Goal: Task Accomplishment & Management: Use online tool/utility

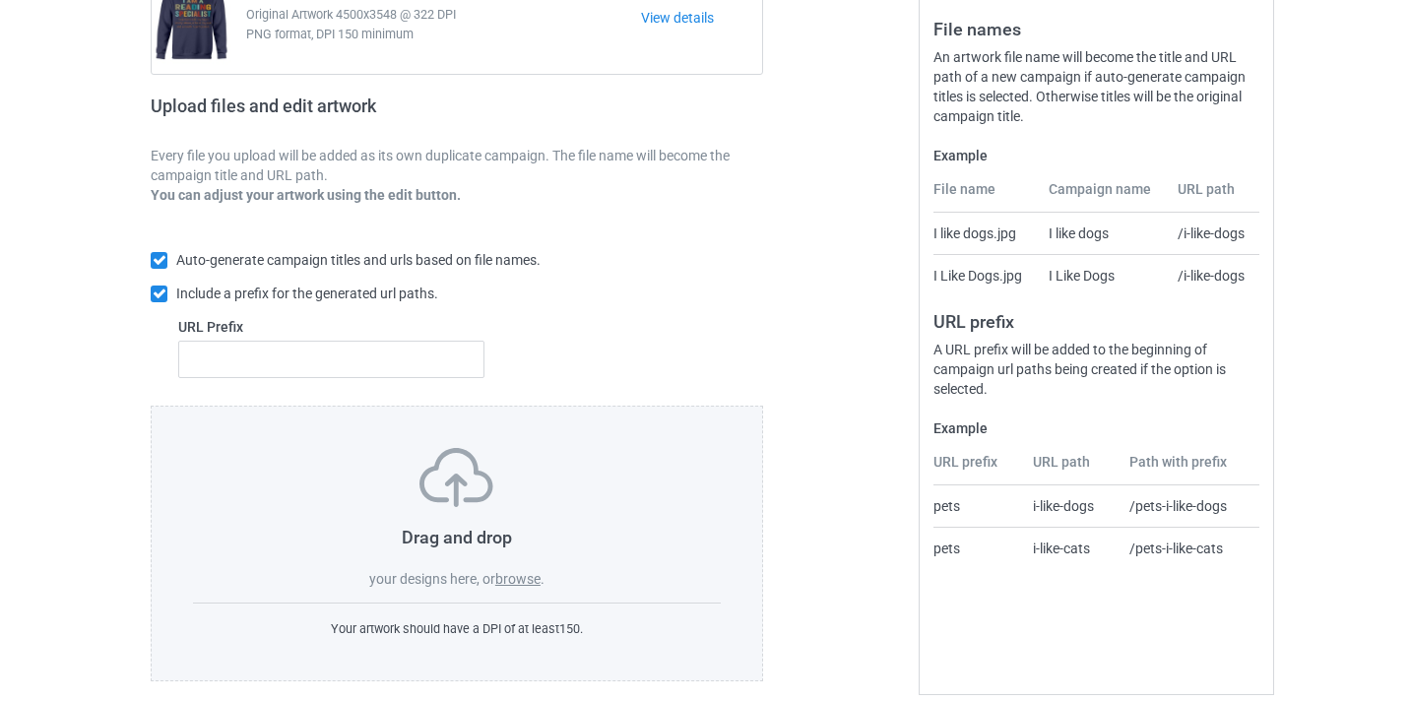
scroll to position [258, 0]
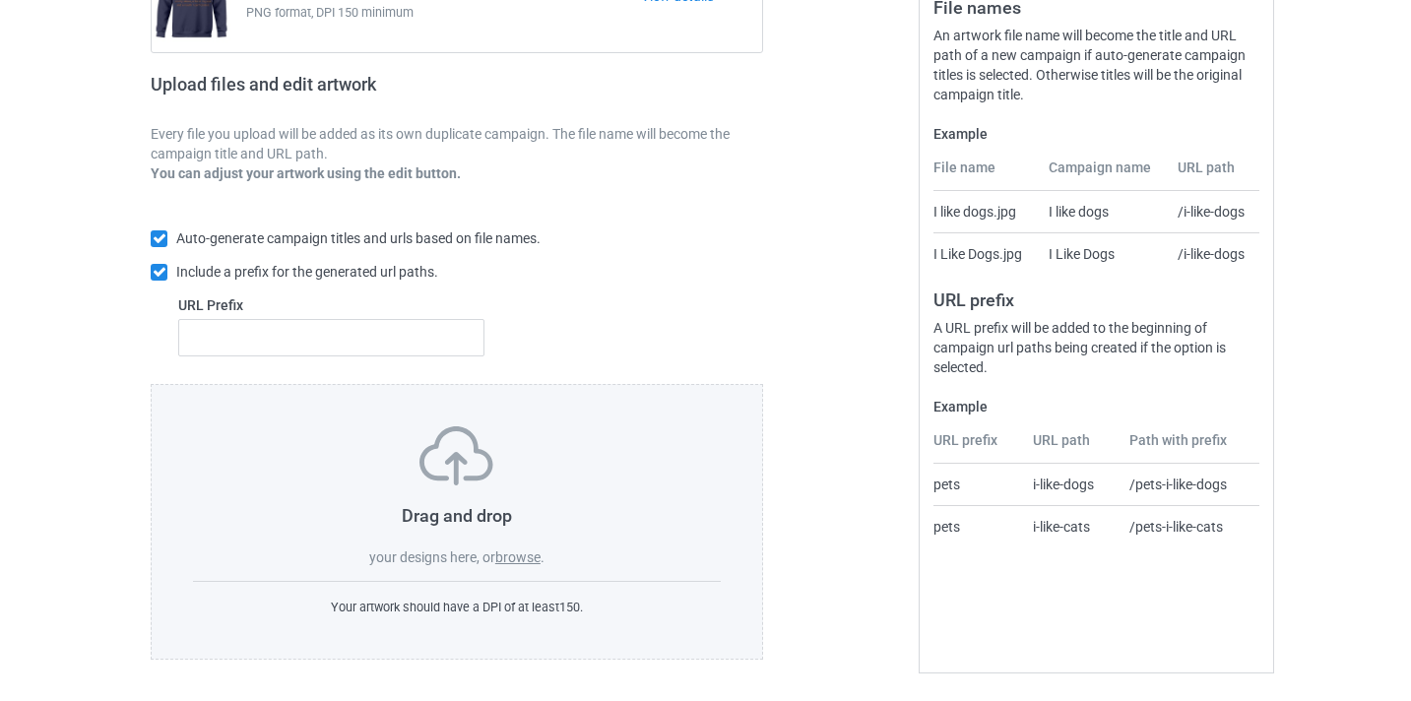
click at [513, 565] on label "browse" at bounding box center [517, 558] width 45 height 16
click at [0, 0] on input "browse" at bounding box center [0, 0] width 0 height 0
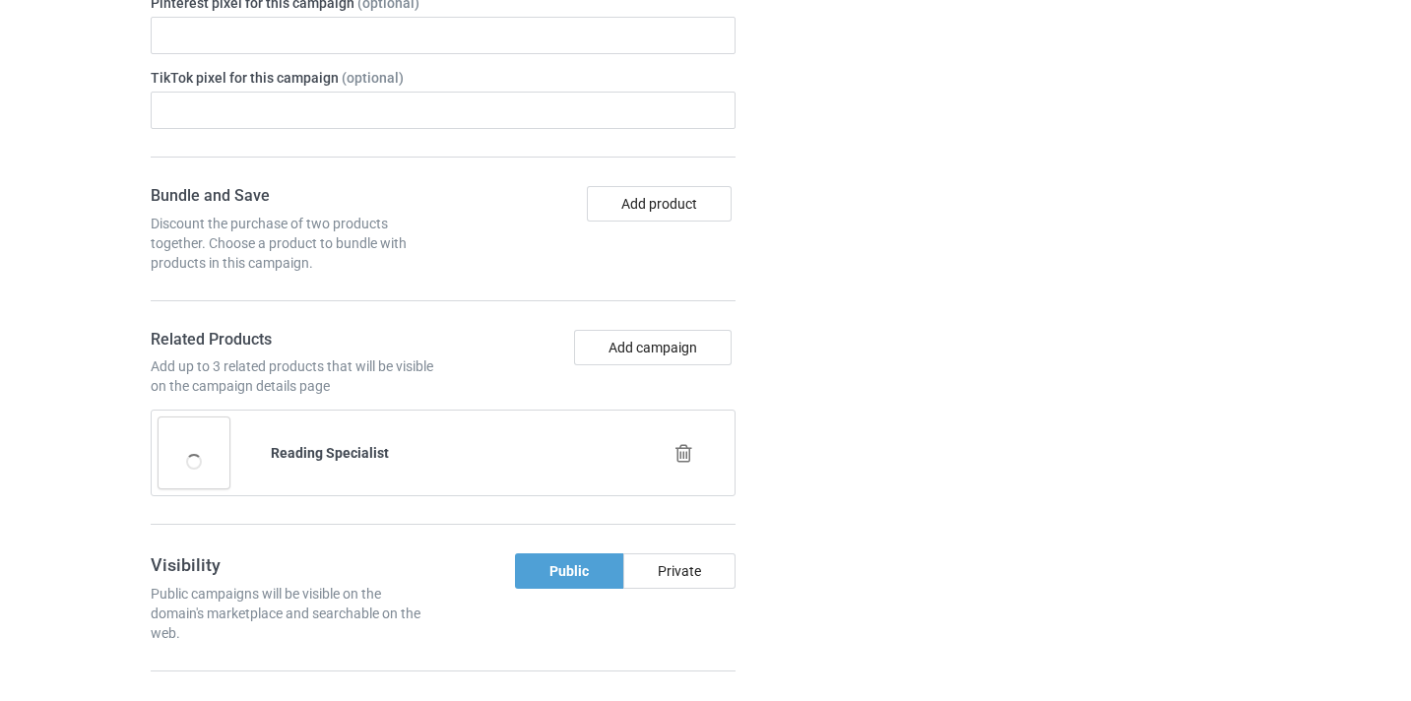
scroll to position [1309, 0]
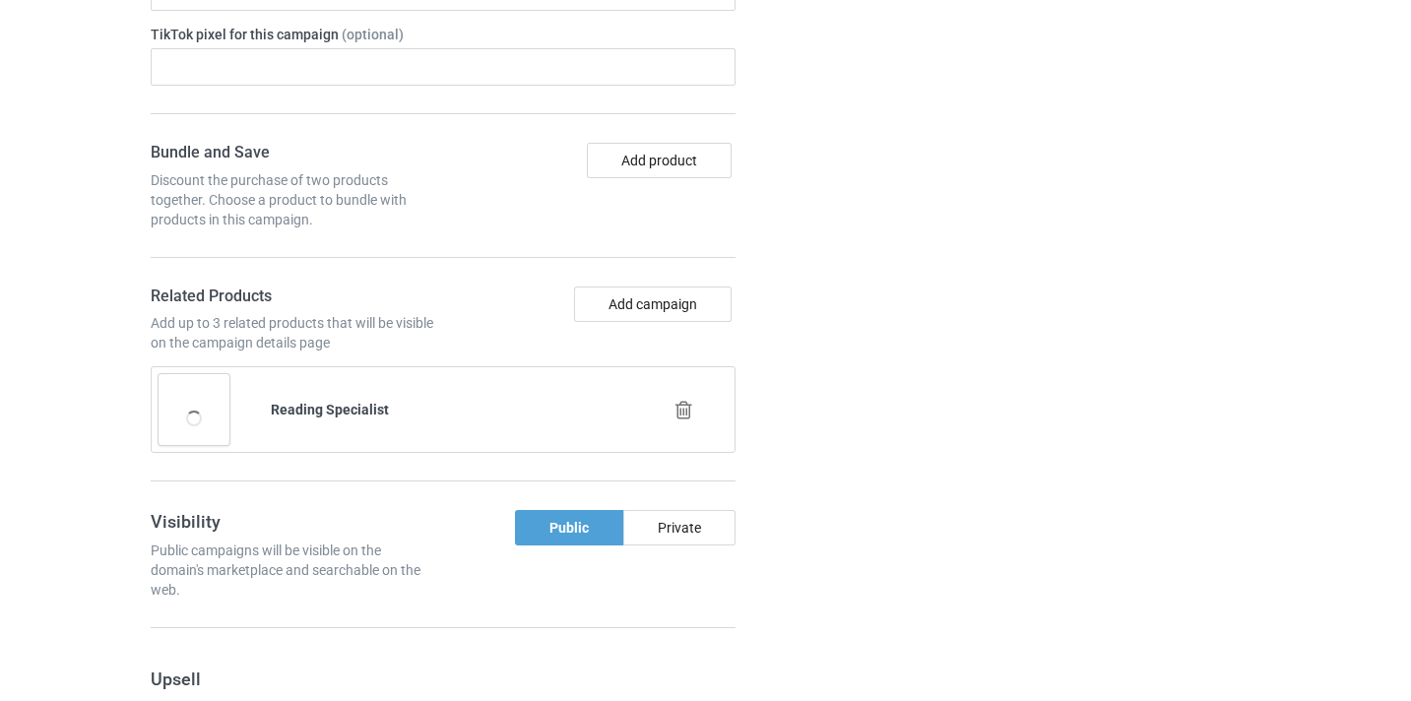
click at [680, 415] on icon at bounding box center [684, 410] width 25 height 21
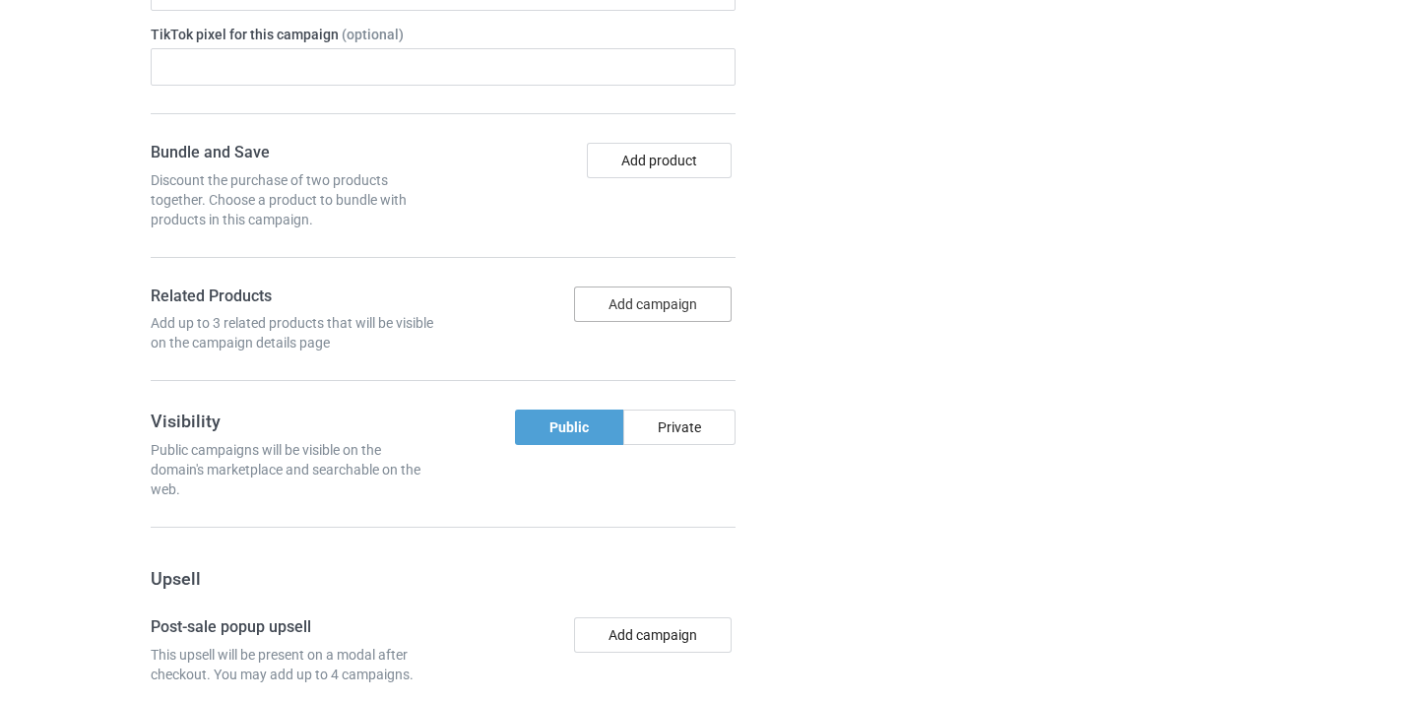
click at [663, 304] on button "Add campaign" at bounding box center [653, 304] width 158 height 35
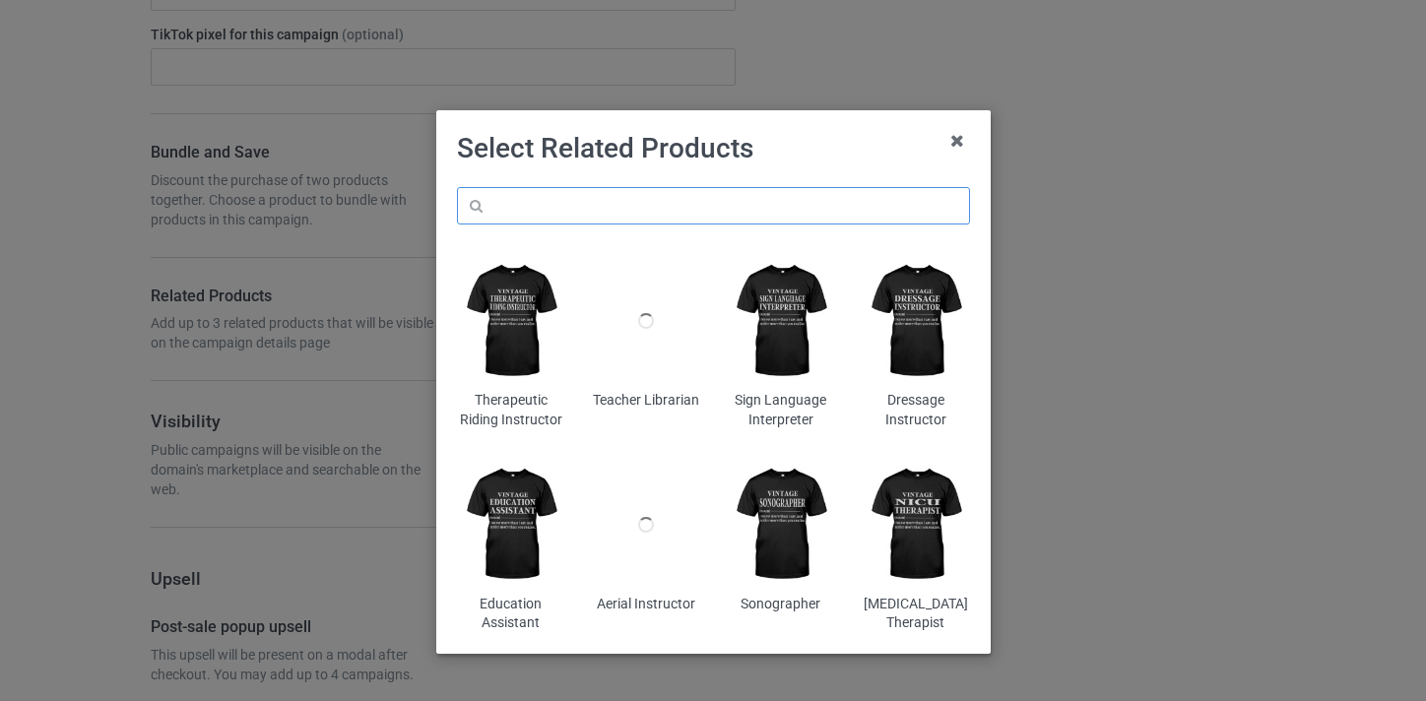
click at [664, 214] on input "text" at bounding box center [713, 205] width 513 height 37
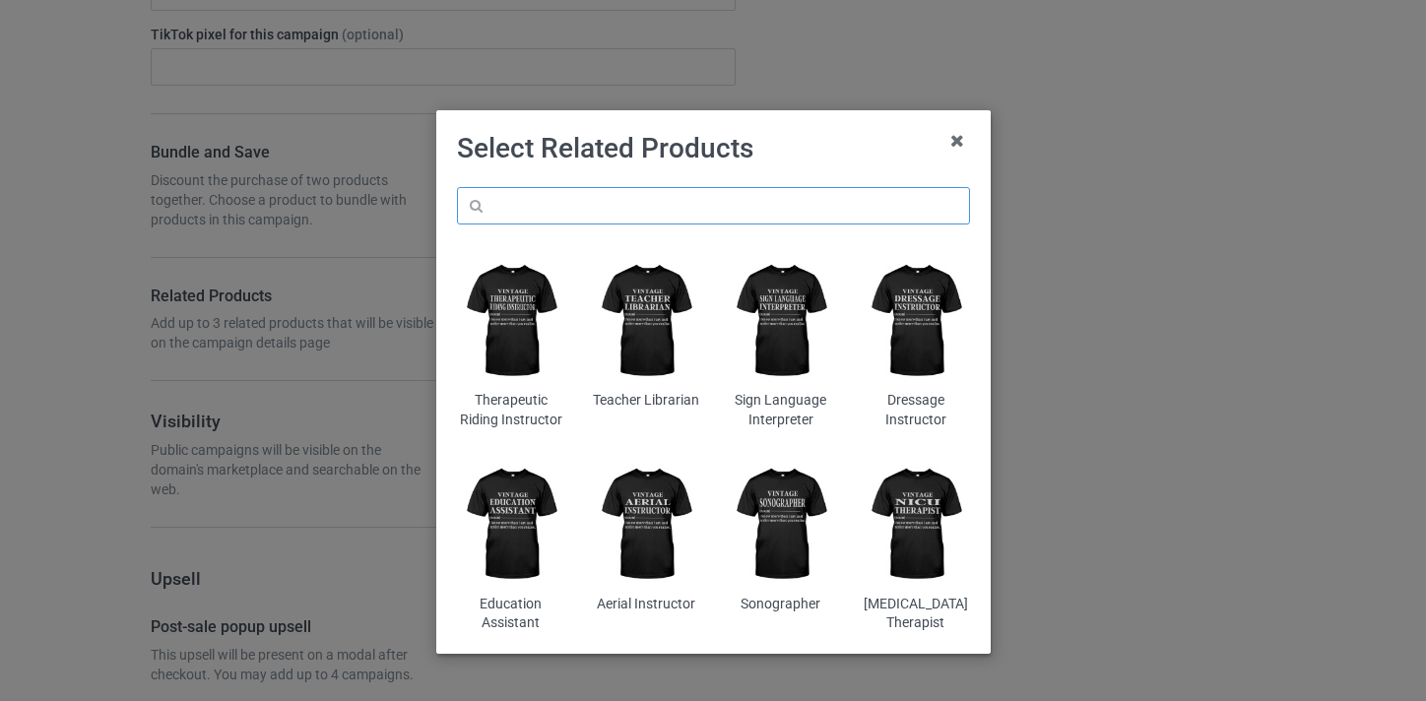
paste input "Behavior Analyst"
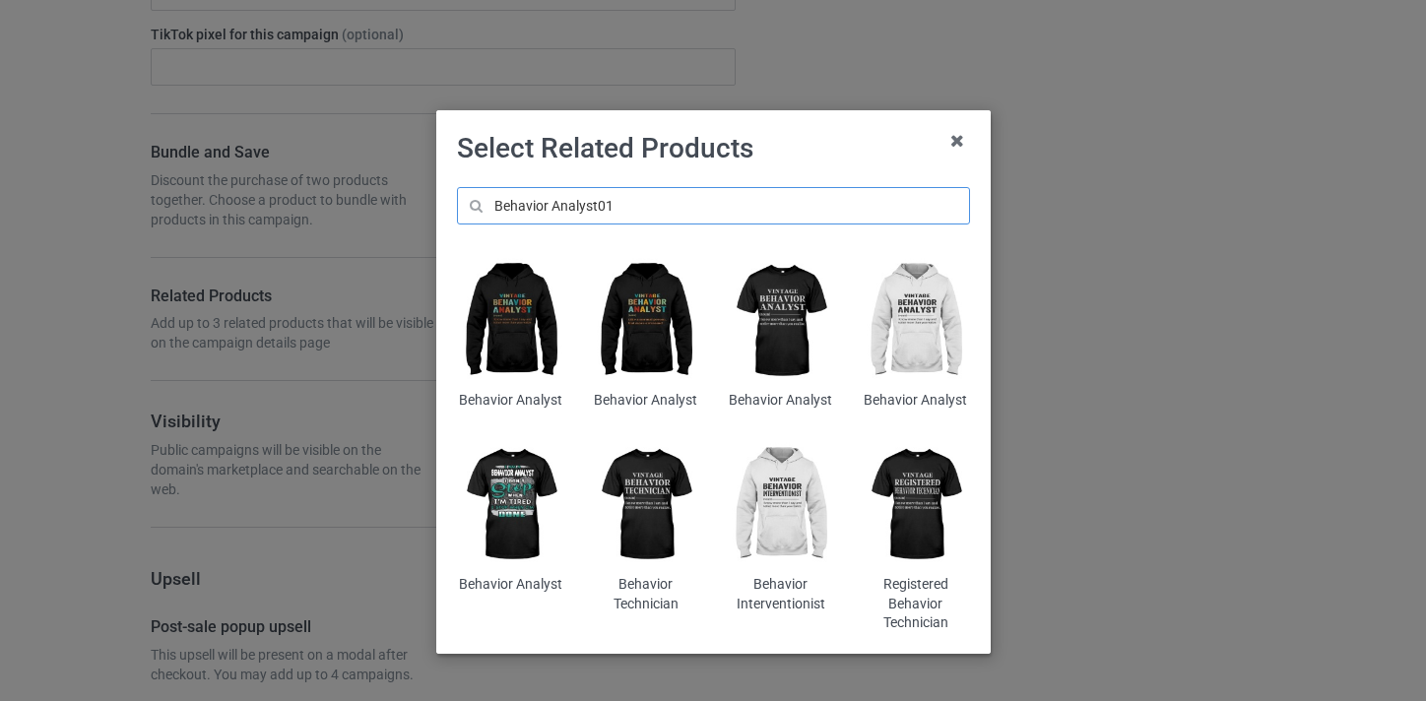
type input "Behavior Analyst01"
click at [524, 342] on img at bounding box center [510, 321] width 107 height 134
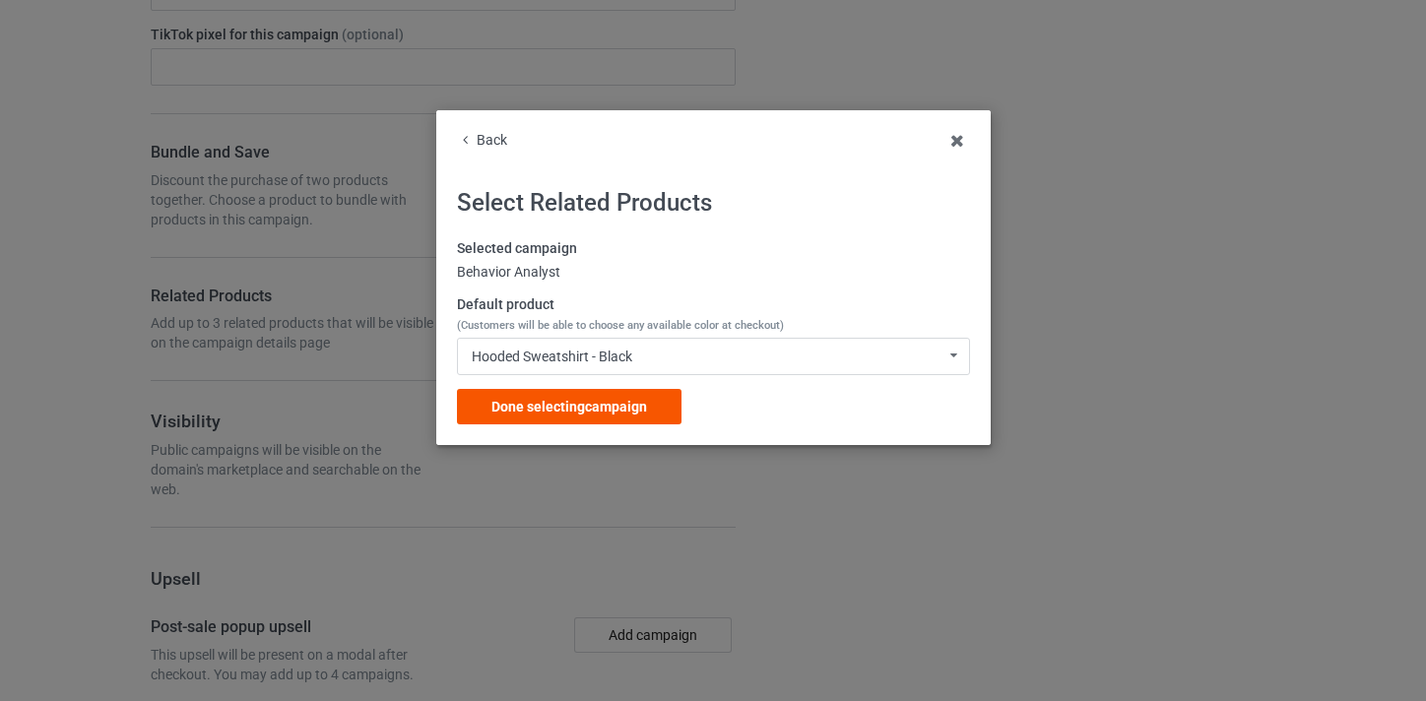
click at [664, 393] on div "Done selecting campaign" at bounding box center [569, 406] width 225 height 35
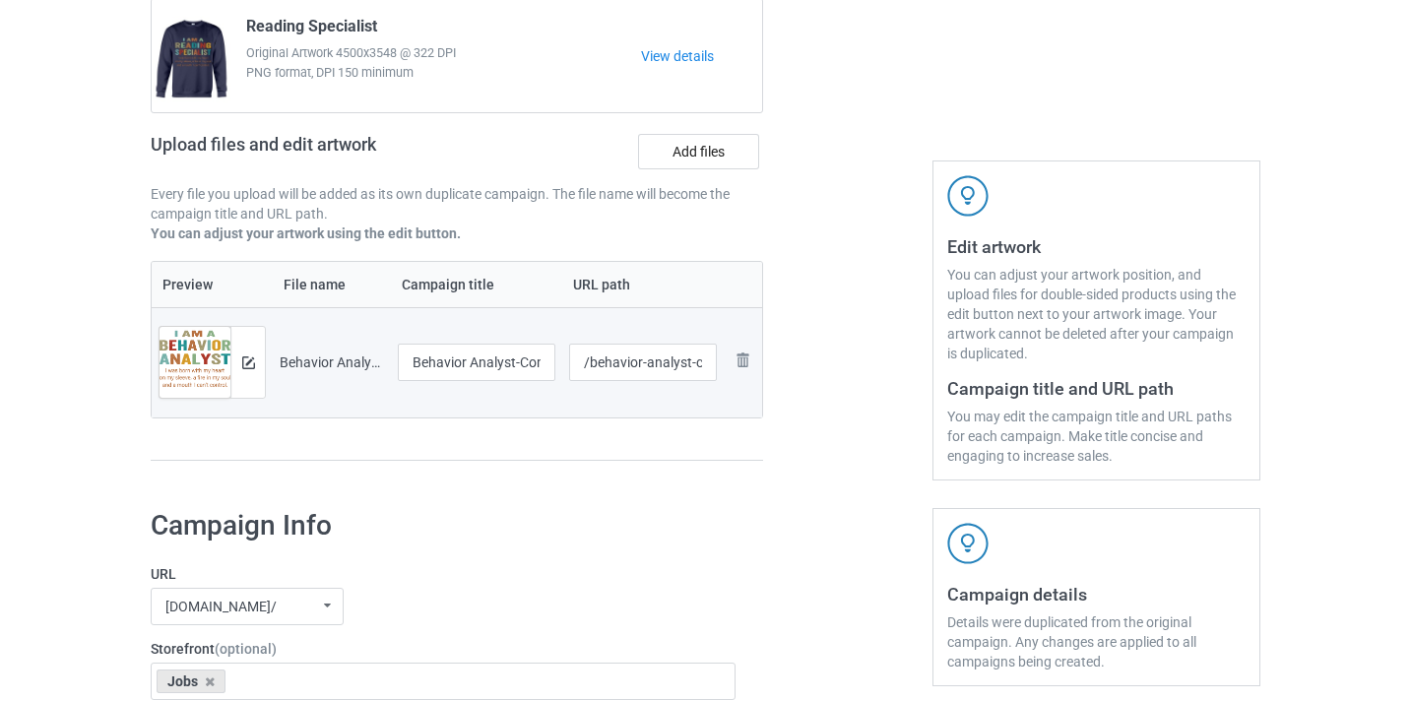
scroll to position [126, 0]
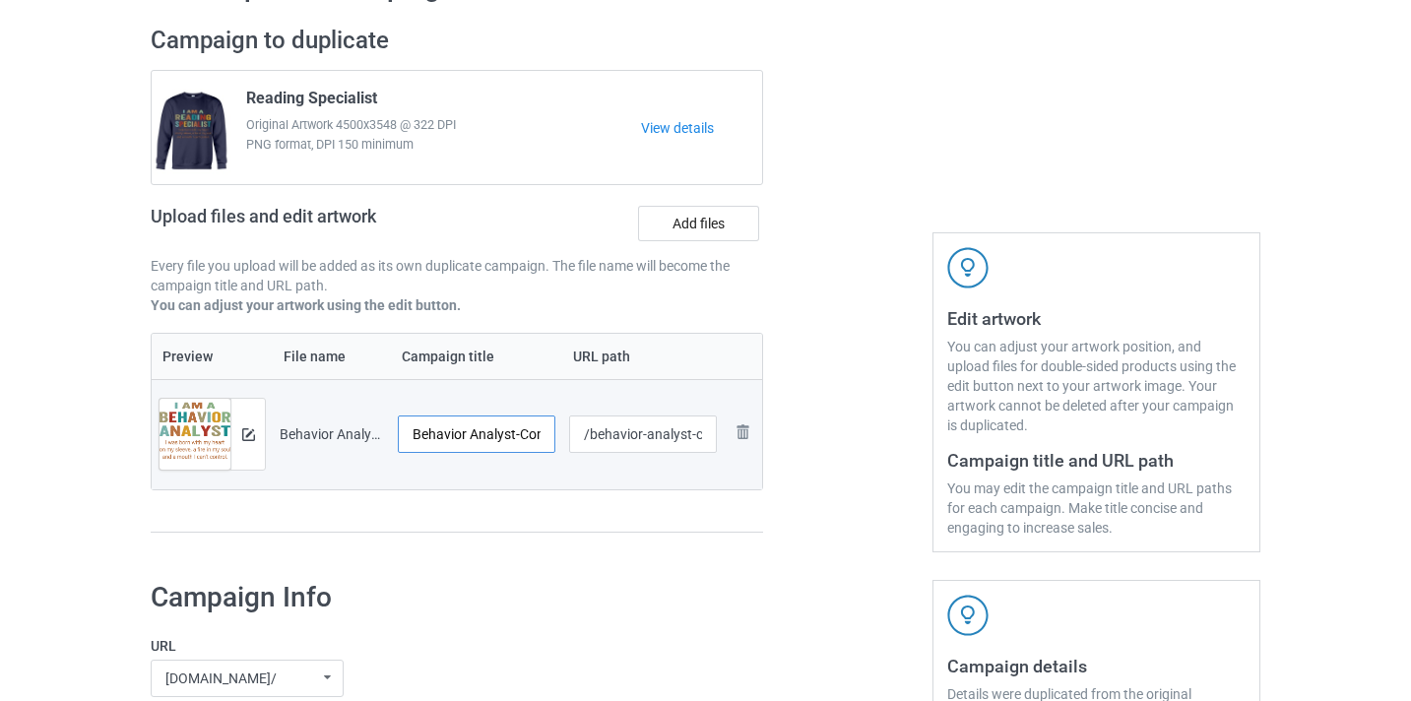
click at [520, 434] on input "Behavior Analyst-Control" at bounding box center [477, 434] width 158 height 37
click at [528, 432] on input "Behavior Analyst-Control" at bounding box center [477, 434] width 158 height 37
type input "Behavior Analyst"
click at [690, 432] on input "/behavior-analyst-control" at bounding box center [643, 434] width 149 height 37
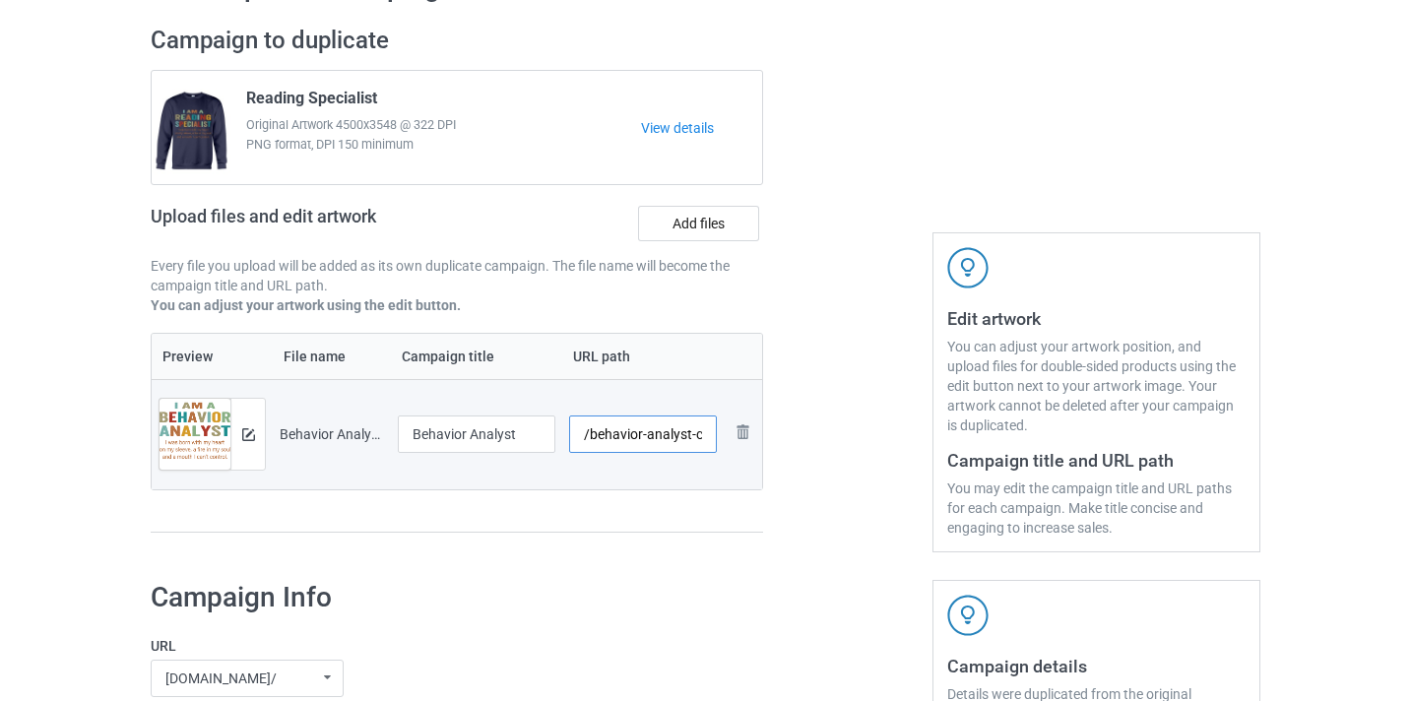
click at [690, 432] on input "/behavior-analyst-control" at bounding box center [643, 434] width 149 height 37
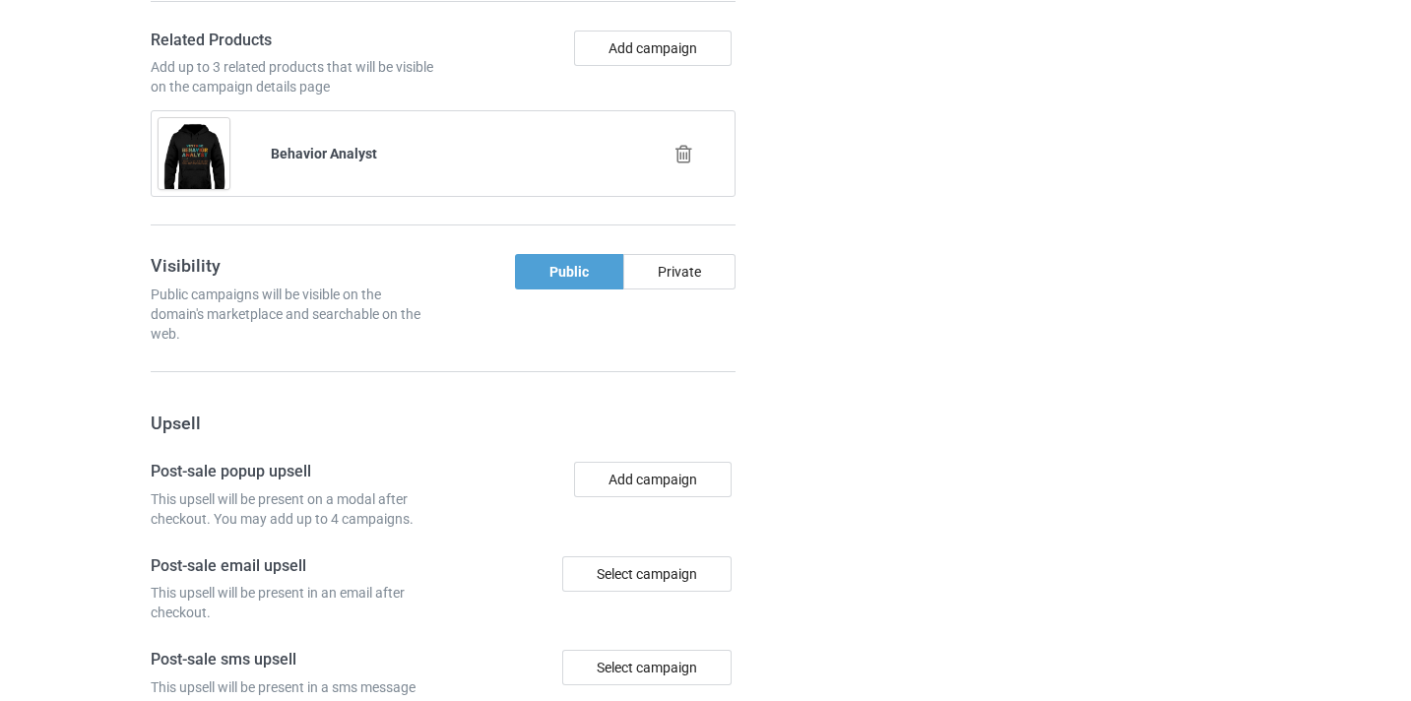
scroll to position [1927, 0]
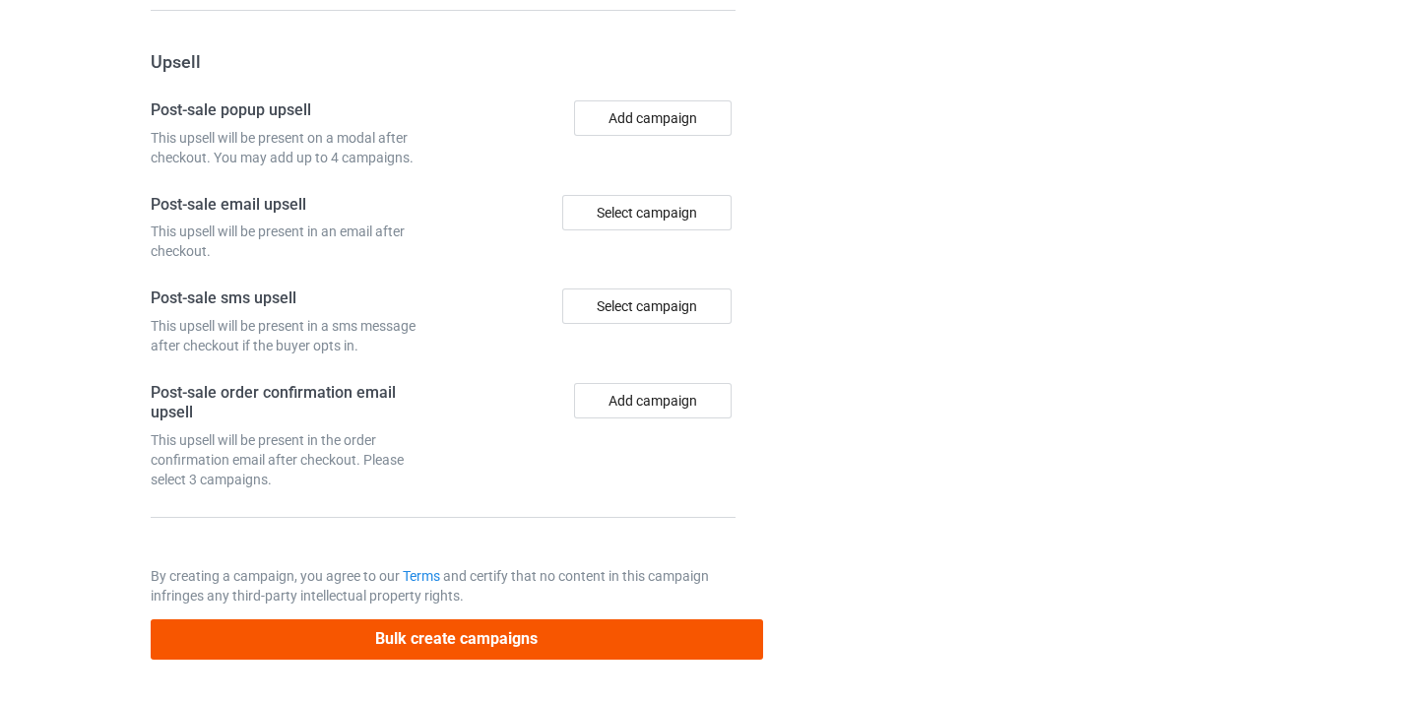
type input "/behavior-analyst10"
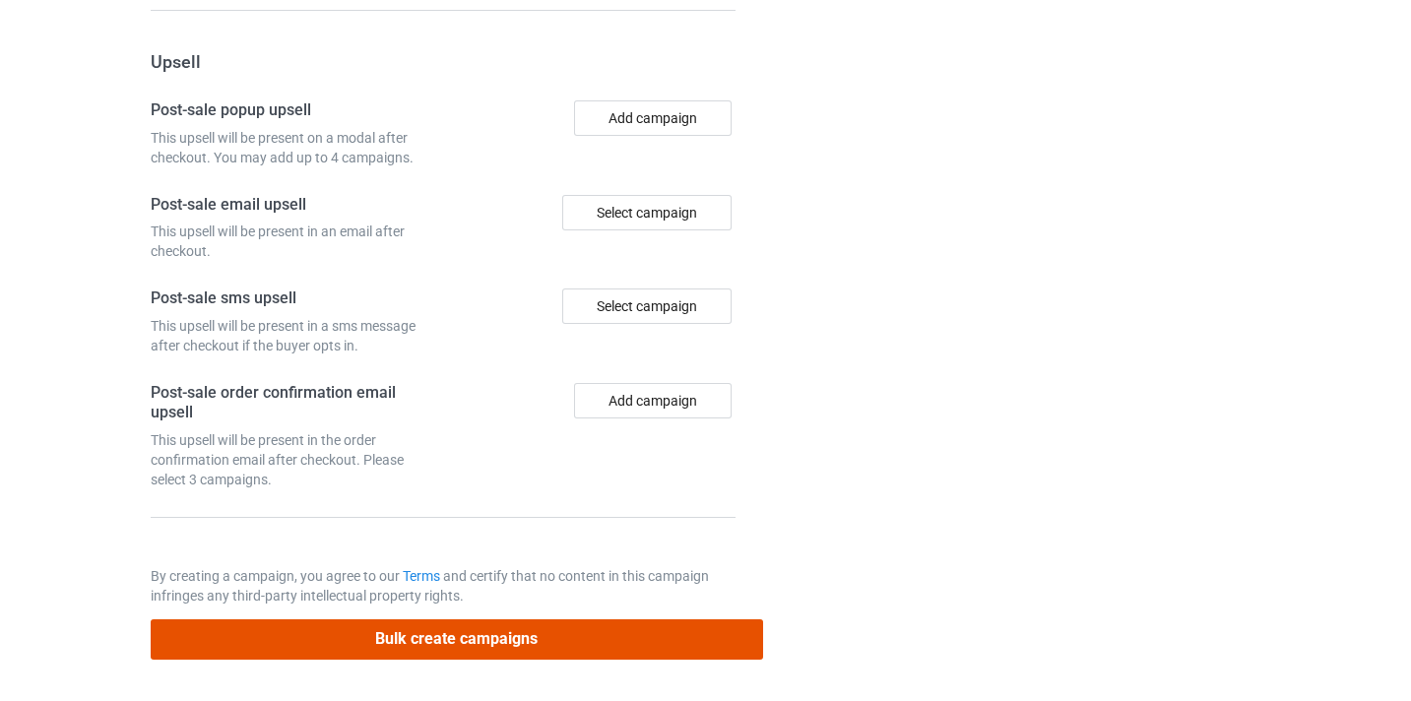
click at [702, 631] on button "Bulk create campaigns" at bounding box center [457, 640] width 613 height 40
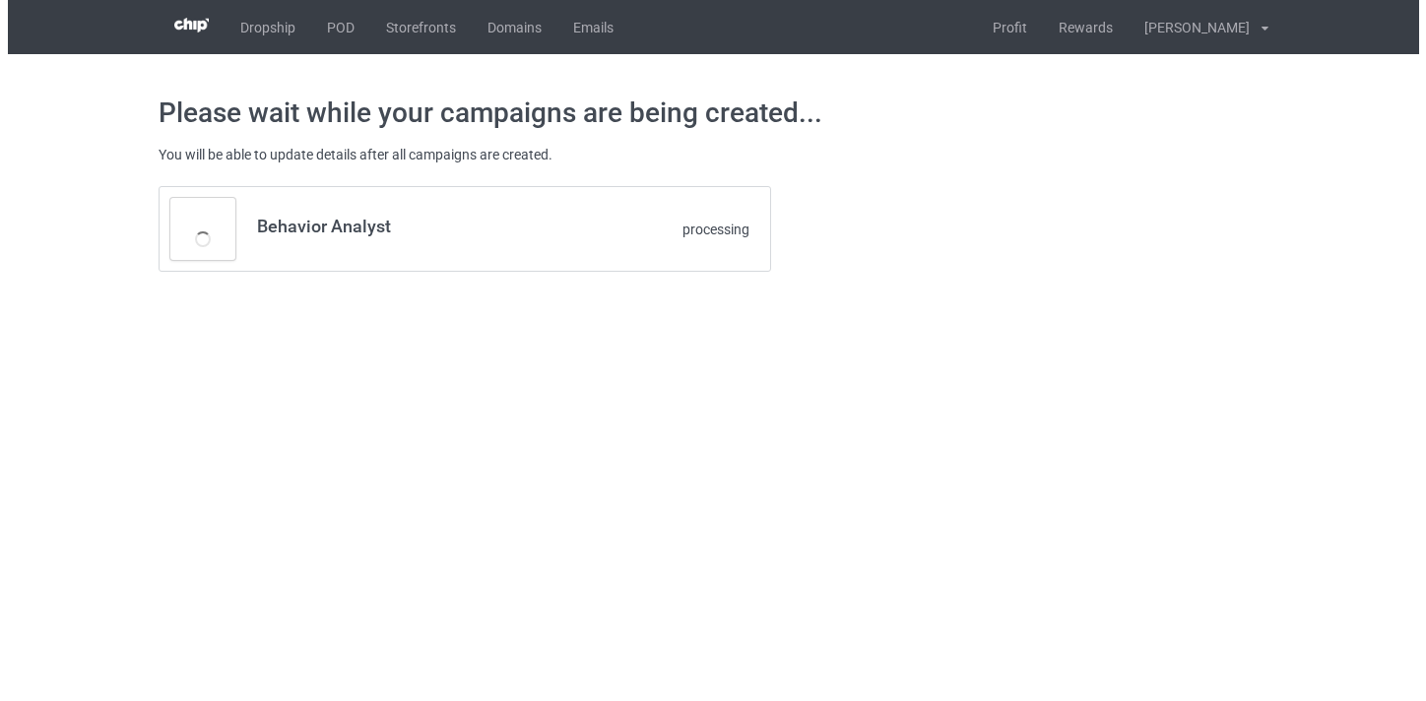
scroll to position [0, 0]
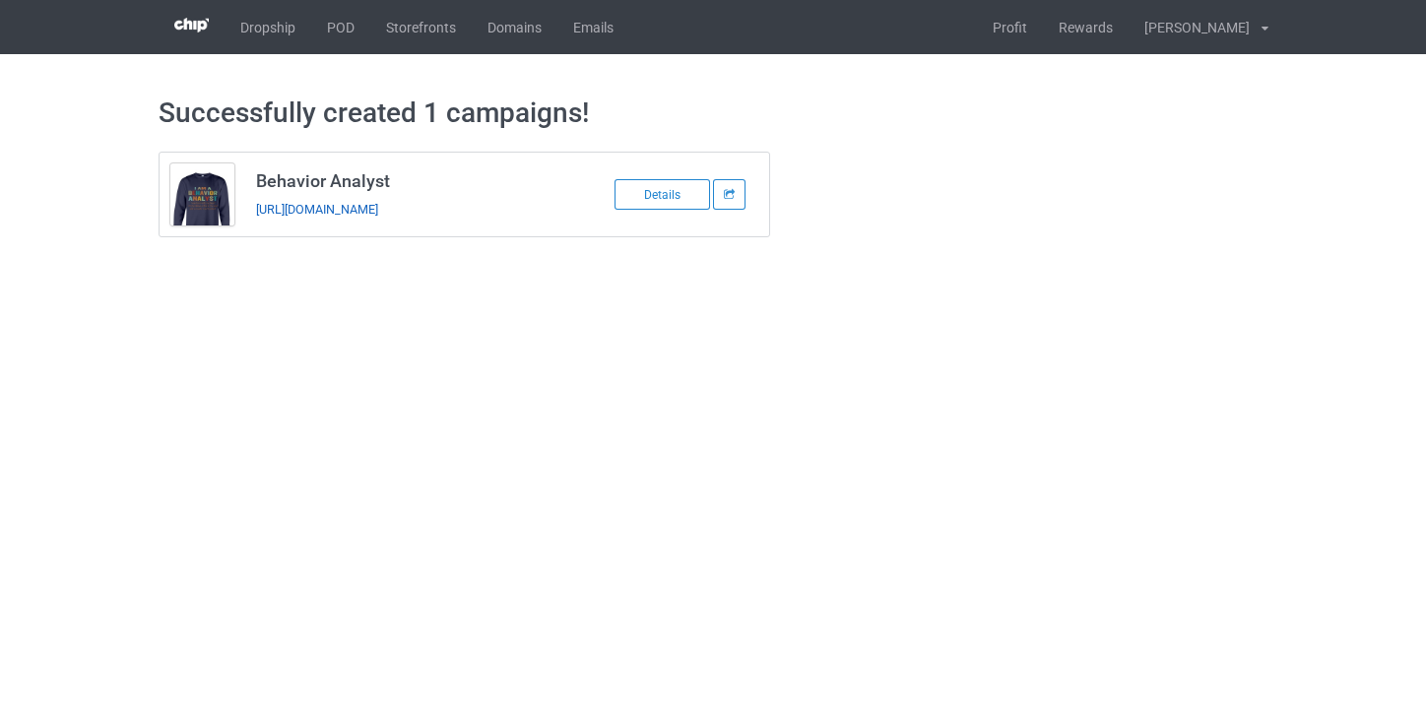
click at [378, 206] on link "https://www.thepure.gift/behavior-analyst10" at bounding box center [317, 209] width 122 height 15
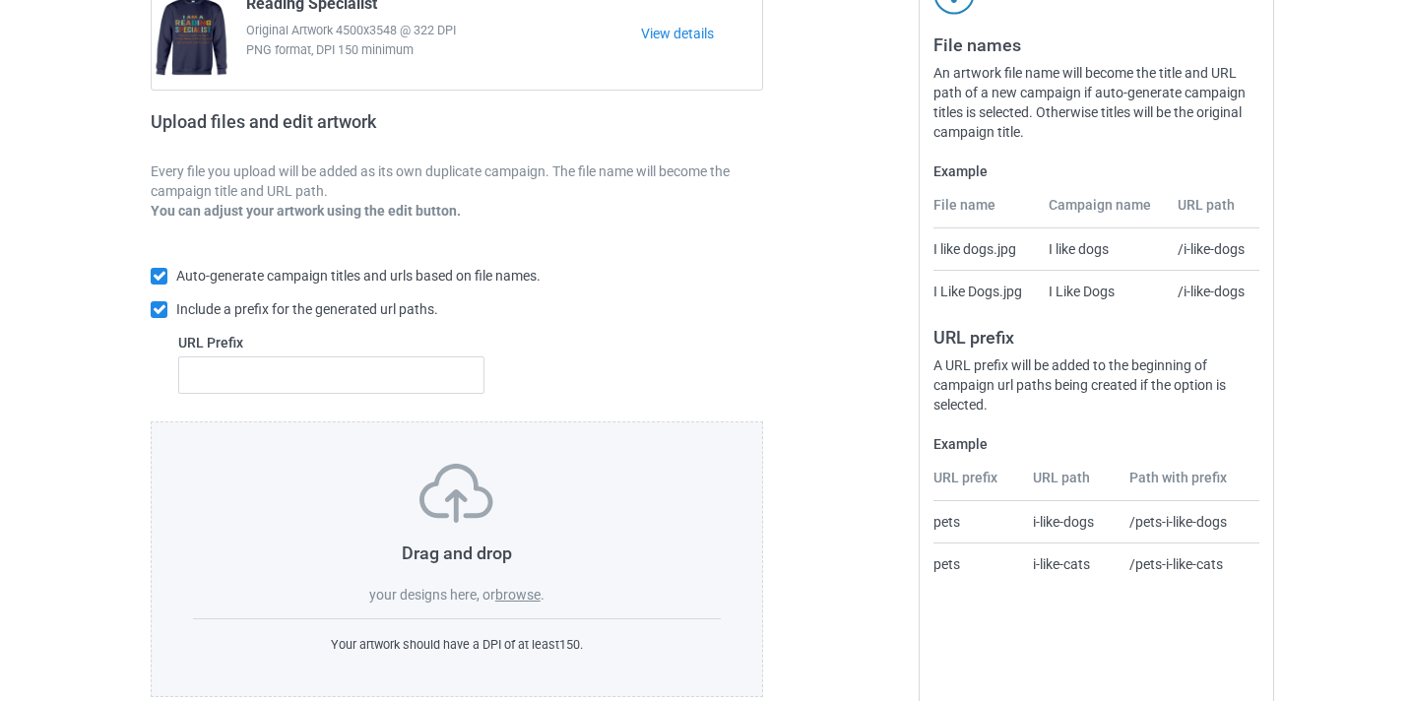
scroll to position [258, 0]
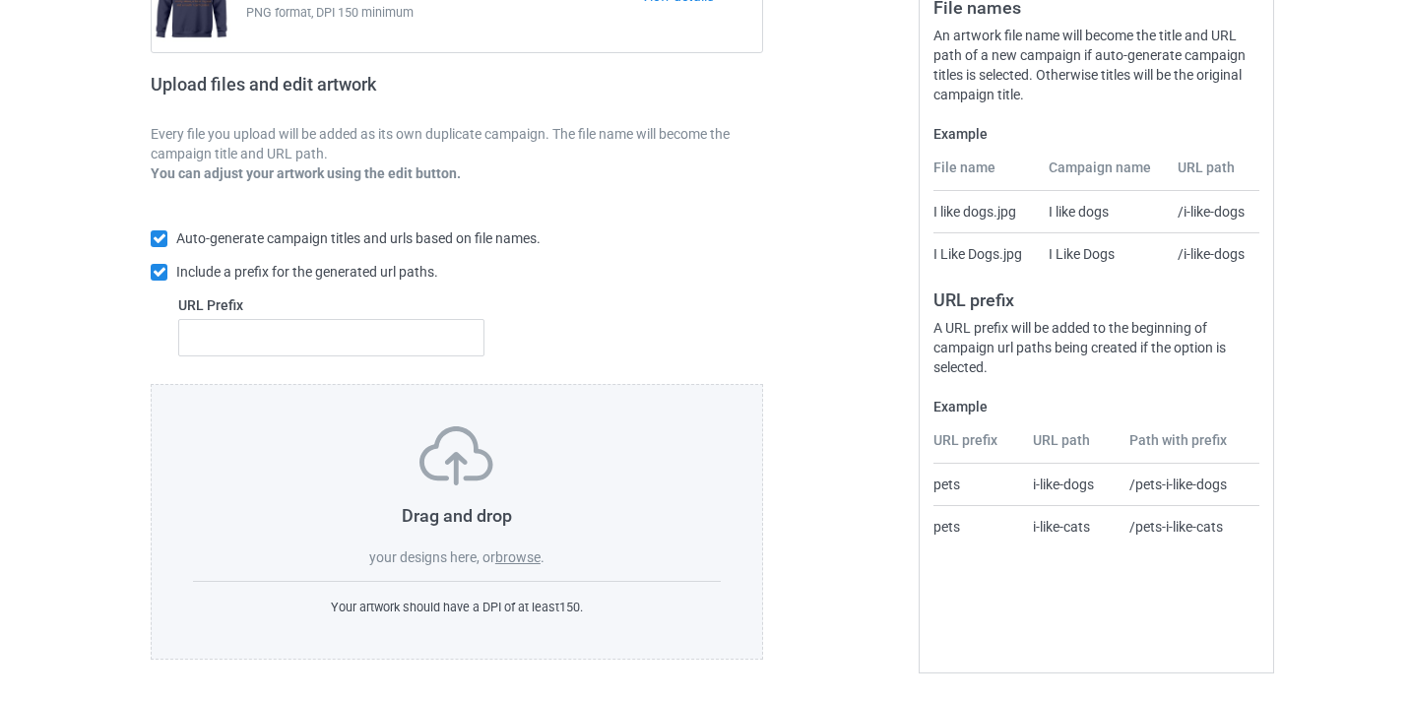
drag, startPoint x: 520, startPoint y: 571, endPoint x: 515, endPoint y: 559, distance: 12.8
click at [519, 570] on div "Drag and drop your designs here, or browse . Your artwork should have a DPI of …" at bounding box center [457, 522] width 613 height 276
click at [507, 538] on div "Drag and drop your designs here, or browse ." at bounding box center [457, 496] width 528 height 141
click at [511, 565] on label "browse" at bounding box center [517, 558] width 45 height 16
click at [0, 0] on input "browse" at bounding box center [0, 0] width 0 height 0
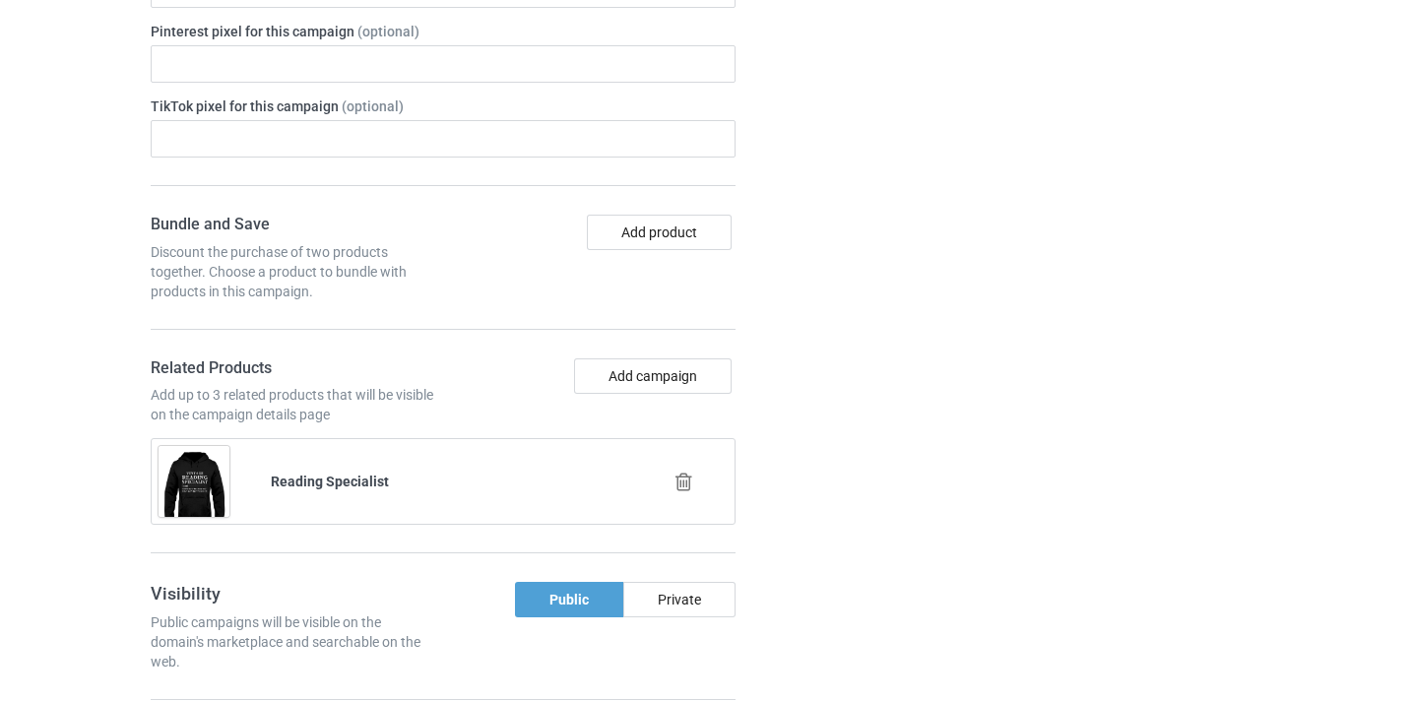
scroll to position [1406, 0]
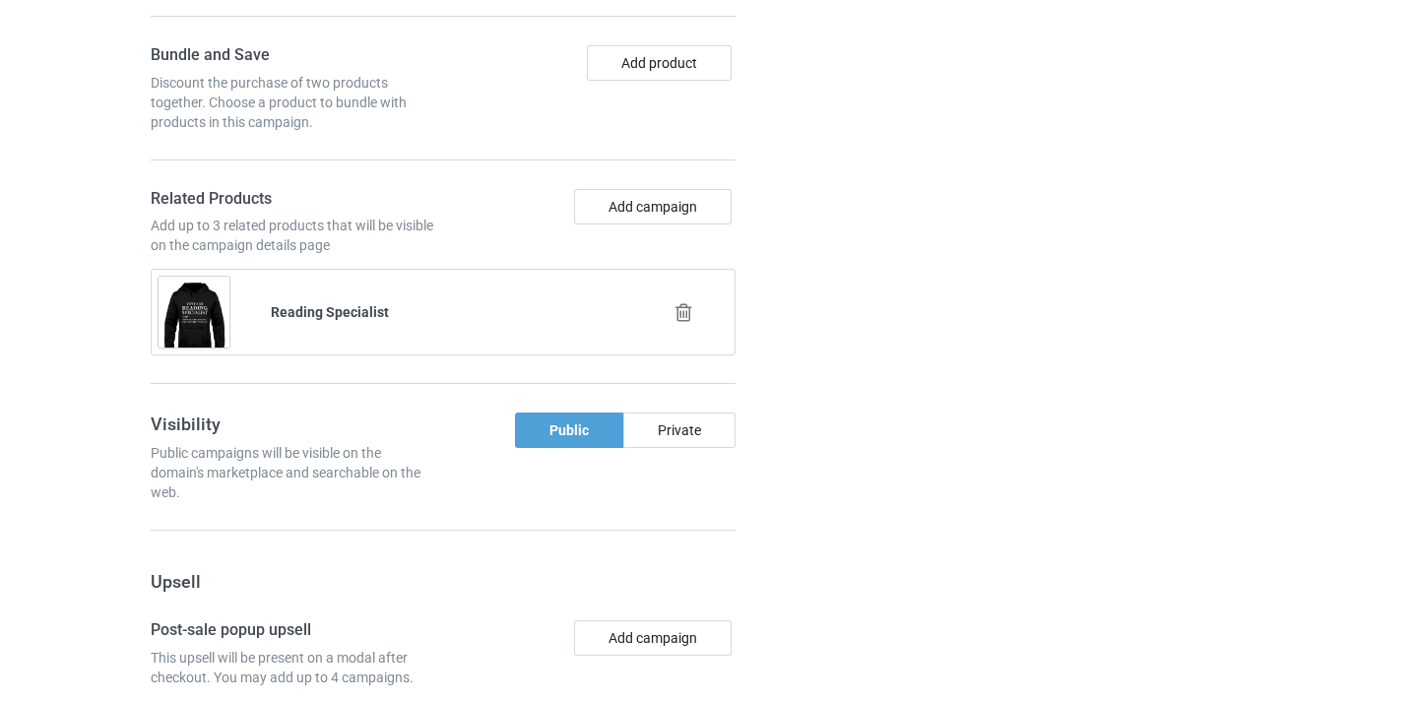
click at [681, 305] on icon at bounding box center [684, 312] width 25 height 21
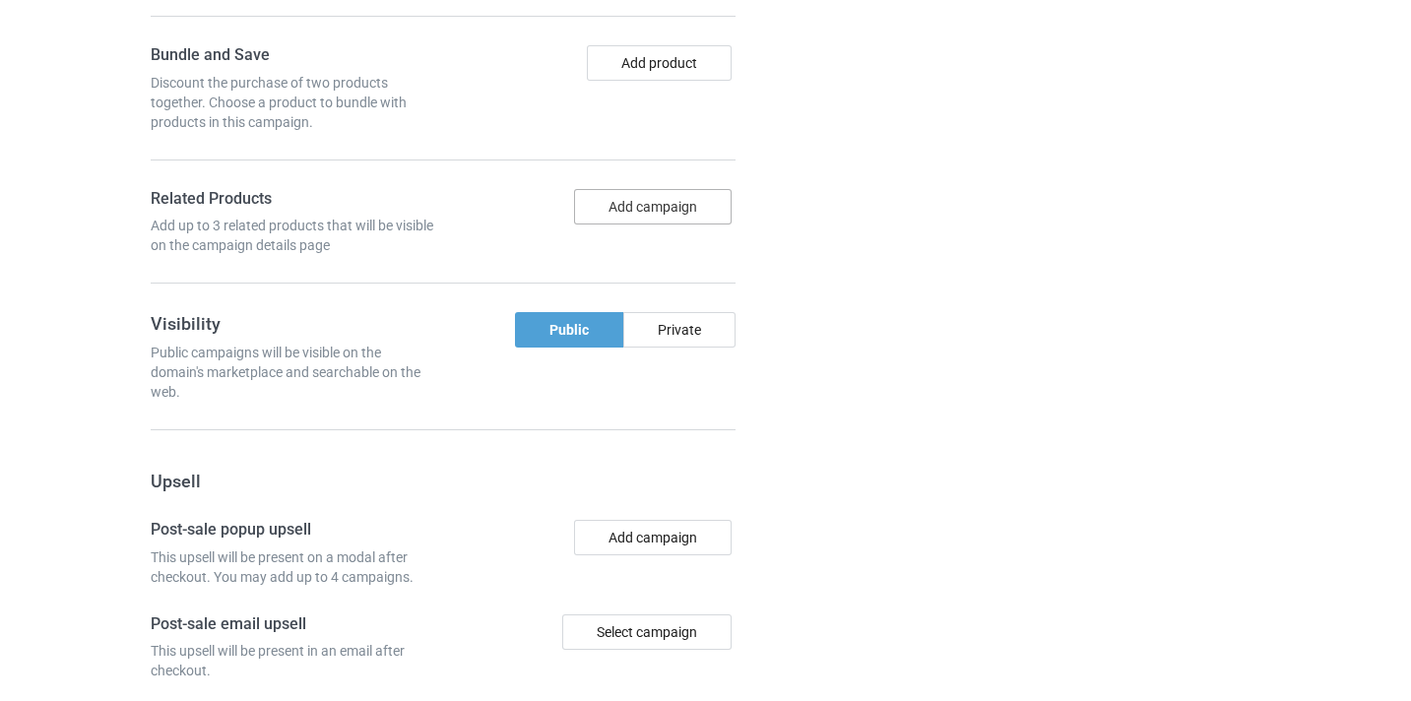
click at [670, 214] on button "Add campaign" at bounding box center [653, 206] width 158 height 35
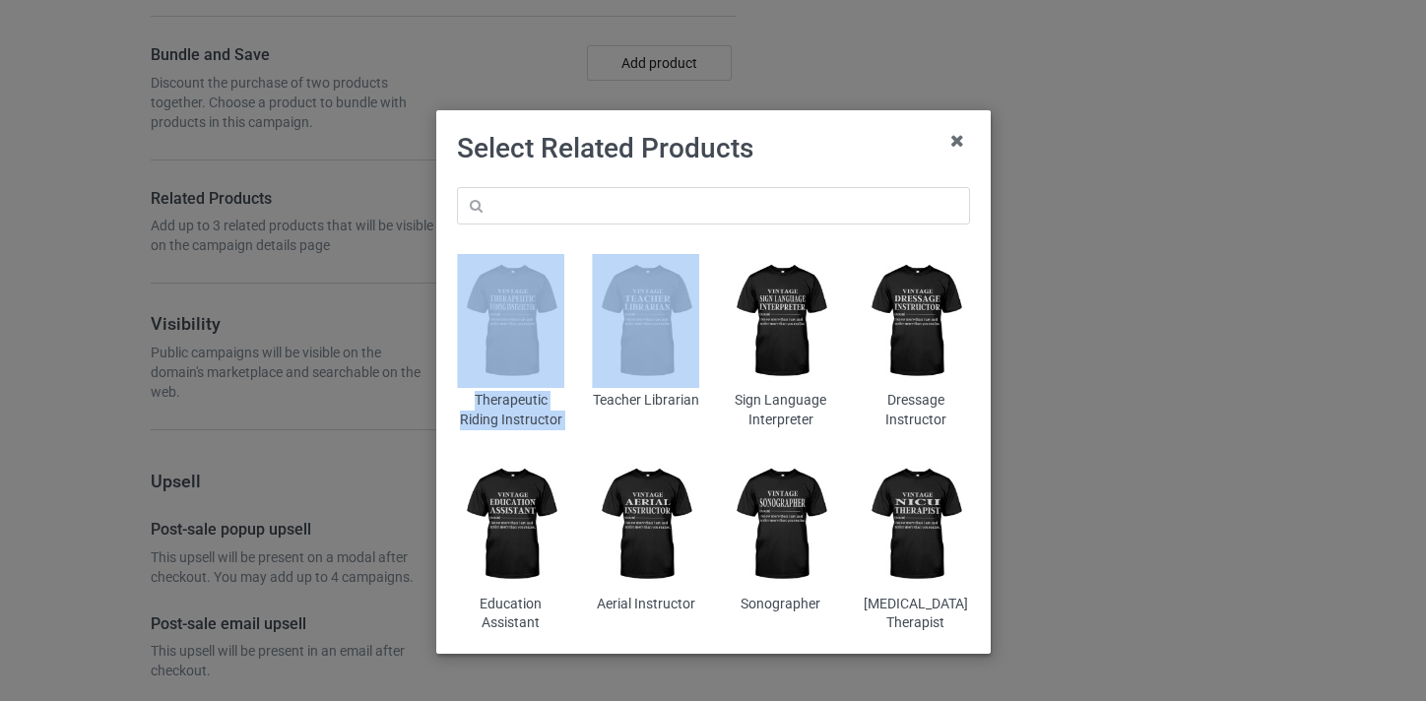
click at [632, 236] on div "Therapeutic Riding Instructor Teacher Librarian Sign Language Interpreter Dress…" at bounding box center [713, 410] width 541 height 474
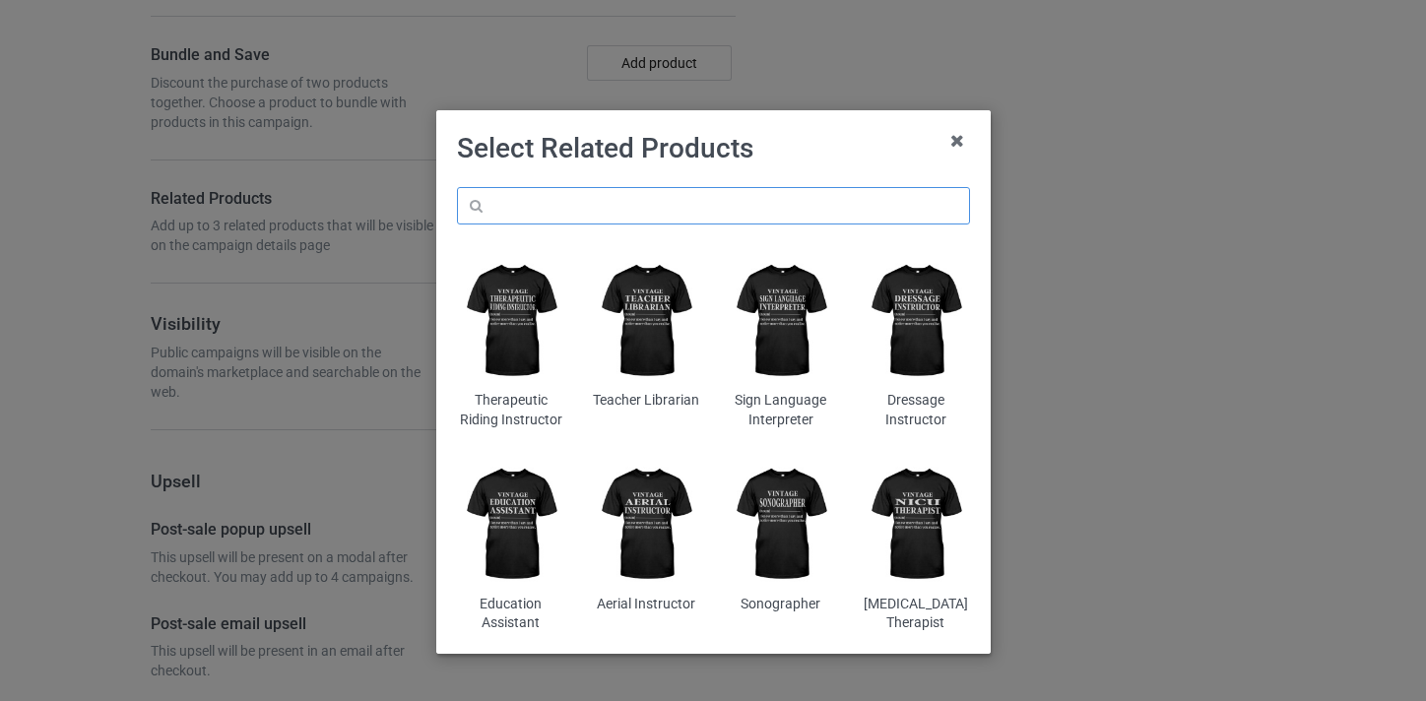
click at [632, 218] on input "text" at bounding box center [713, 205] width 513 height 37
paste input "Instructional Designer"
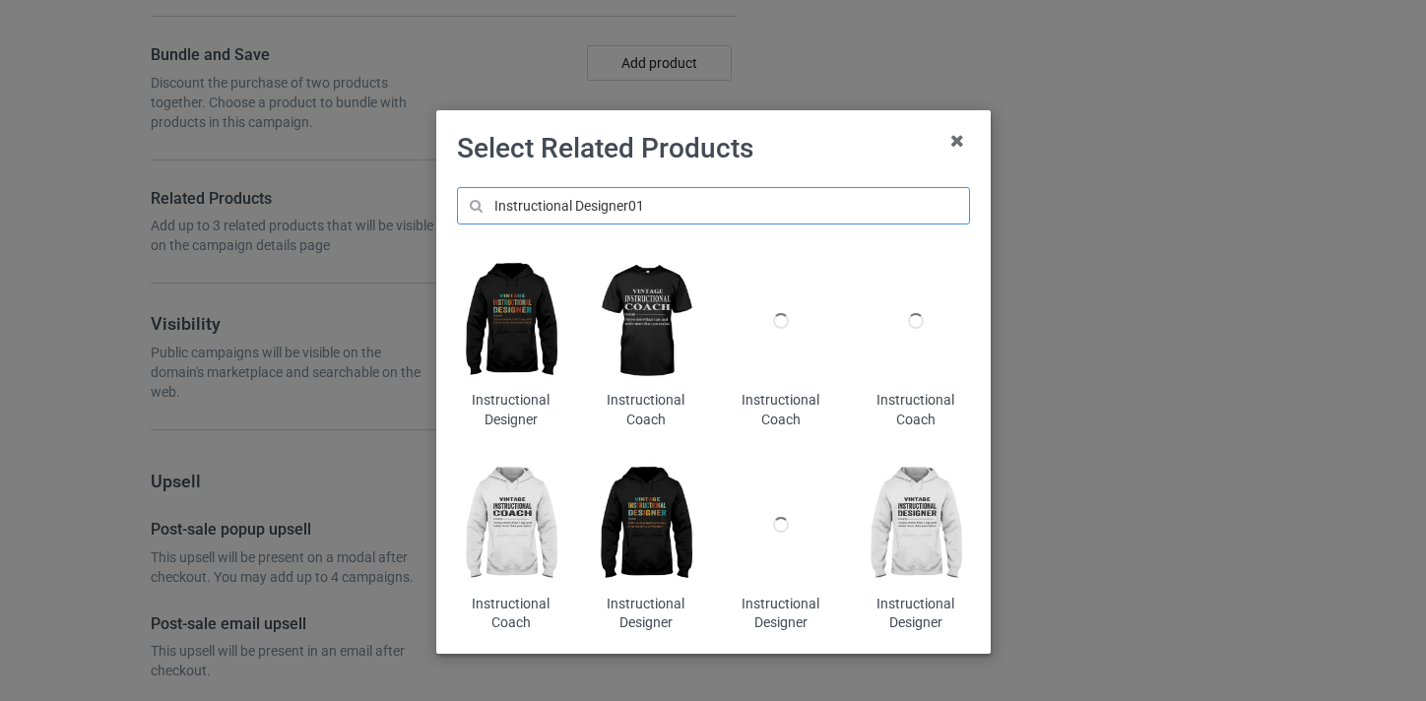
type input "Instructional Designer01"
click at [496, 346] on img at bounding box center [510, 321] width 107 height 134
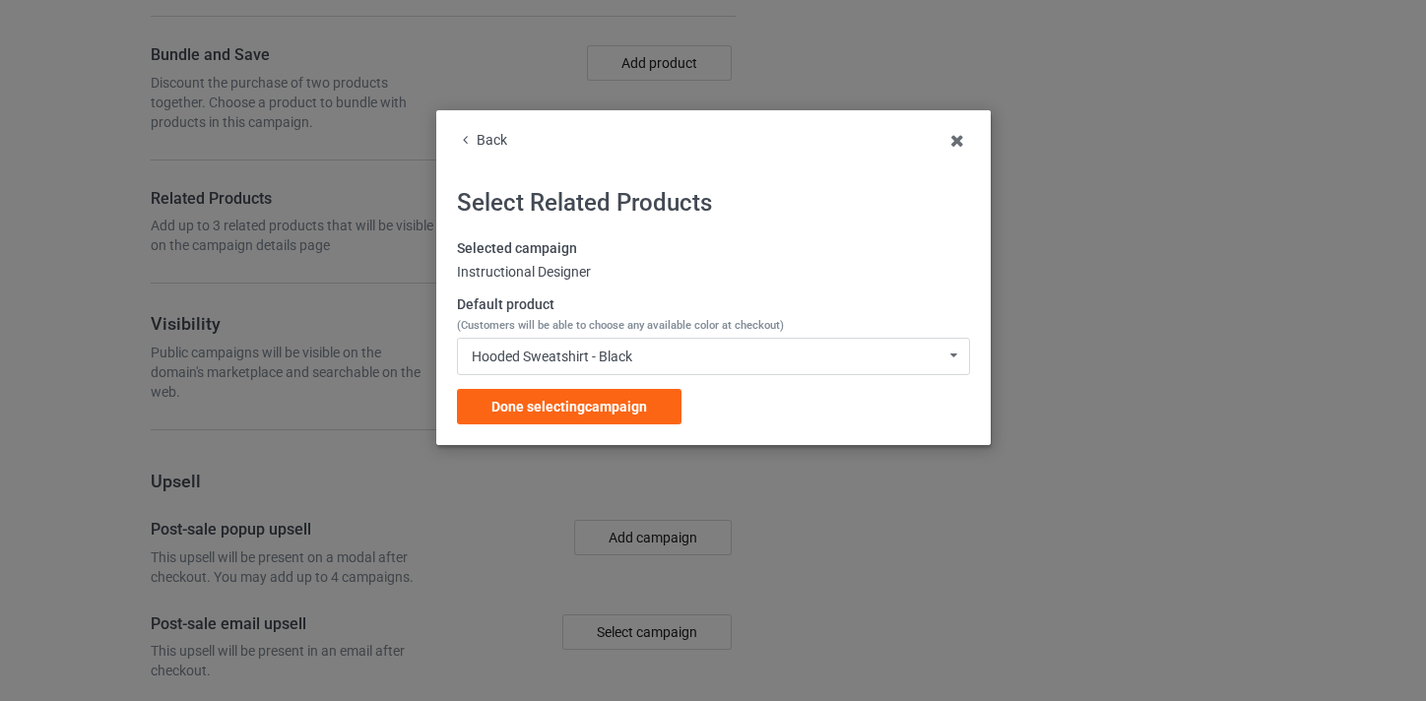
click at [613, 385] on div "Selected campaign Instructional Designer Default product (Customers will be abl…" at bounding box center [713, 331] width 513 height 185
click at [613, 395] on div "Done selecting campaign" at bounding box center [569, 406] width 225 height 35
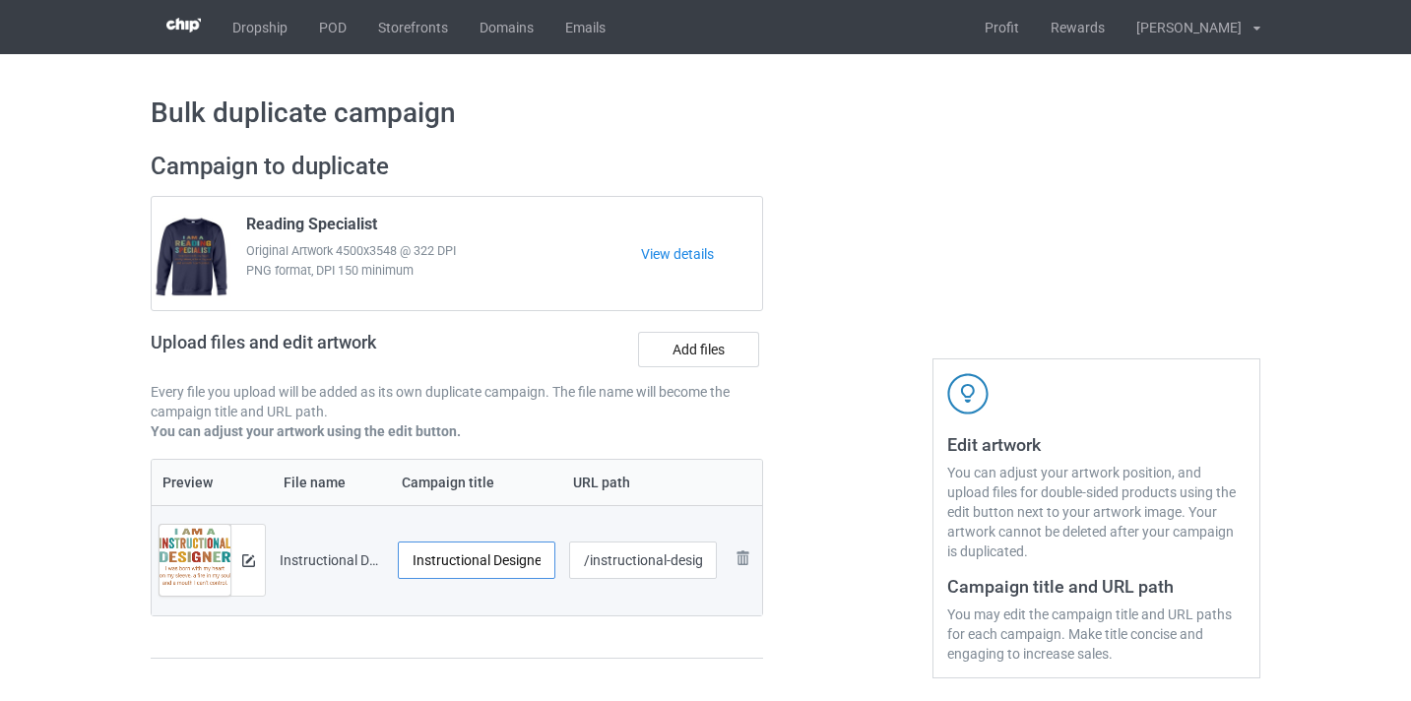
click at [534, 555] on input "Instructional Designer-Control" at bounding box center [477, 560] width 158 height 37
drag, startPoint x: 534, startPoint y: 555, endPoint x: 576, endPoint y: 563, distance: 43.3
click at [587, 564] on tr "Preview and edit artwork Instructional Designer-Control.png Instructional Desig…" at bounding box center [457, 560] width 611 height 110
click at [501, 567] on input "Instructional Designer-Control" at bounding box center [477, 560] width 158 height 37
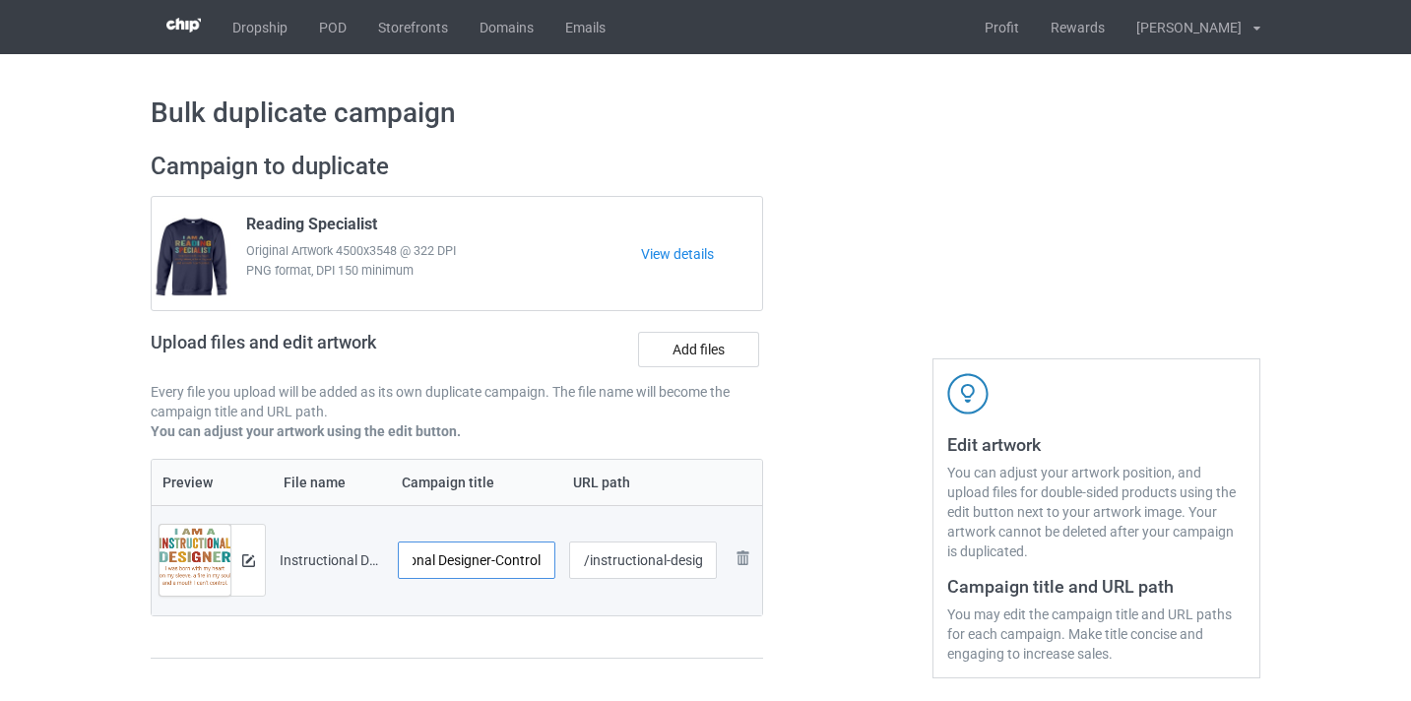
click at [508, 563] on input "Instructional Designer-Control" at bounding box center [477, 560] width 158 height 37
type input "Instructional Designer"
click at [686, 560] on input "/instructional-designer-control" at bounding box center [643, 560] width 149 height 37
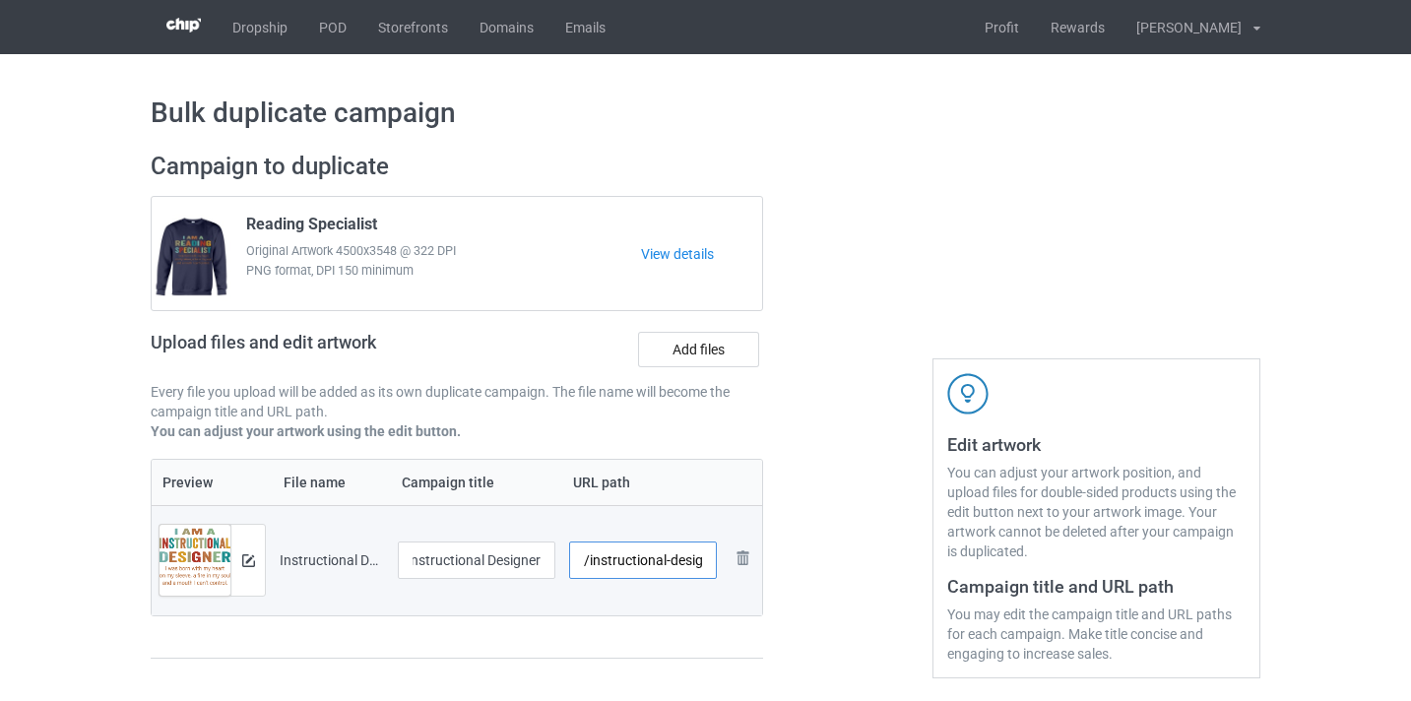
scroll to position [0, 0]
click at [686, 560] on input "/instructional-designer-control" at bounding box center [643, 560] width 149 height 37
click at [687, 557] on input "/instructional-designer-control" at bounding box center [643, 560] width 149 height 37
drag, startPoint x: 687, startPoint y: 557, endPoint x: 749, endPoint y: 568, distance: 62.0
click at [749, 568] on tr "Preview and edit artwork Instructional Designer-Control.png Instructional Desig…" at bounding box center [457, 560] width 611 height 110
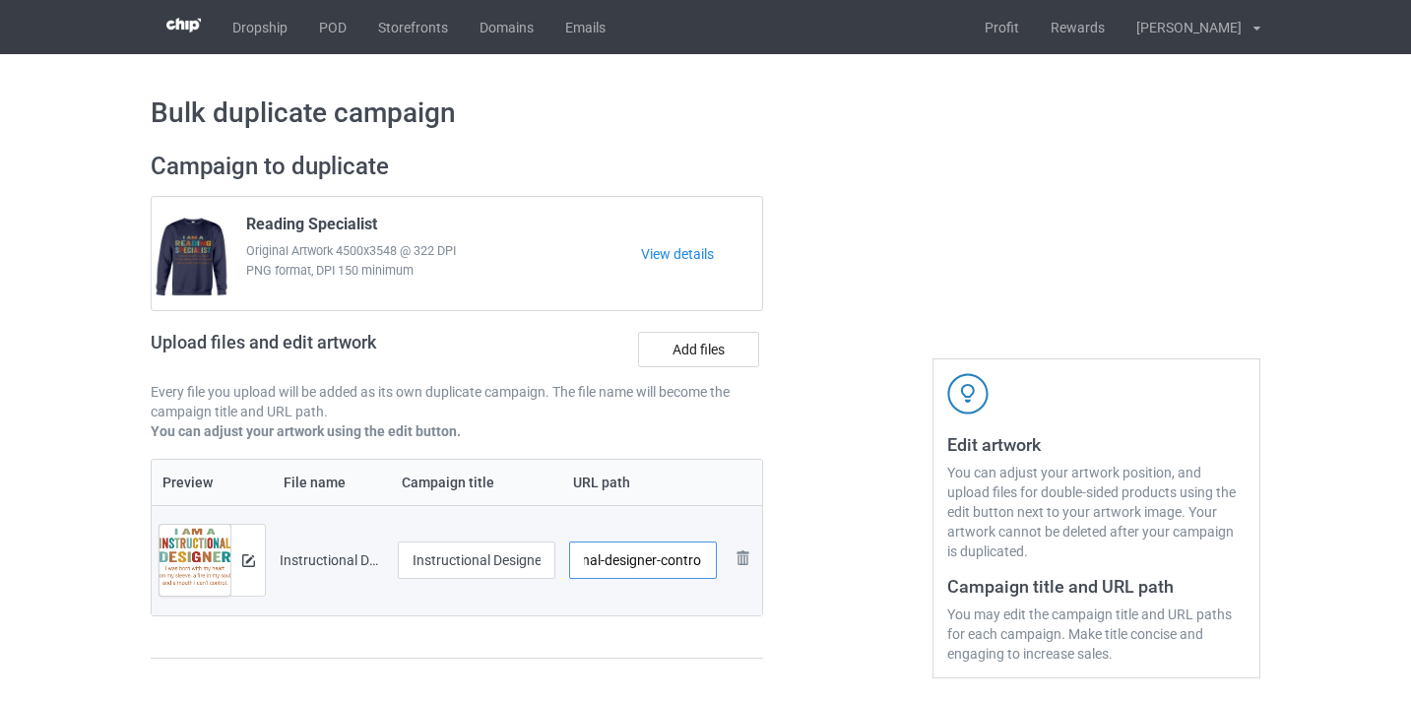
click at [687, 559] on input "/instructional-designer-control" at bounding box center [643, 560] width 149 height 37
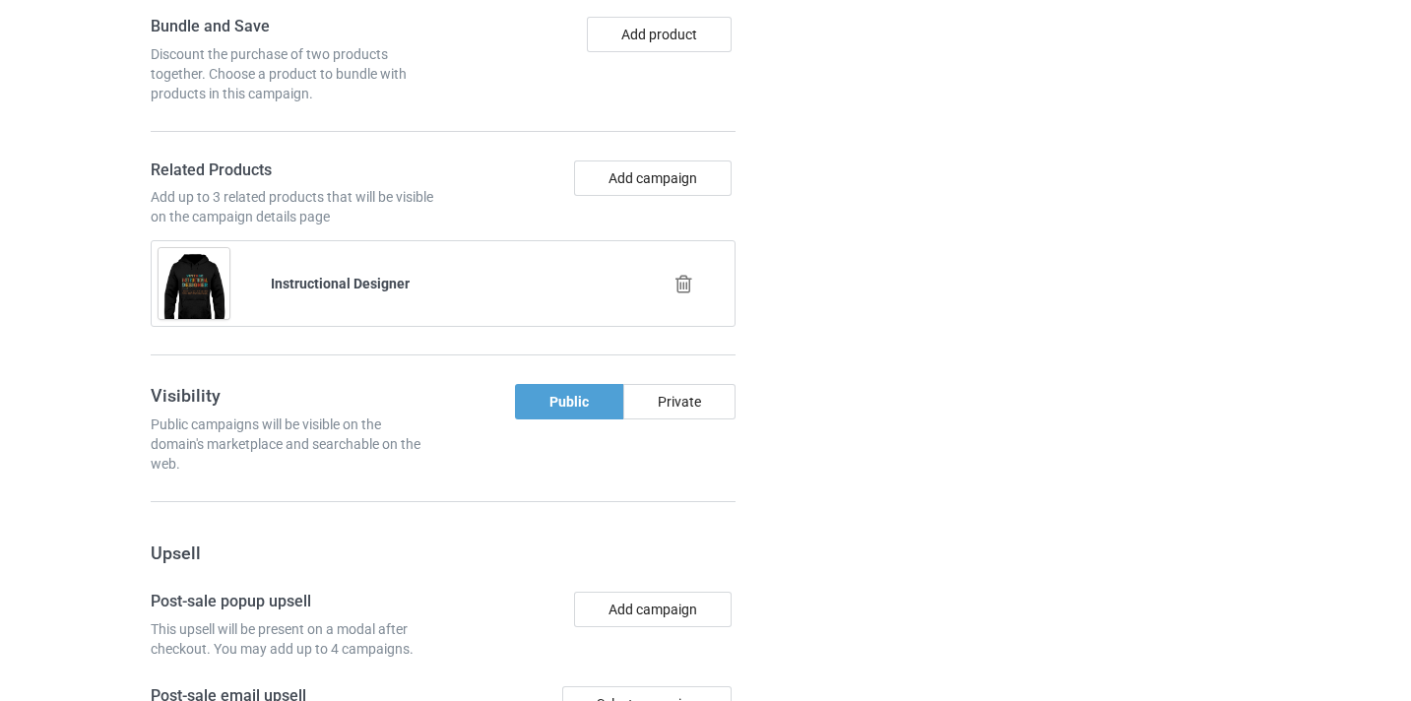
scroll to position [1927, 0]
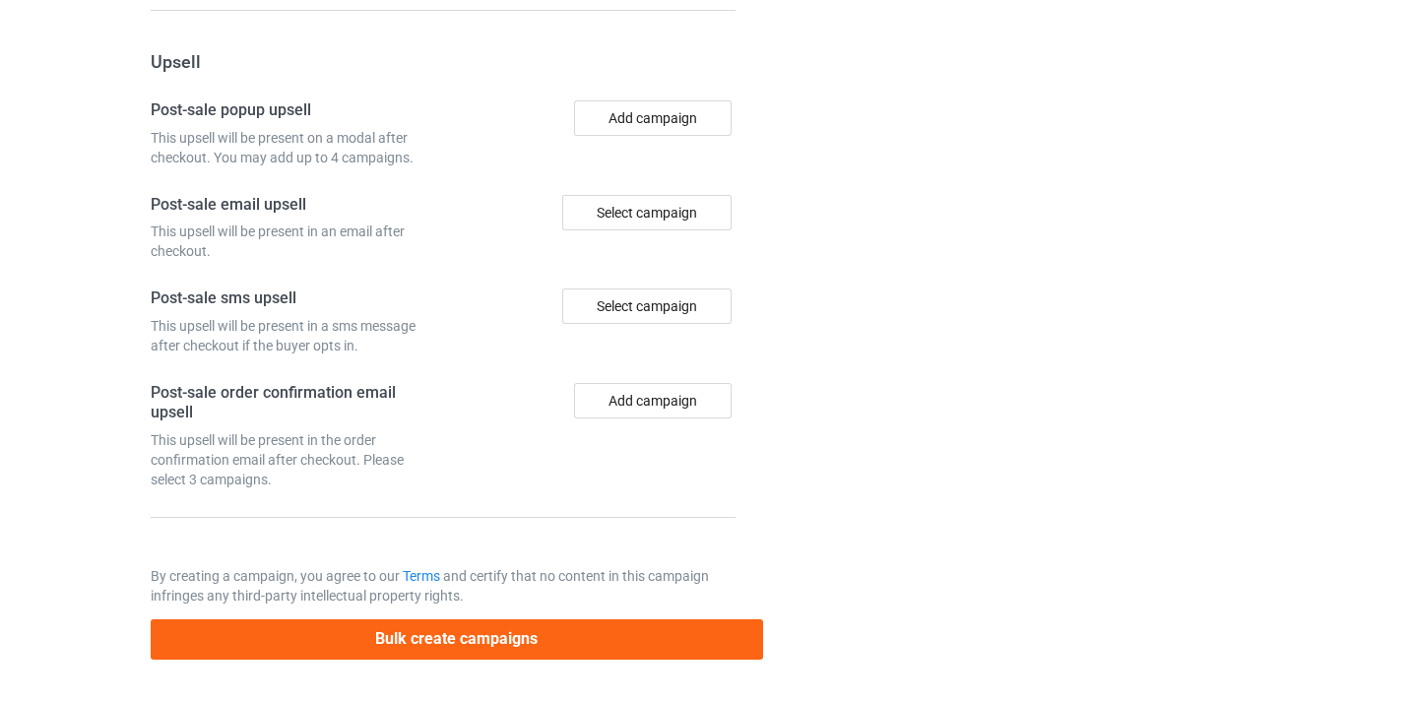
type input "/instructional-designer10"
click at [692, 603] on p "By creating a campaign, you agree to our Terms and certify that no content in t…" at bounding box center [443, 585] width 585 height 39
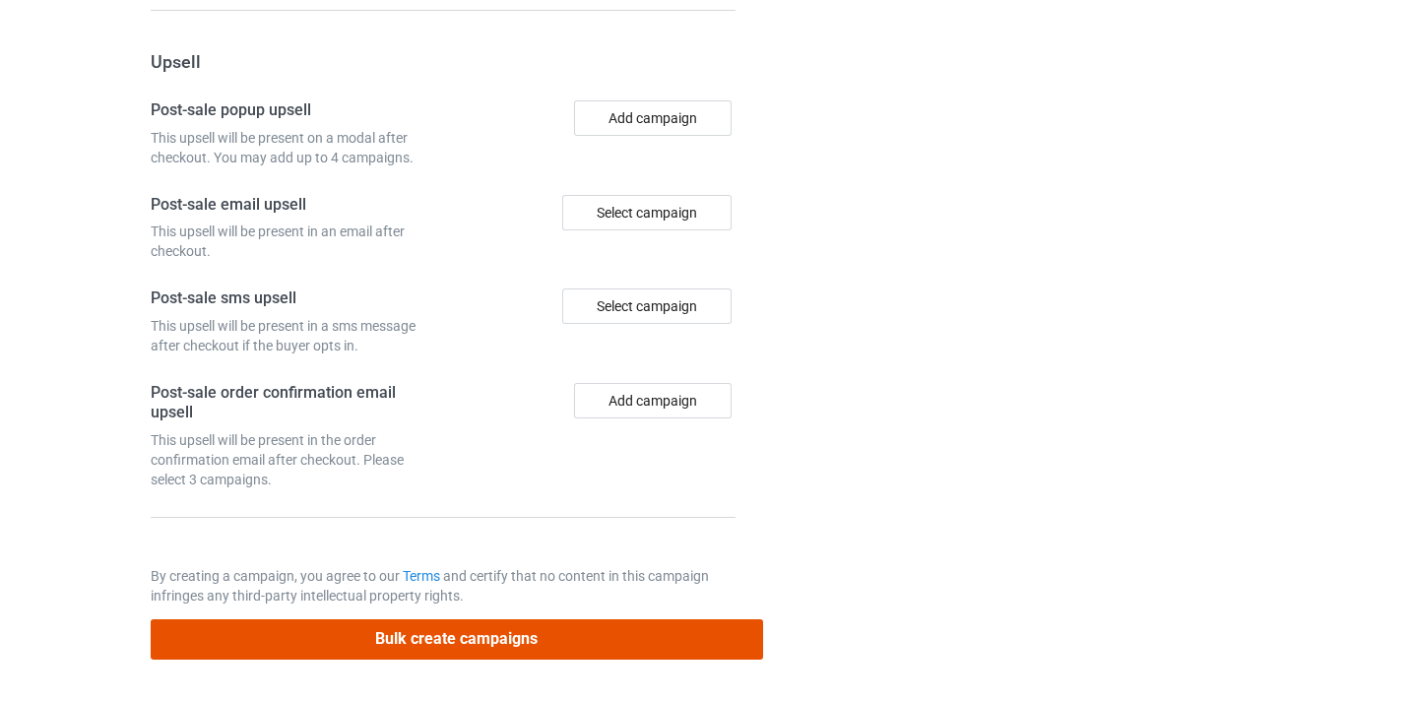
click at [699, 635] on button "Bulk create campaigns" at bounding box center [457, 640] width 613 height 40
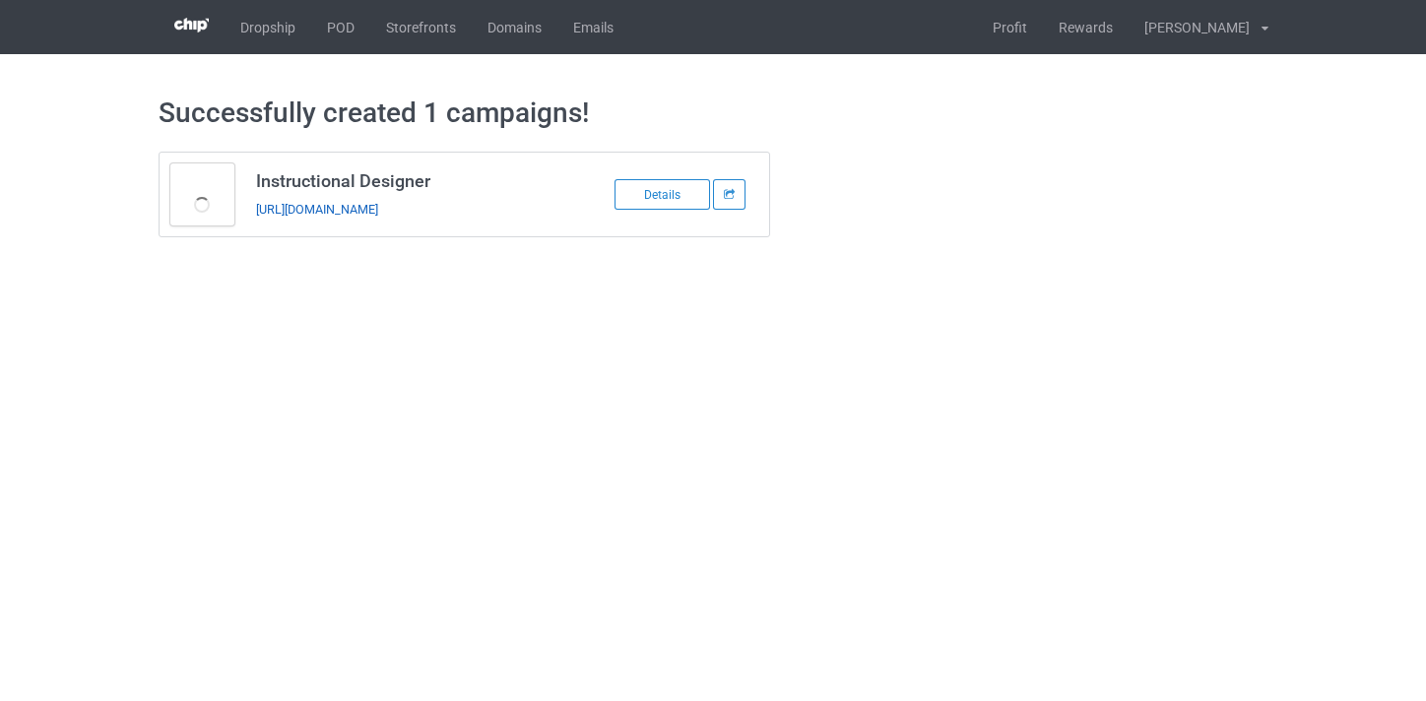
click at [378, 207] on link "https://www.thepure.gift/instructional-designer10" at bounding box center [317, 209] width 122 height 15
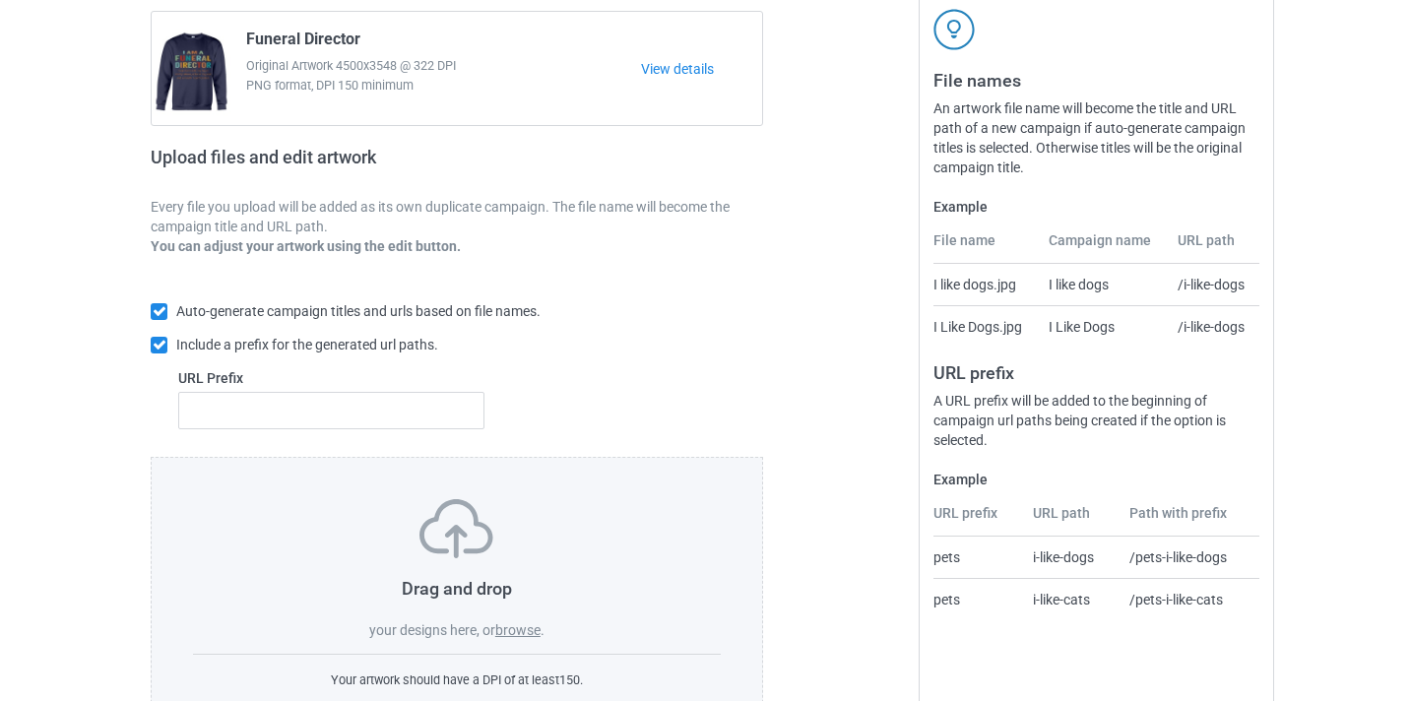
scroll to position [258, 0]
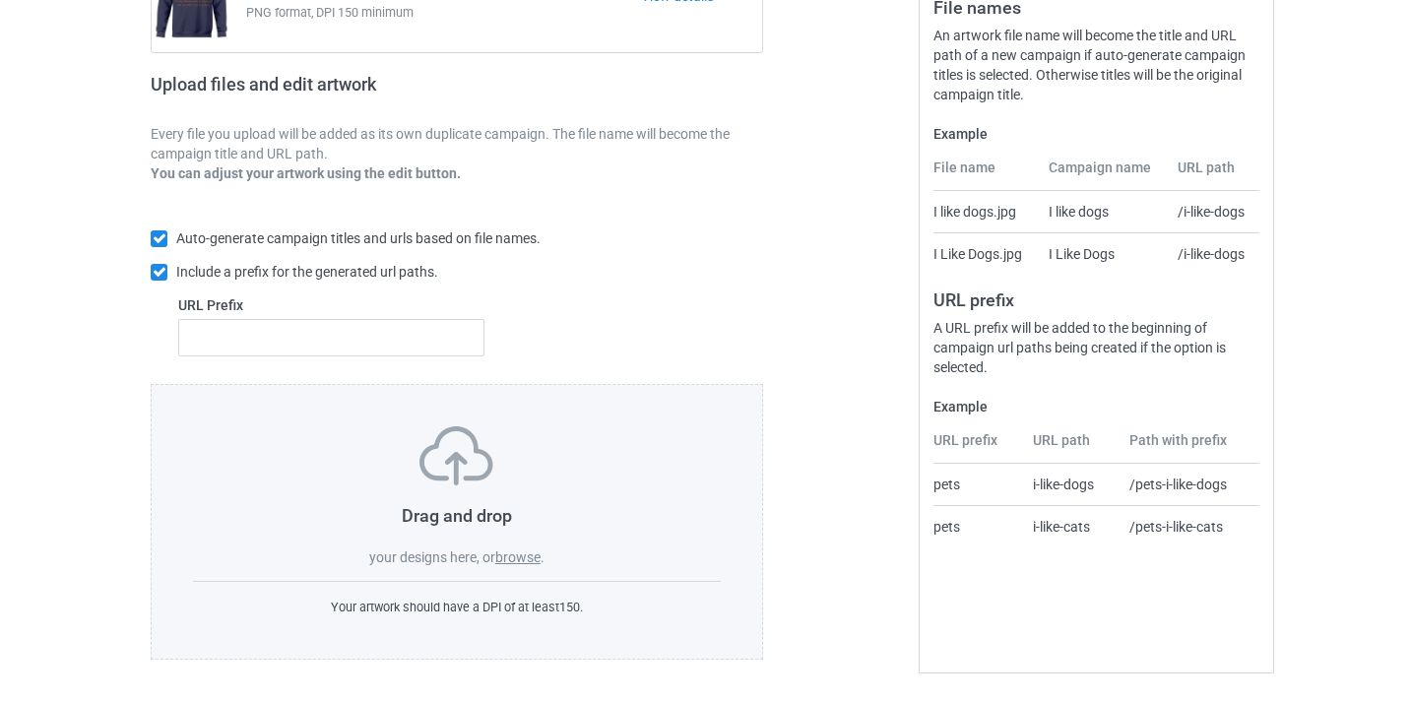
click at [533, 565] on label "browse" at bounding box center [517, 558] width 45 height 16
click at [0, 0] on input "browse" at bounding box center [0, 0] width 0 height 0
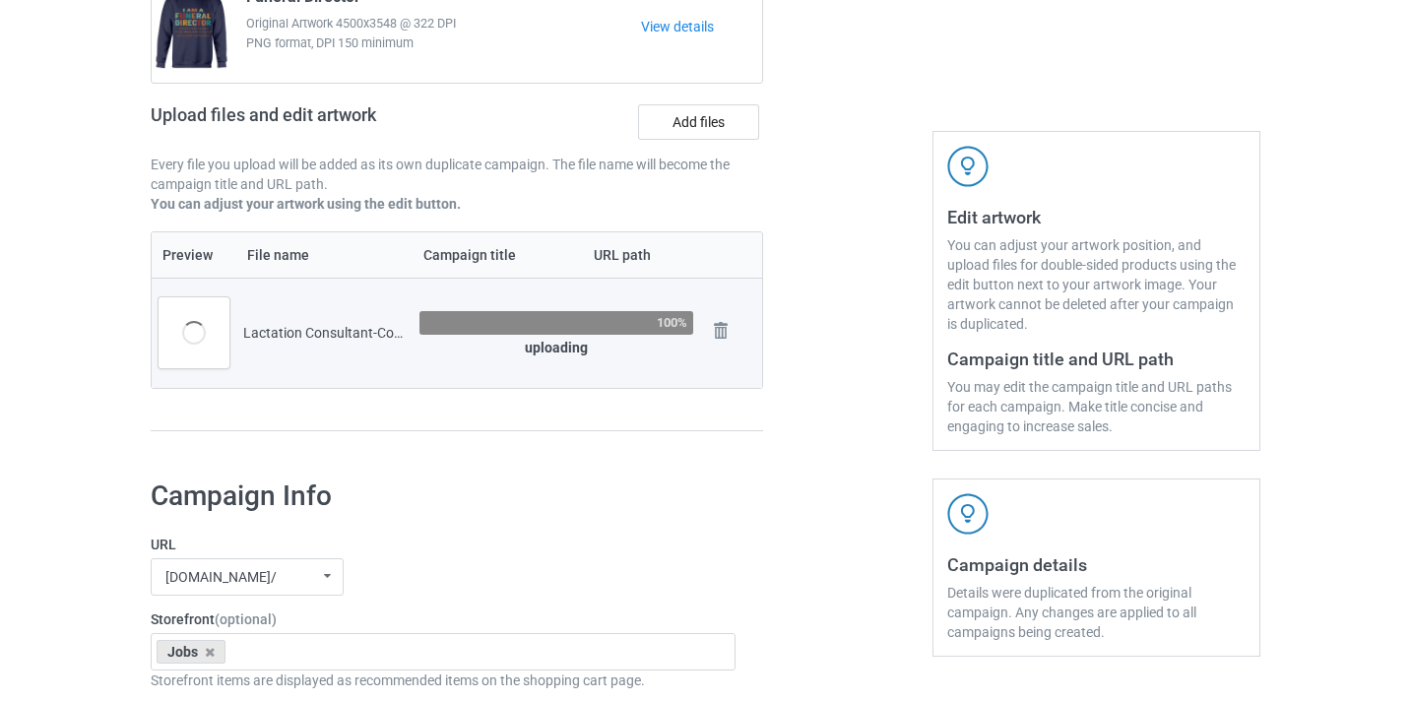
scroll to position [224, 0]
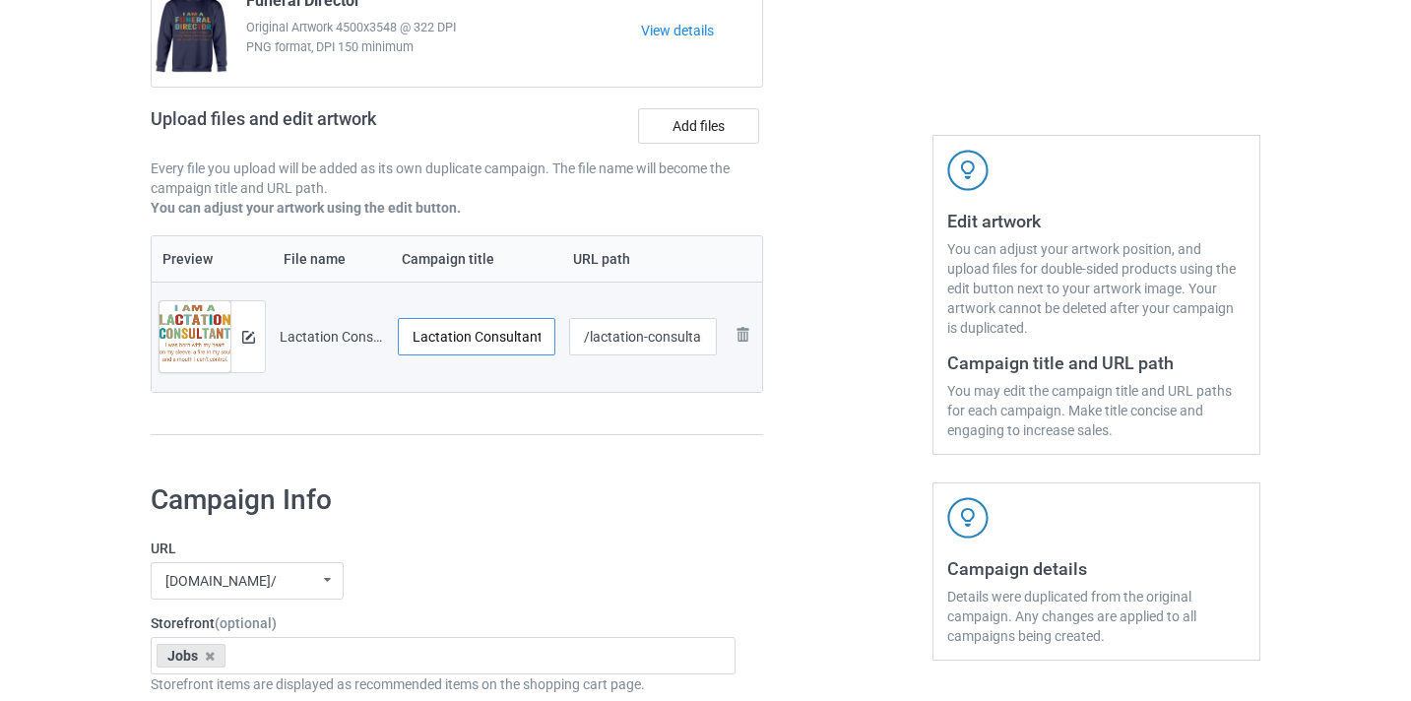
click at [526, 342] on input "Lactation Consultant-Control" at bounding box center [477, 336] width 158 height 37
drag, startPoint x: 526, startPoint y: 342, endPoint x: 567, endPoint y: 344, distance: 41.4
click at [567, 344] on tr "Preview and edit artwork Lactation Consultant-Control.png Lactation Consultant-…" at bounding box center [457, 337] width 611 height 110
click at [495, 333] on input "Lactation Consultant-Control" at bounding box center [477, 336] width 158 height 37
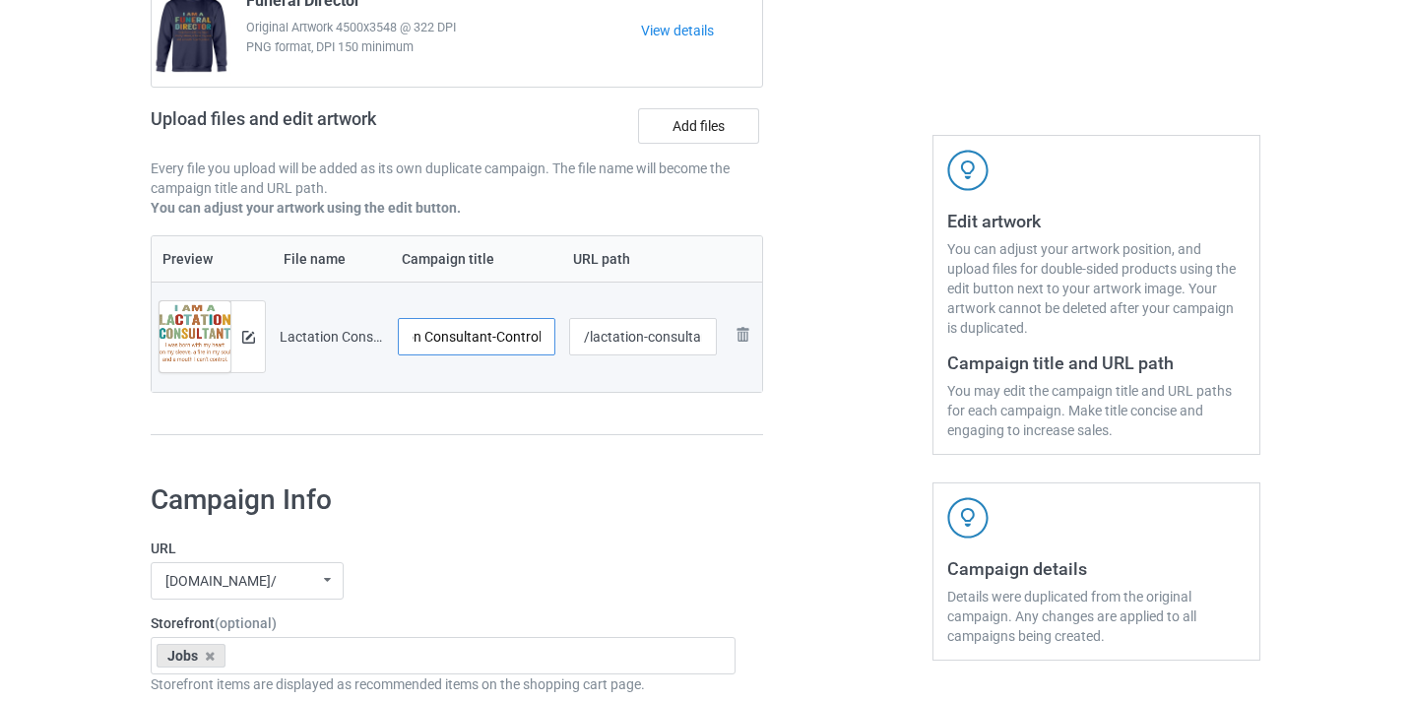
click at [495, 333] on input "Lactation Consultant-Control" at bounding box center [477, 336] width 158 height 37
type input "Lactation Consultant"
click at [674, 341] on input "/lactation-consultant-control" at bounding box center [643, 336] width 149 height 37
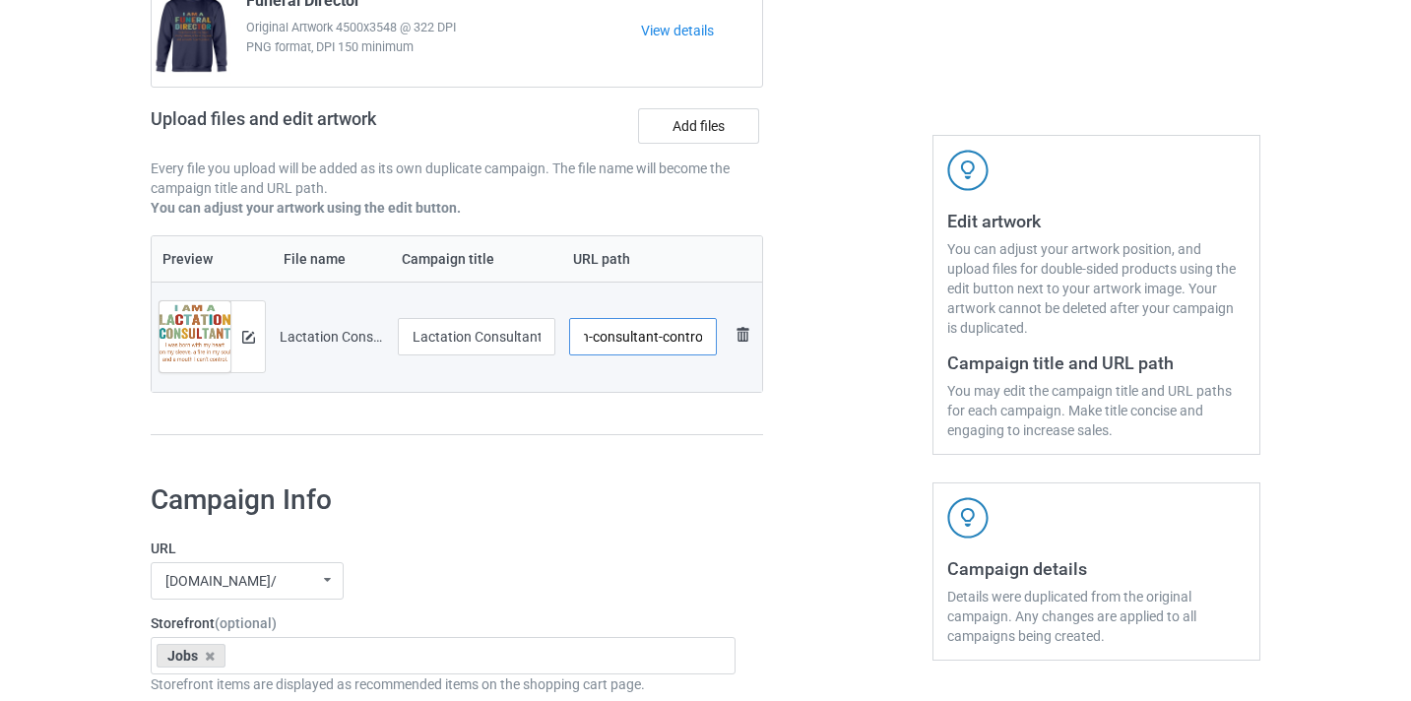
drag, startPoint x: 674, startPoint y: 341, endPoint x: 729, endPoint y: 345, distance: 55.3
click at [729, 345] on tr "Preview and edit artwork Lactation Consultant-Control.png Lactation Consultant …" at bounding box center [457, 337] width 611 height 110
click at [668, 331] on input "/lactation-consultant-control" at bounding box center [643, 336] width 149 height 37
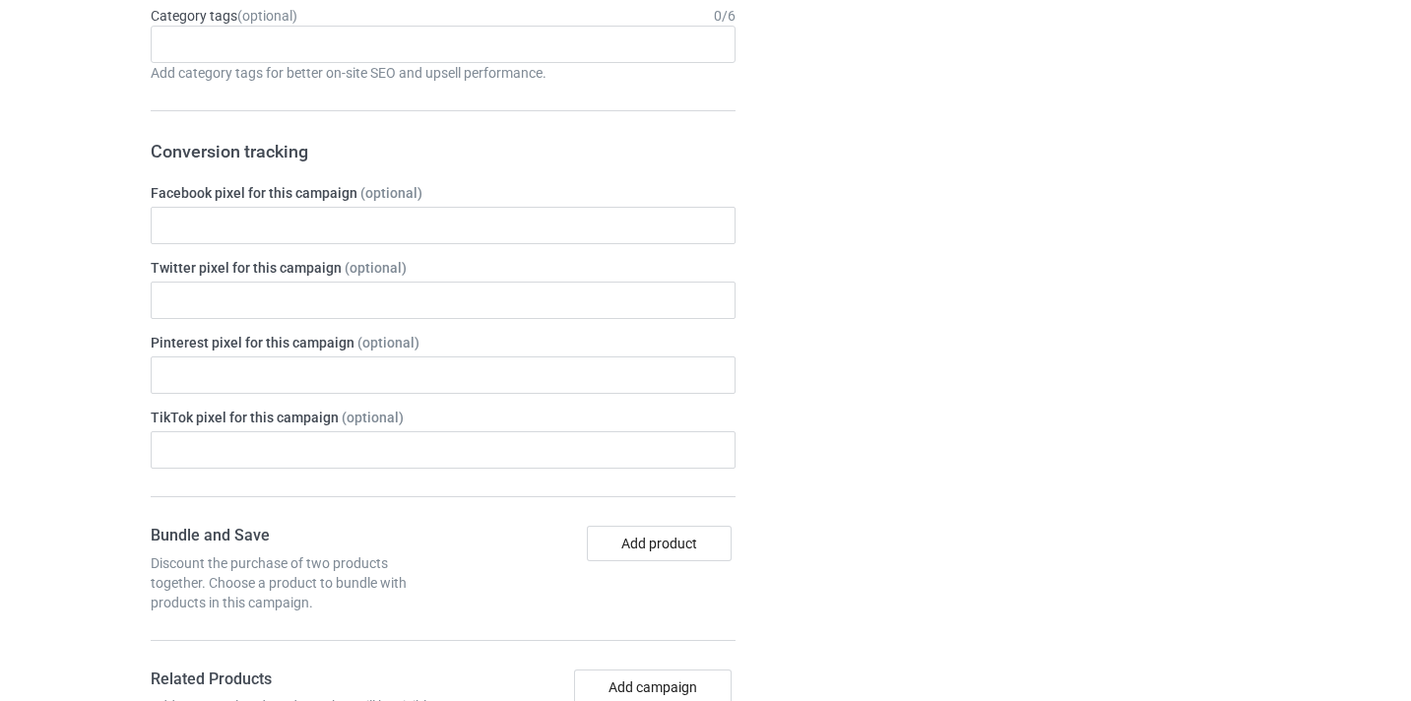
scroll to position [1259, 0]
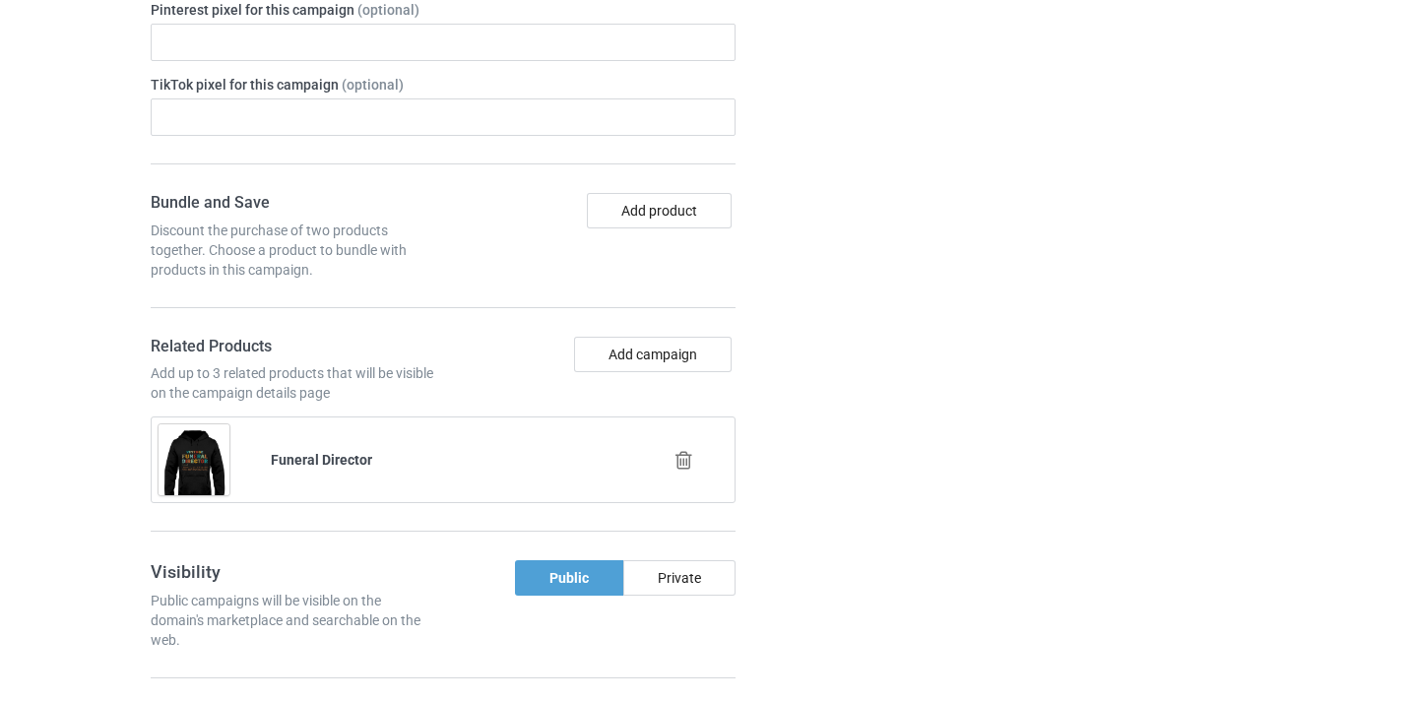
type input "/lactation-consultant10"
click at [675, 467] on icon at bounding box center [684, 460] width 25 height 21
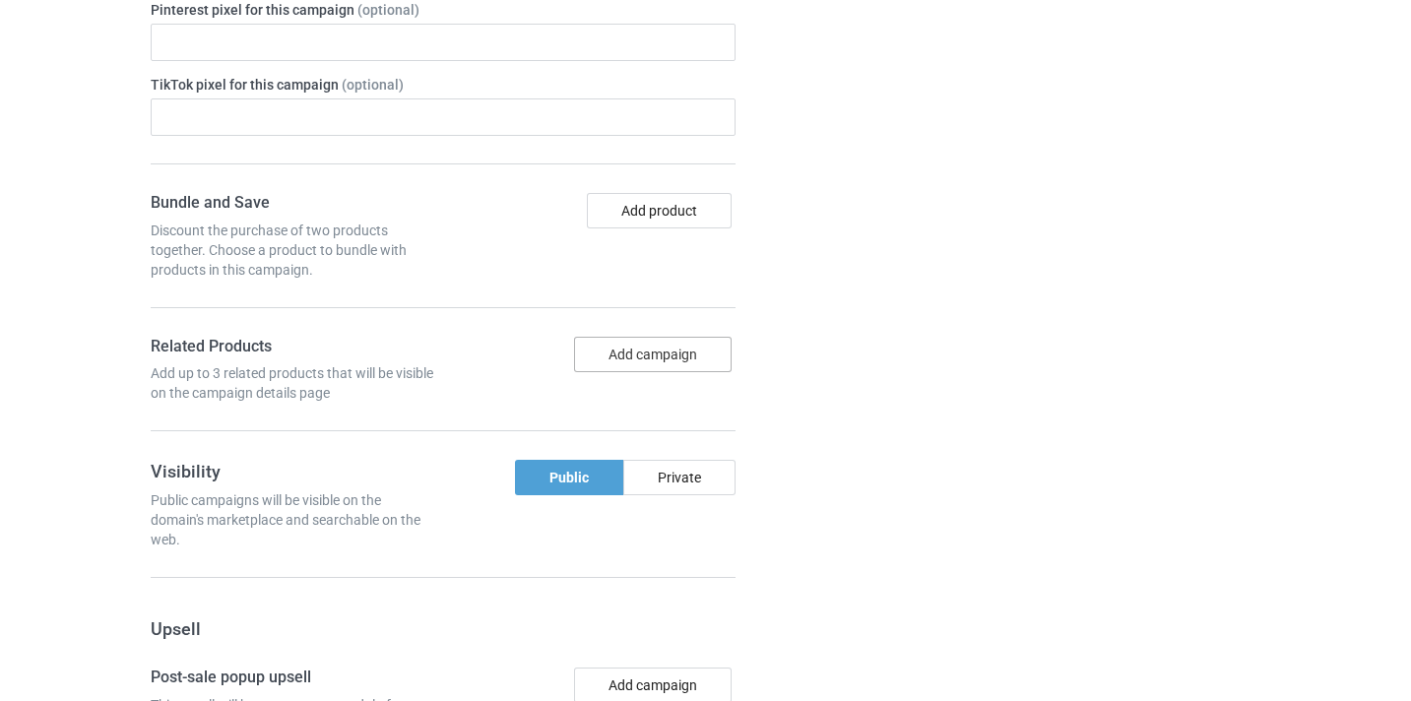
click at [647, 349] on button "Add campaign" at bounding box center [653, 354] width 158 height 35
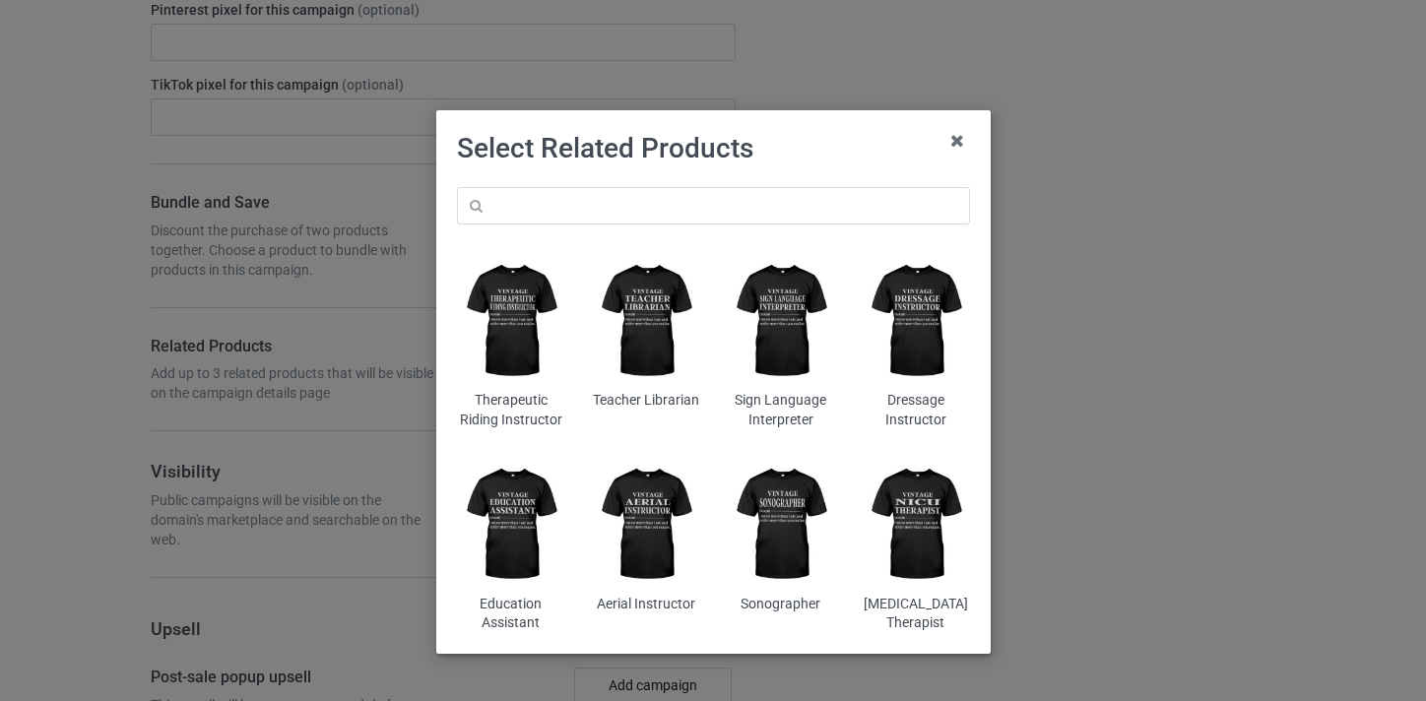
click at [706, 226] on div "Therapeutic Riding Instructor Teacher Librarian Sign Language Interpreter Dress…" at bounding box center [713, 410] width 541 height 474
drag, startPoint x: 746, startPoint y: 147, endPoint x: 727, endPoint y: 207, distance: 62.9
click at [743, 159] on h1 "Select Related Products" at bounding box center [713, 148] width 513 height 35
click at [730, 222] on input "text" at bounding box center [713, 205] width 513 height 37
paste input "Lactation Consultant"
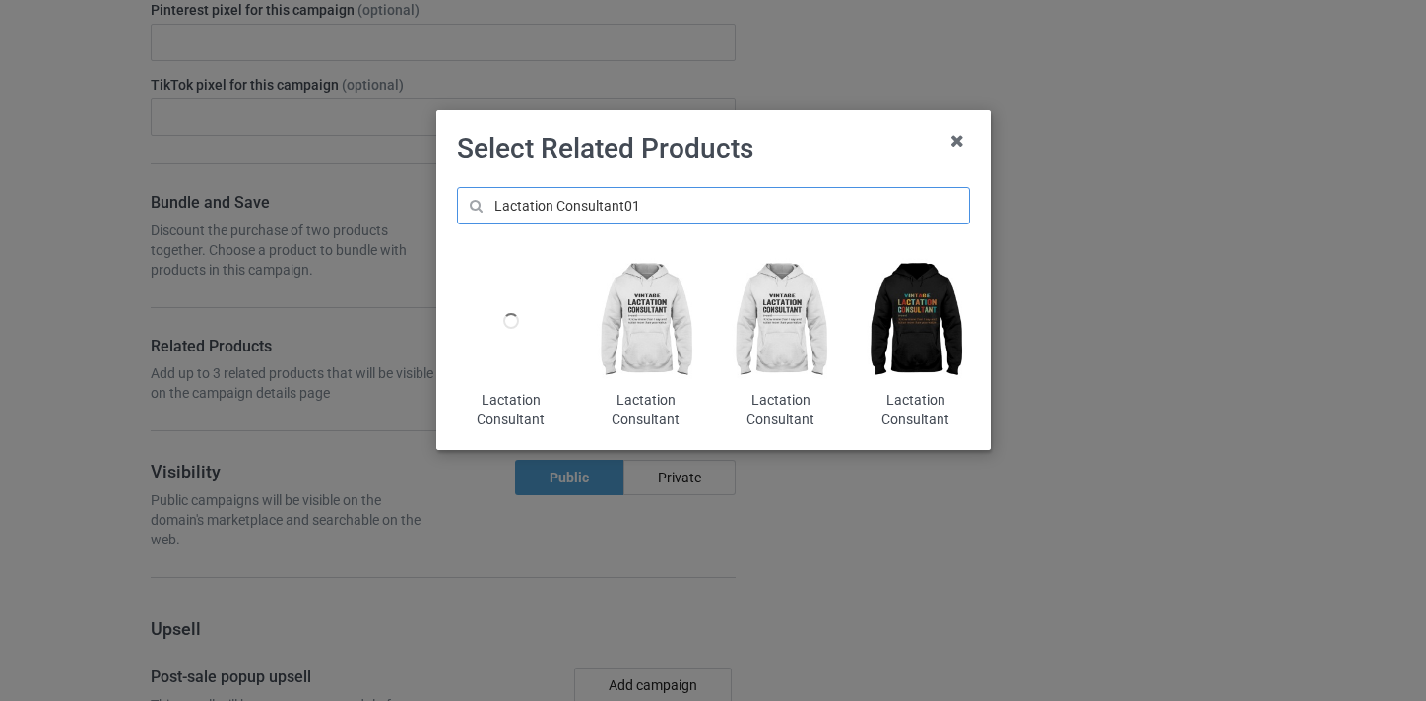
type input "Lactation Consultant01"
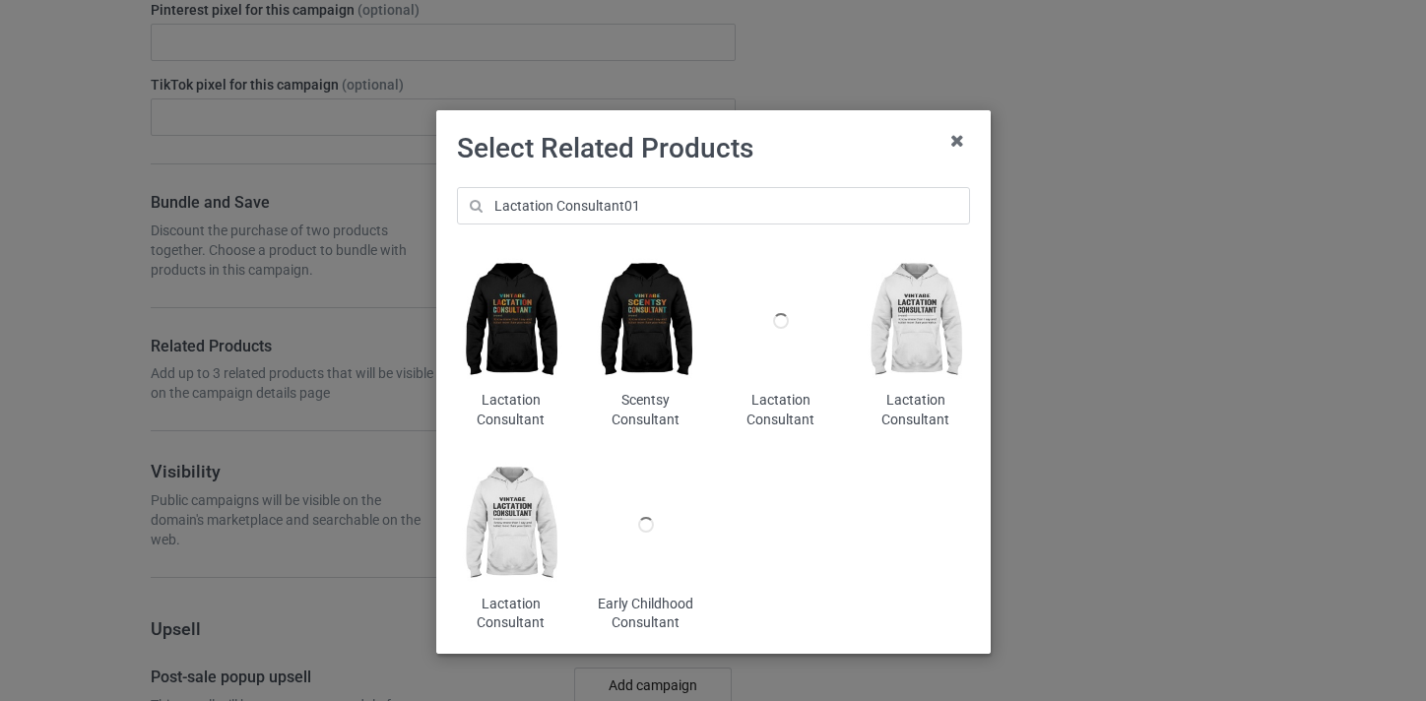
click at [497, 335] on img at bounding box center [510, 321] width 107 height 134
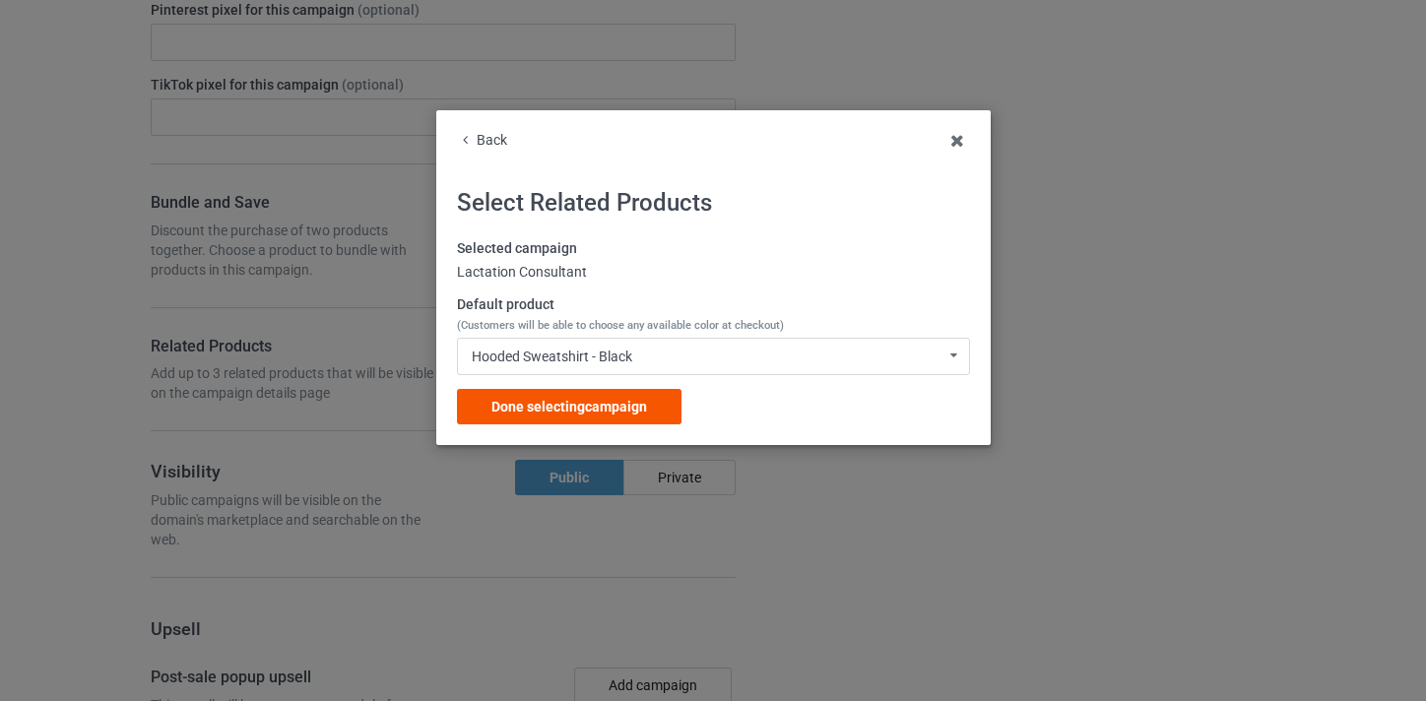
click at [634, 405] on span "Done selecting campaign" at bounding box center [569, 407] width 156 height 16
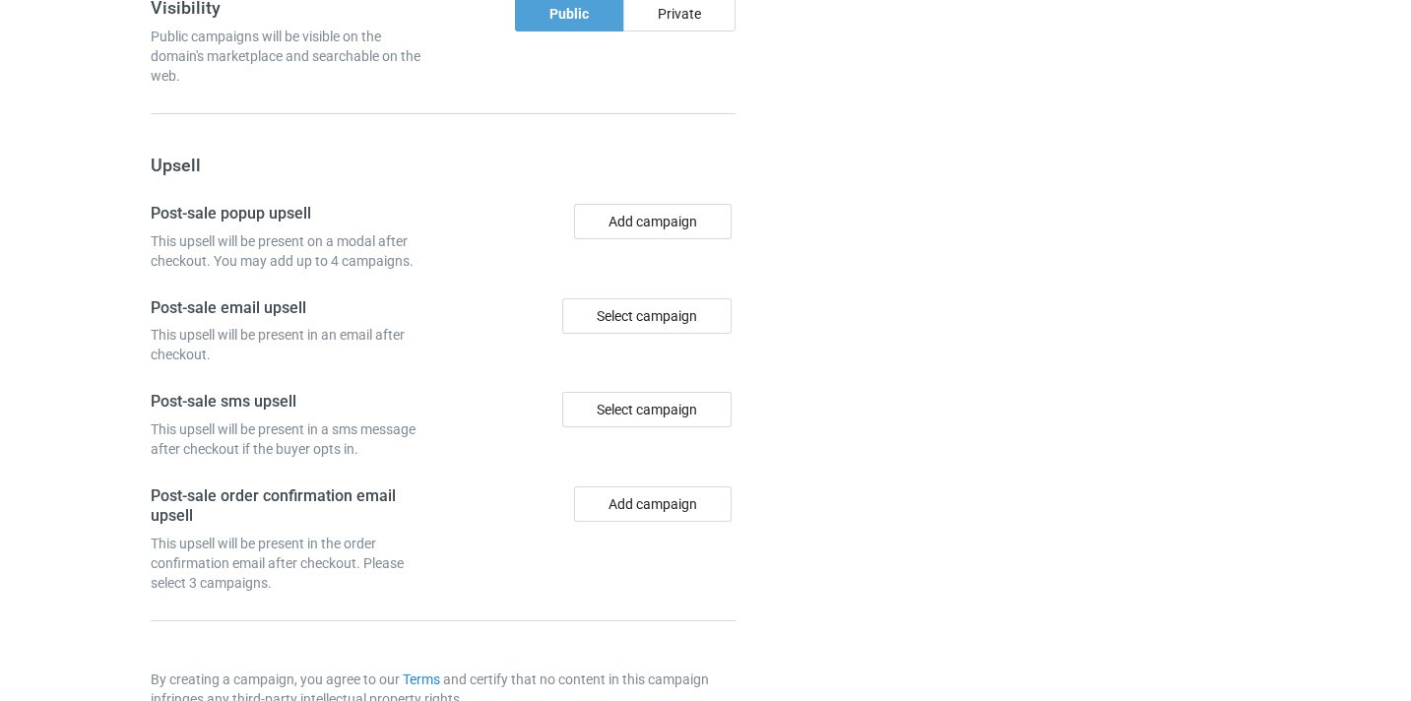
scroll to position [1927, 0]
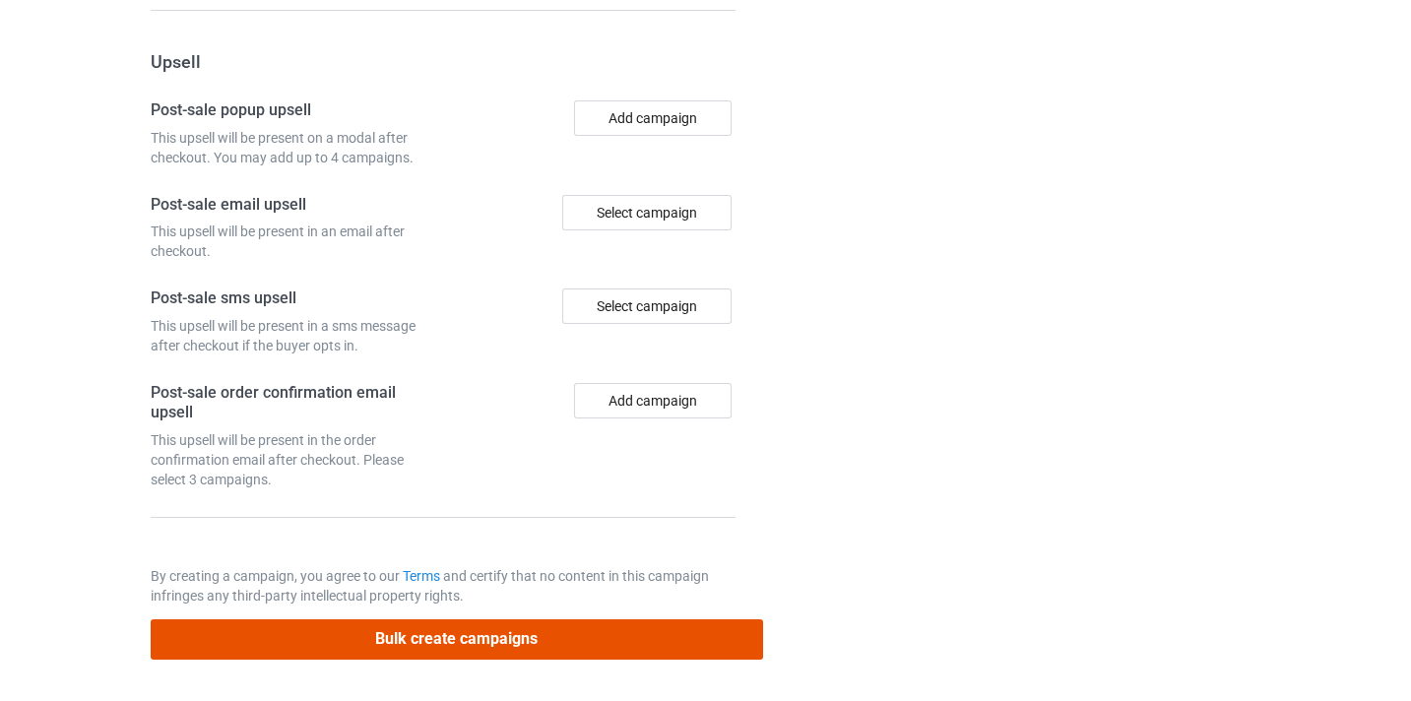
click at [541, 642] on button "Bulk create campaigns" at bounding box center [457, 640] width 613 height 40
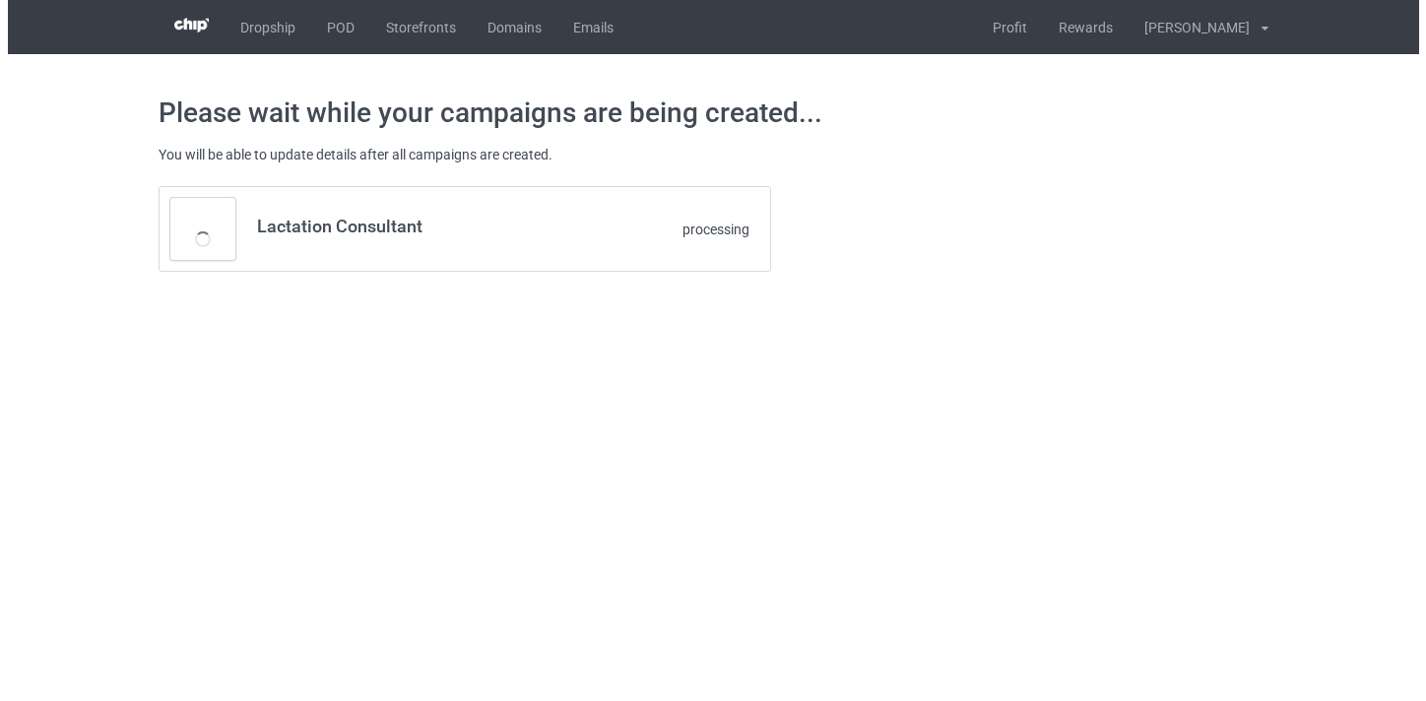
scroll to position [0, 0]
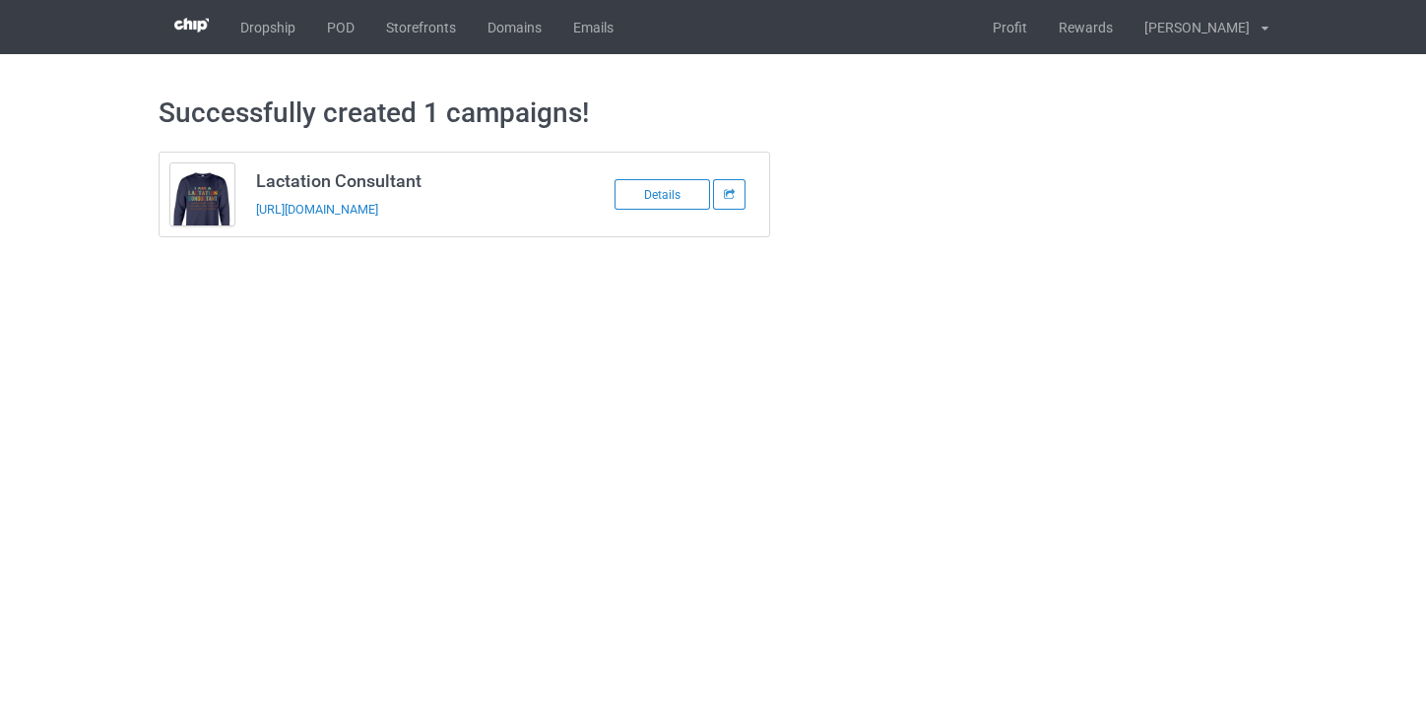
click at [431, 196] on td "Lactation Consultant https://www.thepure.gift/lactation-consultant10" at bounding box center [411, 195] width 333 height 84
click at [378, 205] on link "https://www.thepure.gift/lactation-consultant10" at bounding box center [317, 209] width 122 height 15
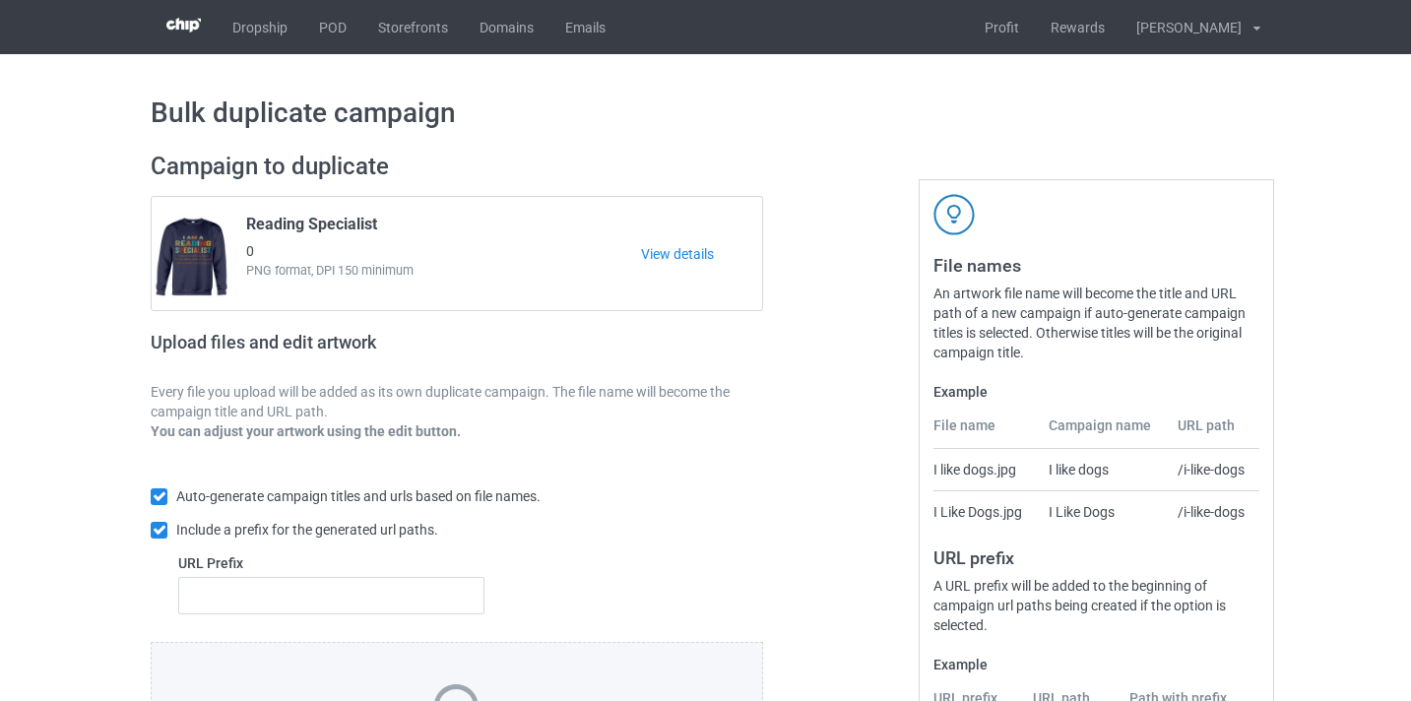
scroll to position [176, 0]
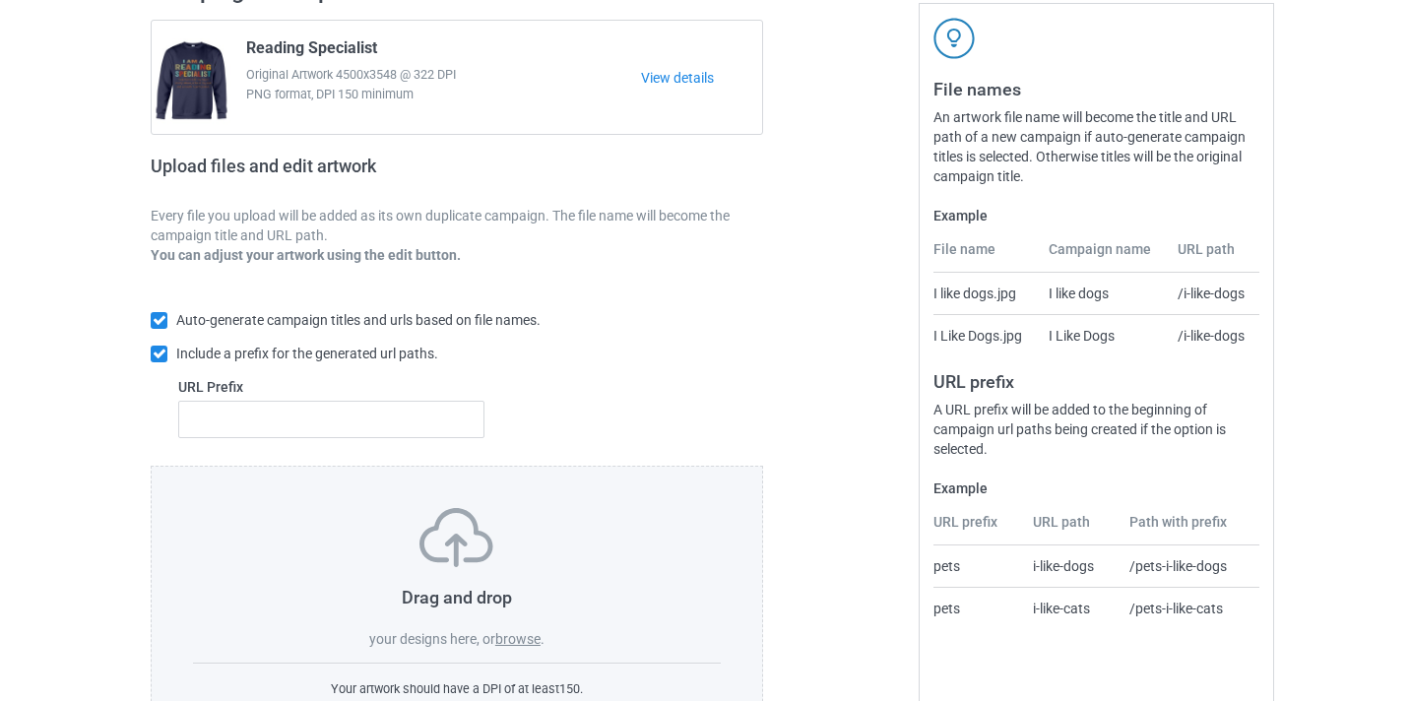
click at [519, 651] on div "Drag and drop your designs here, or browse . Your artwork should have a DPI of …" at bounding box center [457, 604] width 613 height 276
click at [520, 643] on label "browse" at bounding box center [517, 639] width 45 height 16
click at [0, 0] on input "browse" at bounding box center [0, 0] width 0 height 0
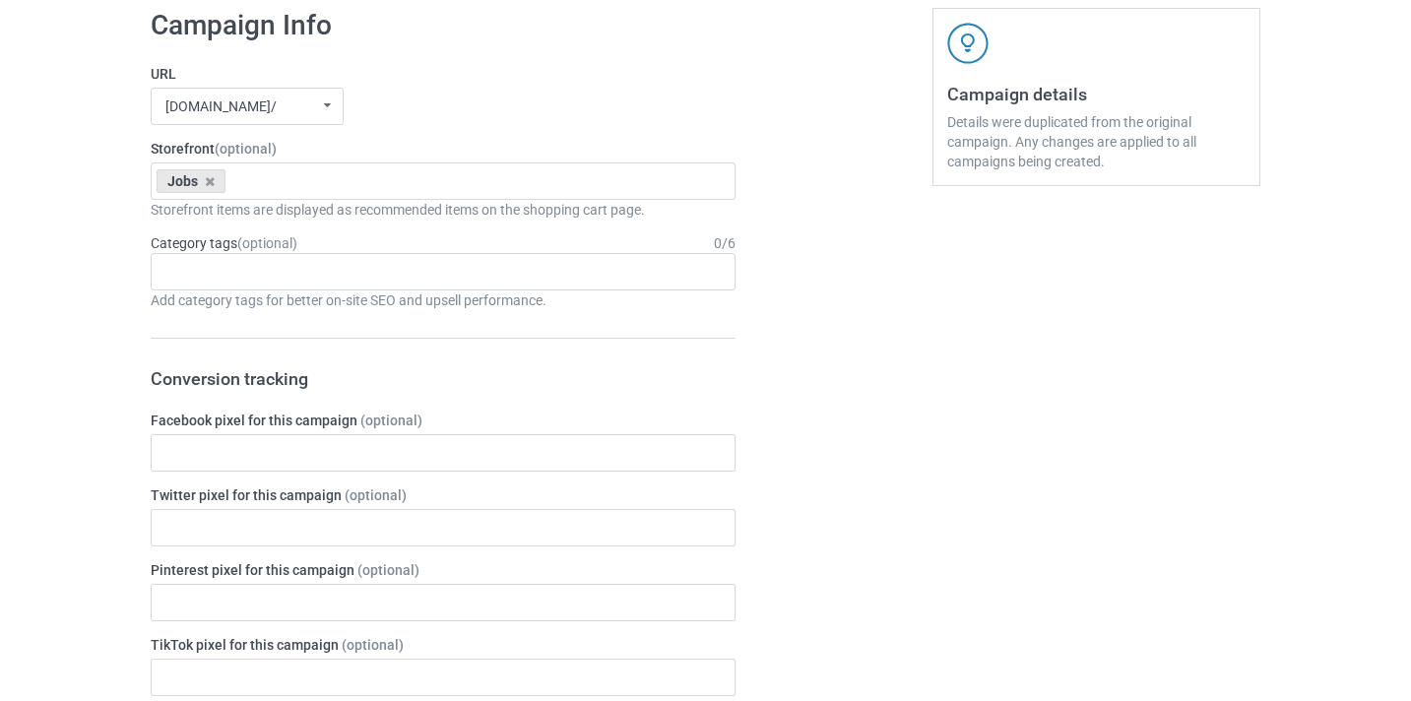
scroll to position [1383, 0]
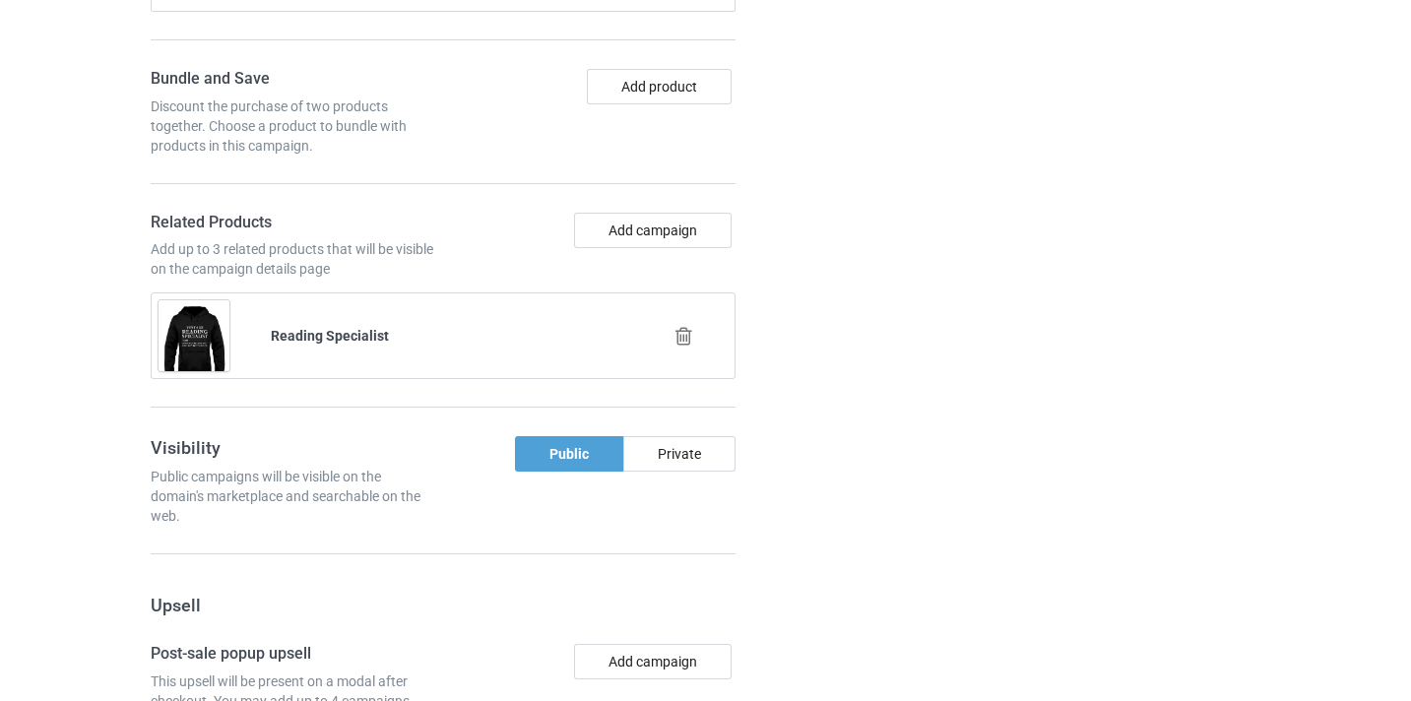
click at [674, 339] on icon at bounding box center [684, 336] width 25 height 21
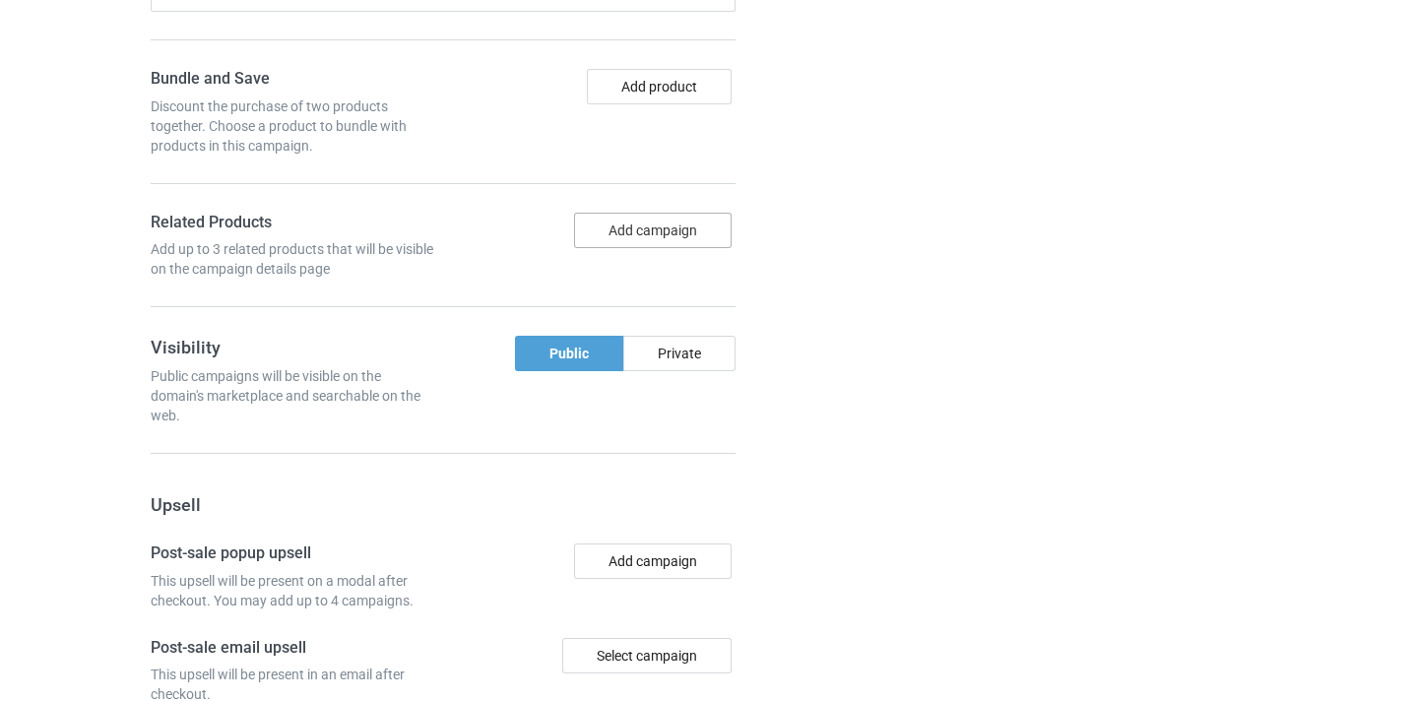
click at [687, 232] on button "Add campaign" at bounding box center [653, 230] width 158 height 35
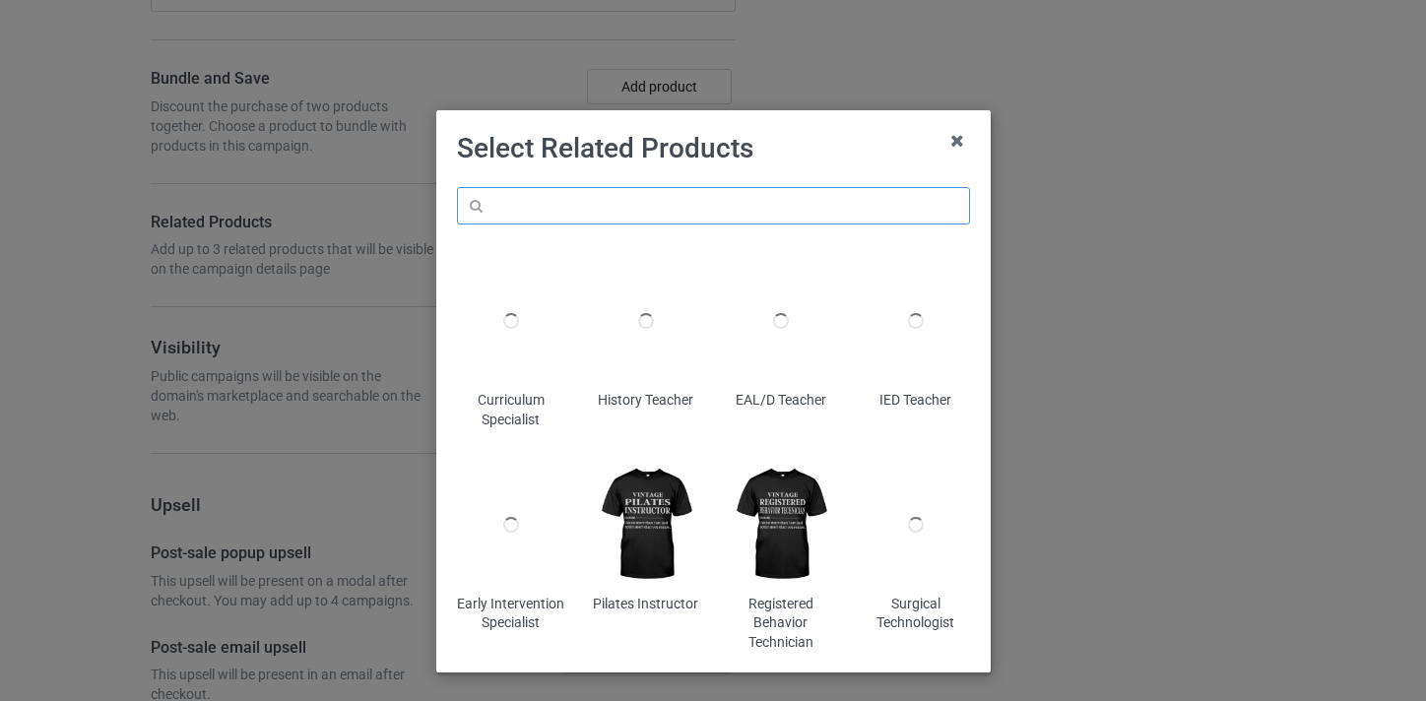
click at [731, 222] on input "text" at bounding box center [713, 205] width 513 height 37
paste input "Case Manager"
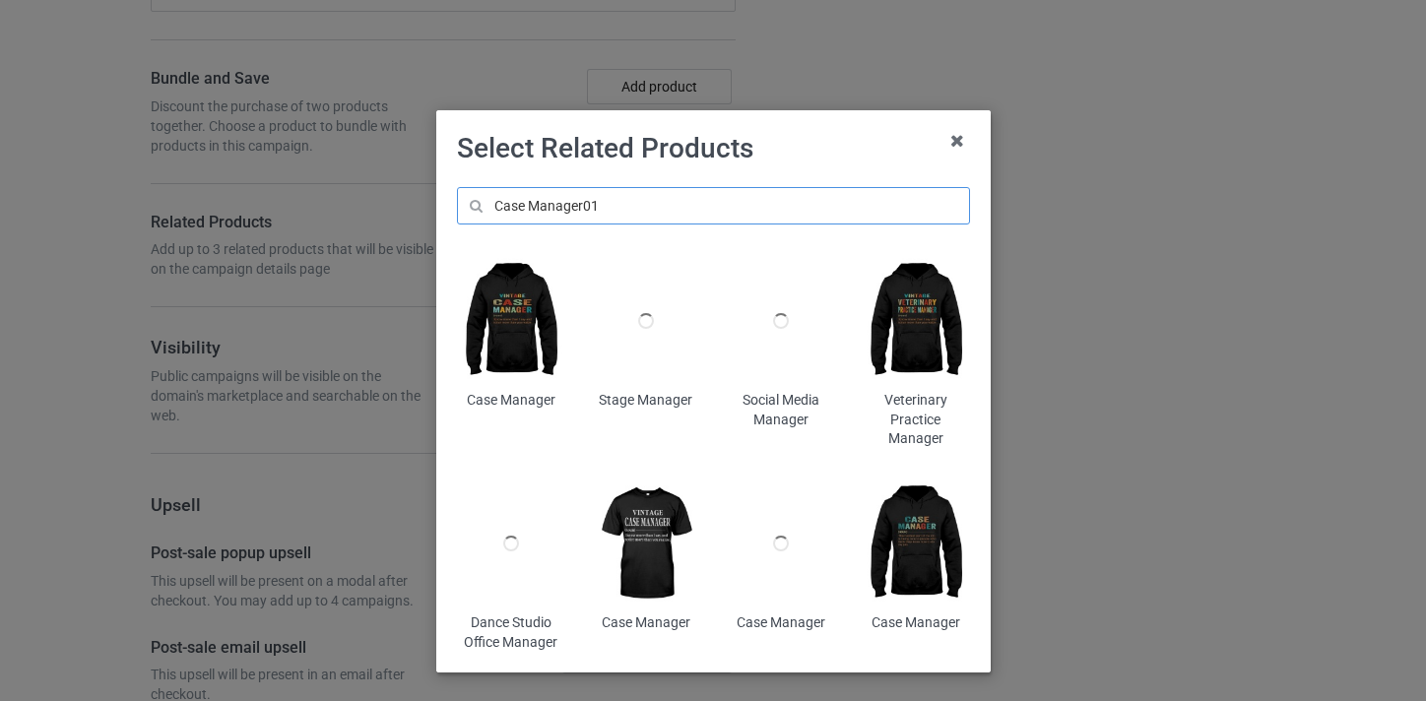
type input "Case Manager01"
click at [507, 295] on img at bounding box center [510, 321] width 107 height 134
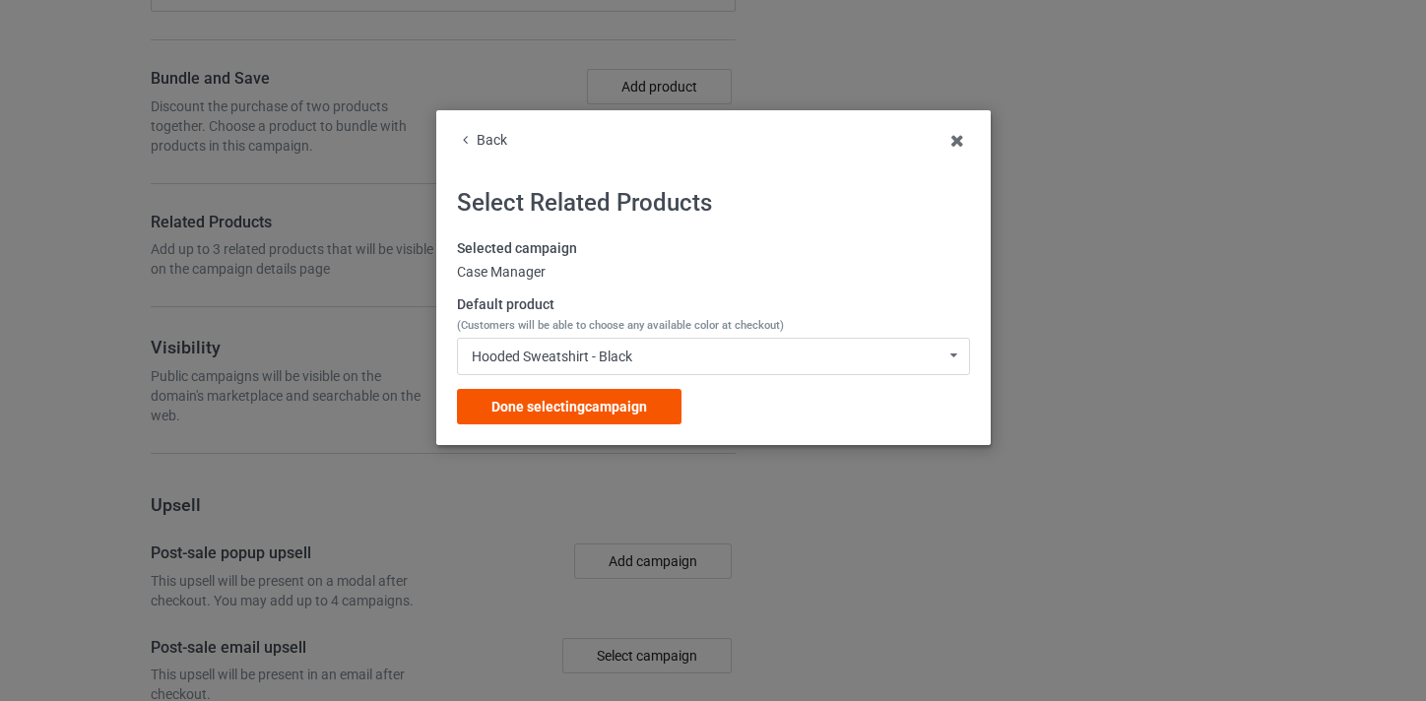
click at [618, 403] on span "Done selecting campaign" at bounding box center [569, 407] width 156 height 16
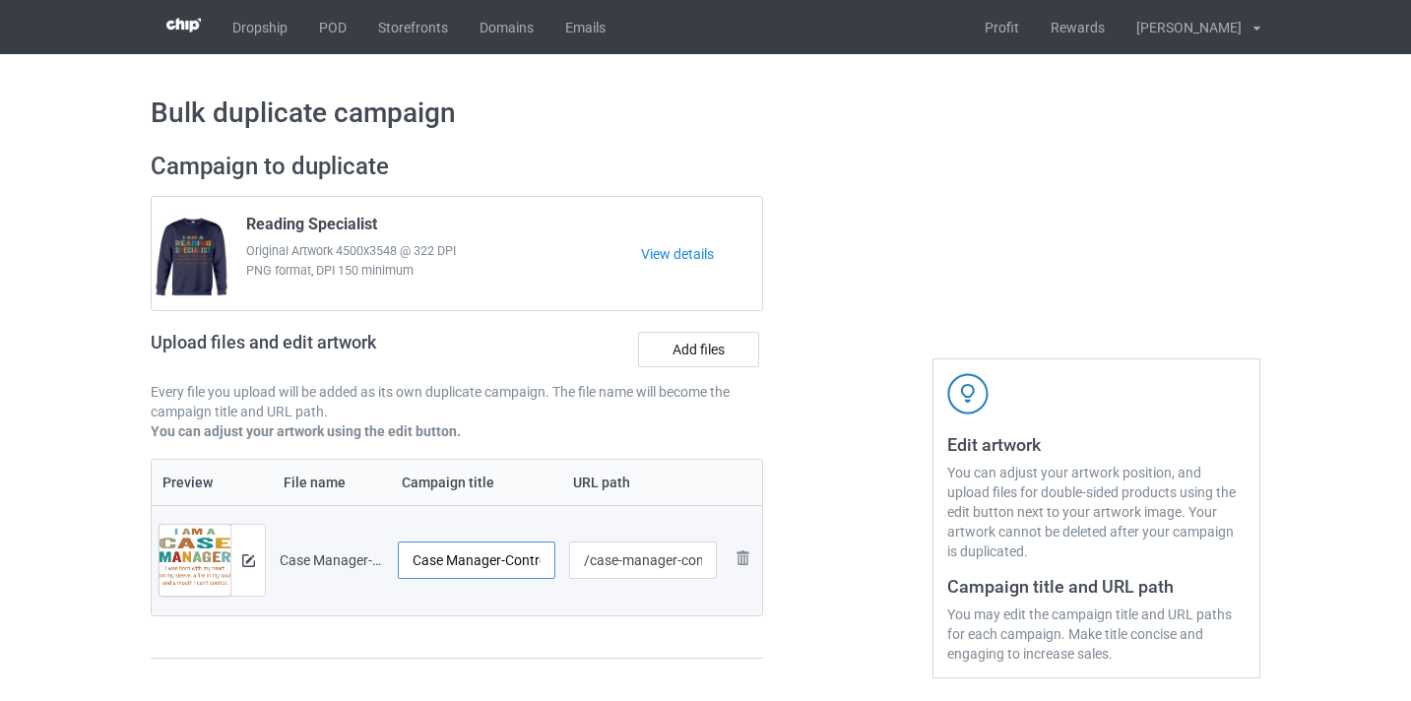
click at [512, 558] on input "Case Manager-Control" at bounding box center [477, 560] width 158 height 37
click at [511, 559] on input "Case Manager-Control" at bounding box center [477, 560] width 158 height 37
type input "Case Manager"
click at [697, 563] on input "/case-manager-control" at bounding box center [643, 560] width 149 height 37
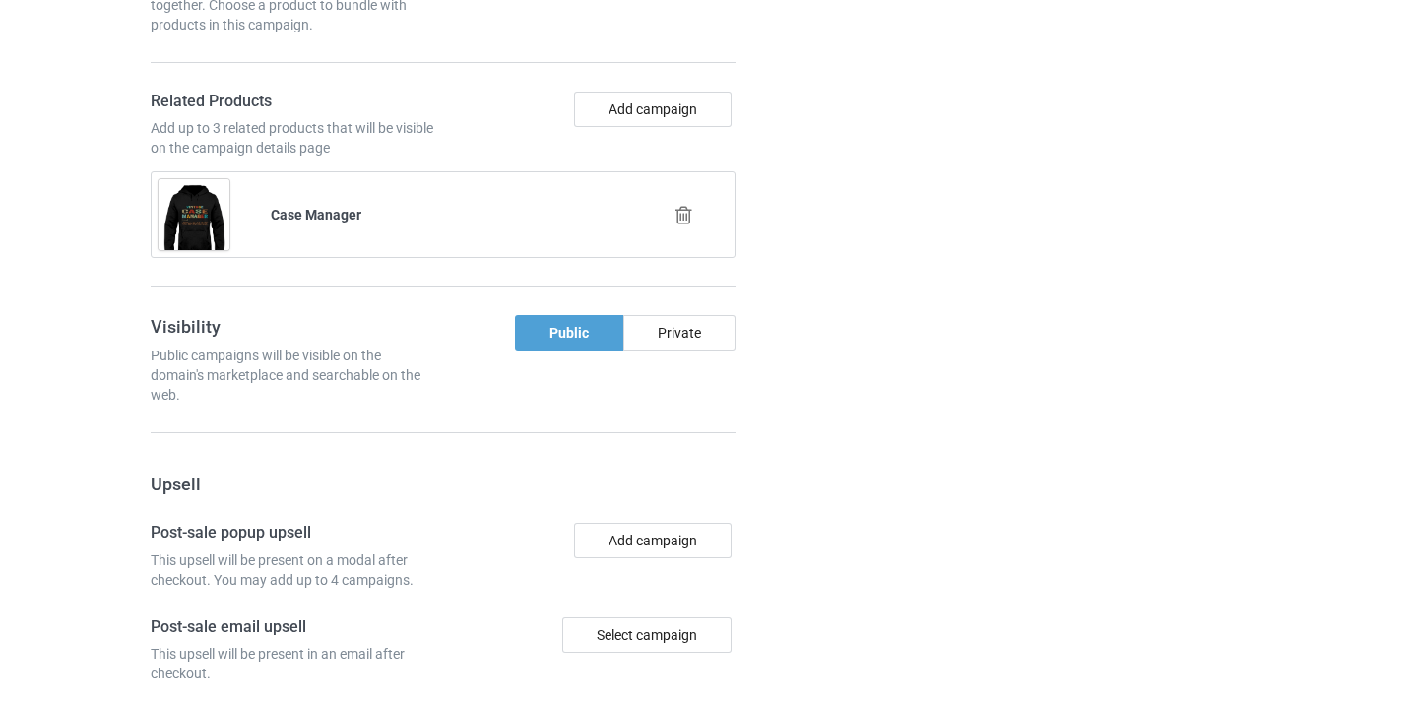
scroll to position [1927, 0]
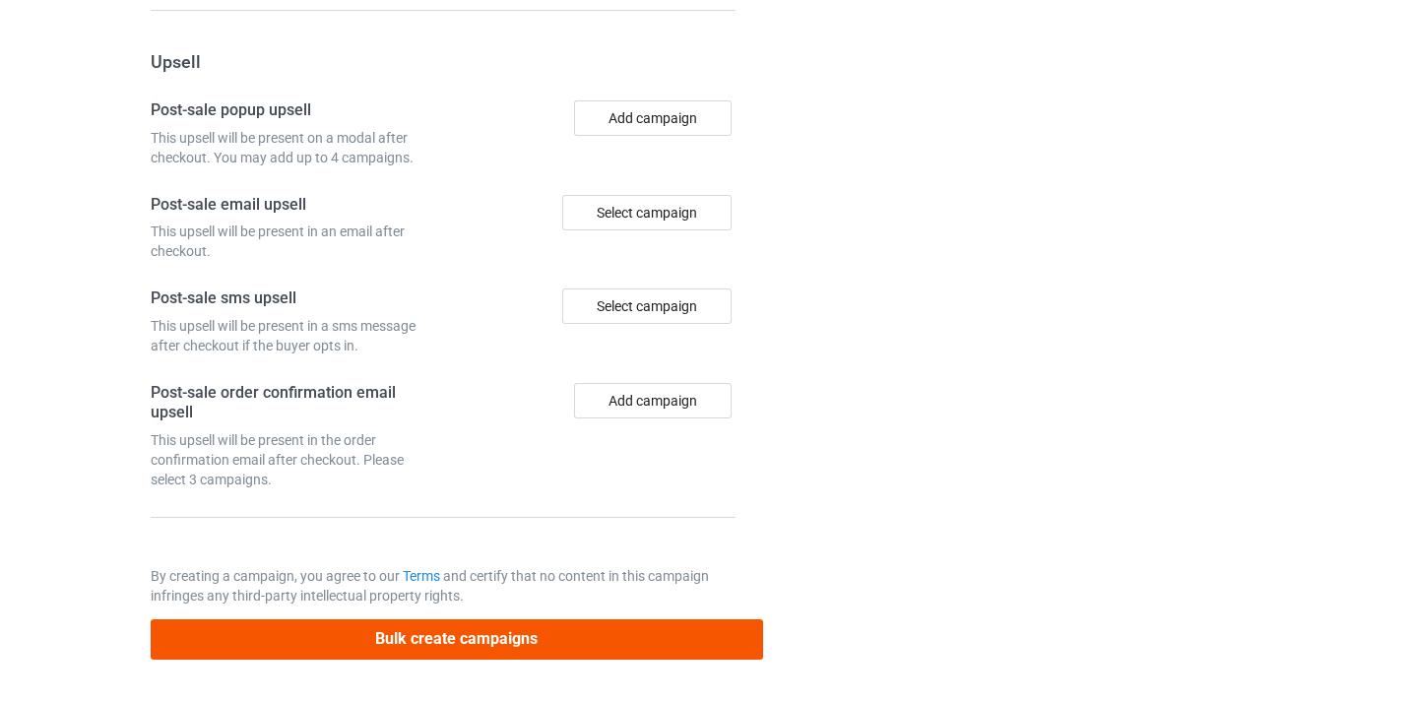
type input "/case-manager10"
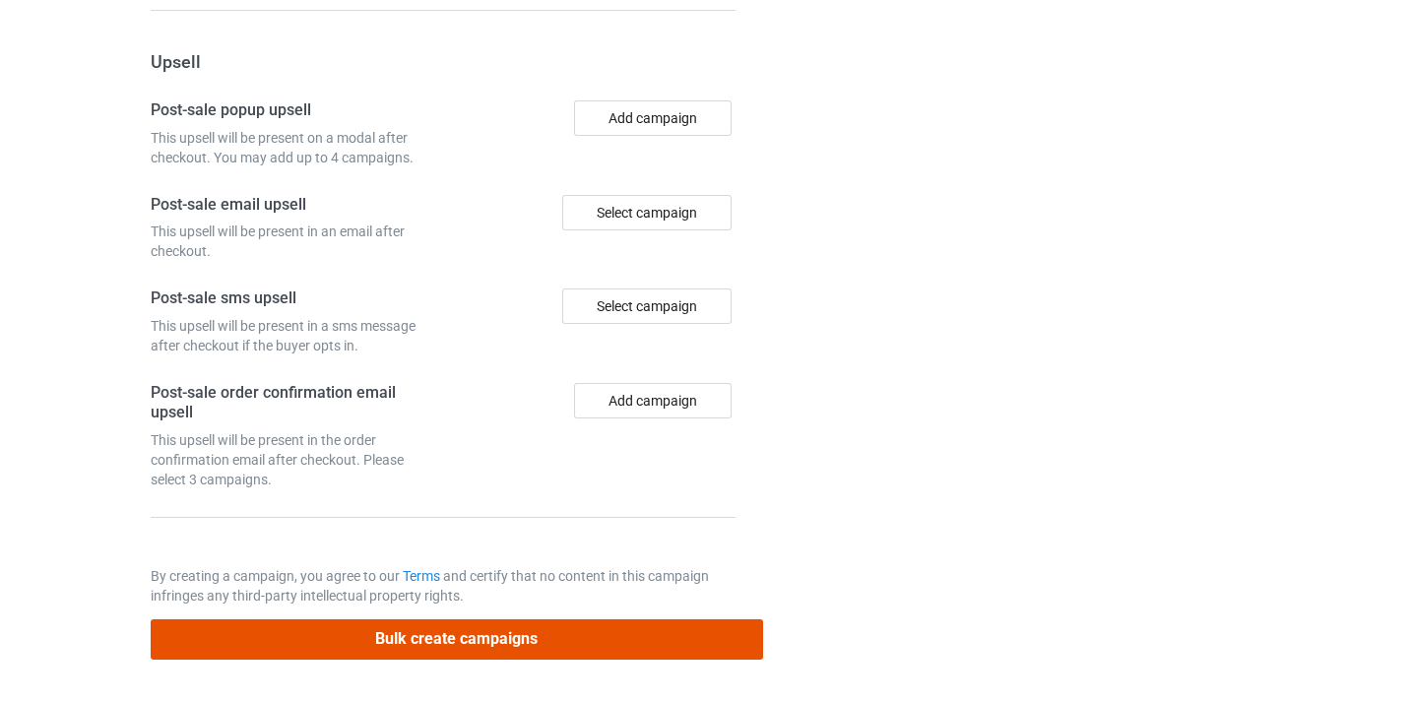
click at [586, 655] on button "Bulk create campaigns" at bounding box center [457, 640] width 613 height 40
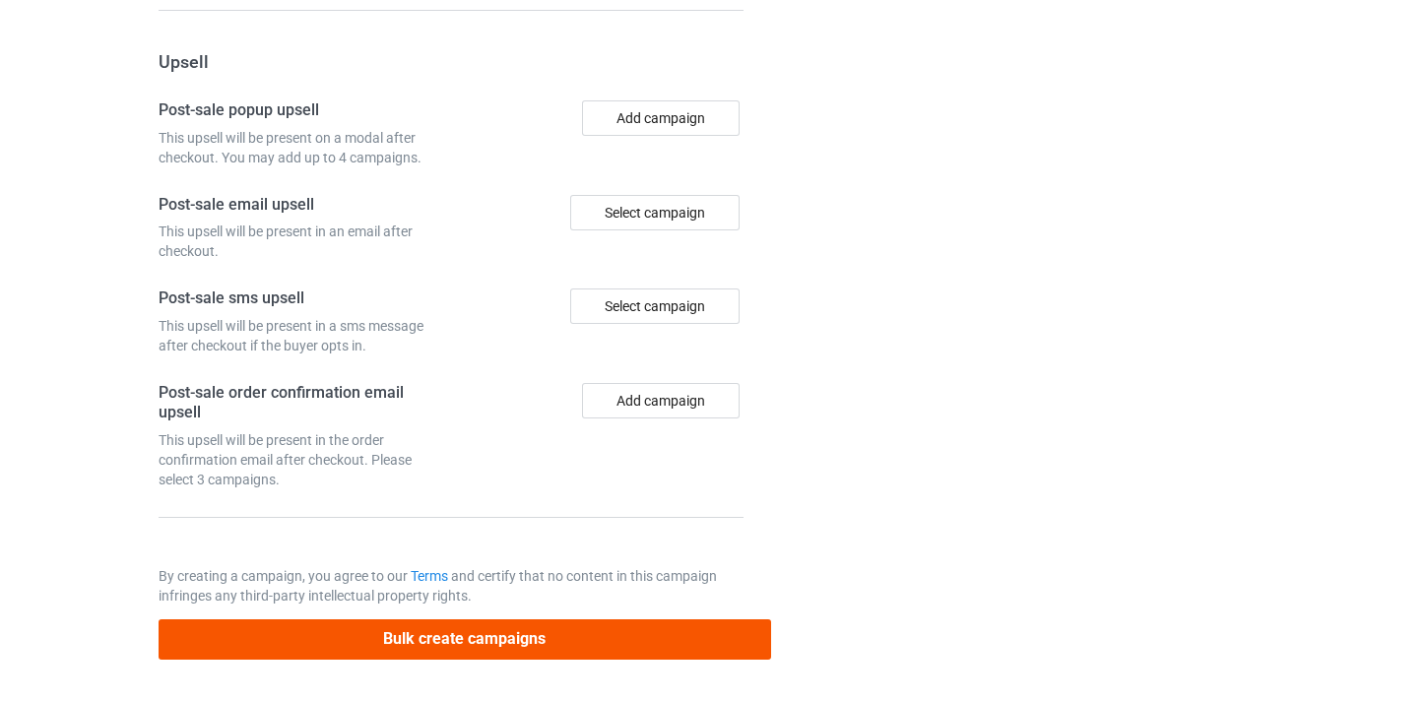
scroll to position [0, 0]
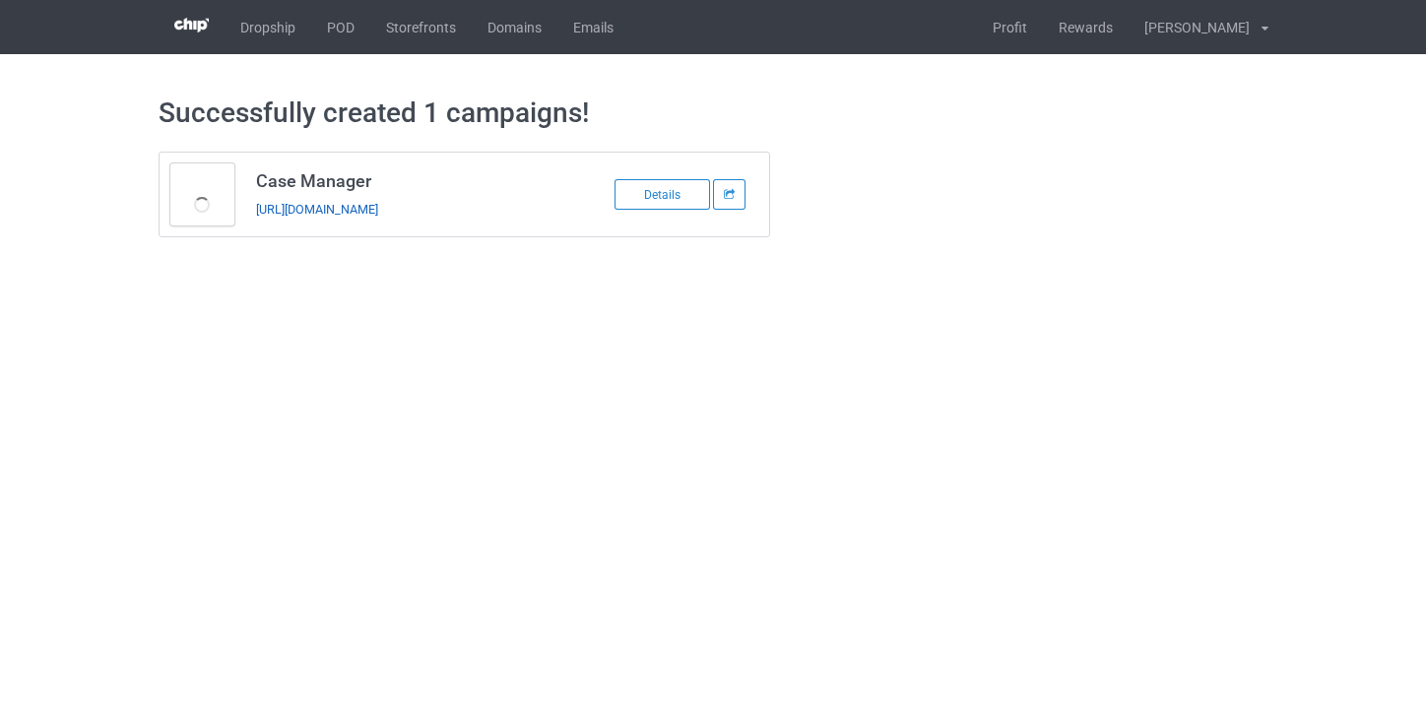
click at [378, 213] on link "https://www.thepure.gift/case-manager10" at bounding box center [317, 209] width 122 height 15
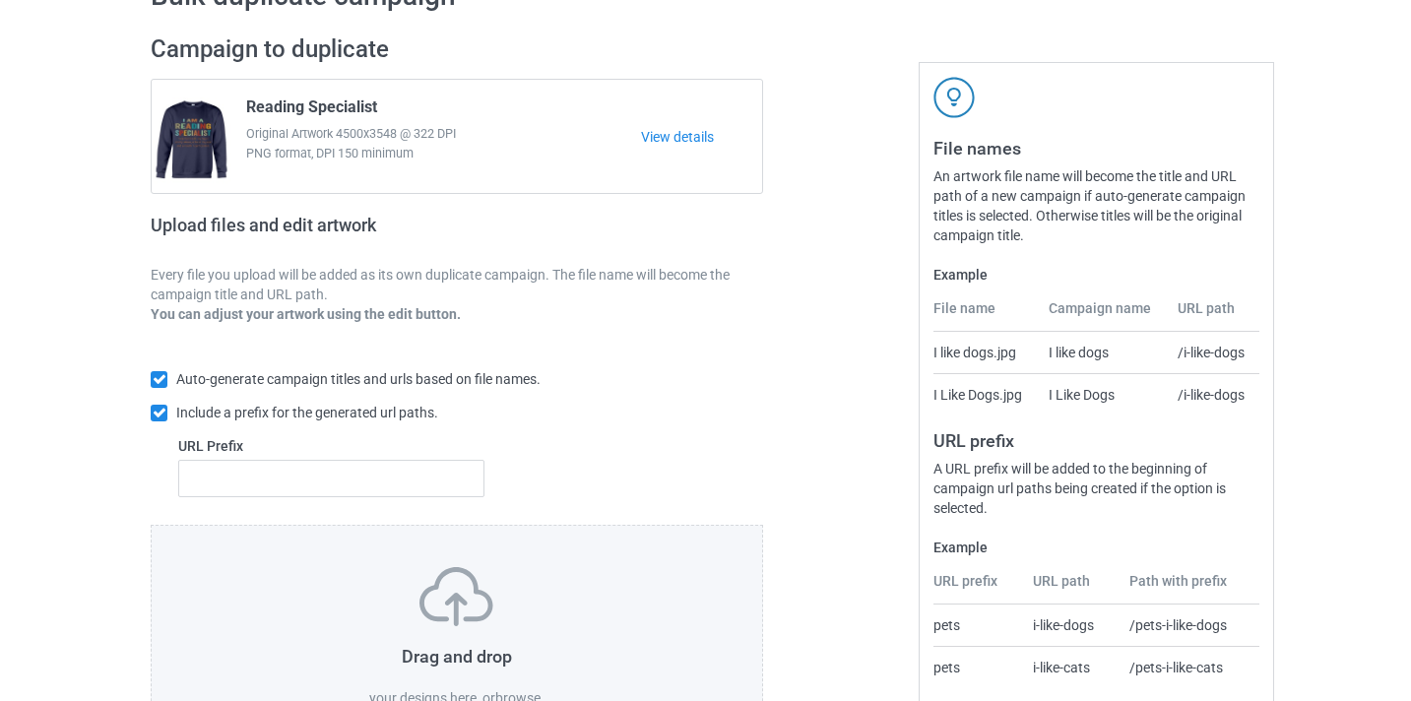
scroll to position [258, 0]
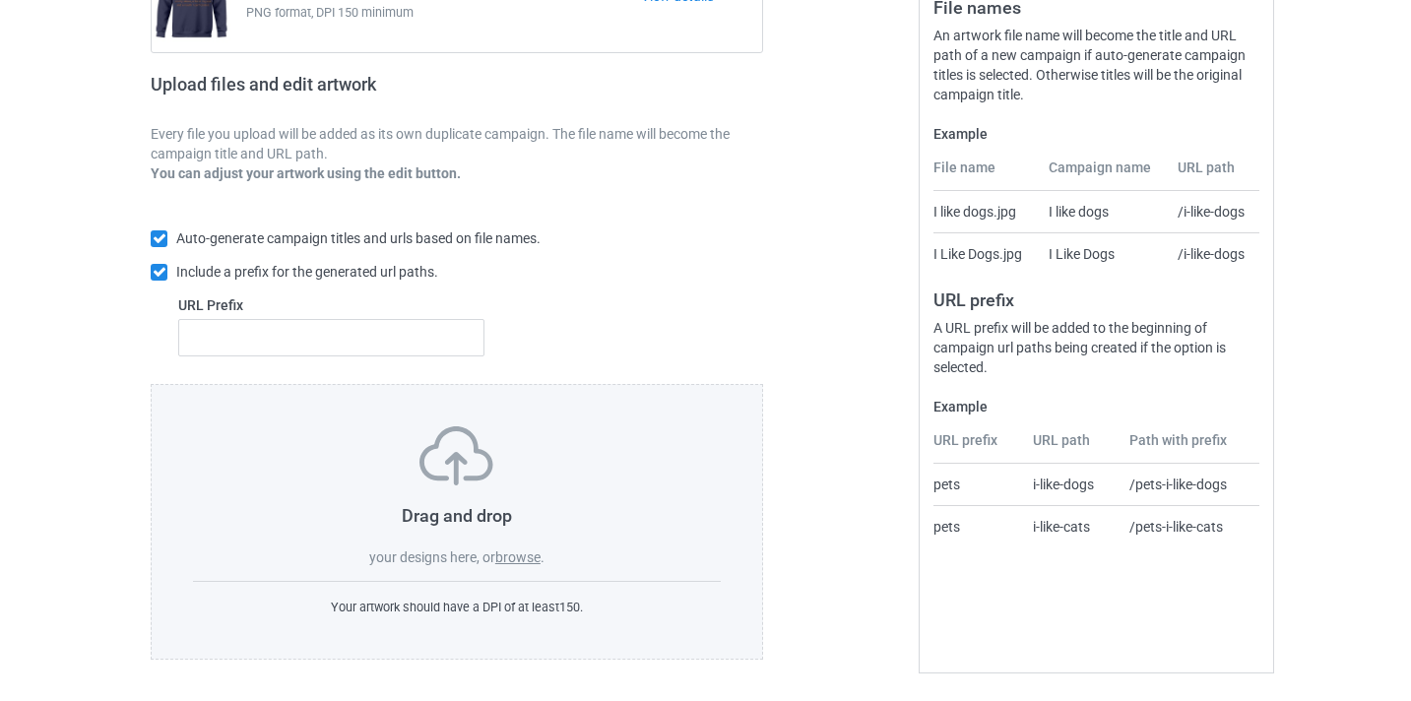
click at [539, 538] on div "Drag and drop your designs here, or browse ." at bounding box center [457, 496] width 528 height 141
click at [534, 561] on label "browse" at bounding box center [517, 558] width 45 height 16
click at [0, 0] on input "browse" at bounding box center [0, 0] width 0 height 0
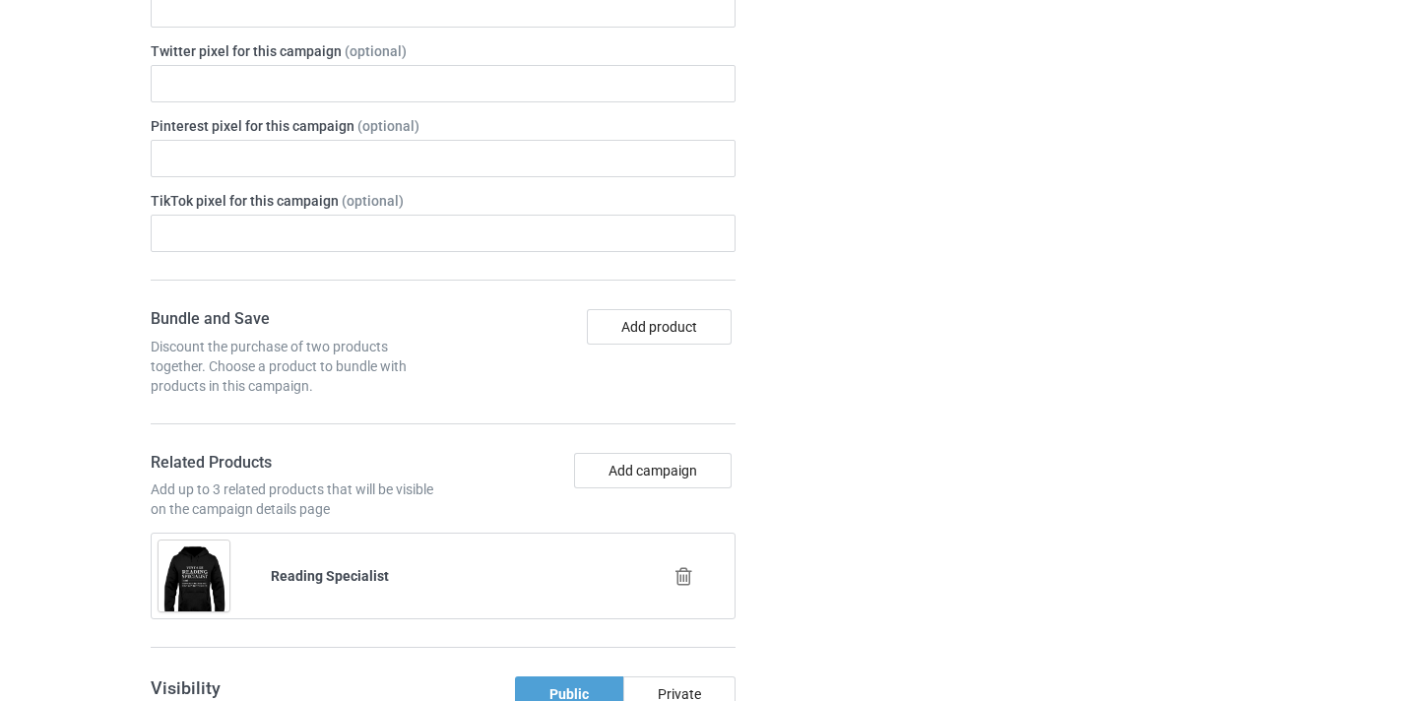
scroll to position [1155, 0]
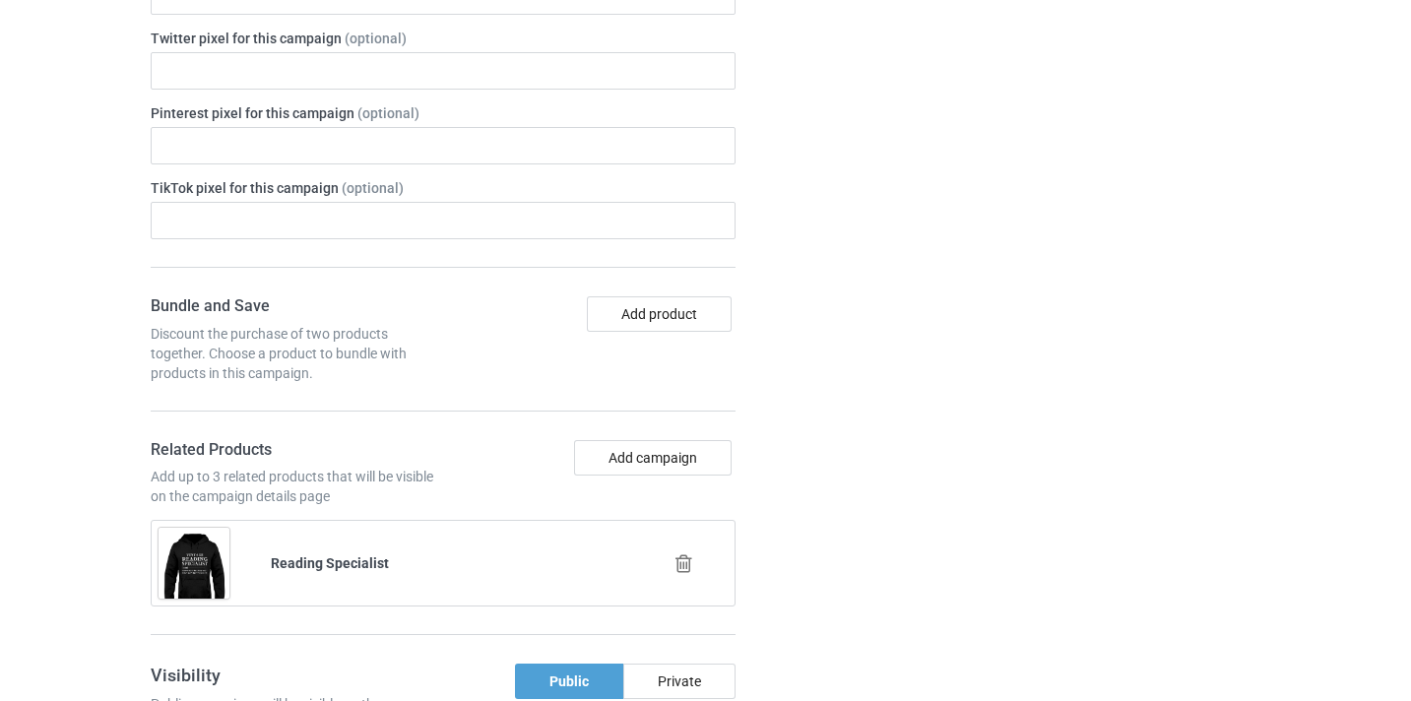
click at [681, 569] on icon at bounding box center [684, 564] width 25 height 21
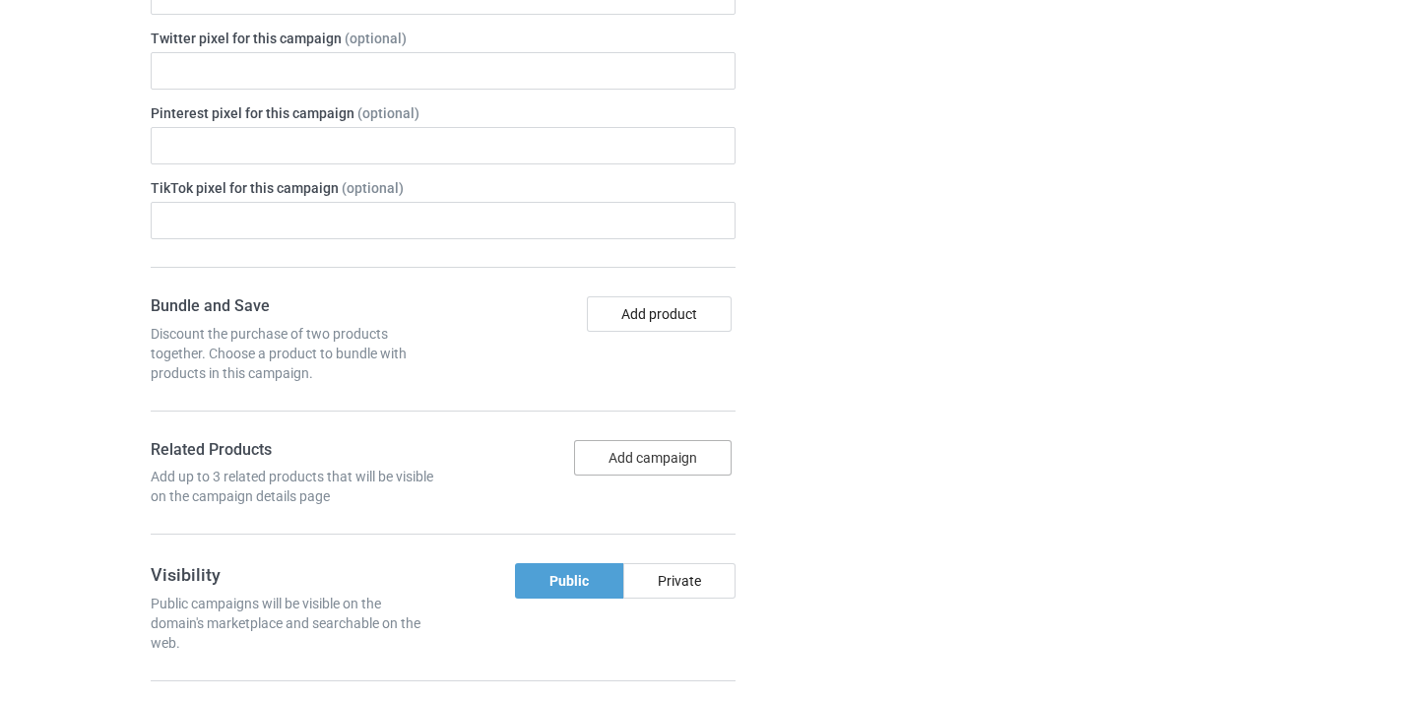
click at [683, 450] on button "Add campaign" at bounding box center [653, 457] width 158 height 35
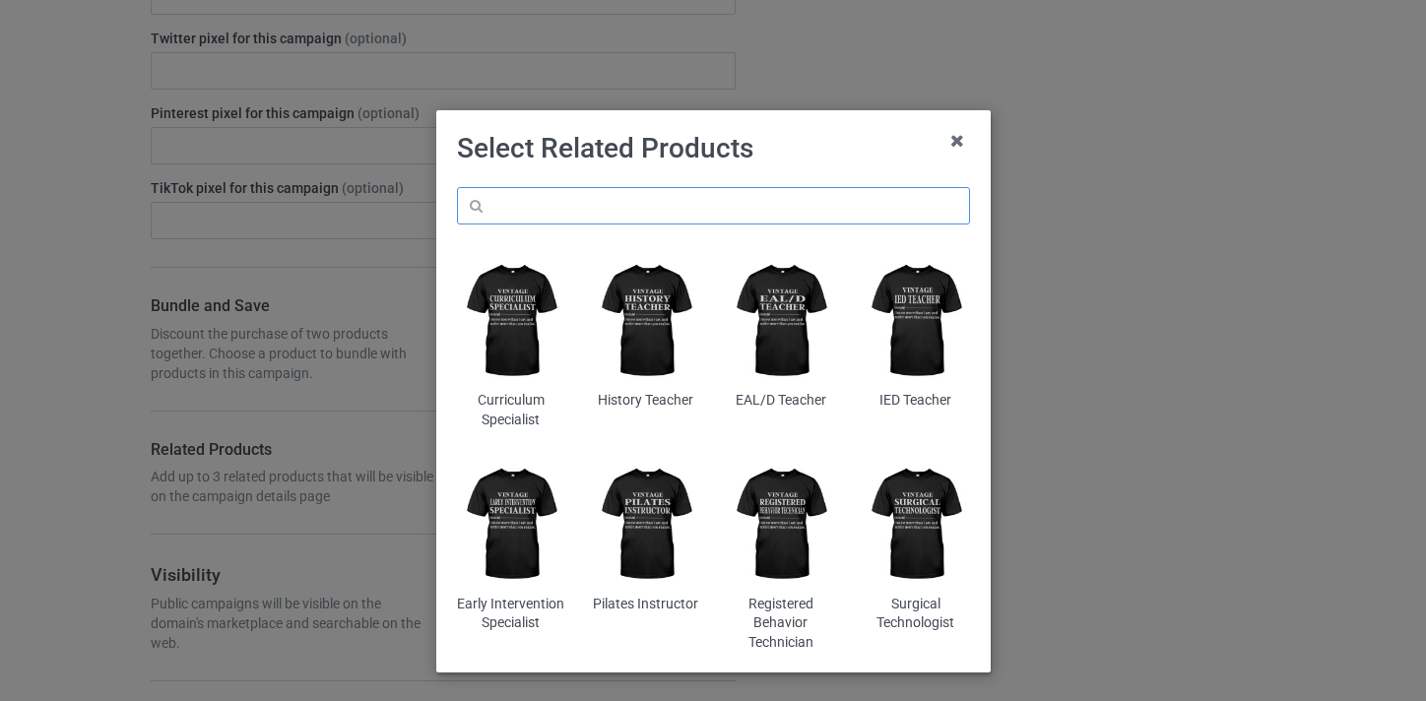
click at [767, 202] on input "text" at bounding box center [713, 205] width 513 height 37
paste input "Special Education Teacher"
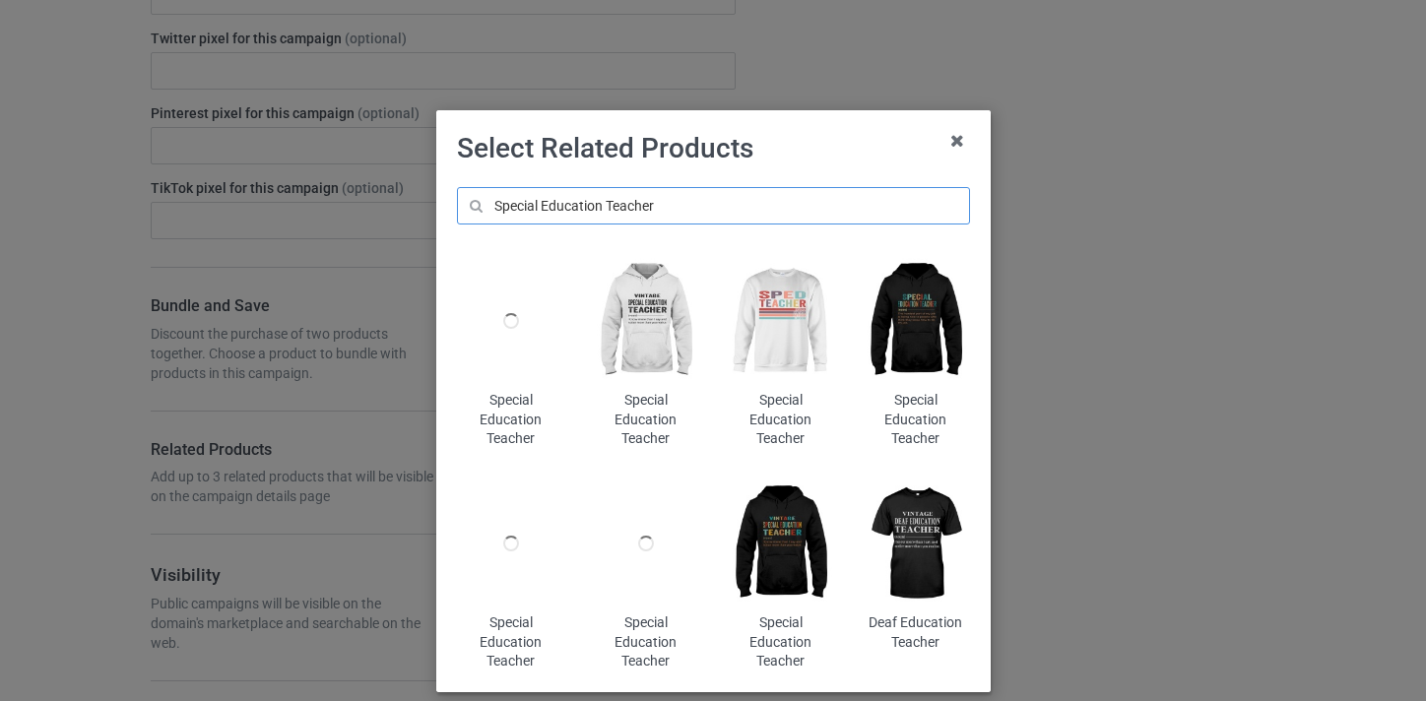
type input "Special Education Teacher"
click at [766, 301] on img at bounding box center [780, 321] width 107 height 134
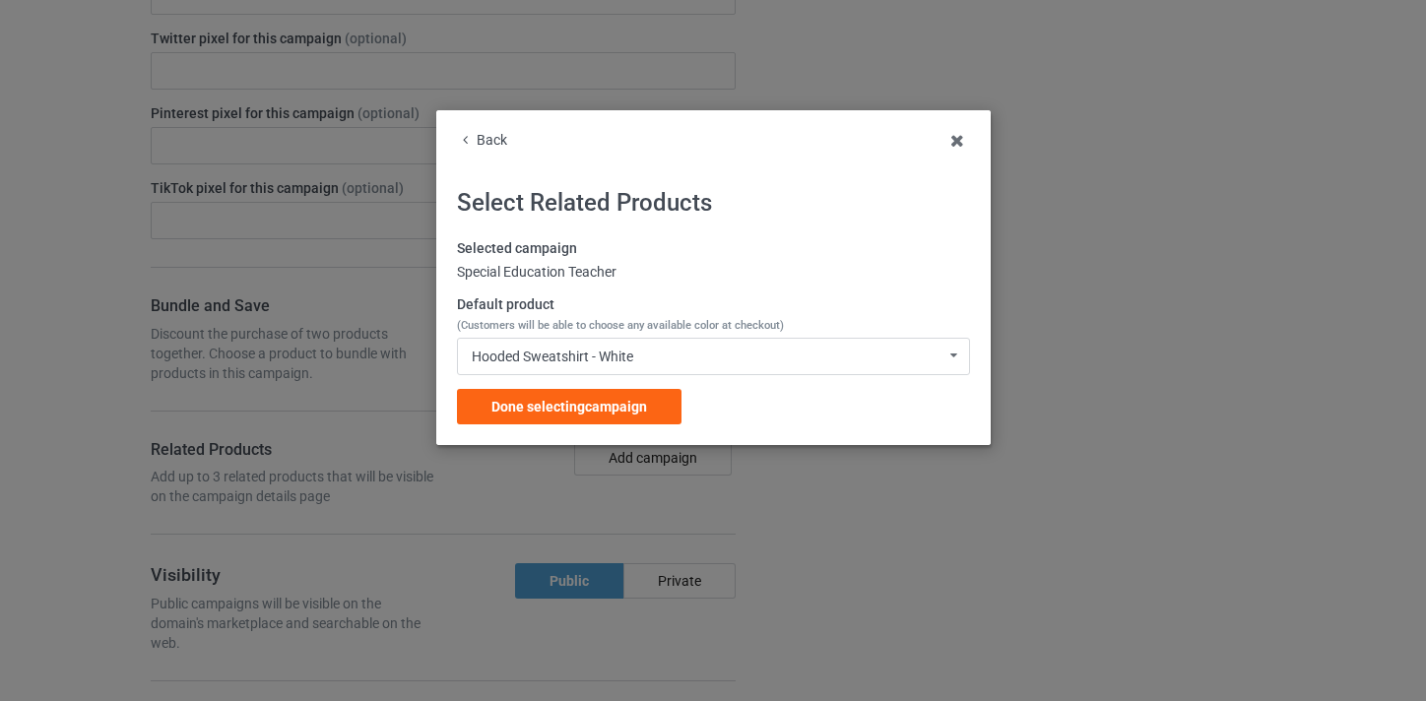
click at [643, 401] on span "Done selecting campaign" at bounding box center [569, 407] width 156 height 16
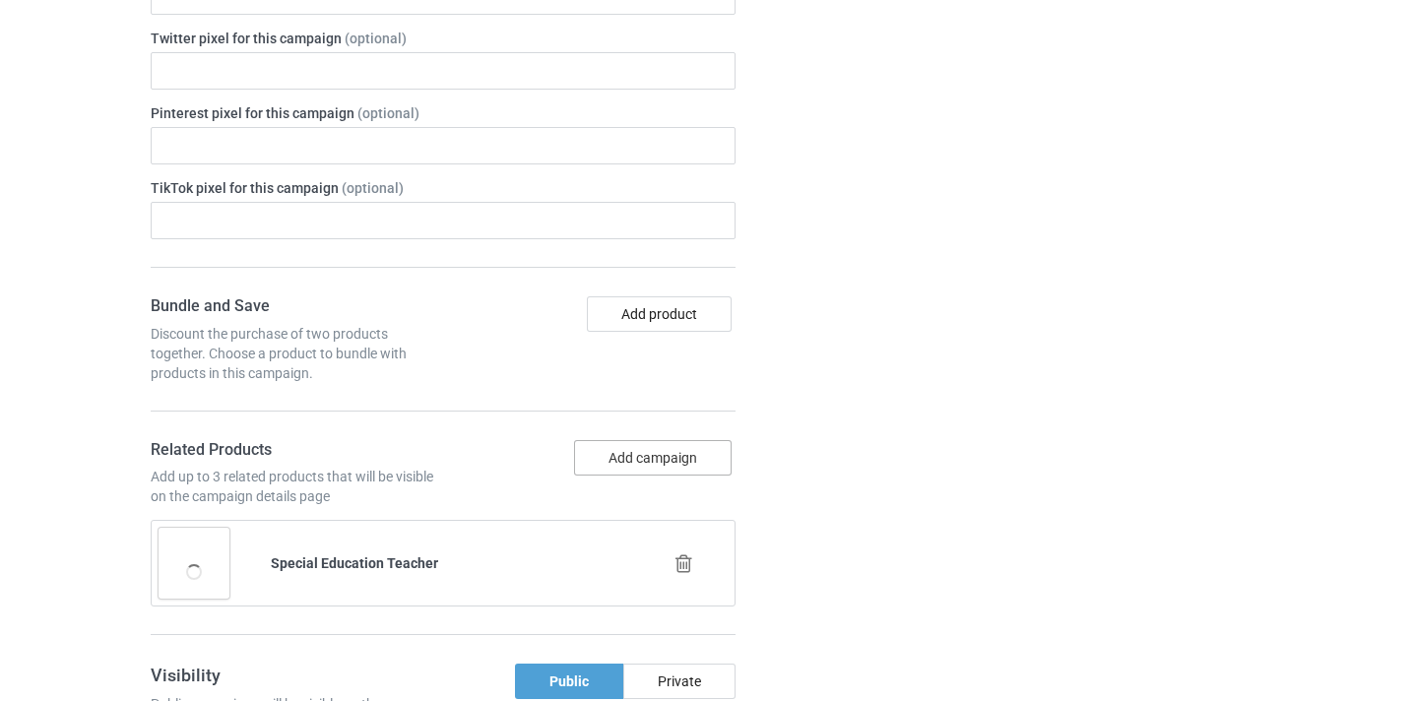
click at [695, 452] on button "Add campaign" at bounding box center [653, 457] width 158 height 35
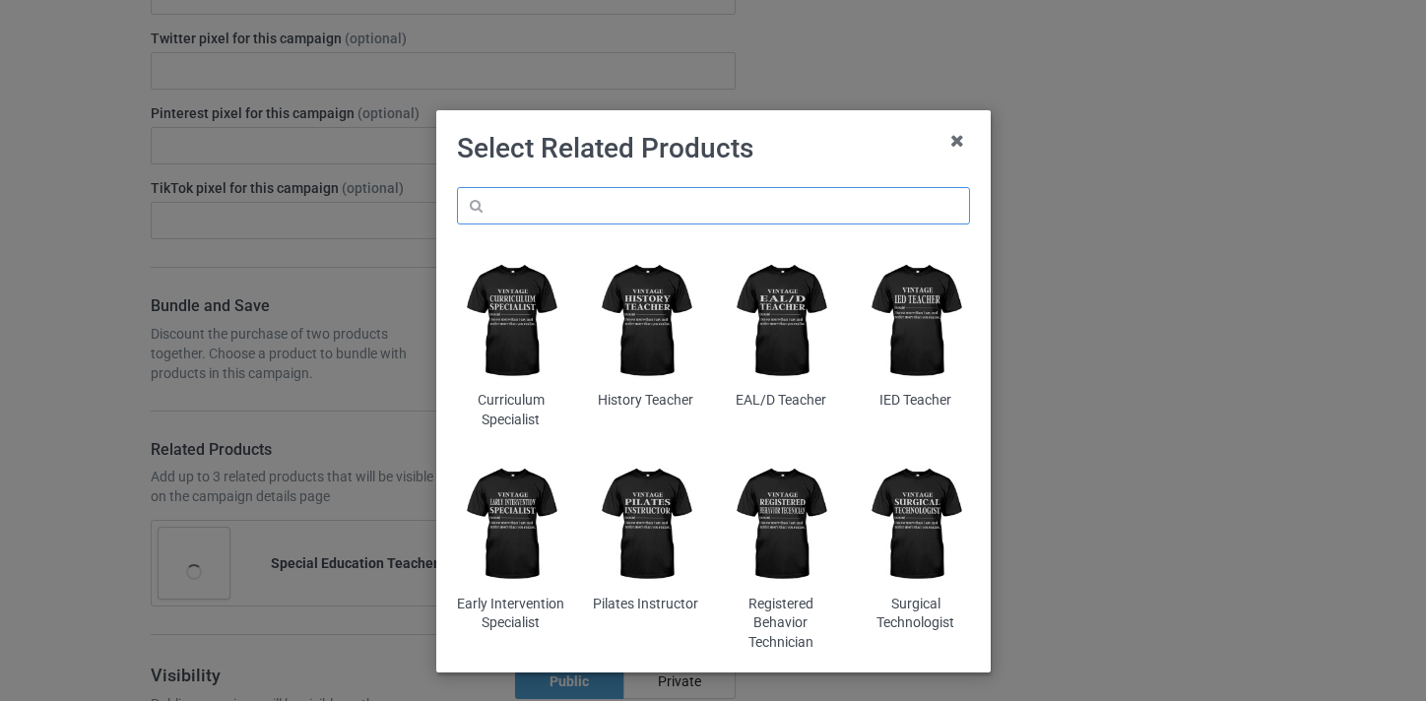
click at [653, 192] on input "text" at bounding box center [713, 205] width 513 height 37
paste input "Special Education Teacher"
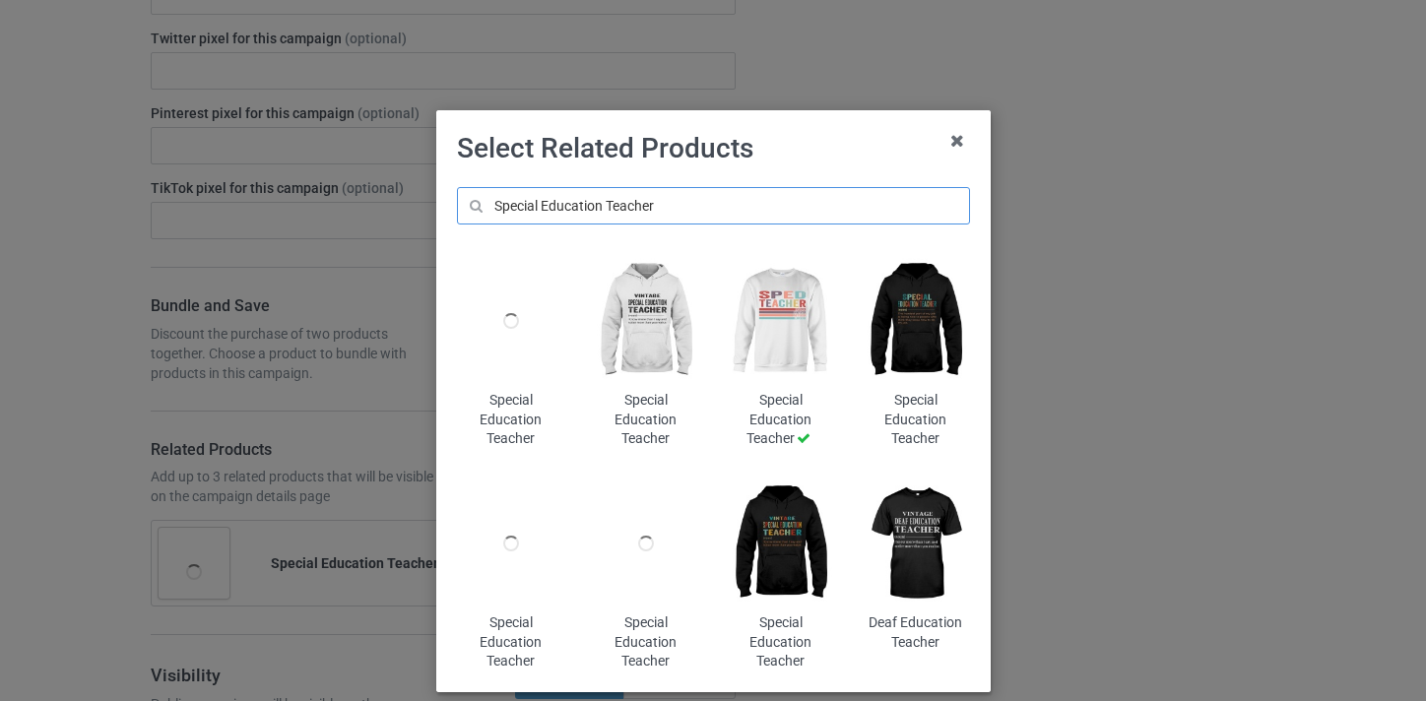
type input "Special Education Teacher"
click at [769, 530] on img at bounding box center [780, 544] width 107 height 134
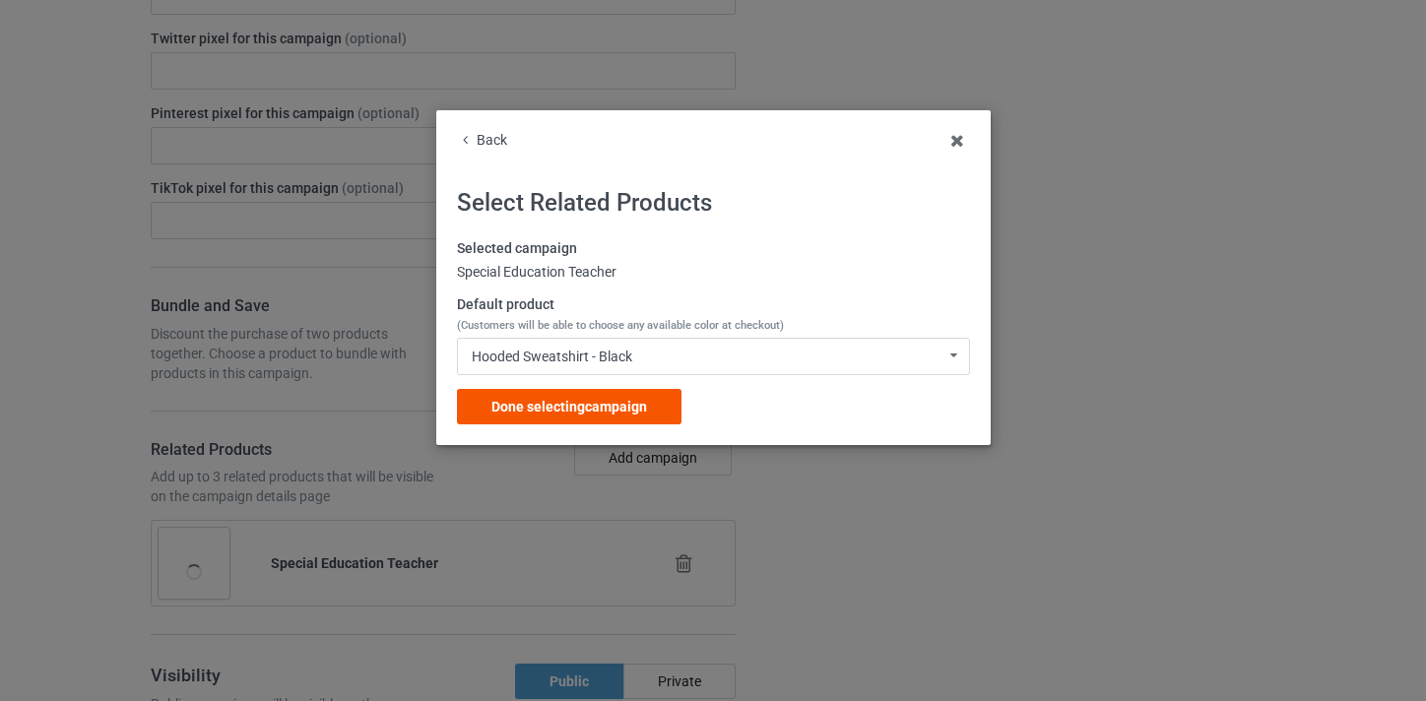
click at [586, 418] on div "Done selecting campaign" at bounding box center [569, 406] width 225 height 35
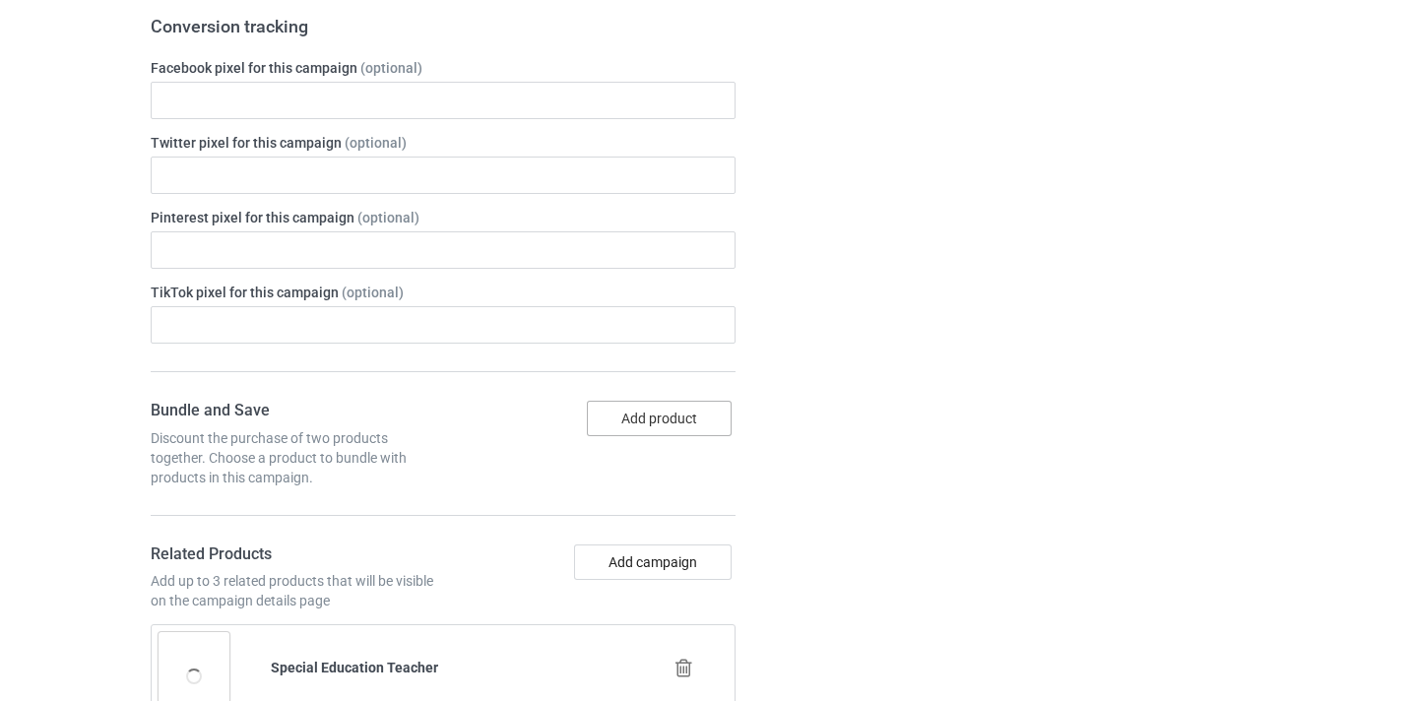
scroll to position [298, 0]
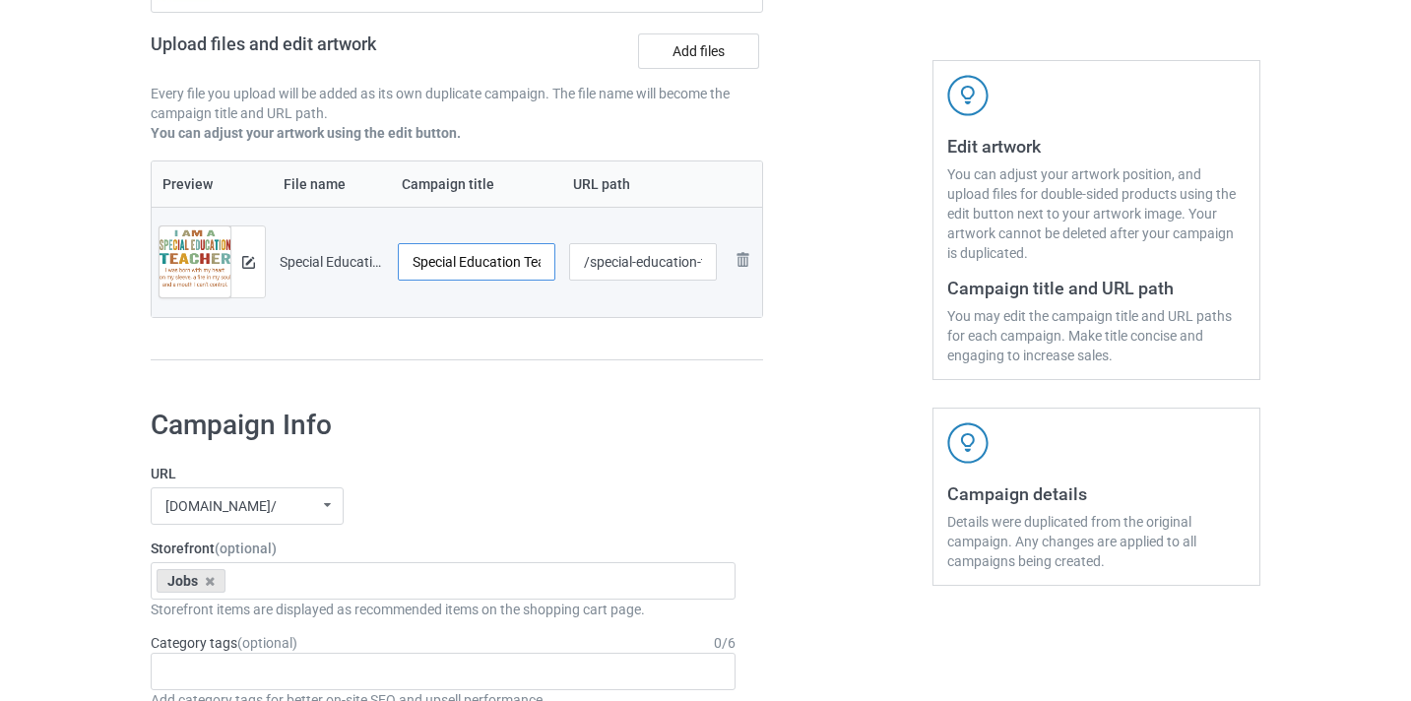
click at [520, 271] on input "Special Education Teacher-Control" at bounding box center [477, 261] width 158 height 37
drag, startPoint x: 520, startPoint y: 271, endPoint x: 582, endPoint y: 270, distance: 62.1
click at [607, 274] on tr "Preview and edit artwork Special Education Teacher-Control.png Special Educatio…" at bounding box center [457, 262] width 611 height 110
click at [543, 268] on input "Special Education Teacher-Control" at bounding box center [477, 261] width 158 height 37
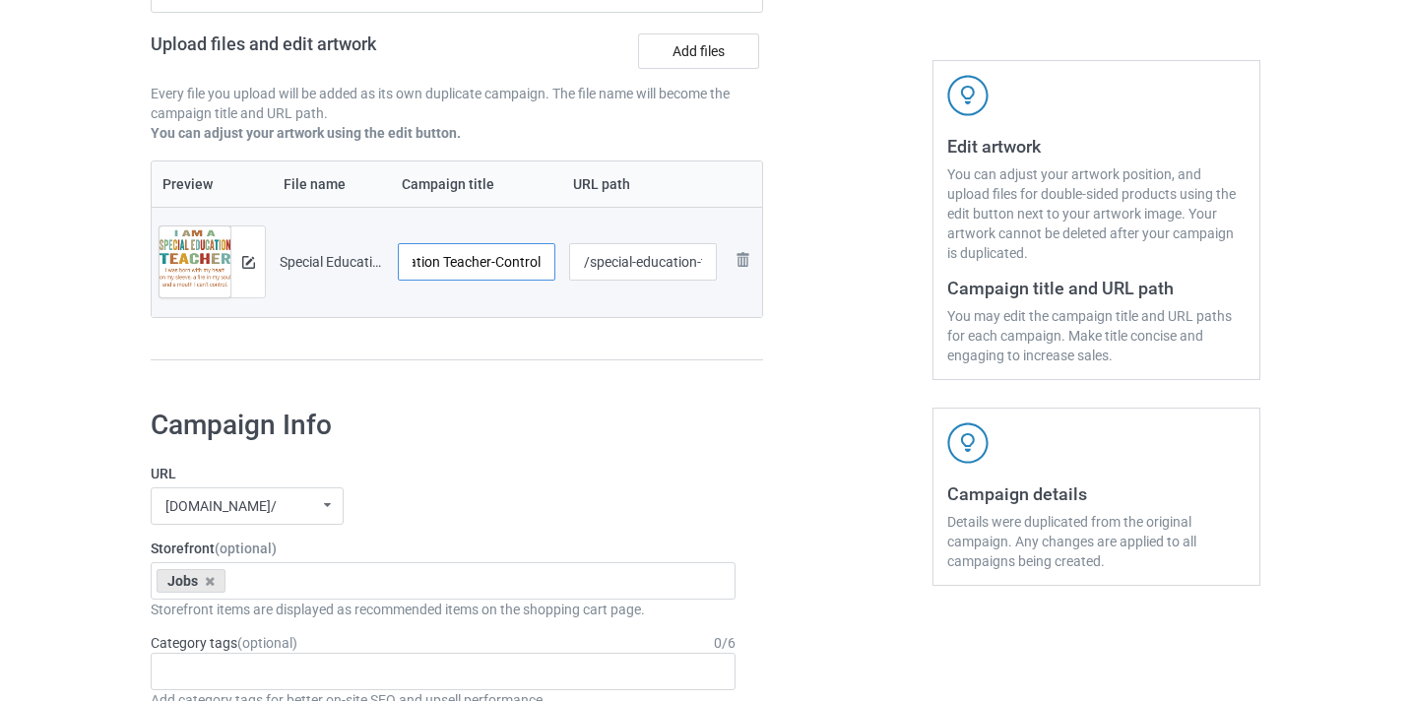
click at [543, 268] on input "Special Education Teacher-Control" at bounding box center [477, 261] width 158 height 37
type input "Special Education Teacher"
click at [654, 259] on input "/special-education-teacher-control" at bounding box center [643, 261] width 149 height 37
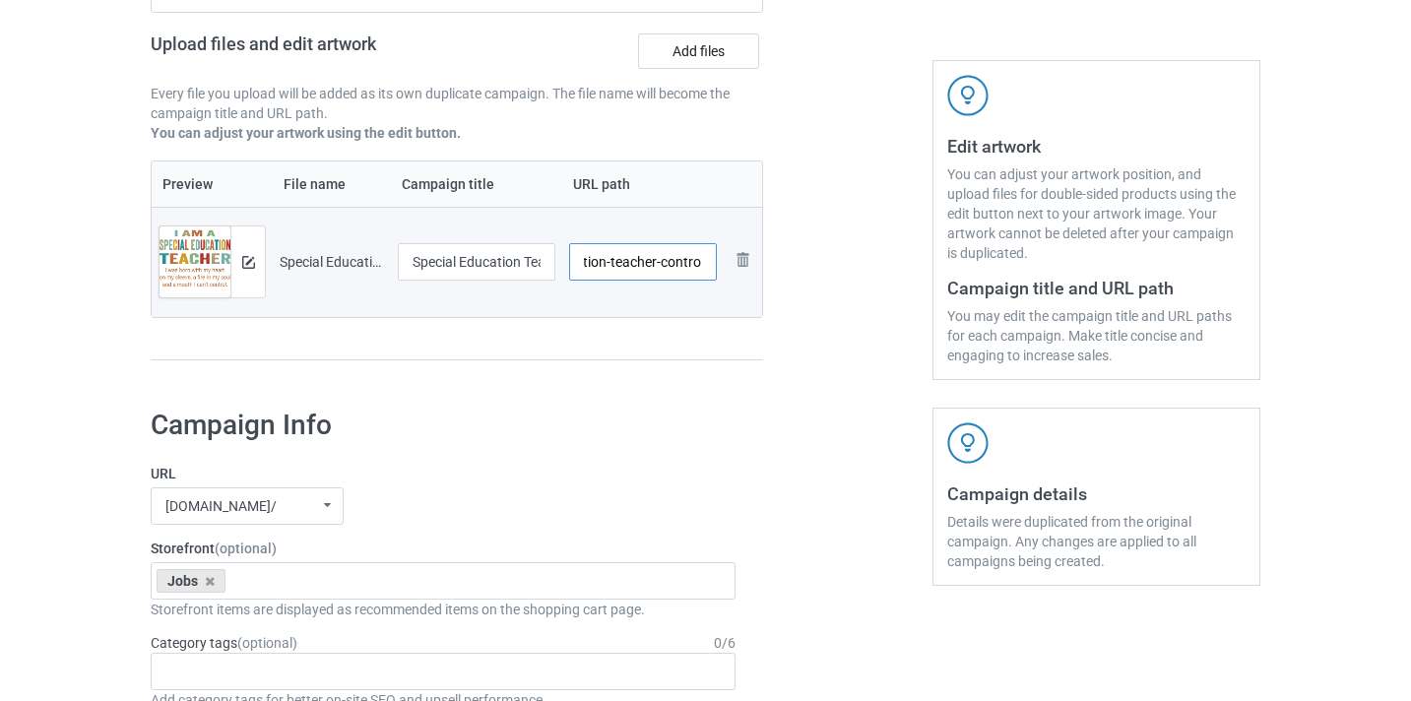
drag, startPoint x: 654, startPoint y: 259, endPoint x: 773, endPoint y: 269, distance: 119.6
click at [773, 269] on div "Campaign to duplicate Reading Specialist Original Artwork 4500x3548 @ 322 DPI P…" at bounding box center [457, 116] width 640 height 555
click at [690, 256] on input "/special-education-teacher-control" at bounding box center [643, 261] width 149 height 37
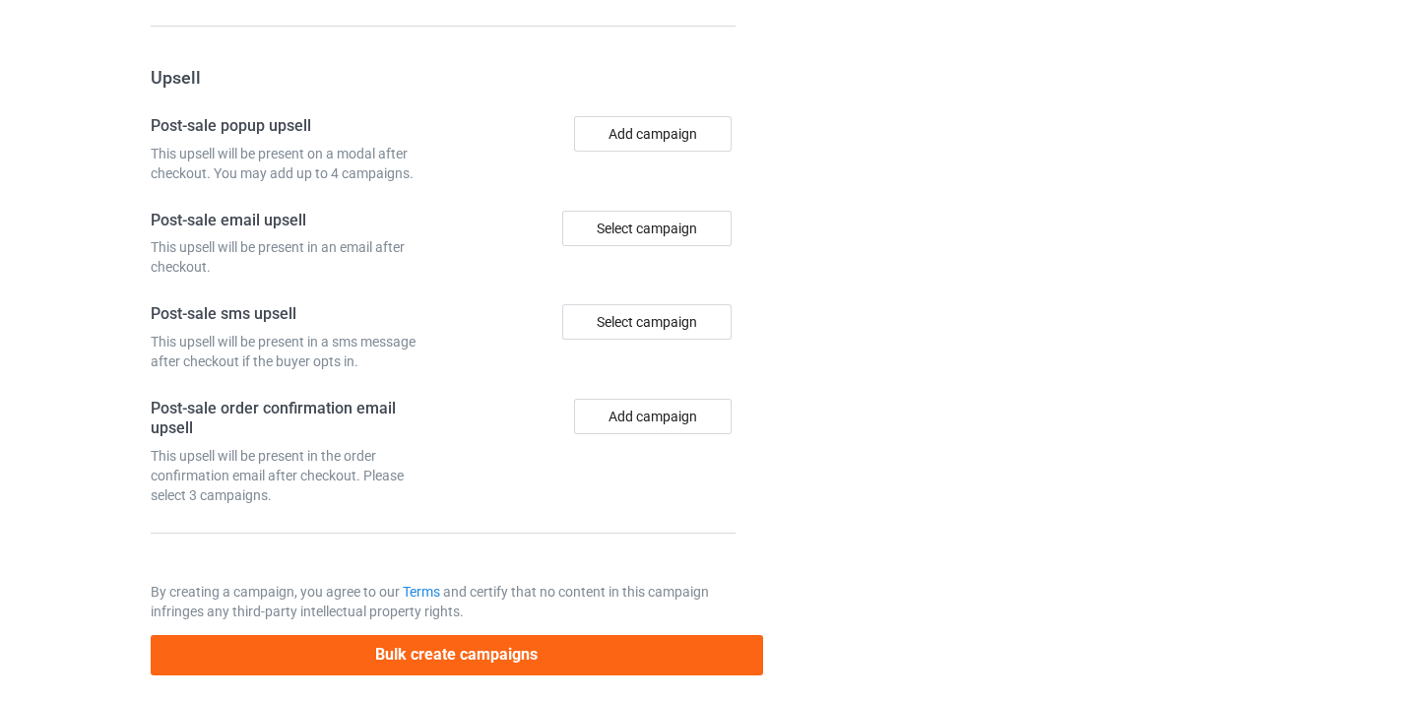
scroll to position [2020, 0]
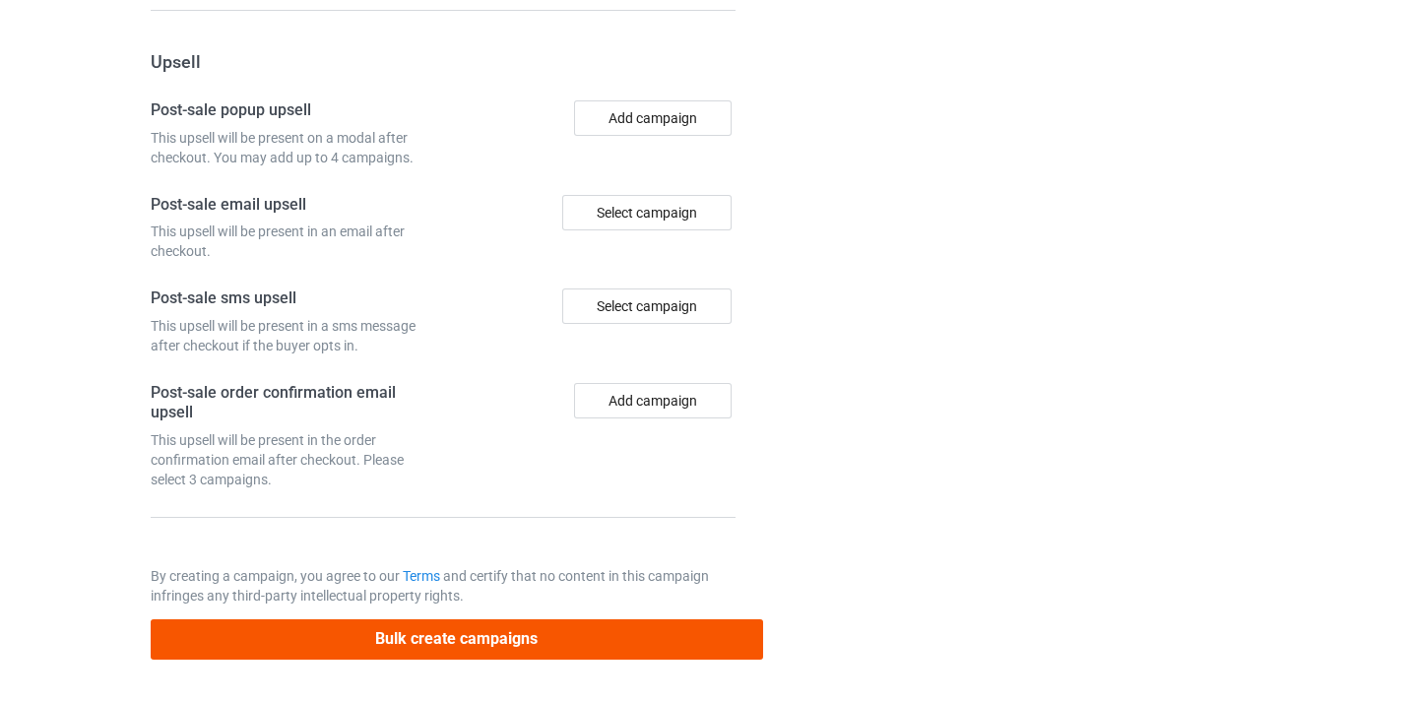
type input "/special-education-teacher10"
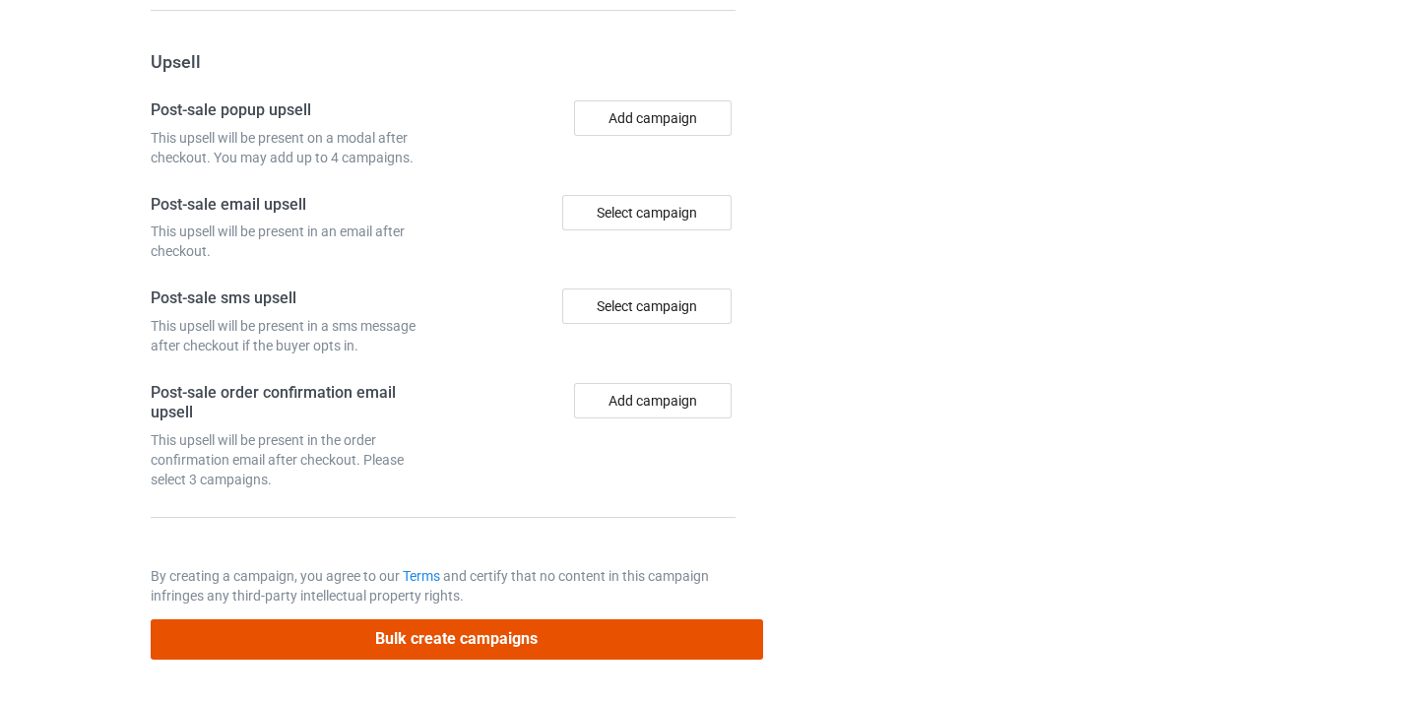
click at [633, 621] on button "Bulk create campaigns" at bounding box center [457, 640] width 613 height 40
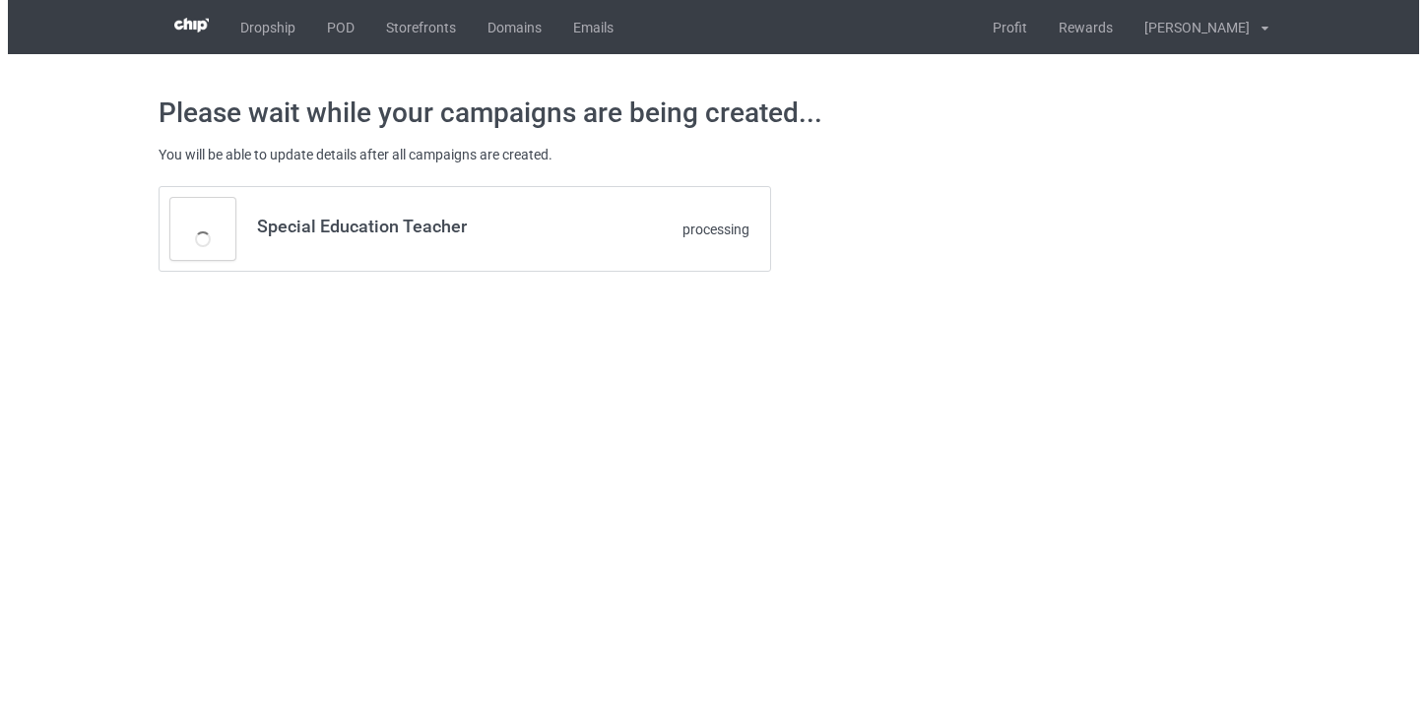
scroll to position [0, 0]
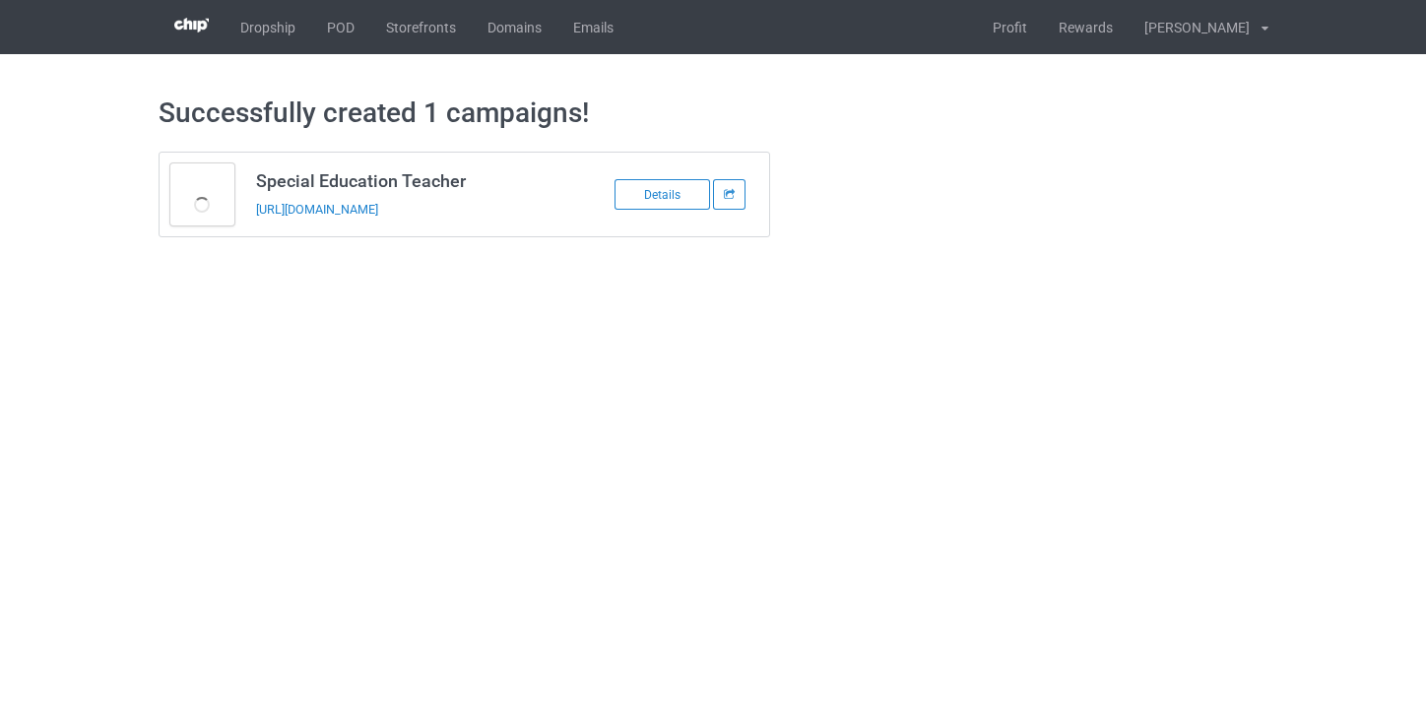
click at [446, 192] on td "Special Education Teacher https://www.thepure.gift/special-education-teacher10" at bounding box center [411, 195] width 333 height 84
click at [446, 201] on div "https://www.thepure.gift/special-education-teacher10" at bounding box center [394, 209] width 276 height 21
click at [378, 205] on link "https://www.thepure.gift/special-education-teacher10" at bounding box center [317, 209] width 122 height 15
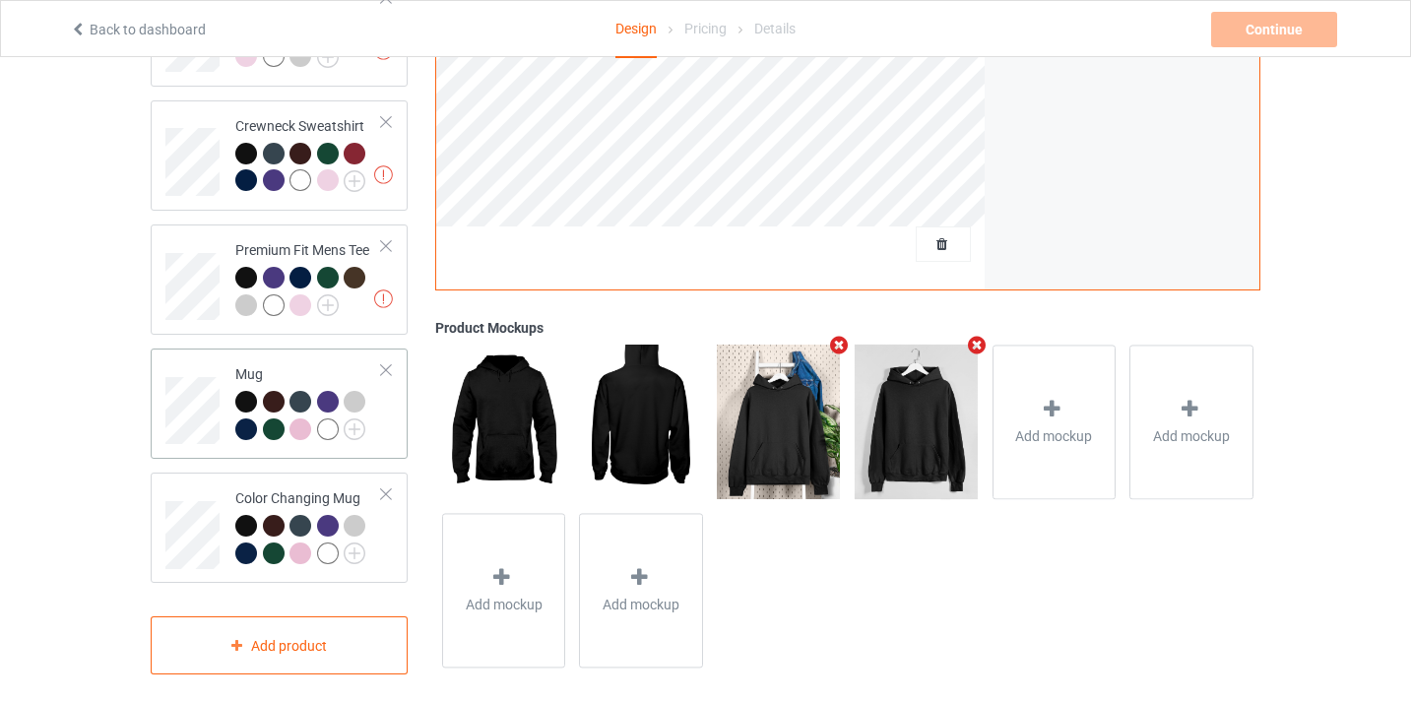
click at [192, 357] on td at bounding box center [194, 404] width 59 height 95
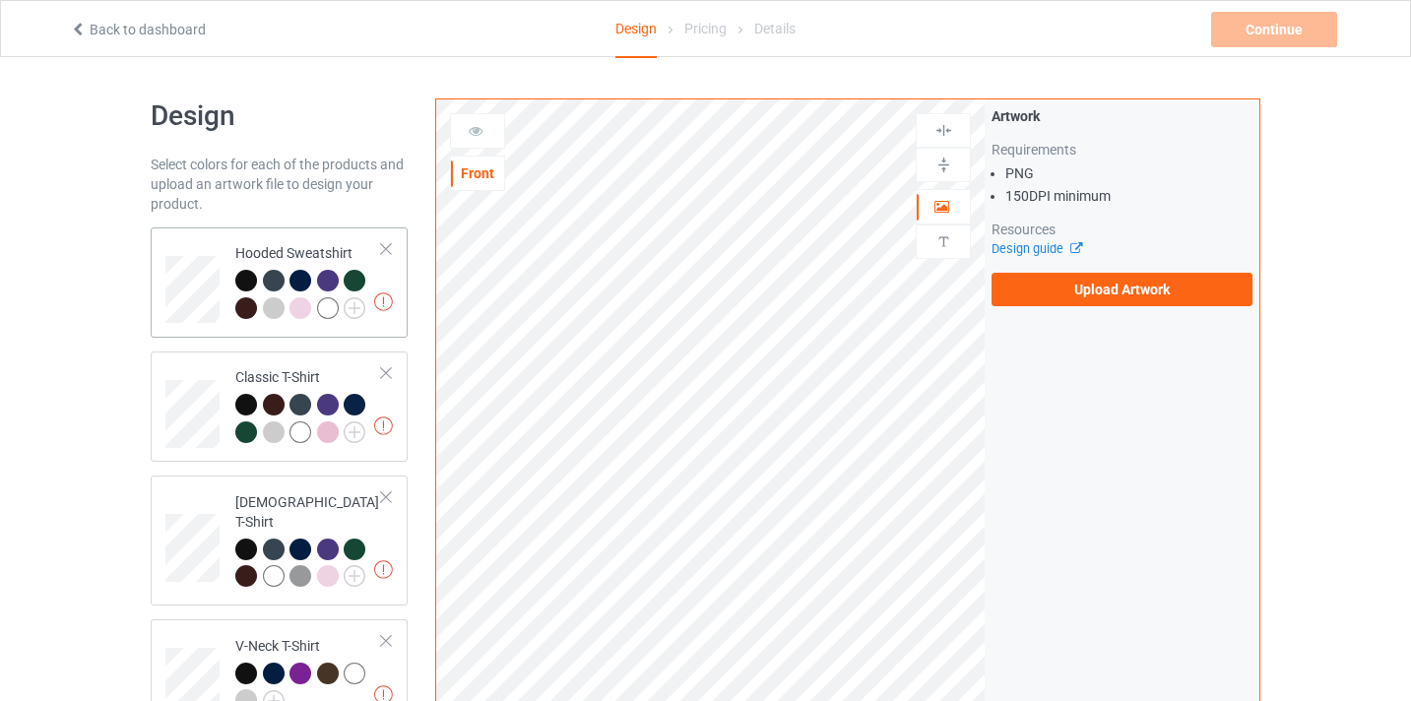
click at [213, 247] on td at bounding box center [194, 282] width 59 height 95
click at [1044, 297] on label "Upload Artwork" at bounding box center [1122, 289] width 261 height 33
click at [0, 0] on input "Upload Artwork" at bounding box center [0, 0] width 0 height 0
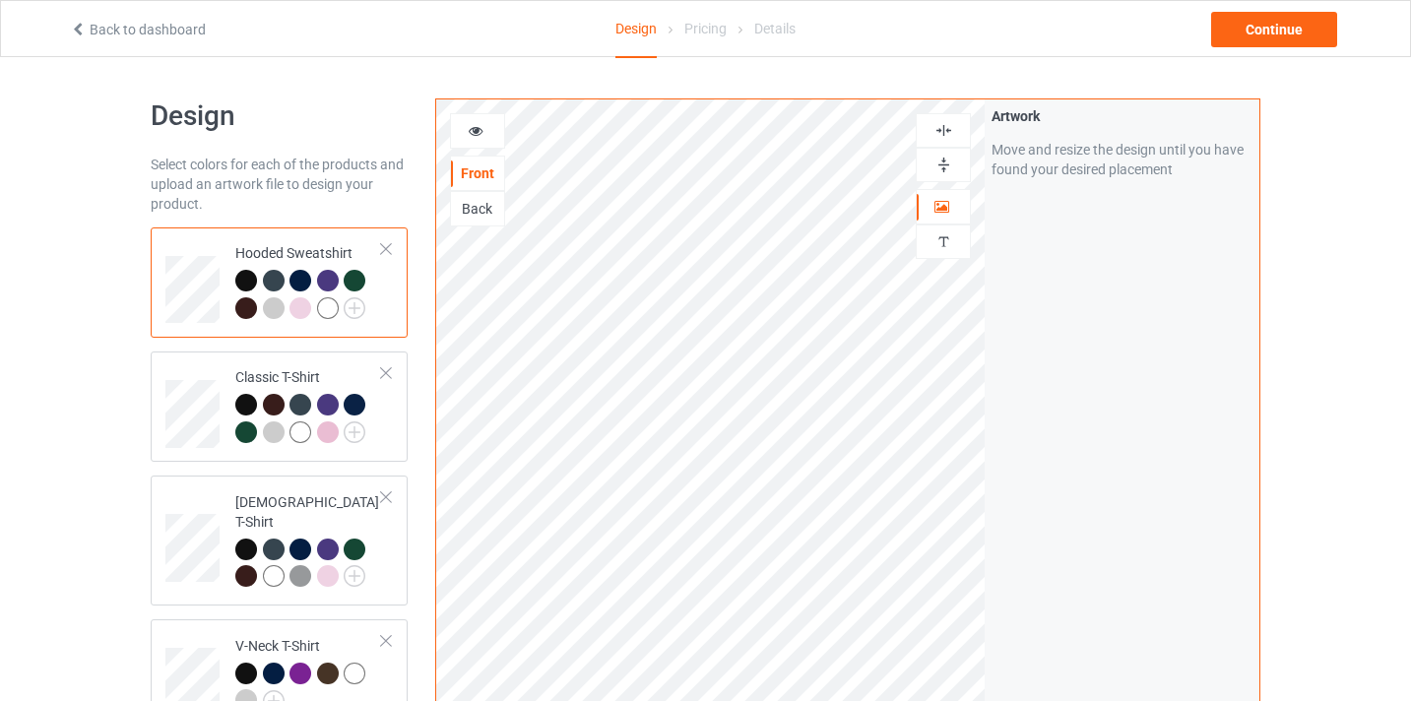
click at [947, 156] on img at bounding box center [944, 165] width 19 height 19
click at [1315, 38] on div "Continue" at bounding box center [1274, 29] width 126 height 35
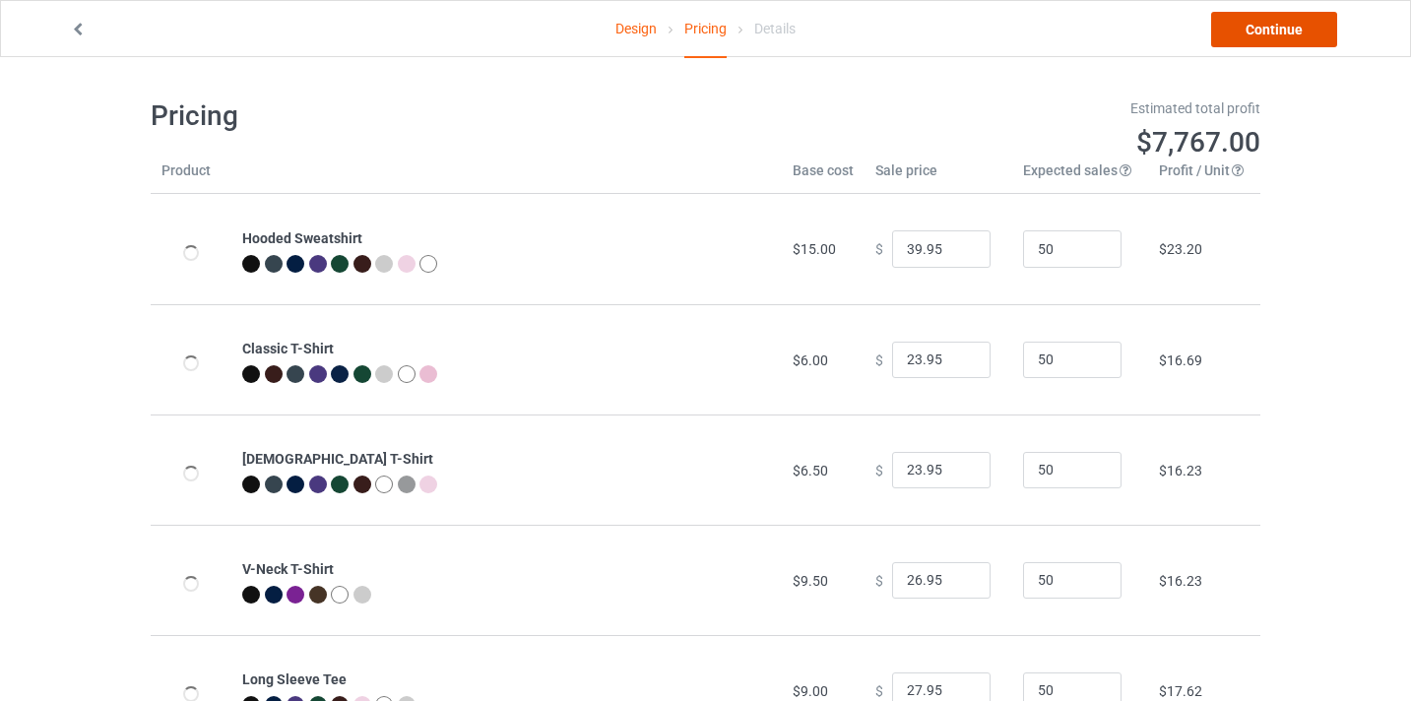
click at [1315, 38] on link "Continue" at bounding box center [1274, 29] width 126 height 35
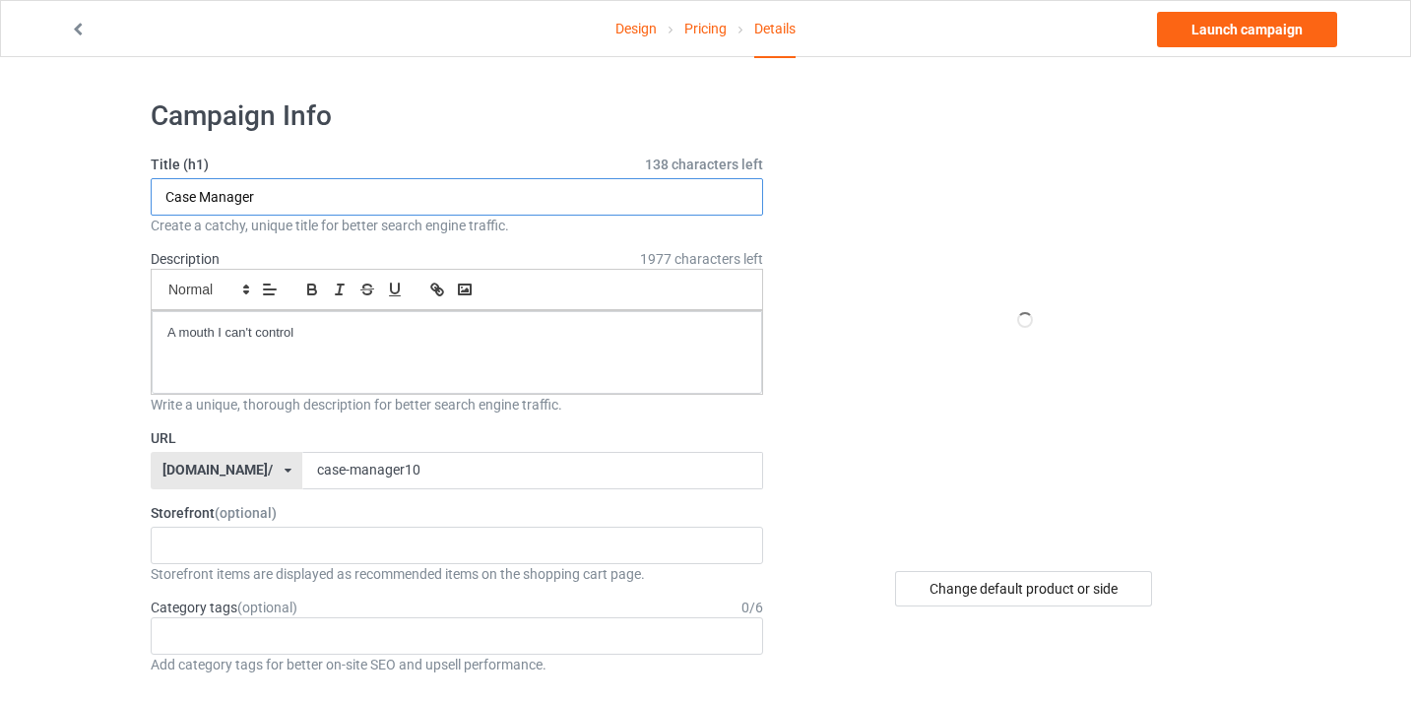
click at [402, 208] on input "Case Manager" at bounding box center [457, 196] width 613 height 37
click at [407, 197] on input "Case Manager" at bounding box center [457, 196] width 613 height 37
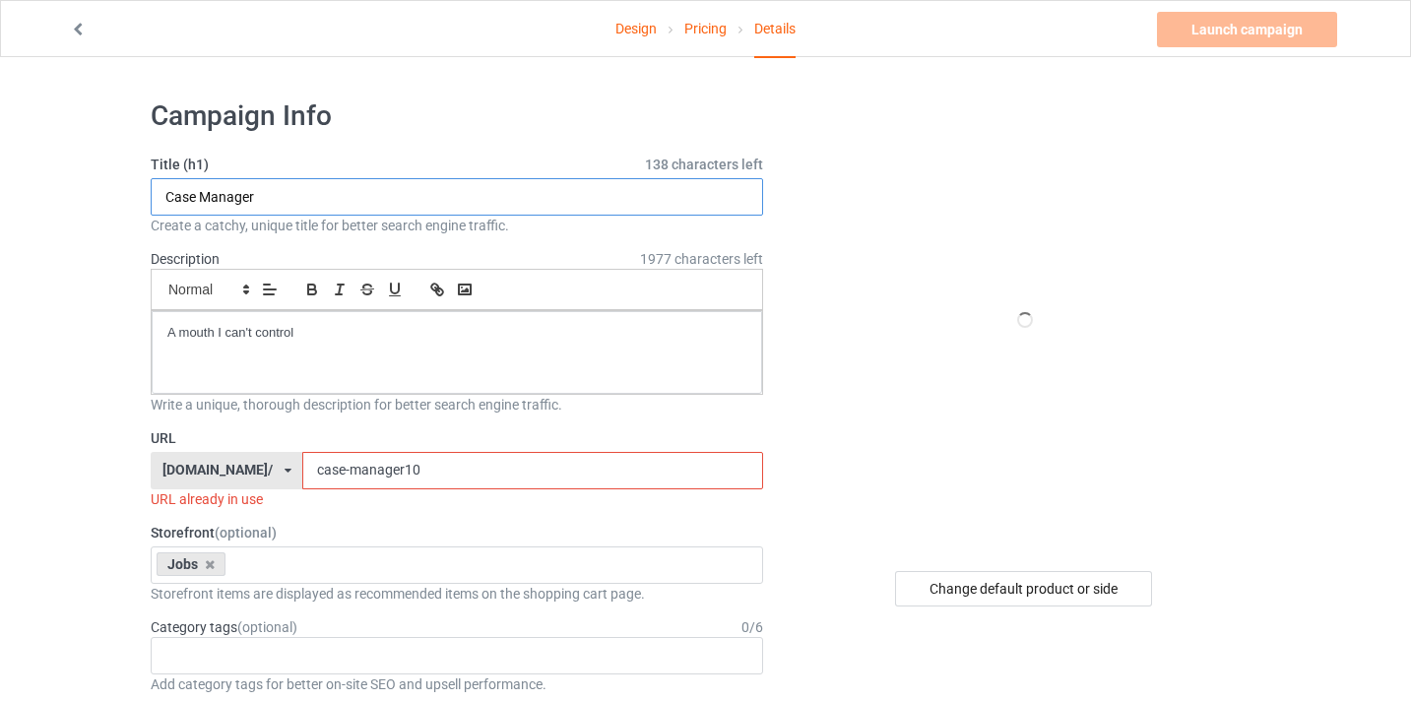
click at [383, 197] on input "Case Manager" at bounding box center [457, 196] width 613 height 37
paste input "Perfusionist"
type input "Perfusionist"
click at [313, 462] on input "case-manager10" at bounding box center [532, 470] width 460 height 37
click at [302, 468] on input "case-manager10" at bounding box center [532, 470] width 460 height 37
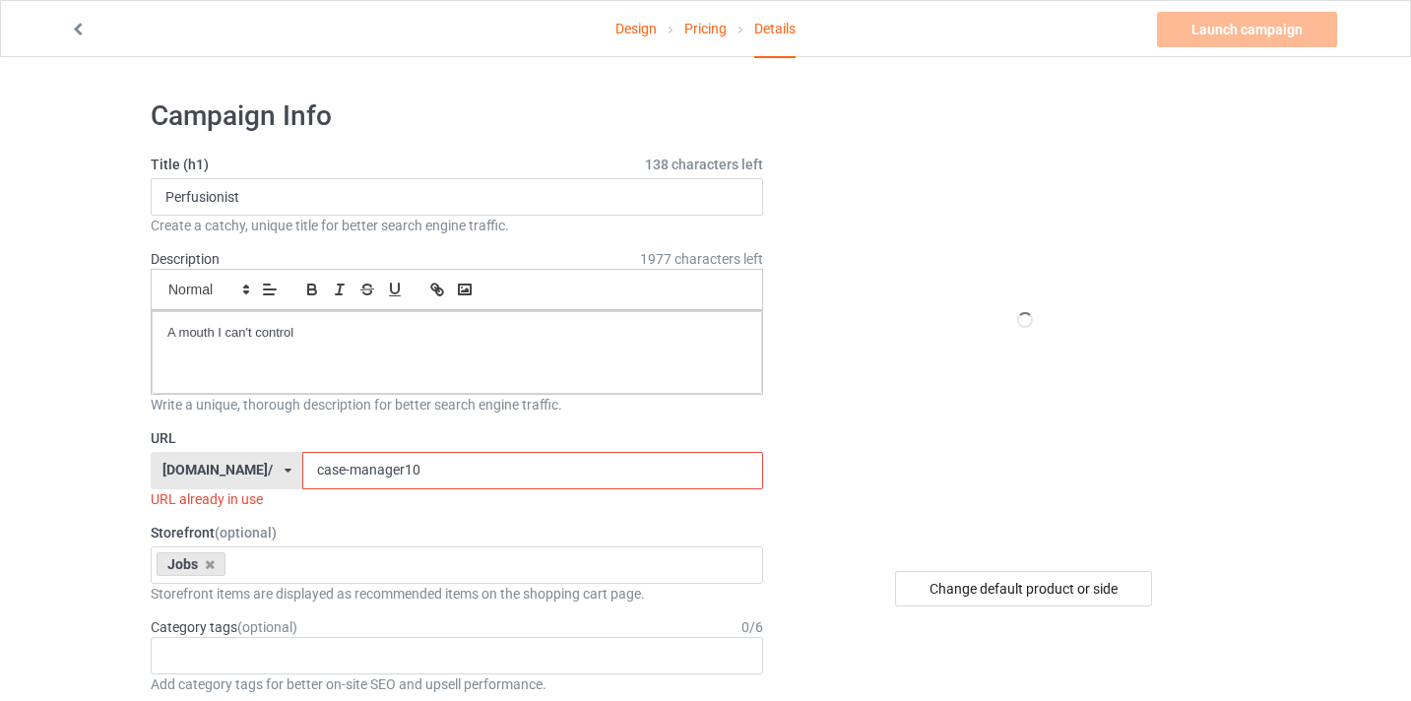
drag, startPoint x: 283, startPoint y: 468, endPoint x: 334, endPoint y: 470, distance: 51.3
click at [334, 470] on input "case-manager10" at bounding box center [532, 470] width 460 height 37
paste input "Perfusionist"
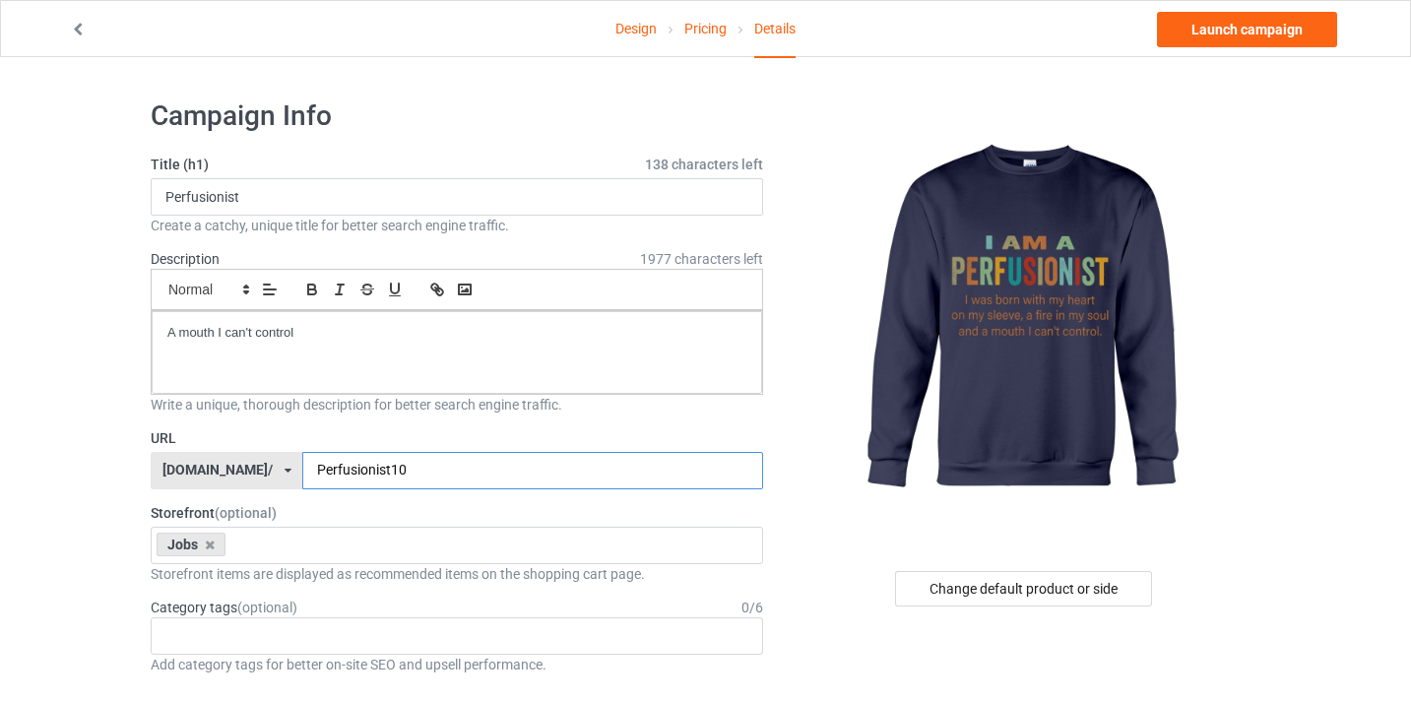
click at [302, 467] on input "Perfusionist10" at bounding box center [532, 470] width 460 height 37
click at [302, 468] on input "Perfusionist10" at bounding box center [532, 470] width 460 height 37
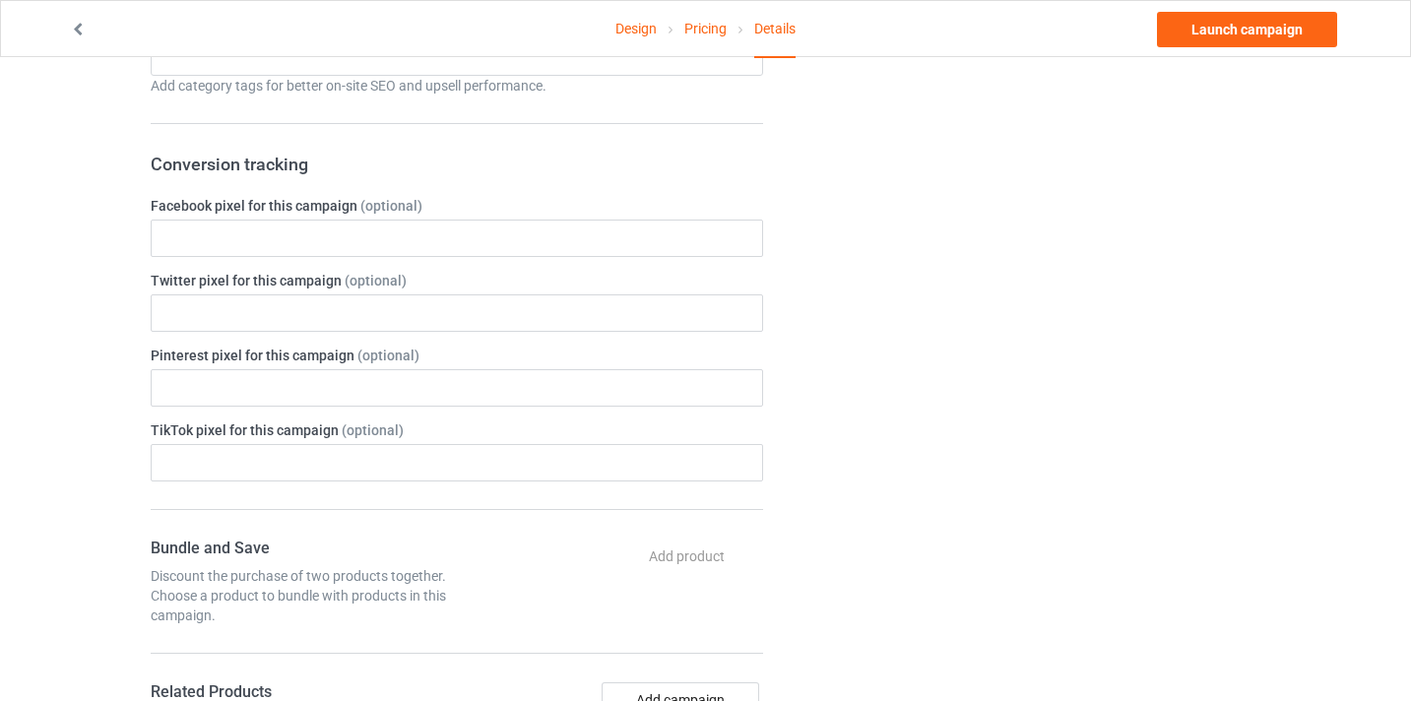
scroll to position [986, 0]
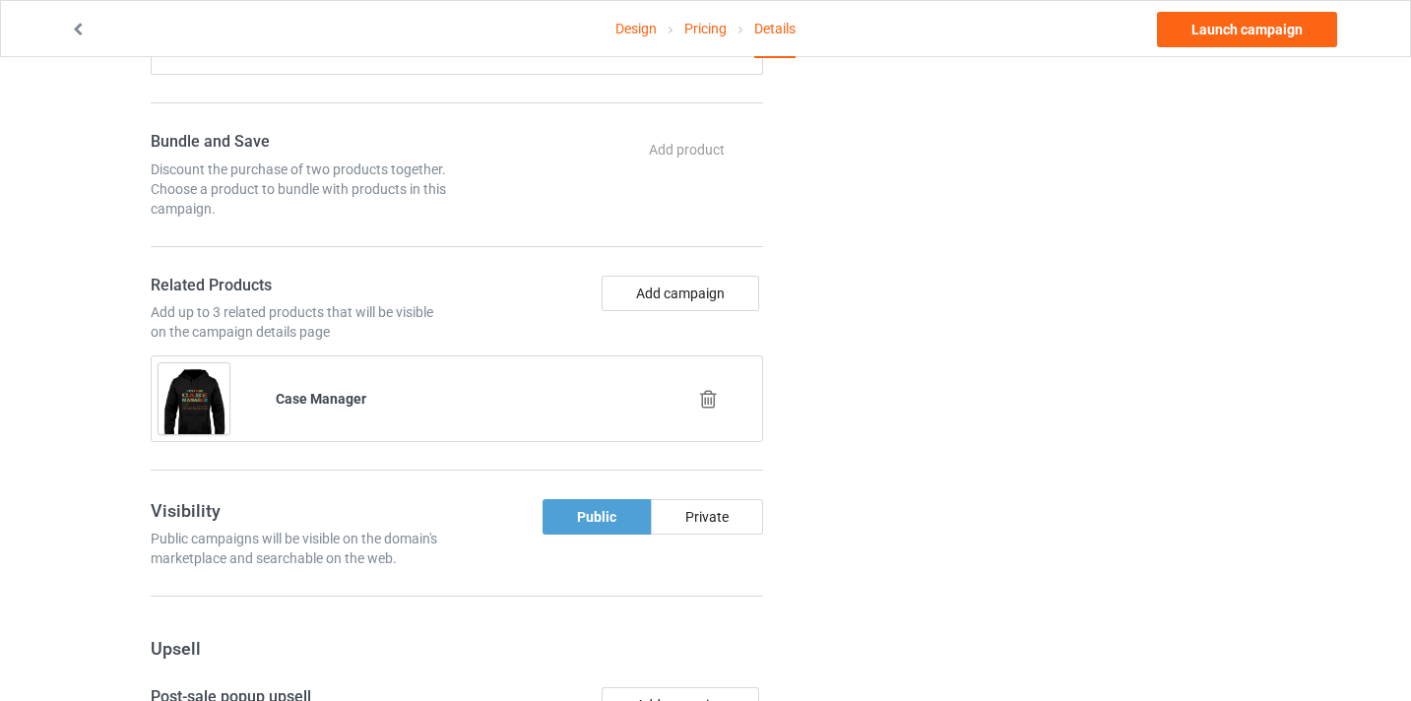
type input "perfusionist10"
click at [716, 418] on div at bounding box center [710, 398] width 117 height 49
click at [709, 402] on icon at bounding box center [708, 399] width 25 height 21
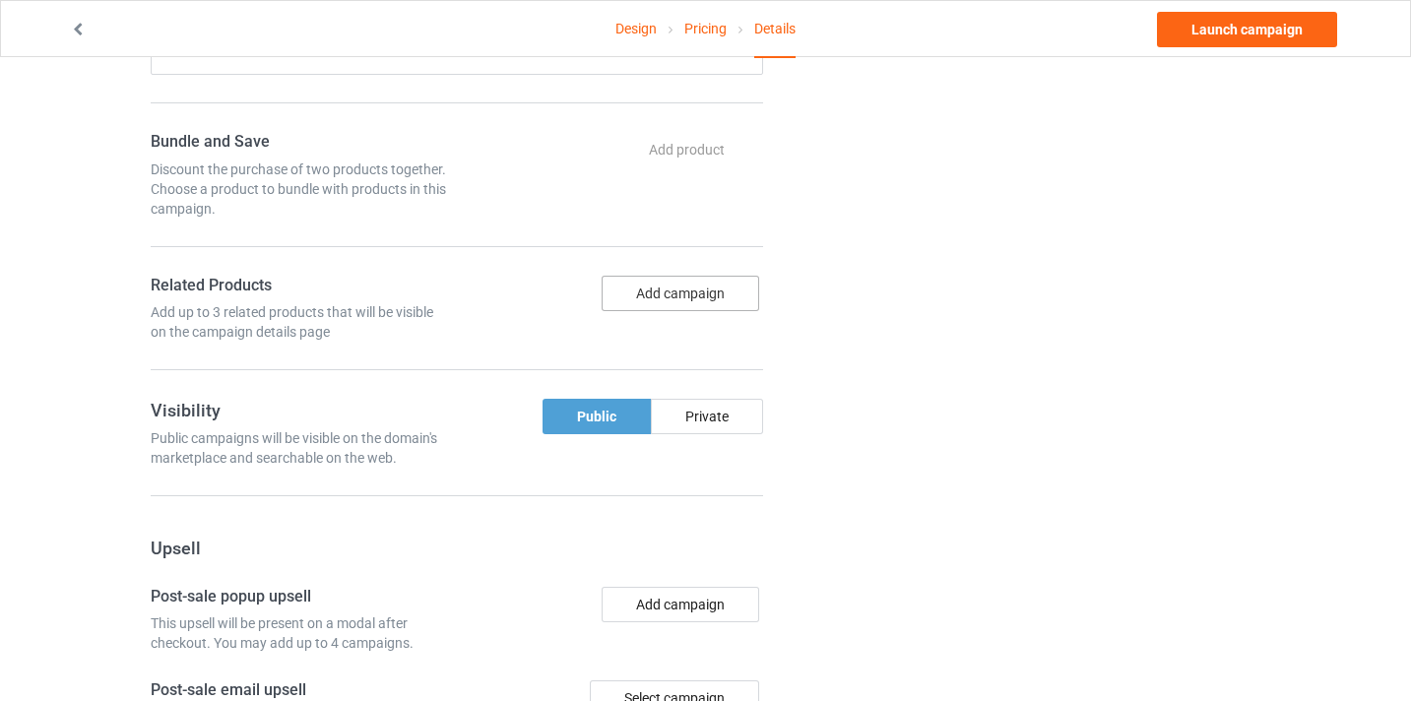
click at [676, 277] on button "Add campaign" at bounding box center [681, 293] width 158 height 35
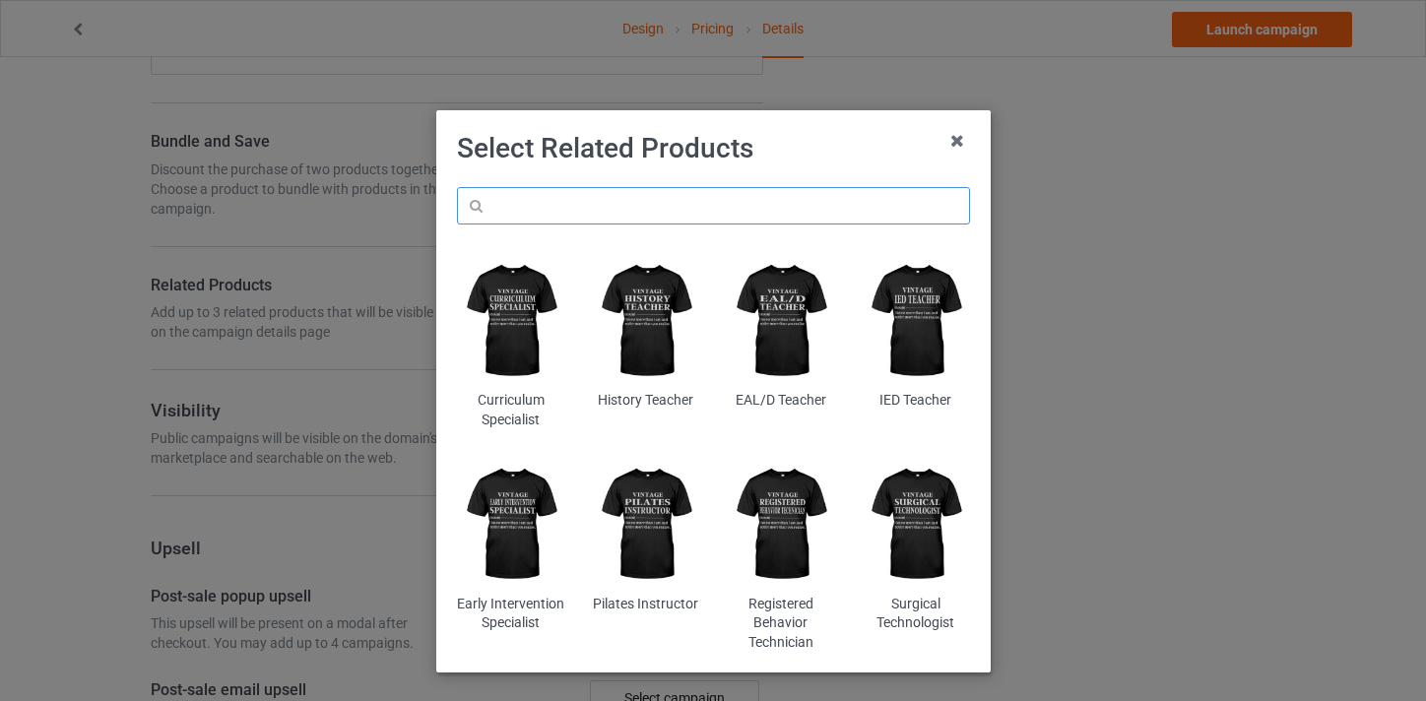
click at [579, 199] on input "text" at bounding box center [713, 205] width 513 height 37
paste input "Perfusionist"
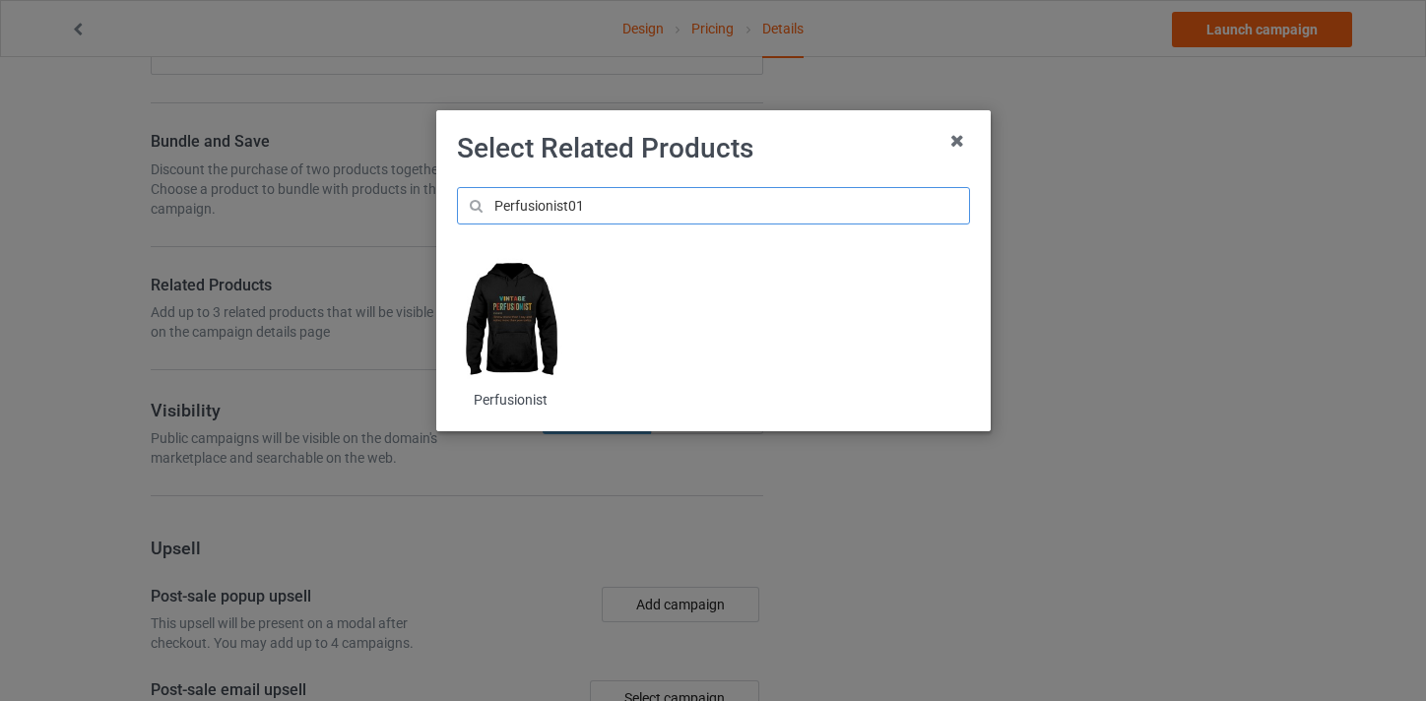
type input "Perfusionist01"
click at [509, 330] on img at bounding box center [510, 321] width 107 height 134
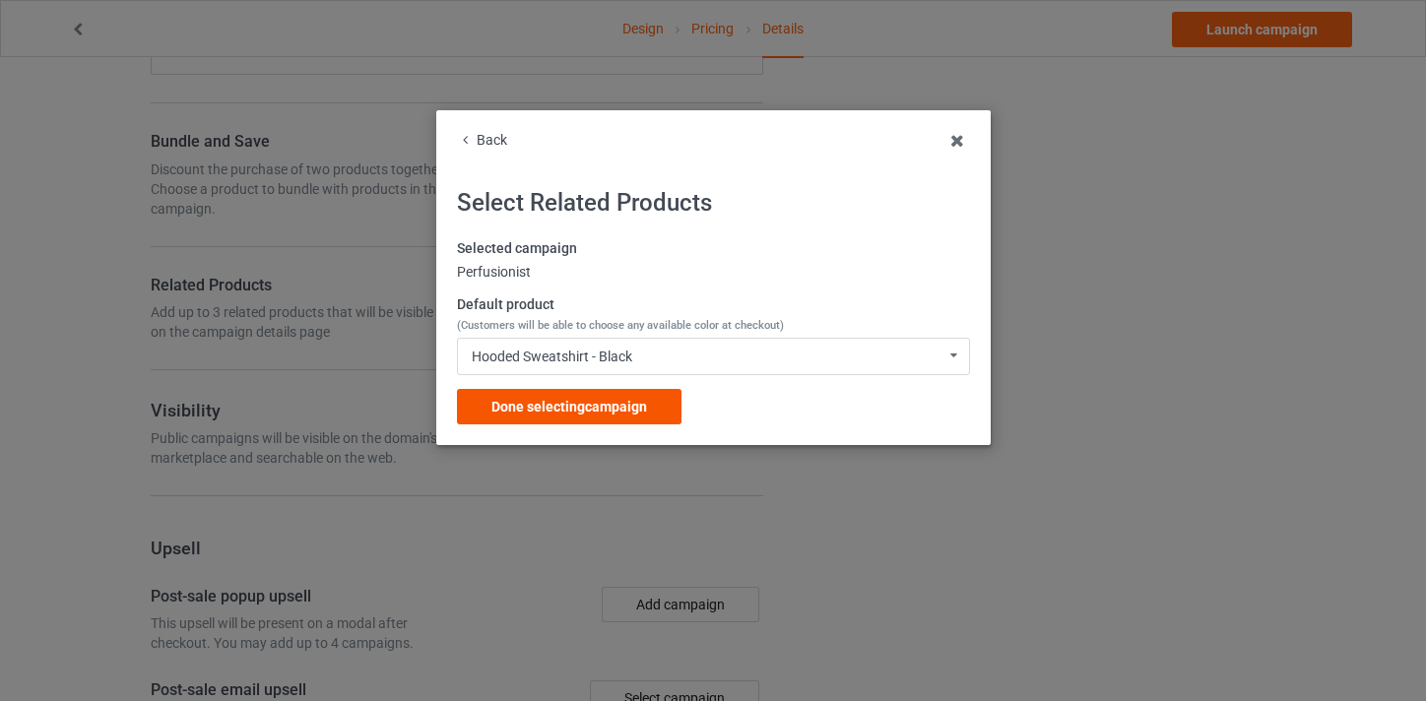
click at [637, 406] on span "Done selecting campaign" at bounding box center [569, 407] width 156 height 16
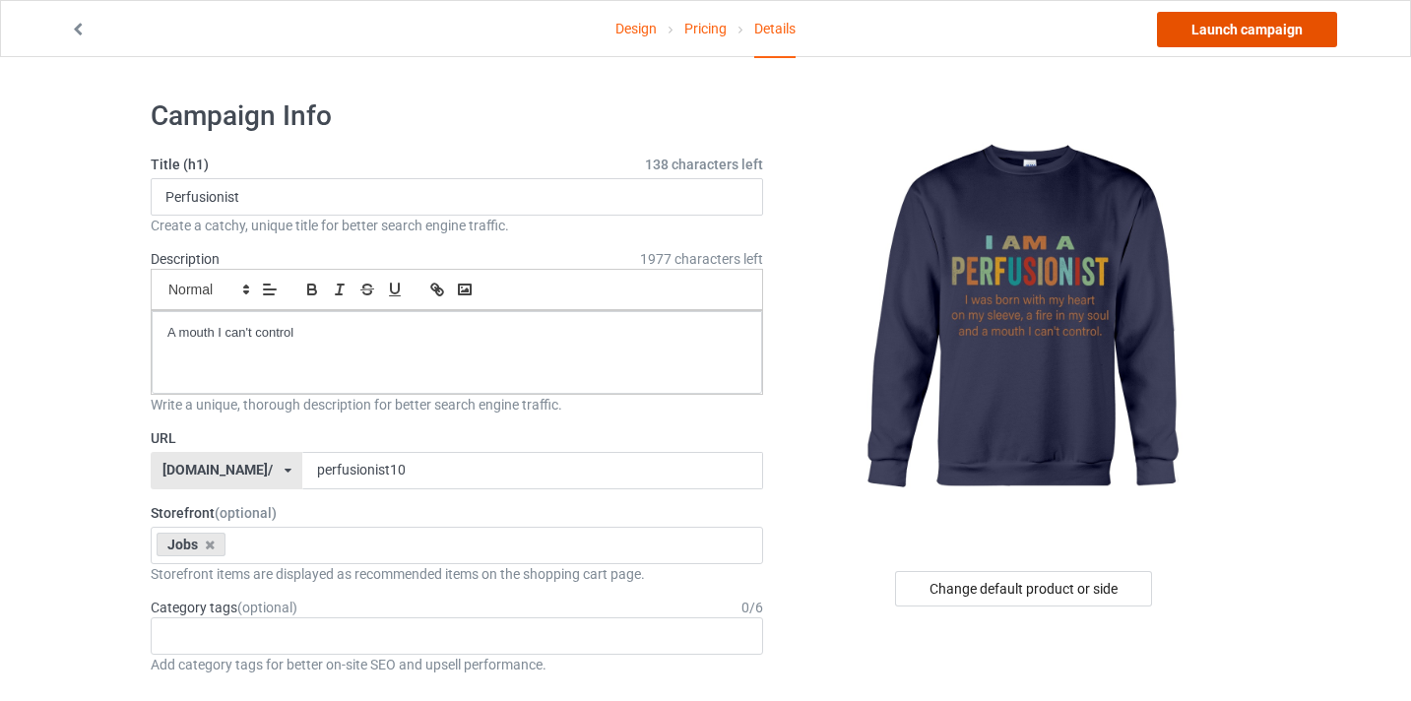
click at [1239, 31] on link "Launch campaign" at bounding box center [1247, 29] width 180 height 35
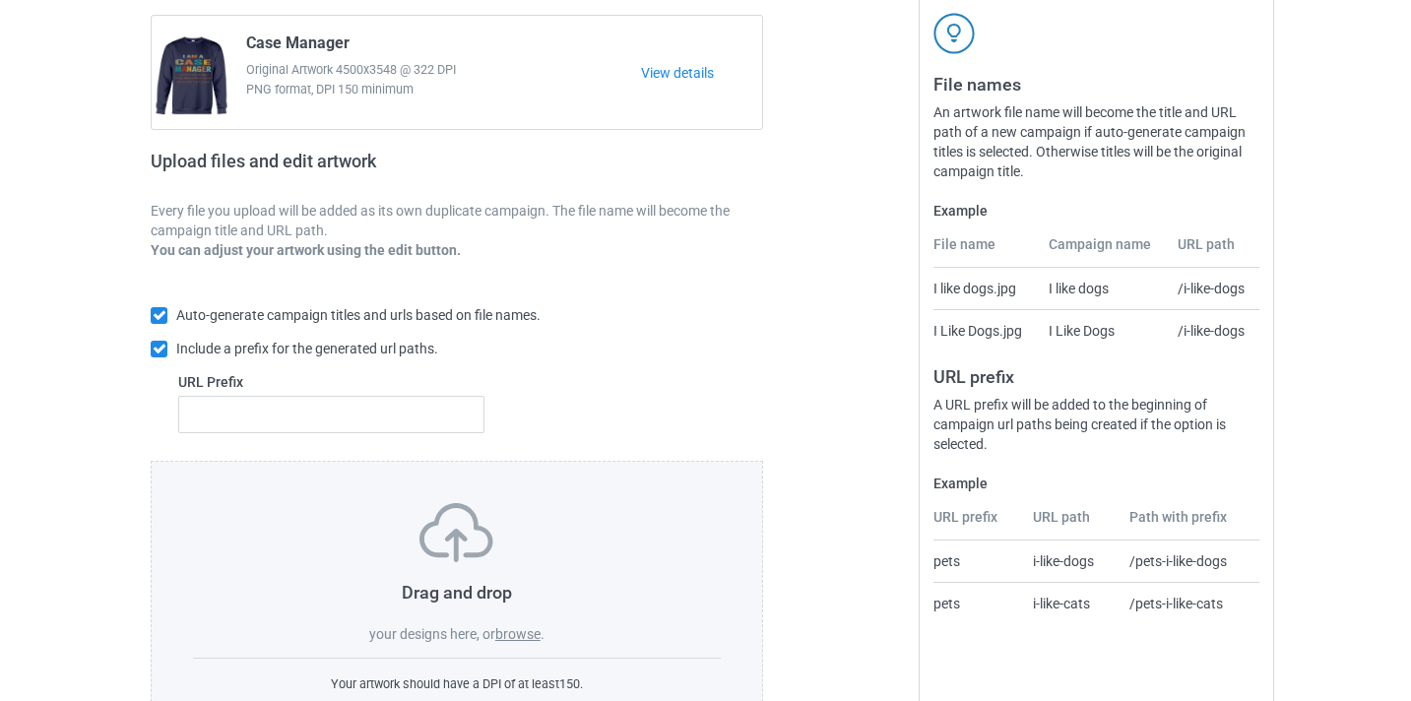
scroll to position [198, 0]
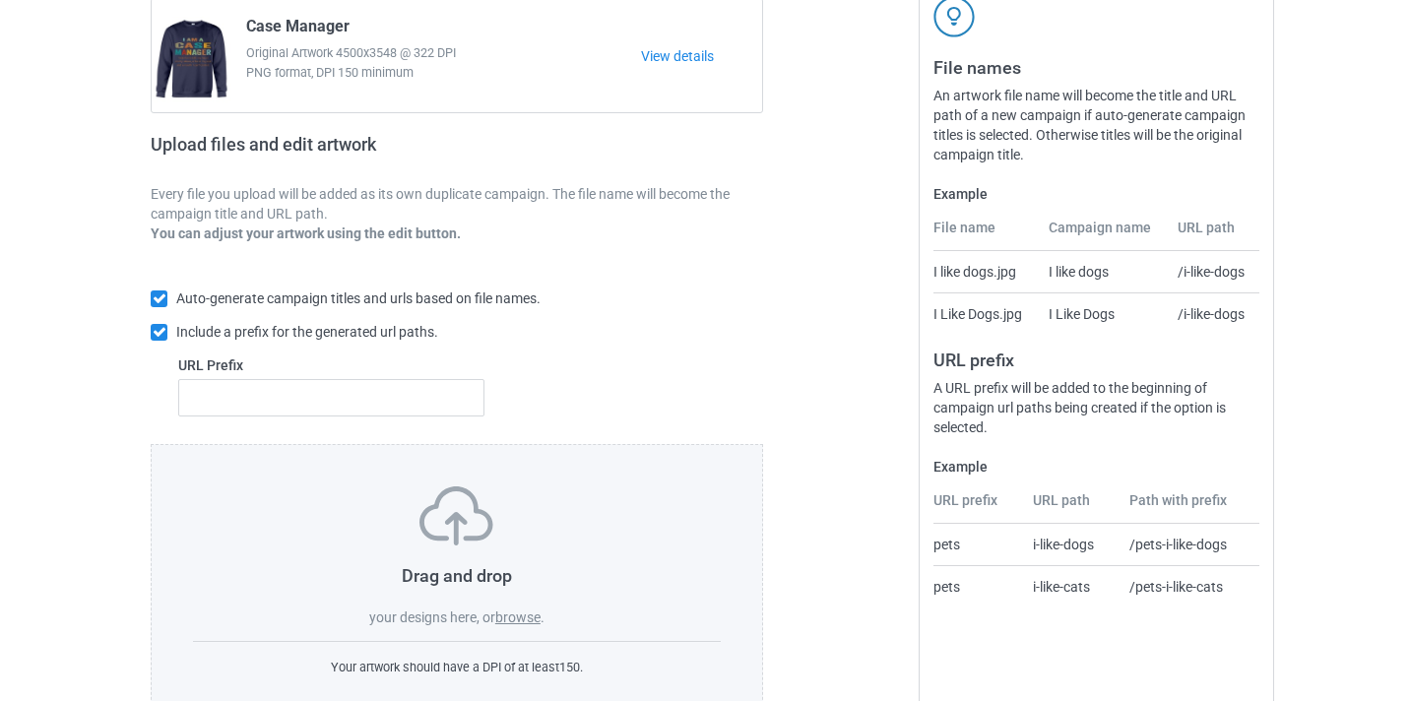
click at [532, 605] on div "Drag and drop your designs here, or browse ." at bounding box center [457, 557] width 528 height 141
click at [528, 621] on label "browse" at bounding box center [517, 618] width 45 height 16
click at [0, 0] on input "browse" at bounding box center [0, 0] width 0 height 0
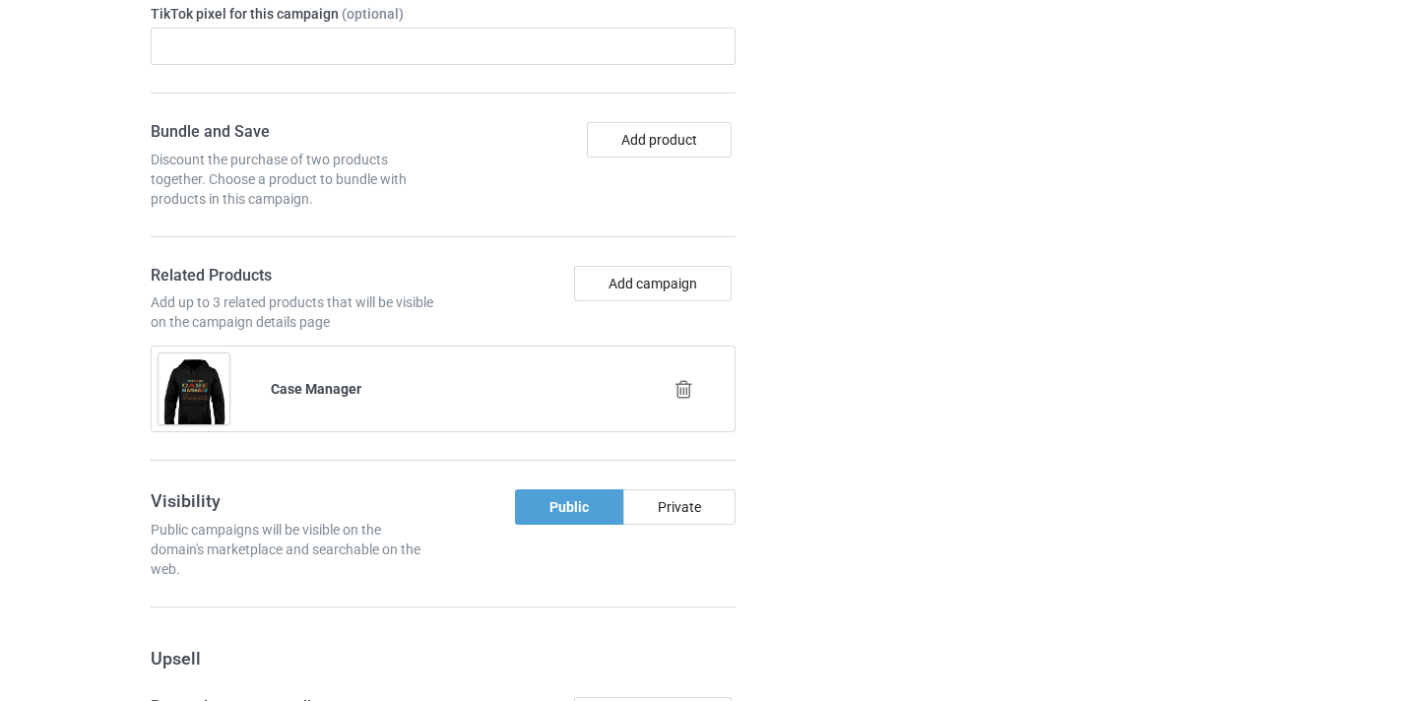
scroll to position [1438, 0]
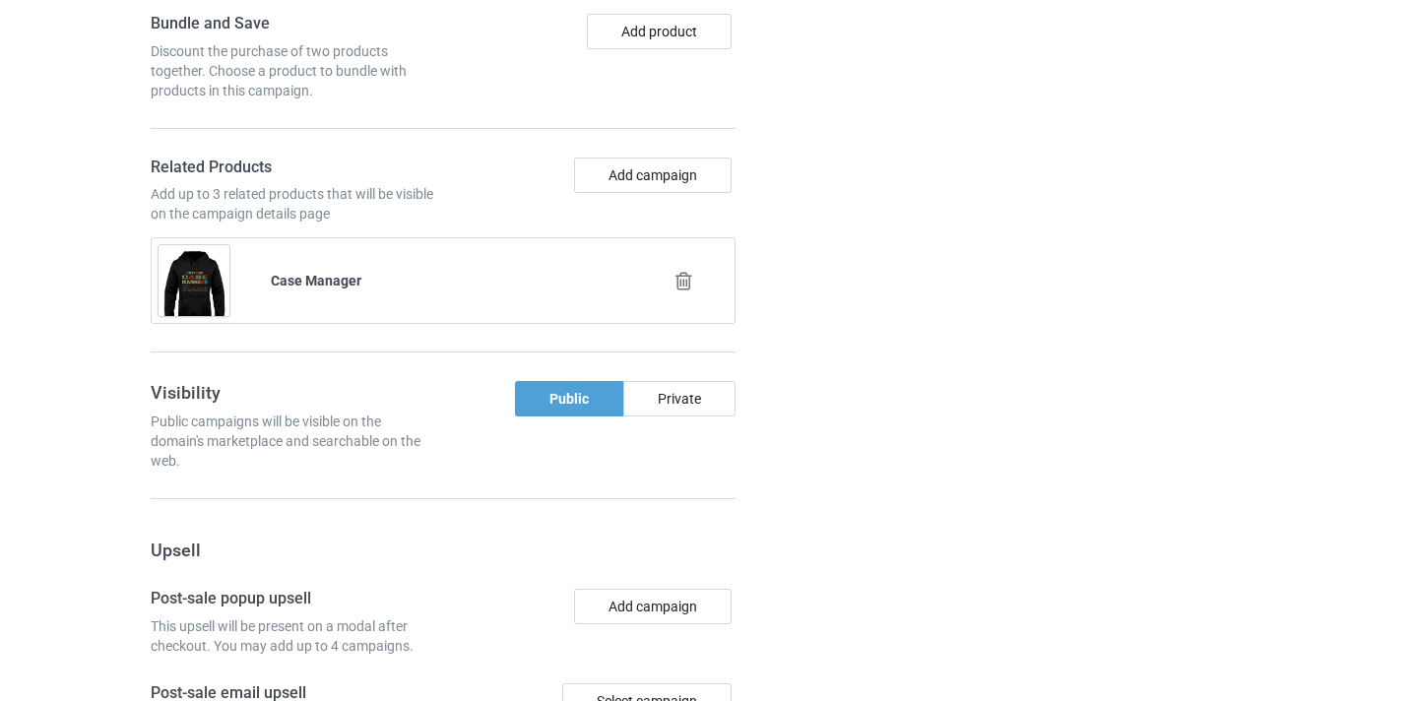
click at [683, 283] on icon at bounding box center [684, 281] width 25 height 21
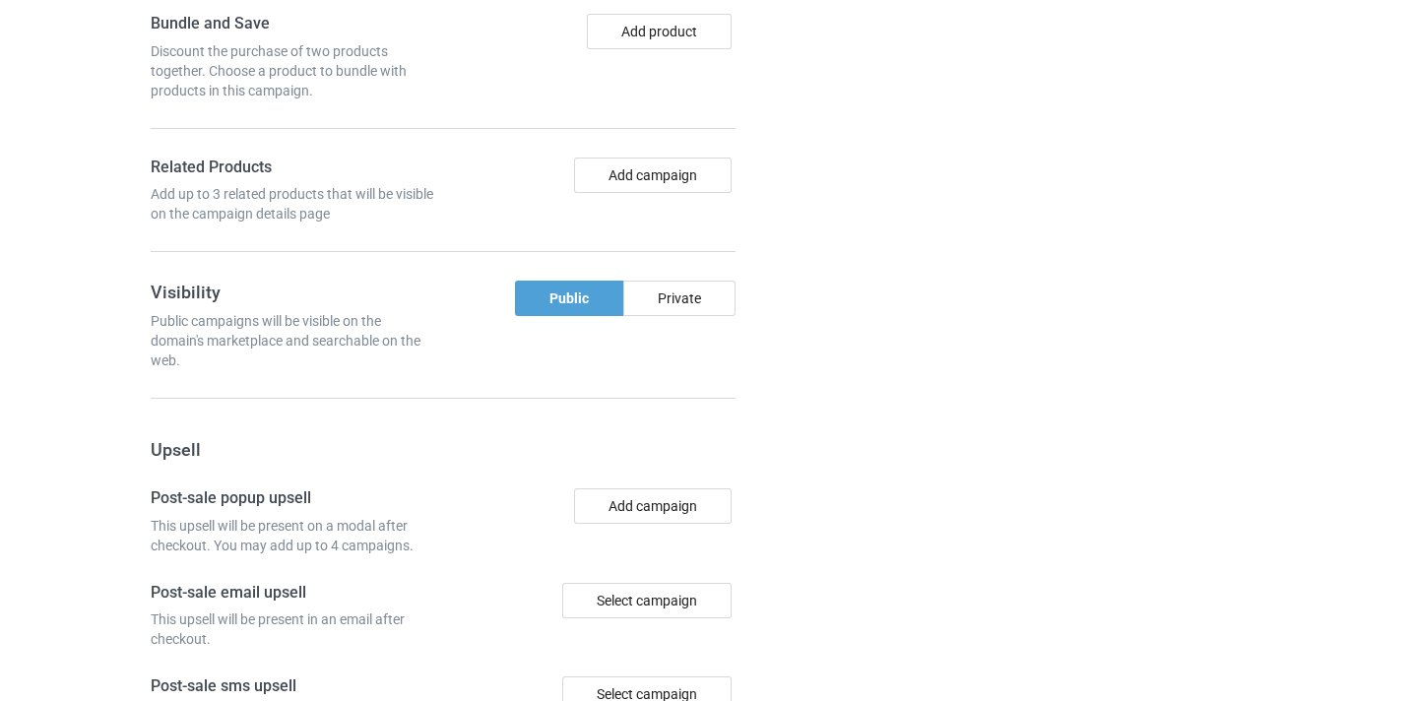
click at [654, 194] on div "Add campaign" at bounding box center [592, 191] width 299 height 67
click at [660, 176] on button "Add campaign" at bounding box center [653, 175] width 158 height 35
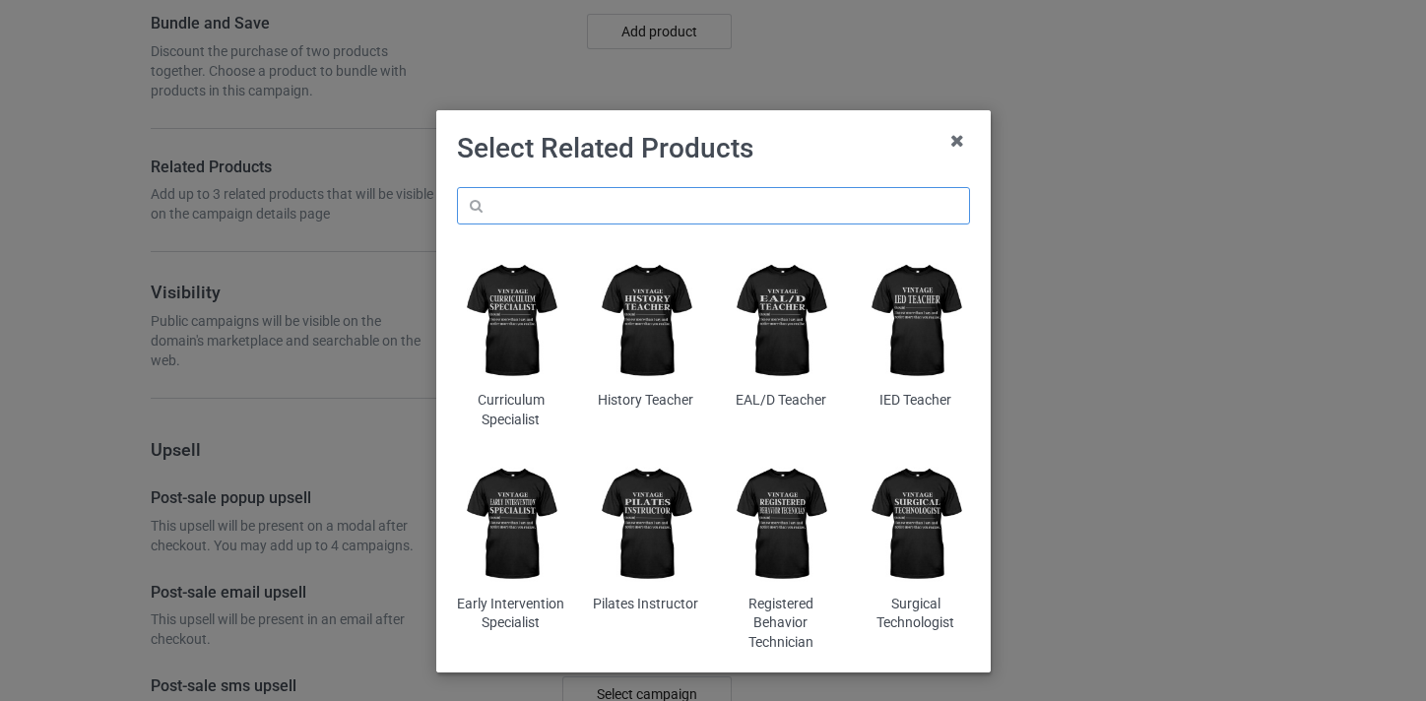
click at [621, 189] on input "text" at bounding box center [713, 205] width 513 height 37
paste input "School Counselor"
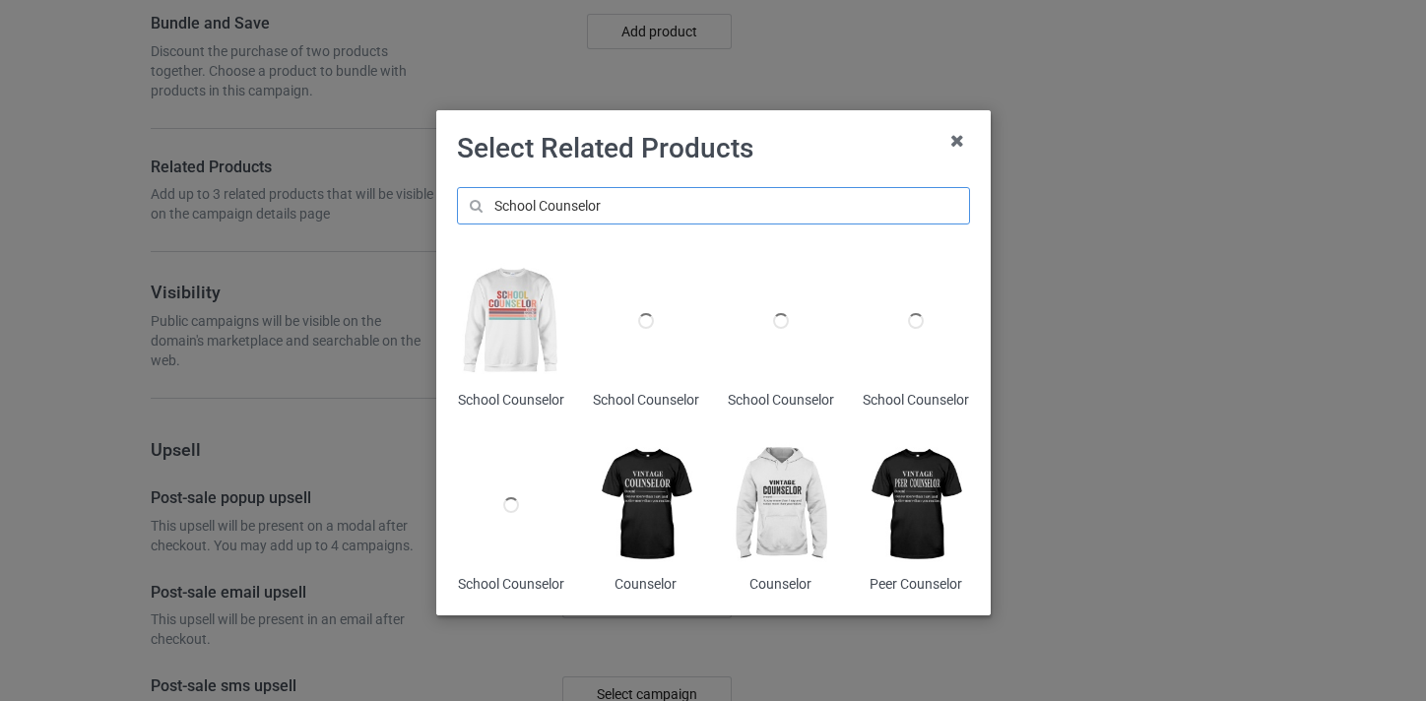
type input "School Counselor"
click at [502, 320] on img at bounding box center [510, 321] width 107 height 134
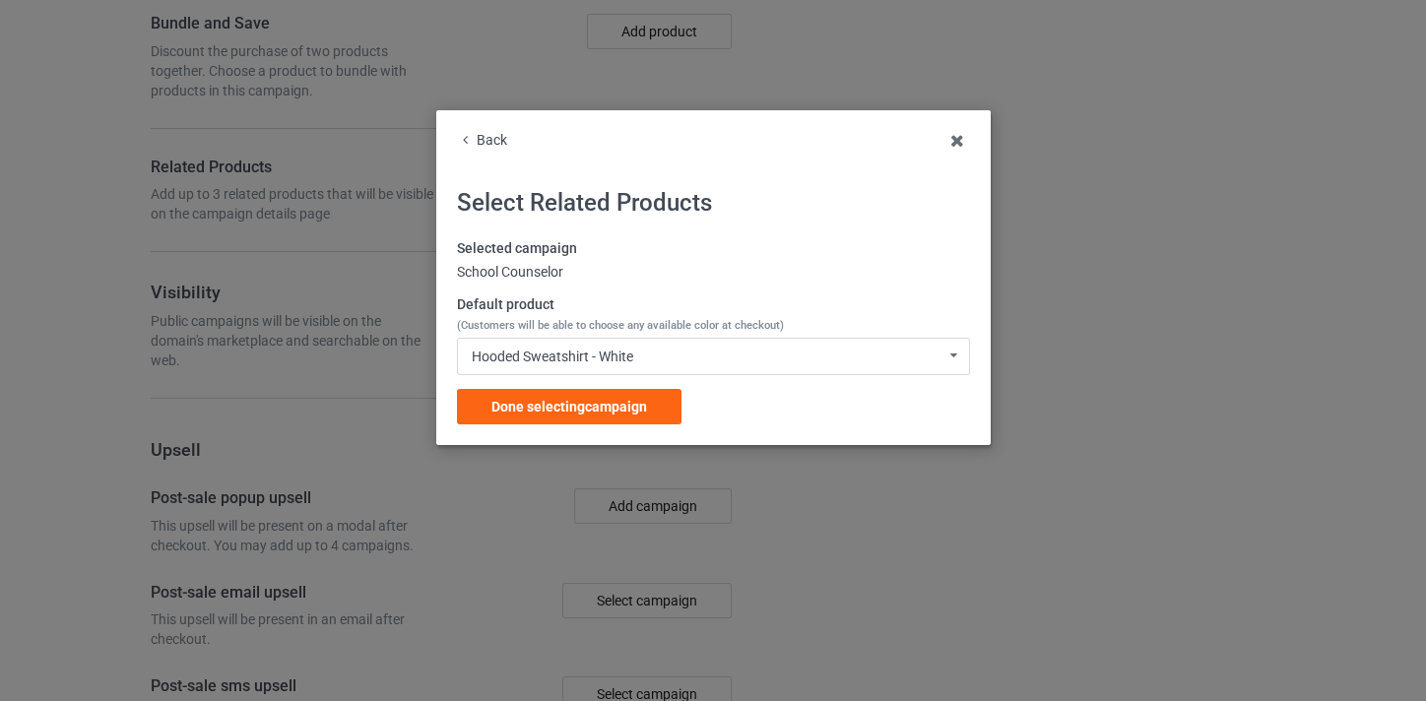
click at [645, 383] on div "Selected campaign School Counselor Default product (Customers will be able to c…" at bounding box center [713, 331] width 513 height 185
click at [649, 402] on div "Done selecting campaign" at bounding box center [569, 406] width 225 height 35
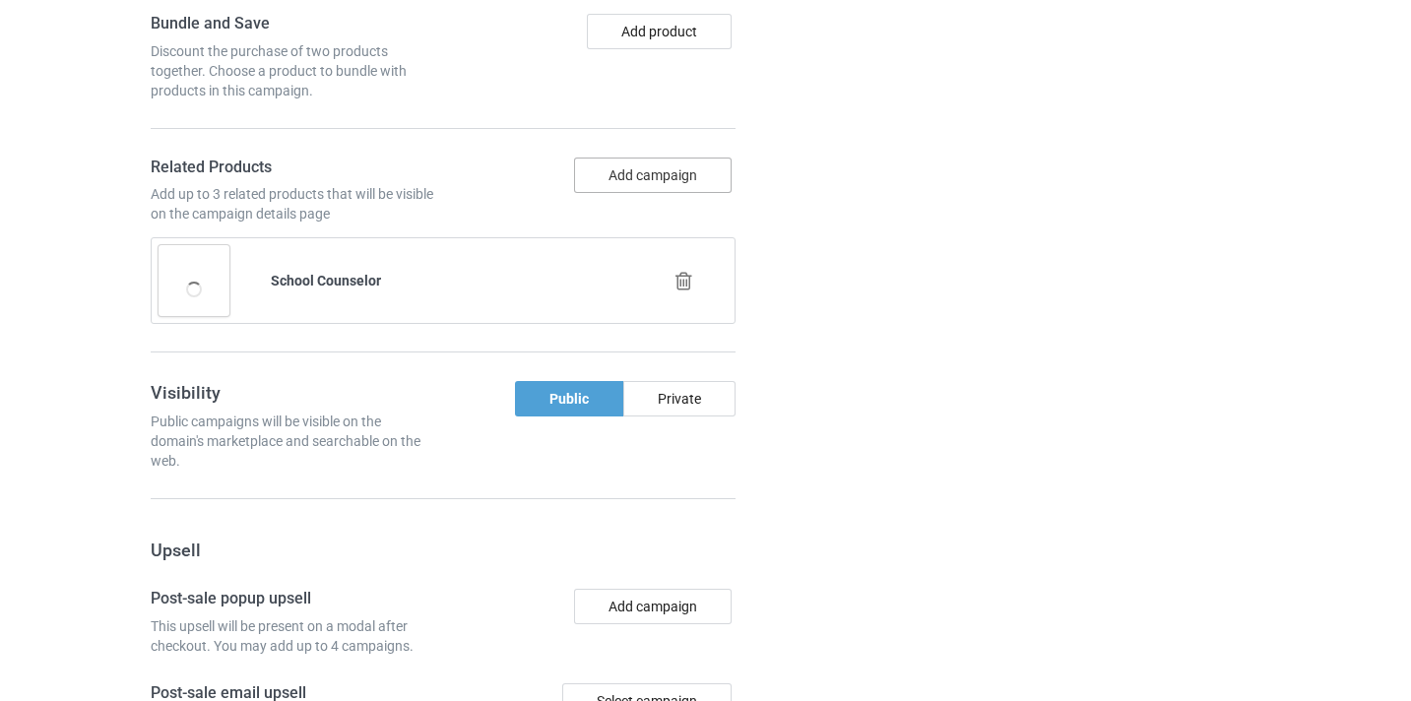
click at [655, 184] on button "Add campaign" at bounding box center [653, 175] width 158 height 35
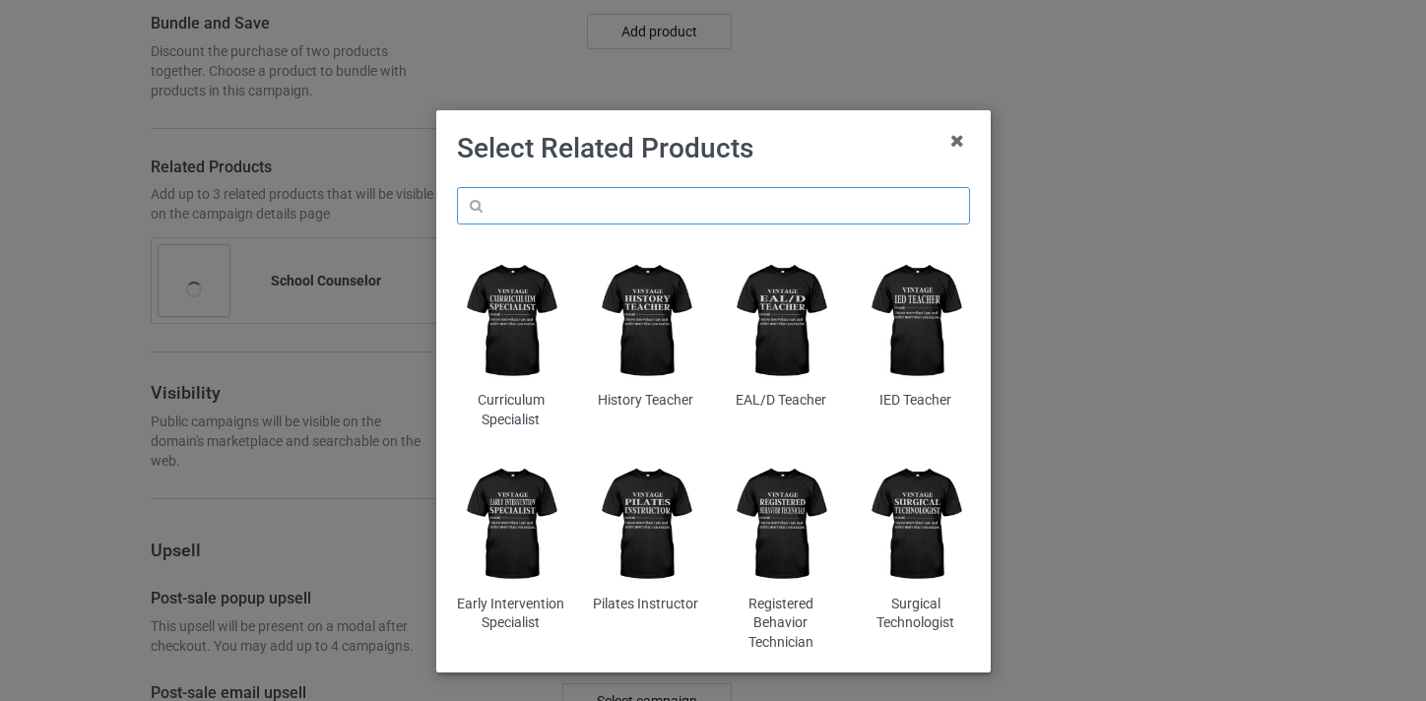
click at [667, 214] on input "text" at bounding box center [713, 205] width 513 height 37
paste input "School Counselor"
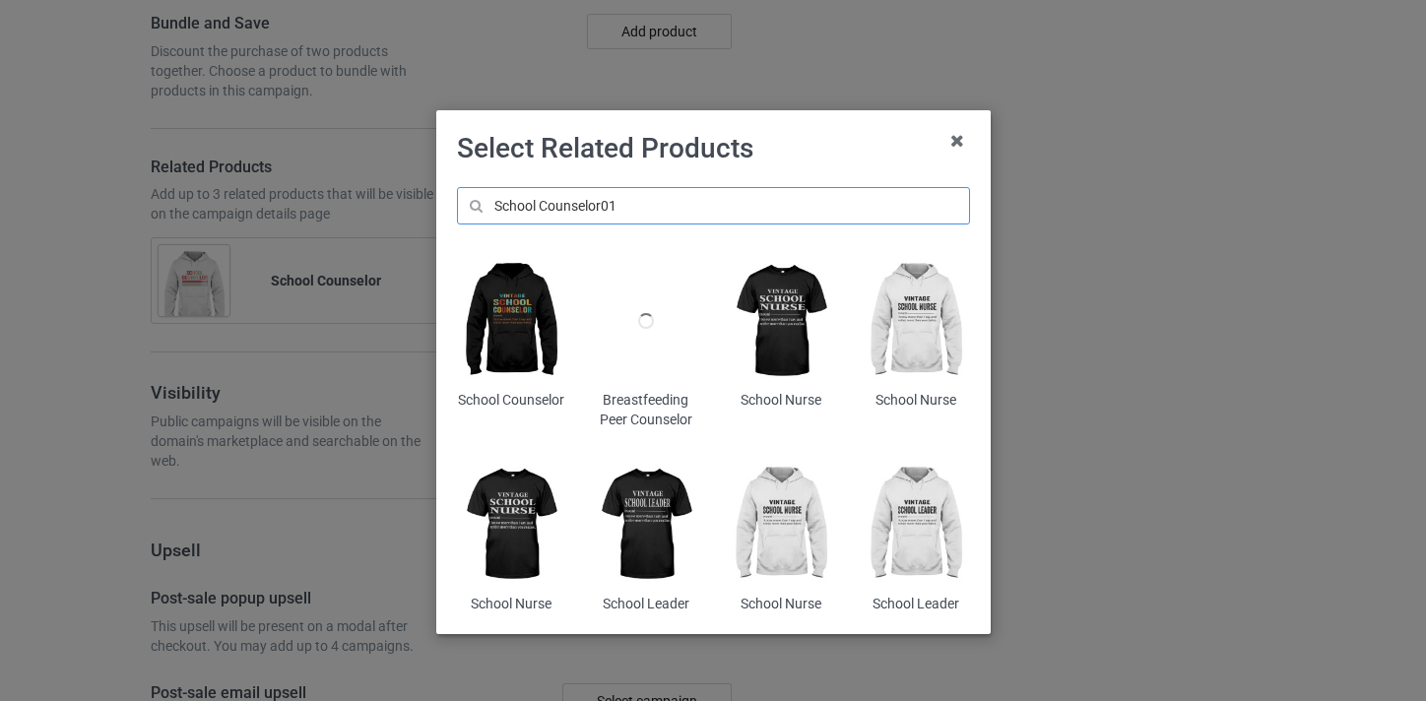
type input "School Counselor01"
click at [526, 295] on img at bounding box center [510, 321] width 107 height 134
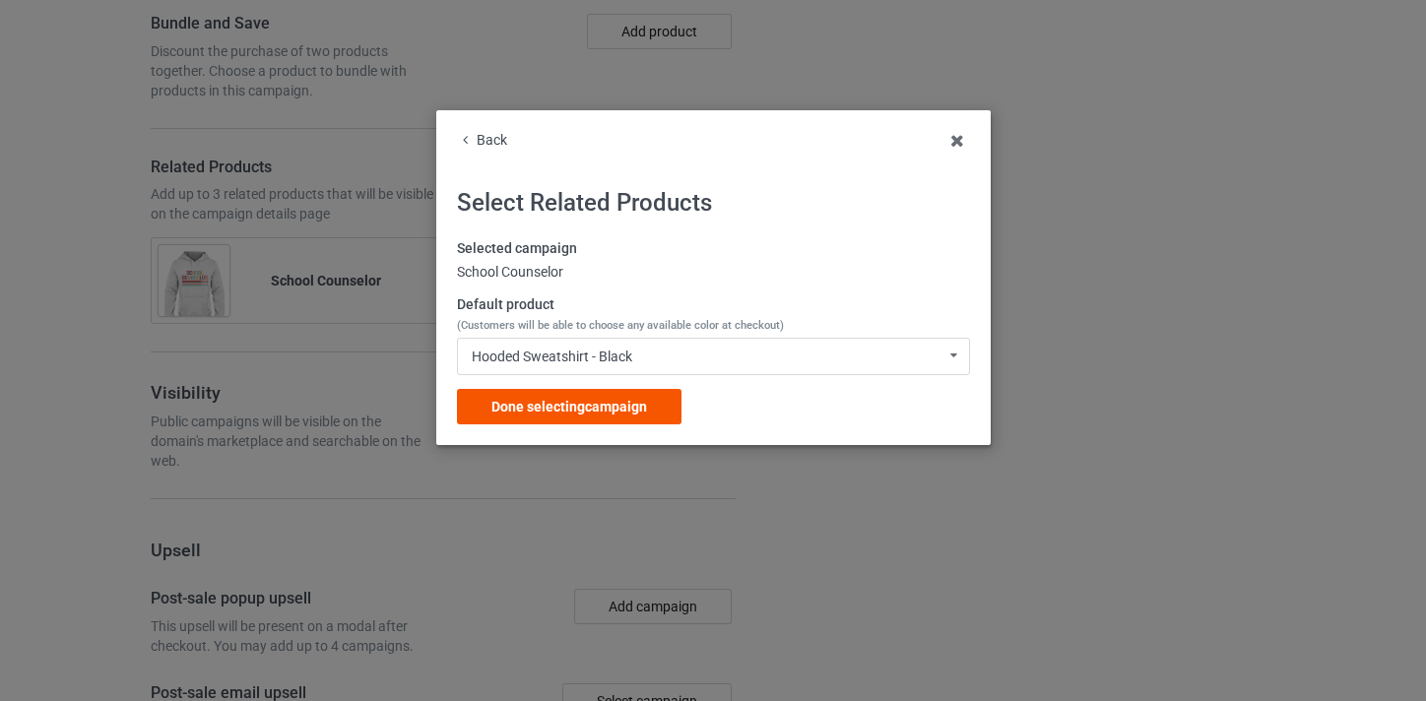
click at [662, 399] on div "Done selecting campaign" at bounding box center [569, 406] width 225 height 35
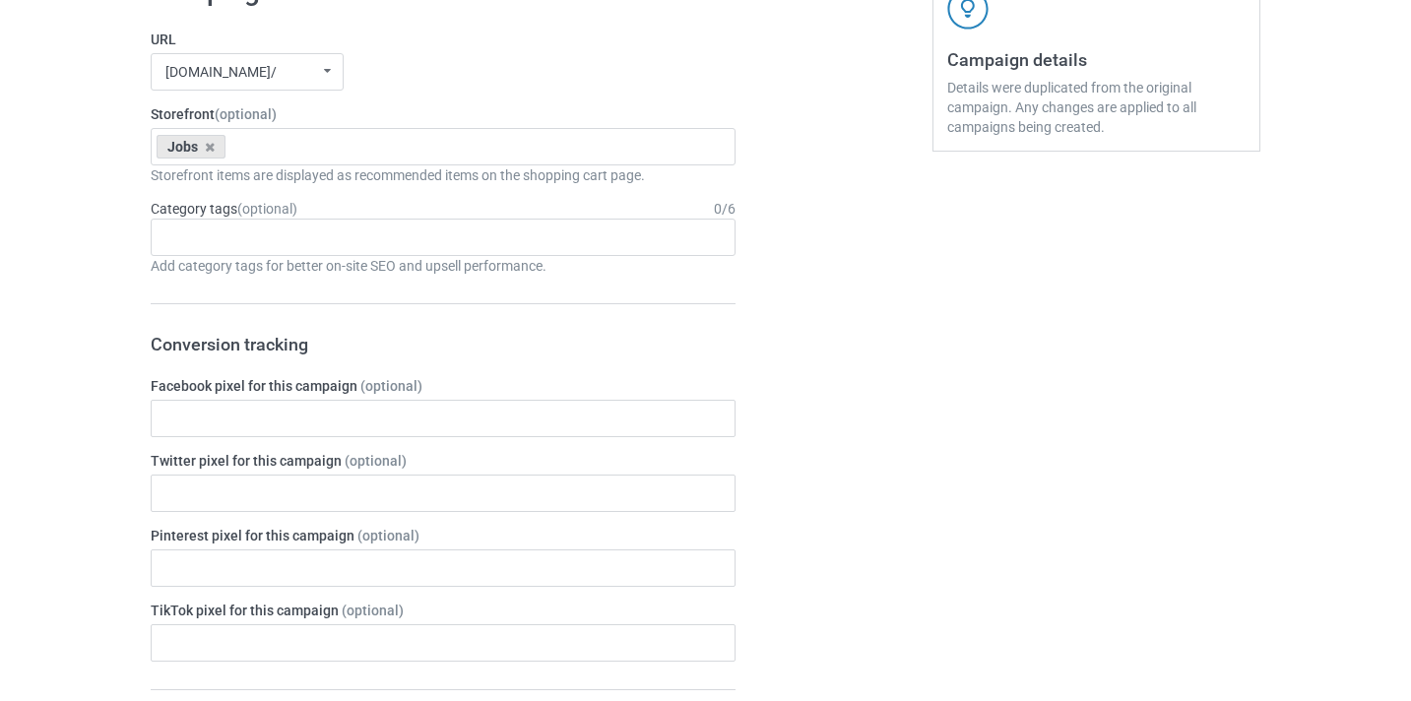
scroll to position [290, 0]
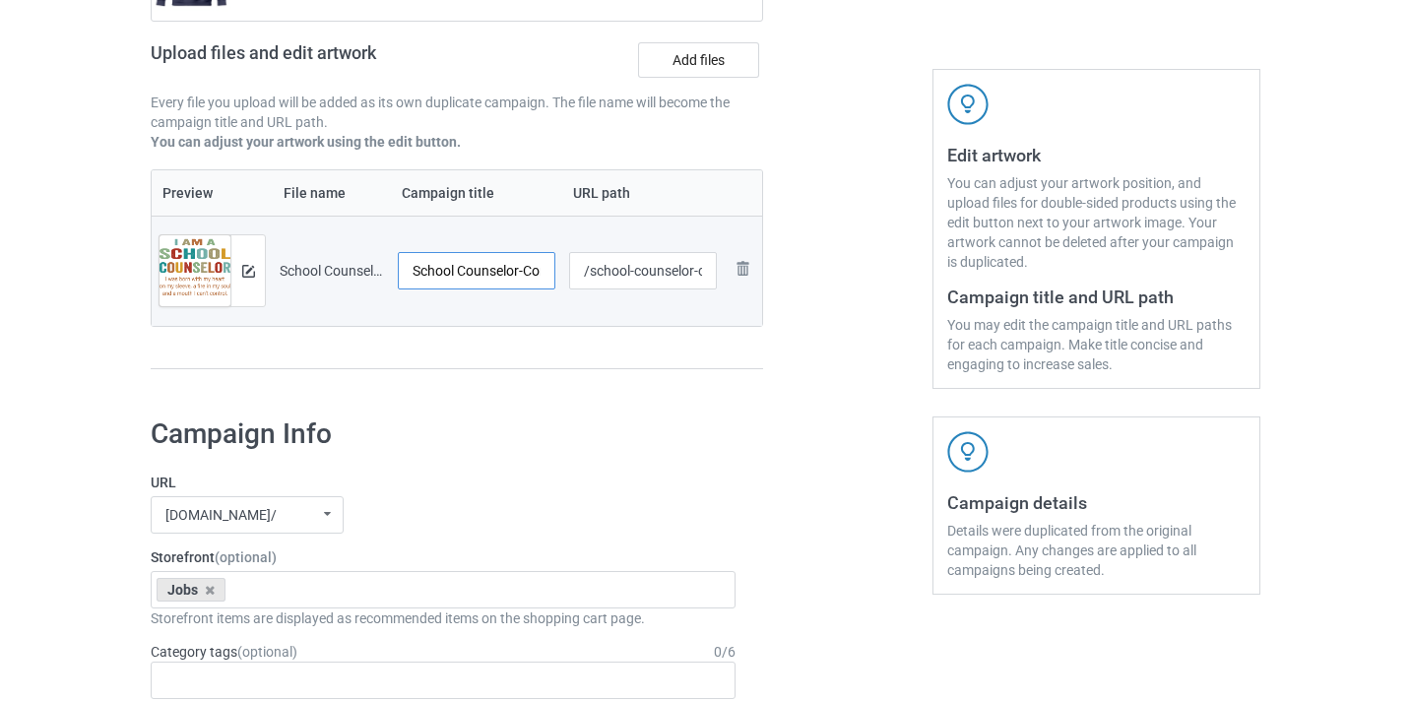
click at [542, 288] on input "School Counselor-Control" at bounding box center [477, 270] width 158 height 37
click at [518, 275] on input "School Counselor-Control" at bounding box center [477, 270] width 158 height 37
drag, startPoint x: 518, startPoint y: 275, endPoint x: 539, endPoint y: 275, distance: 20.7
click at [539, 275] on input "School Counselor-Control" at bounding box center [477, 270] width 158 height 37
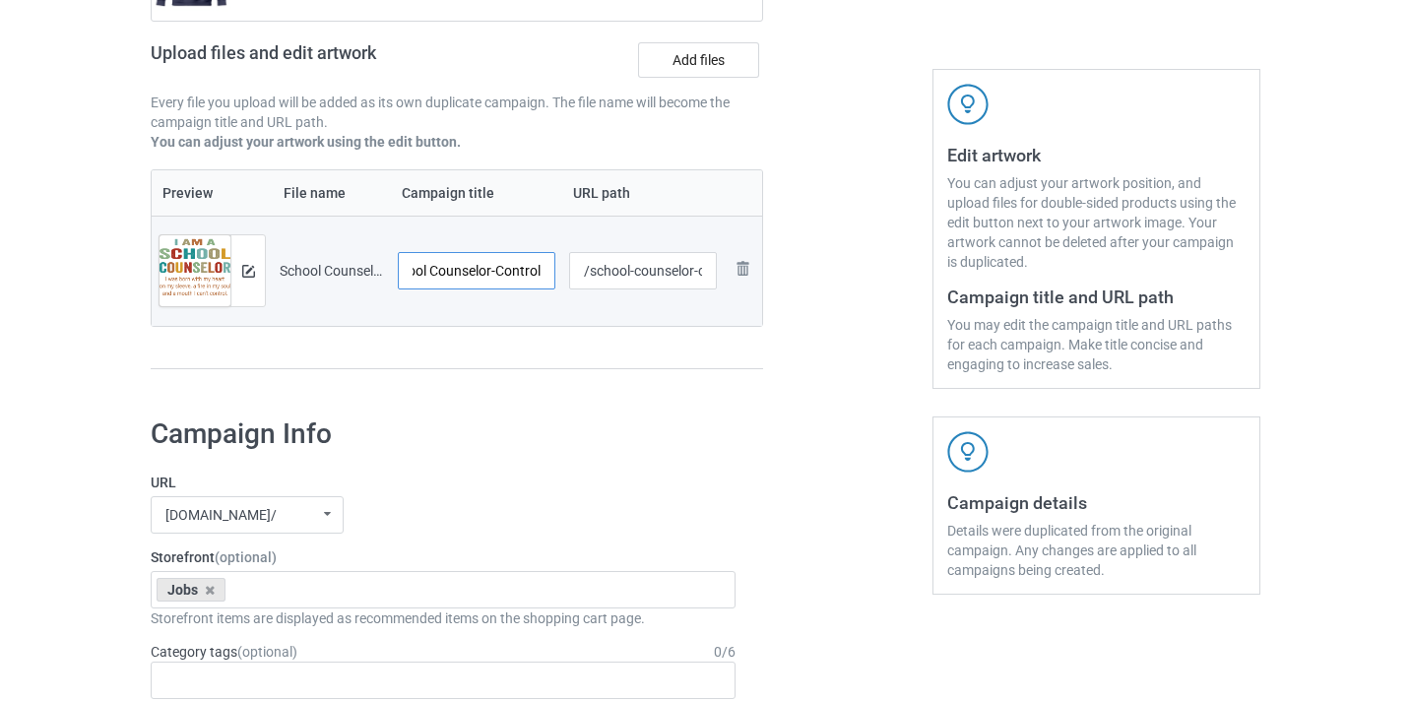
click at [531, 273] on input "School Counselor-Control" at bounding box center [477, 270] width 158 height 37
type input "School Counselor"
click at [637, 272] on input "/school-counselor-control" at bounding box center [643, 270] width 149 height 37
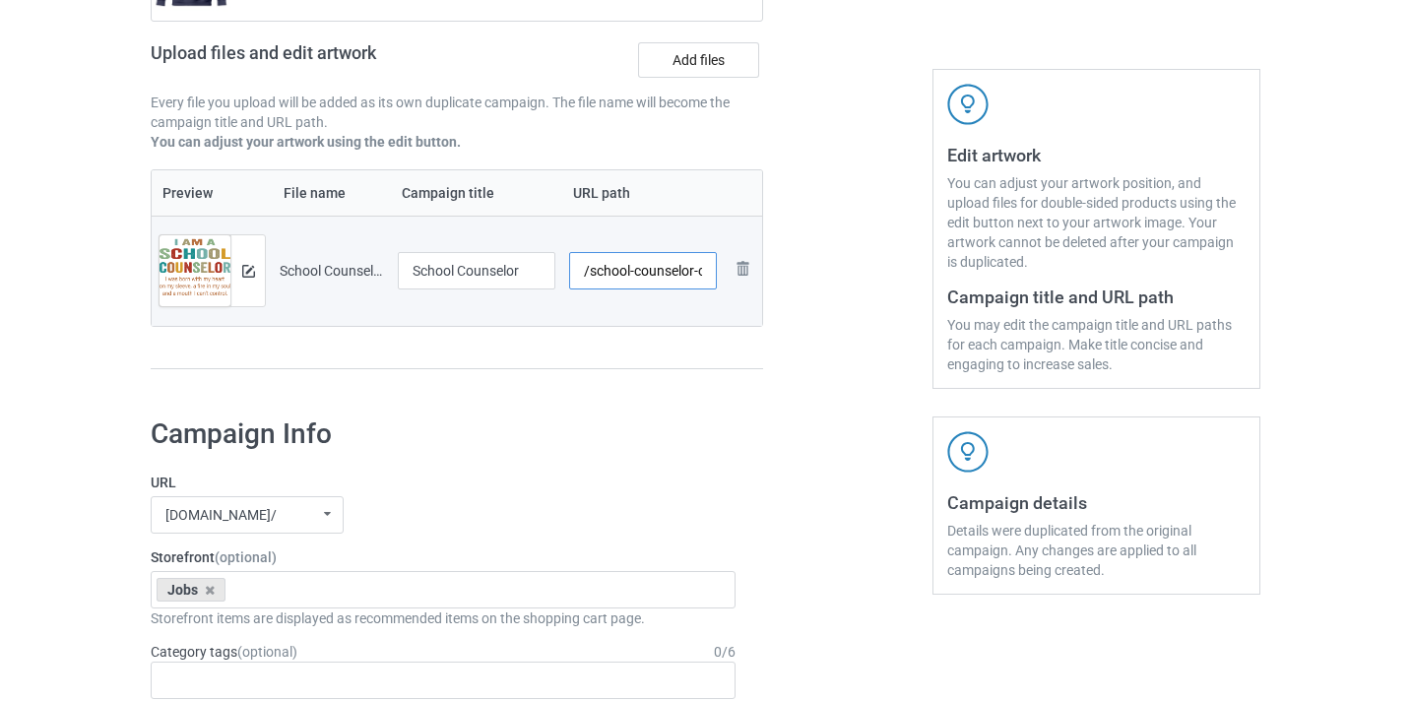
scroll to position [0, 38]
drag, startPoint x: 637, startPoint y: 272, endPoint x: 714, endPoint y: 272, distance: 76.8
click at [714, 272] on input "/school-counselor-control" at bounding box center [643, 270] width 149 height 37
click at [680, 270] on input "/school-counselor-control" at bounding box center [643, 270] width 149 height 37
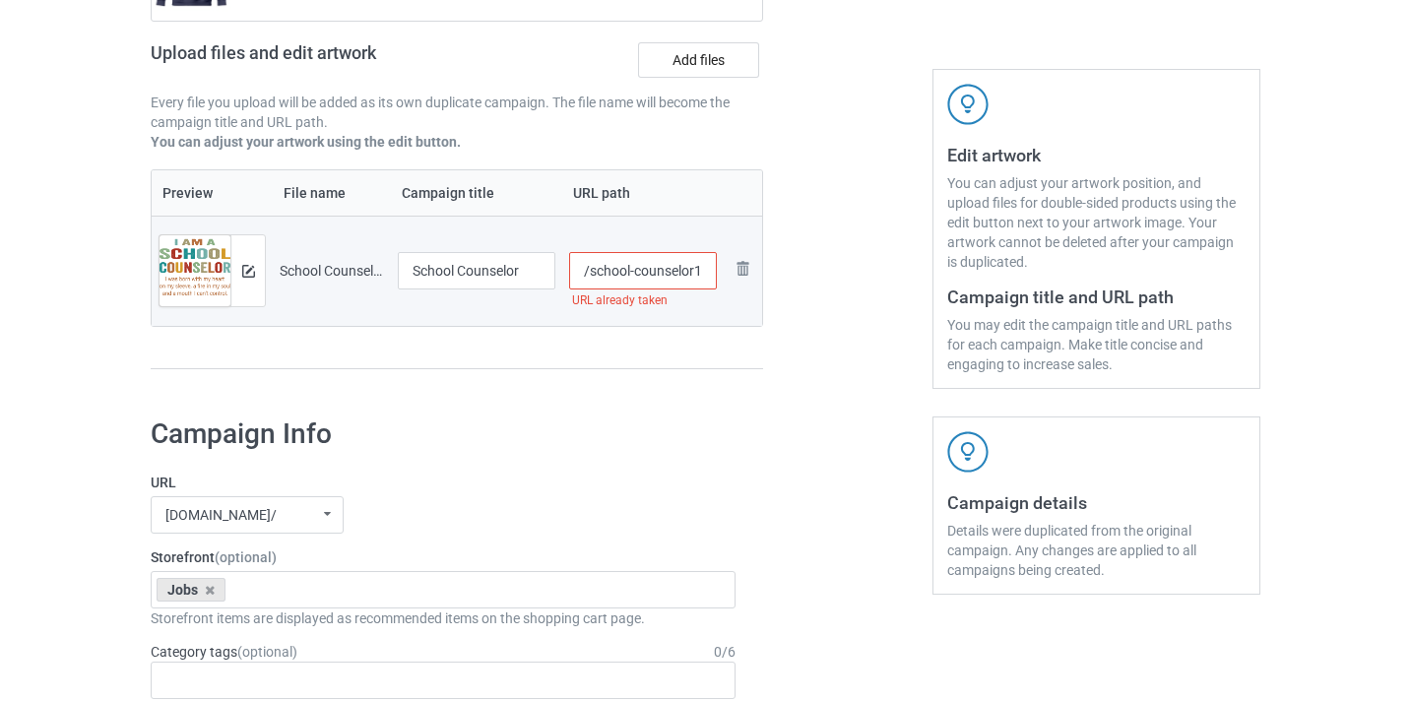
scroll to position [0, 7]
type input "/school-counselor10"
click at [793, 297] on div at bounding box center [848, 125] width 142 height 555
click at [655, 273] on input "/school-counselor10" at bounding box center [643, 270] width 149 height 37
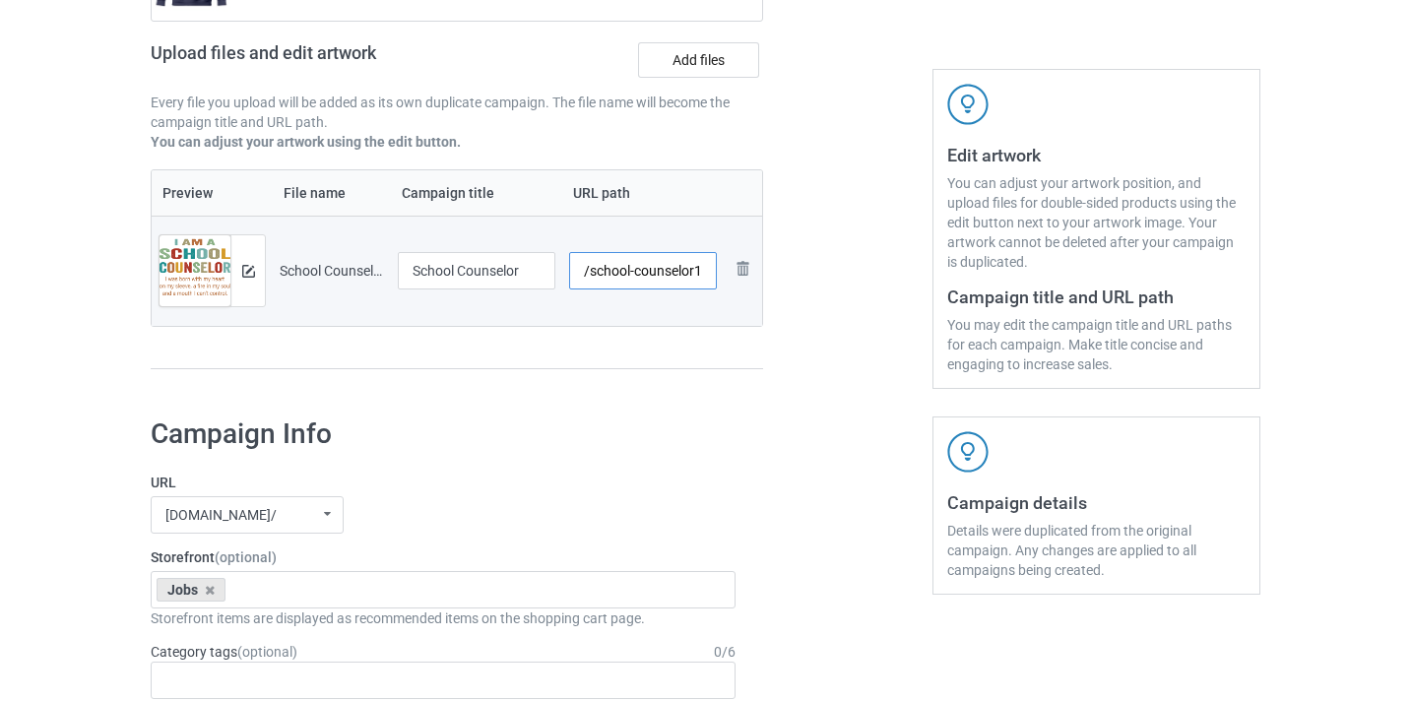
scroll to position [0, 7]
drag, startPoint x: 655, startPoint y: 273, endPoint x: 755, endPoint y: 277, distance: 100.5
click at [755, 277] on tr "Preview and edit artwork School Counselor-Control.png School Counselor /school-…" at bounding box center [457, 271] width 611 height 110
click at [801, 286] on div at bounding box center [848, 125] width 142 height 555
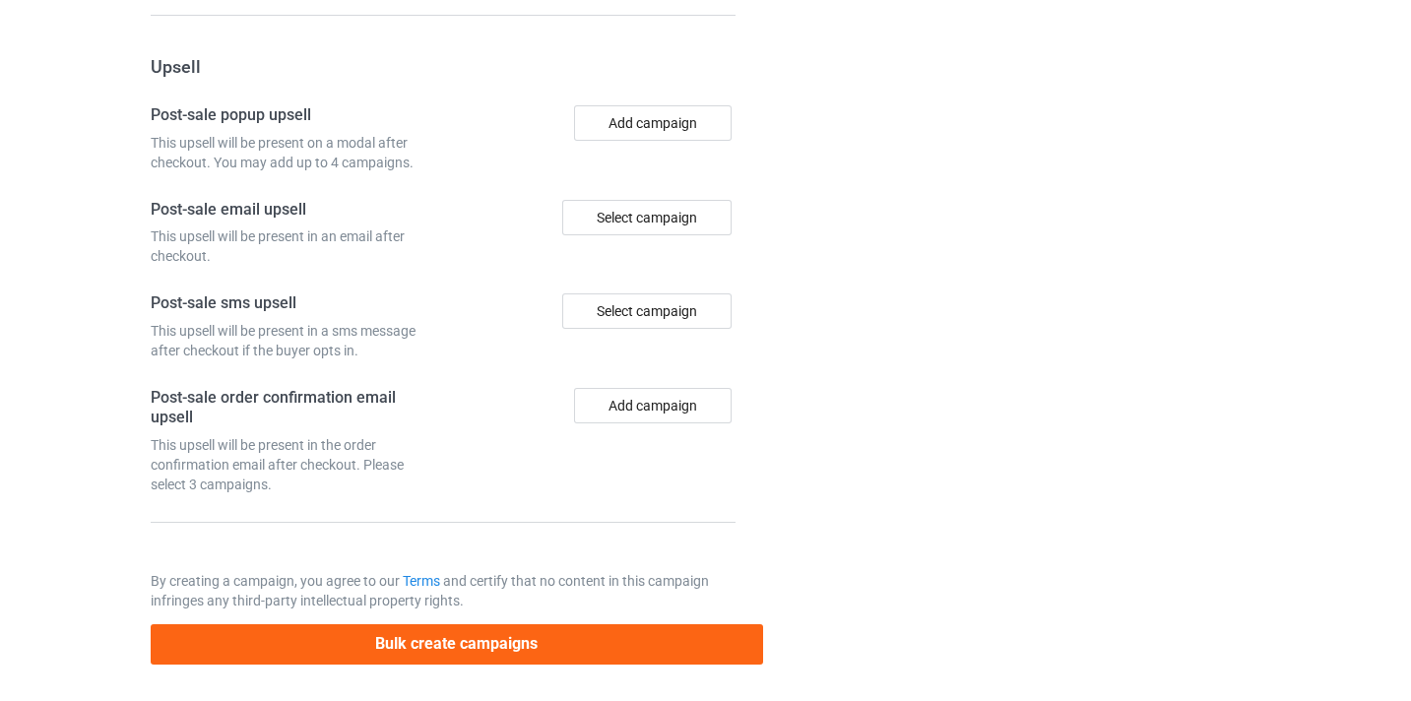
scroll to position [2020, 0]
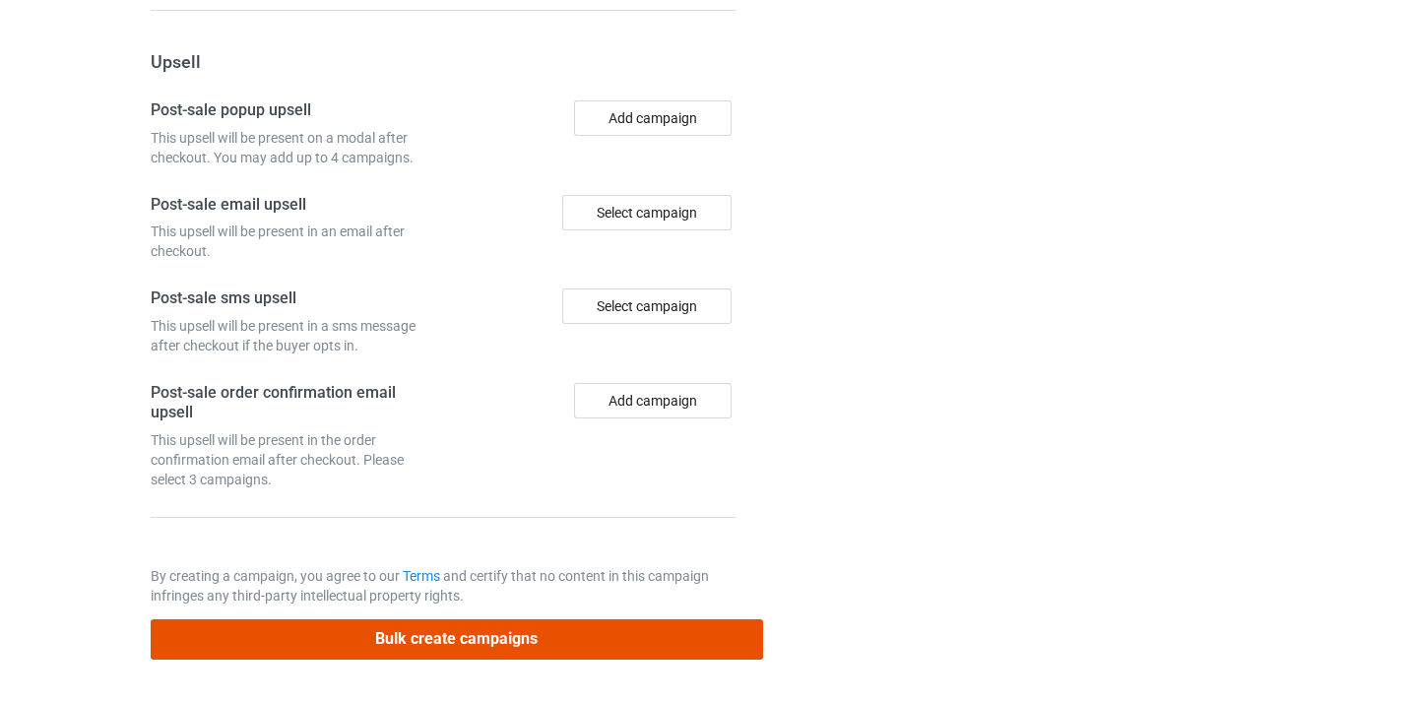
click at [610, 636] on button "Bulk create campaigns" at bounding box center [457, 640] width 613 height 40
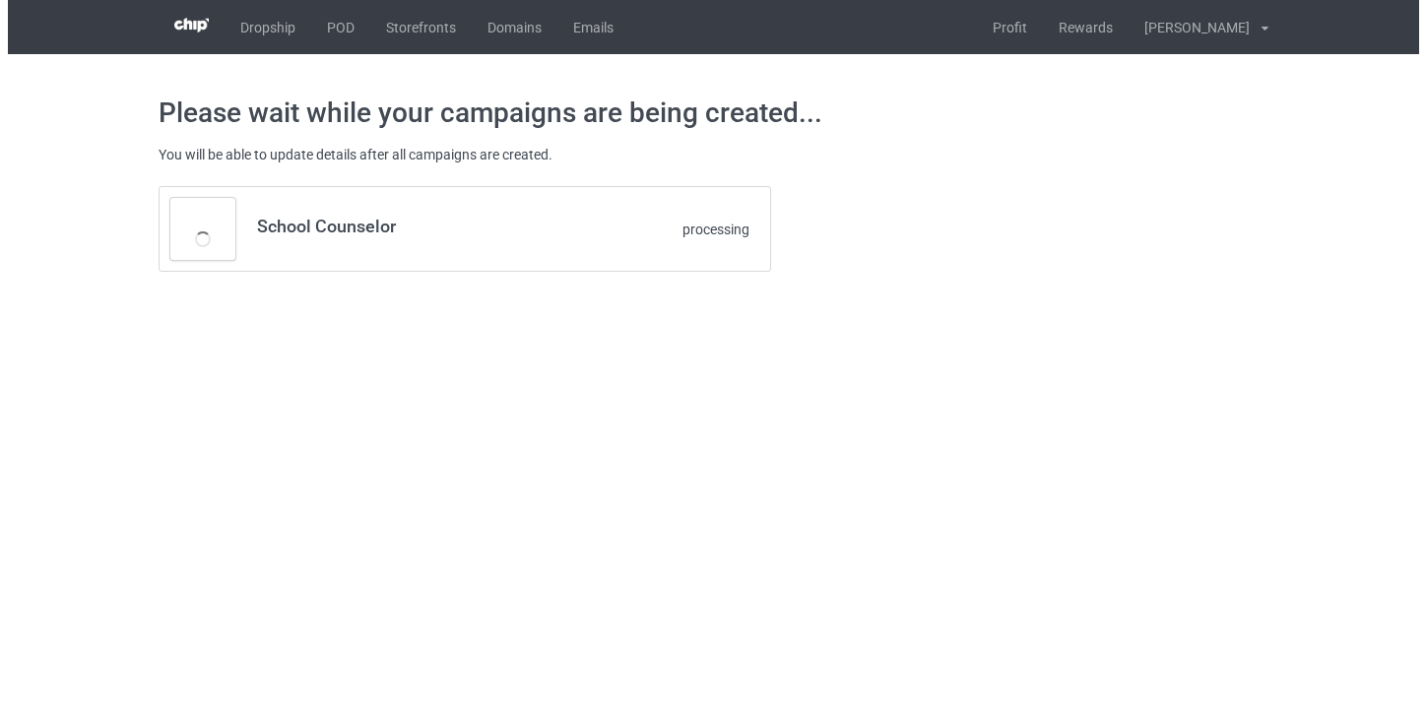
scroll to position [0, 0]
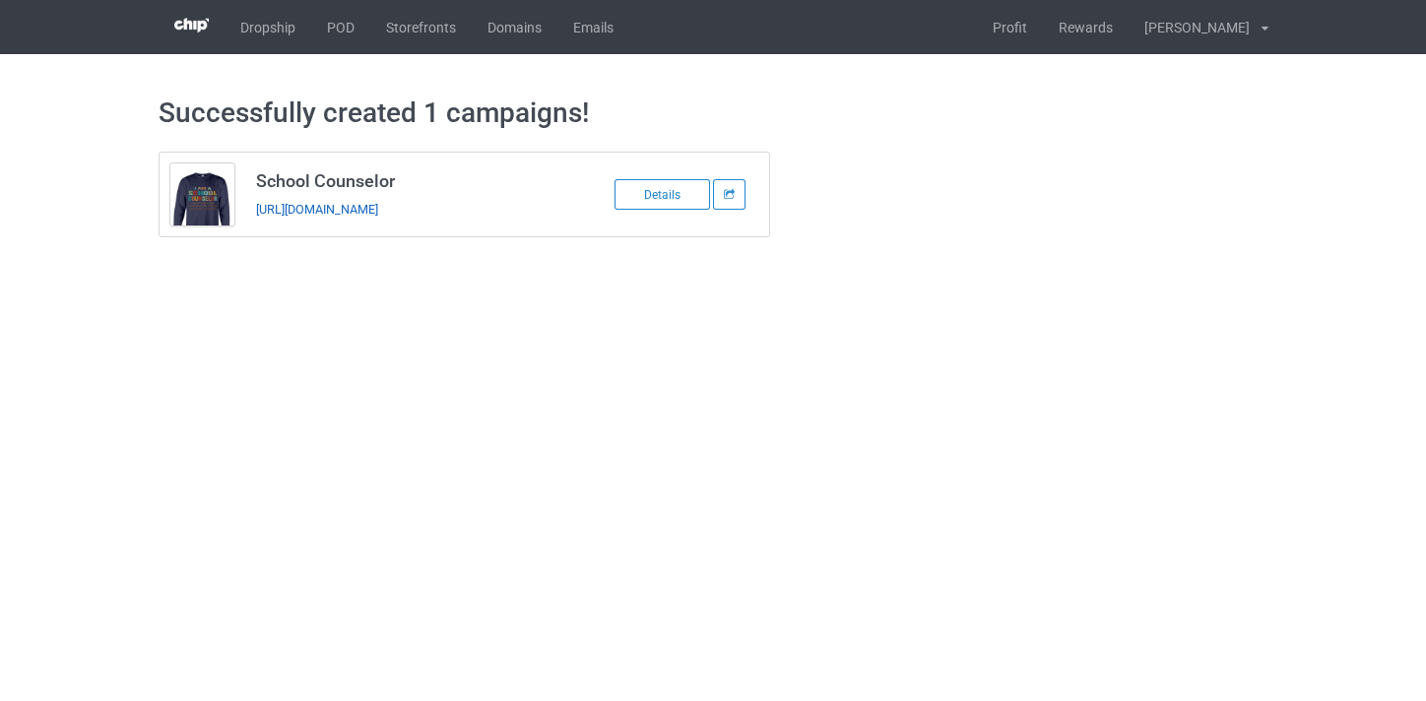
click at [378, 203] on link "[URL][DOMAIN_NAME]" at bounding box center [317, 209] width 122 height 15
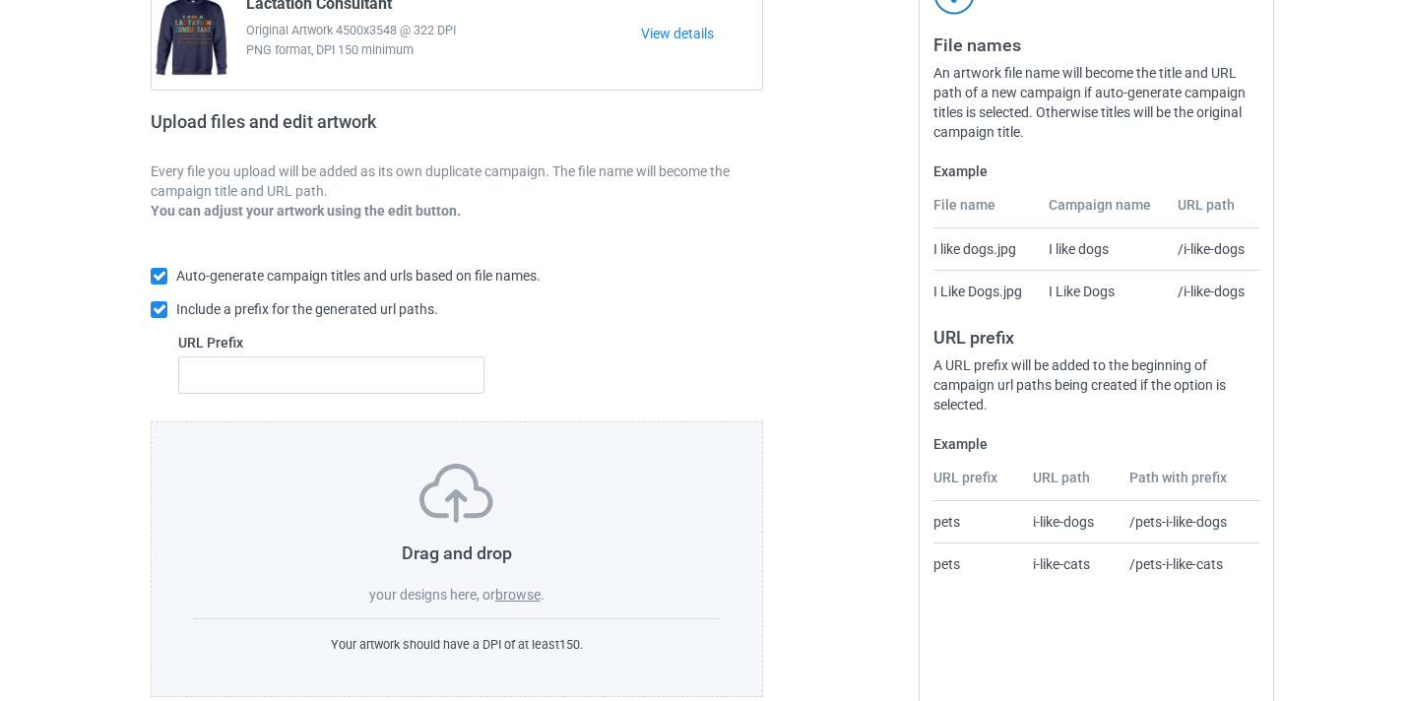
scroll to position [244, 0]
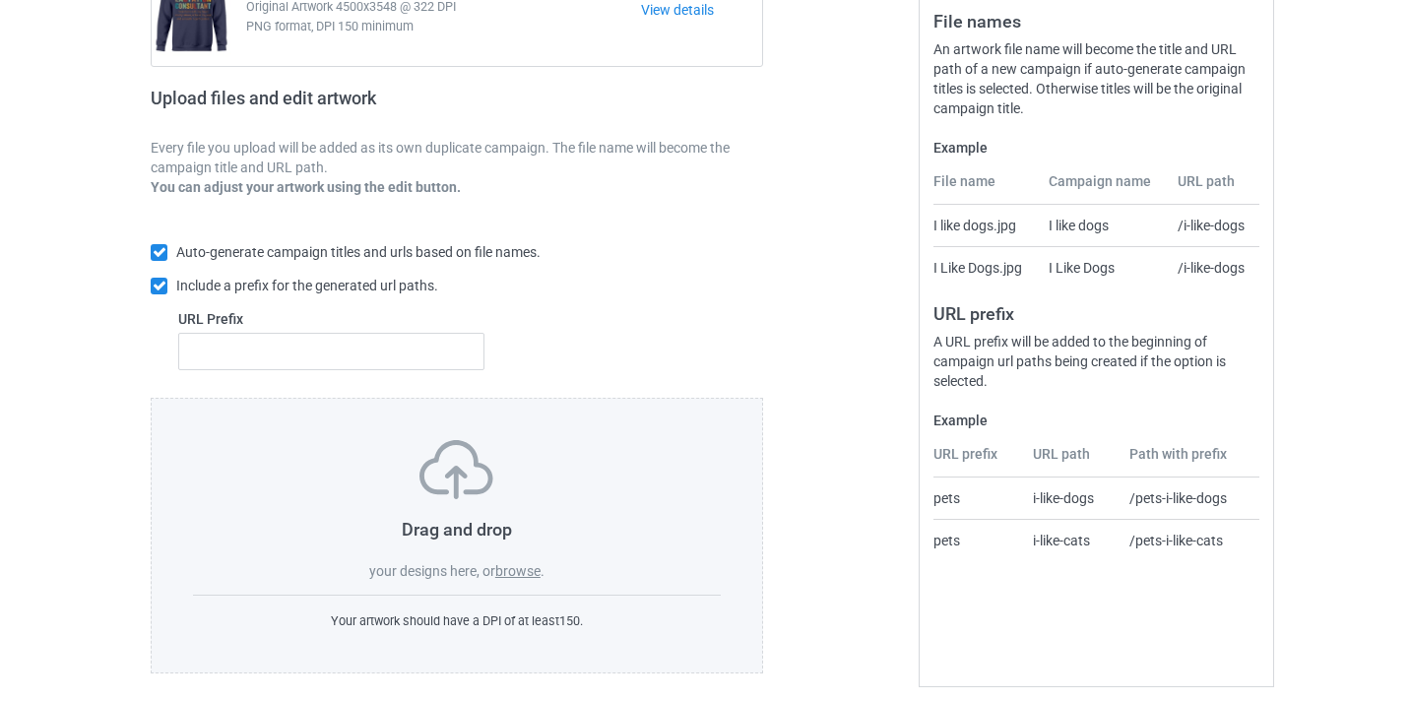
click at [531, 568] on label "browse" at bounding box center [517, 571] width 45 height 16
click at [0, 0] on input "browse" at bounding box center [0, 0] width 0 height 0
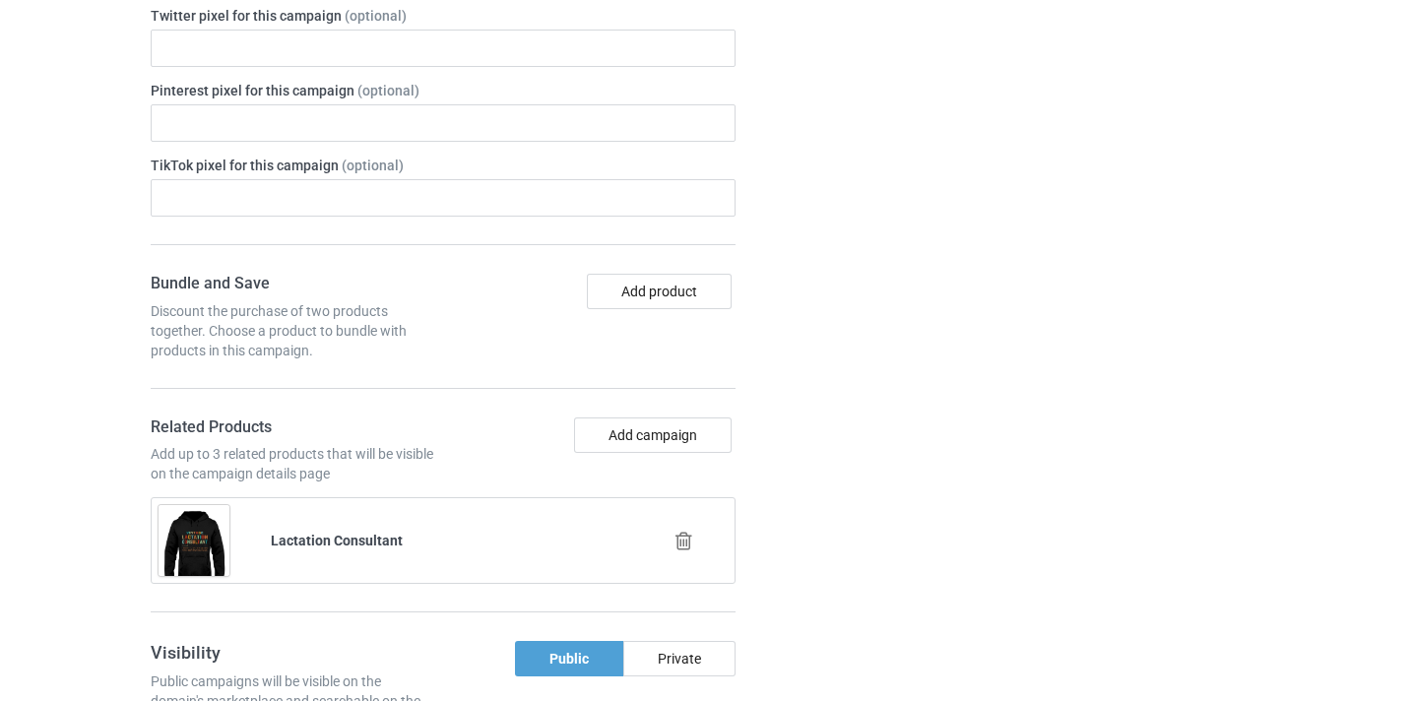
scroll to position [1274, 0]
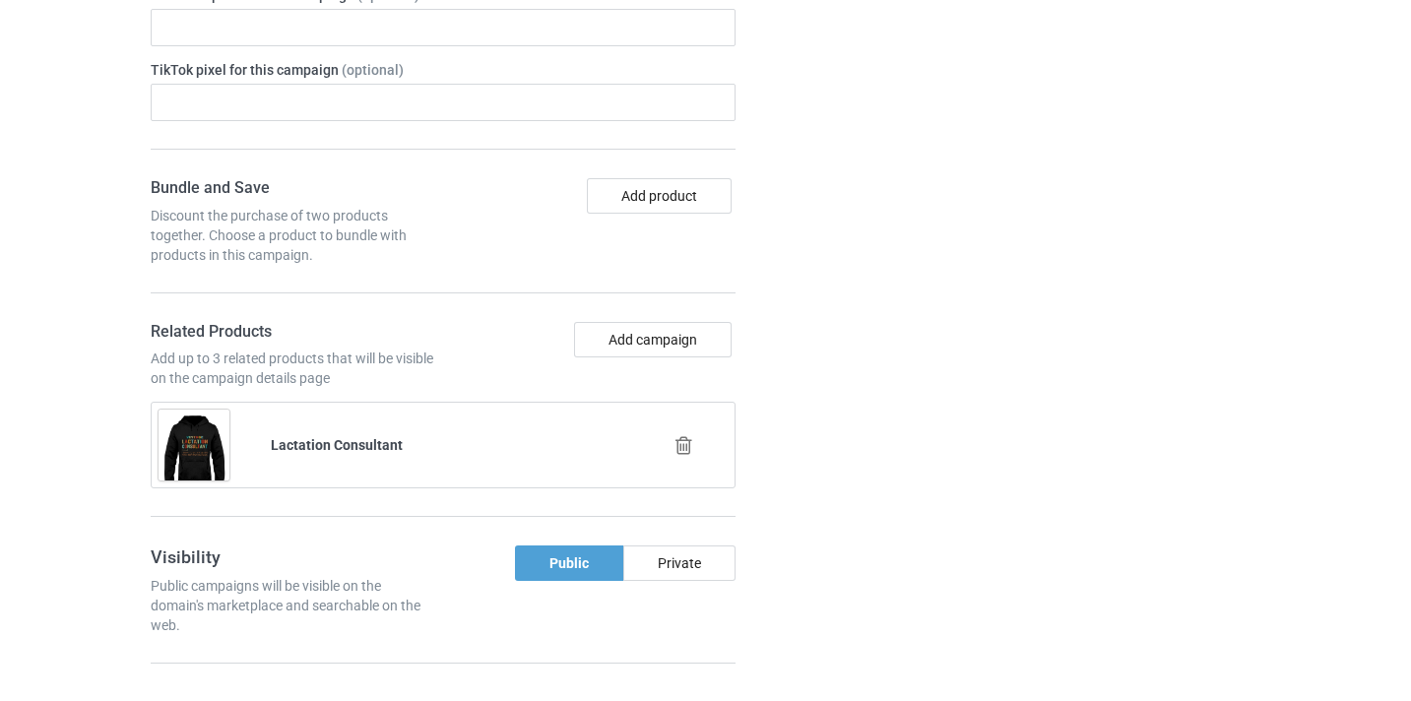
click at [697, 442] on div at bounding box center [685, 446] width 112 height 49
click at [688, 442] on icon at bounding box center [684, 445] width 25 height 21
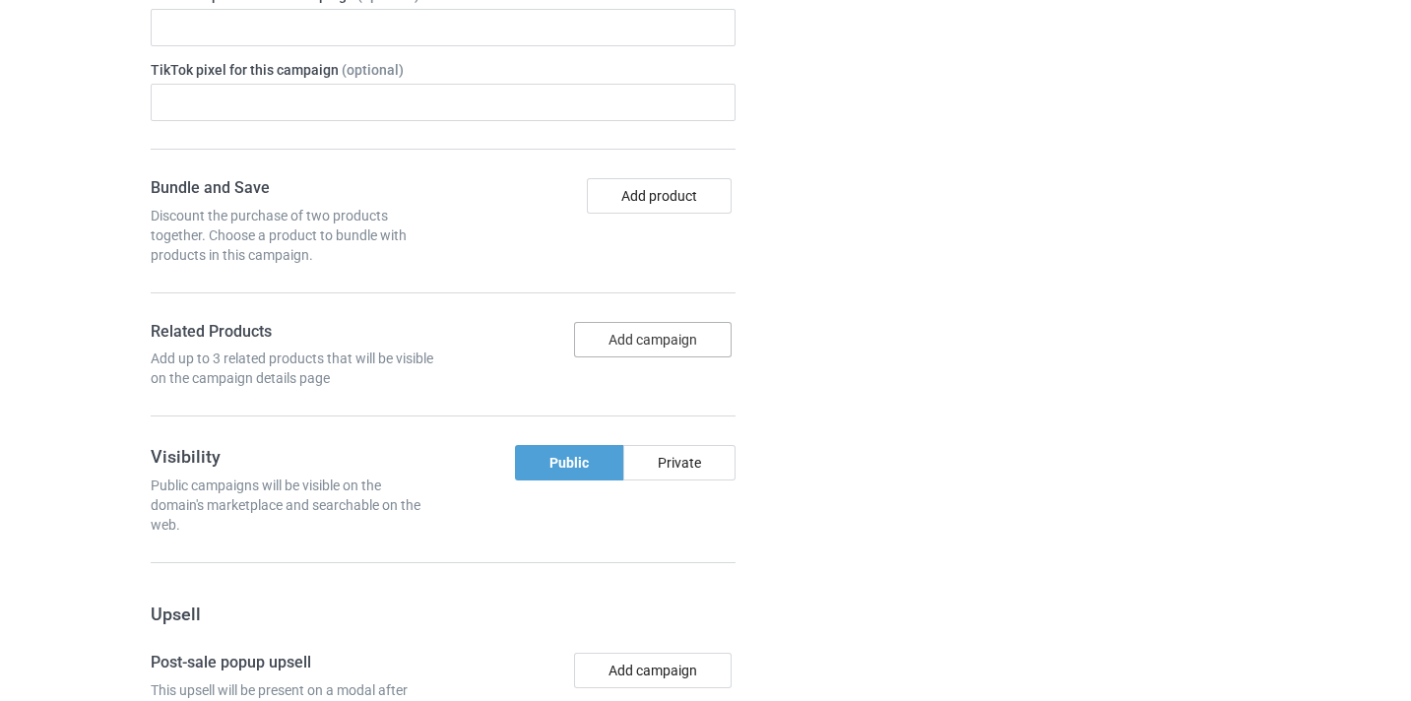
click at [649, 349] on button "Add campaign" at bounding box center [653, 339] width 158 height 35
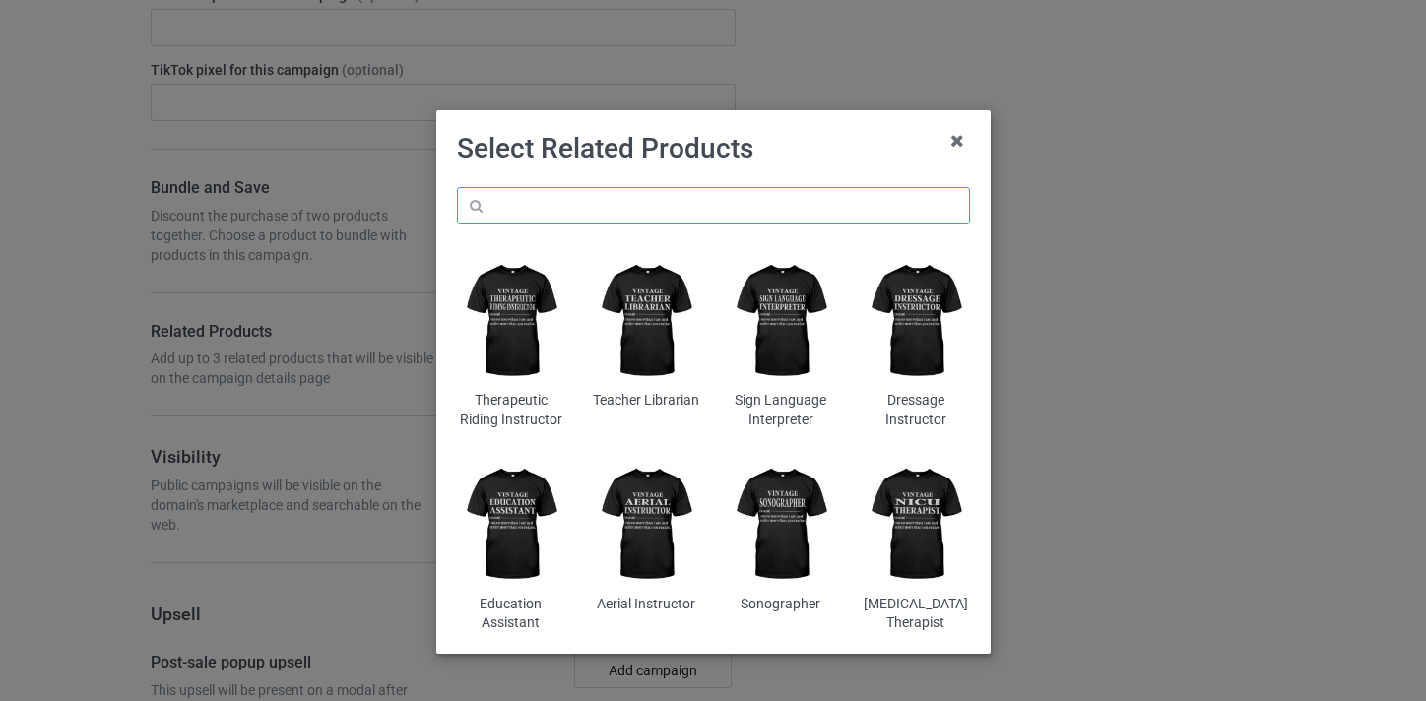
click at [699, 204] on input "text" at bounding box center [713, 205] width 513 height 37
click at [644, 209] on input "text" at bounding box center [713, 205] width 513 height 37
click at [663, 203] on input "text" at bounding box center [713, 205] width 513 height 37
click at [687, 182] on div "Therapeutic Riding Instructor Teacher Librarian Sign Language Interpreter Dress…" at bounding box center [713, 410] width 541 height 474
click at [958, 140] on icon at bounding box center [958, 141] width 32 height 32
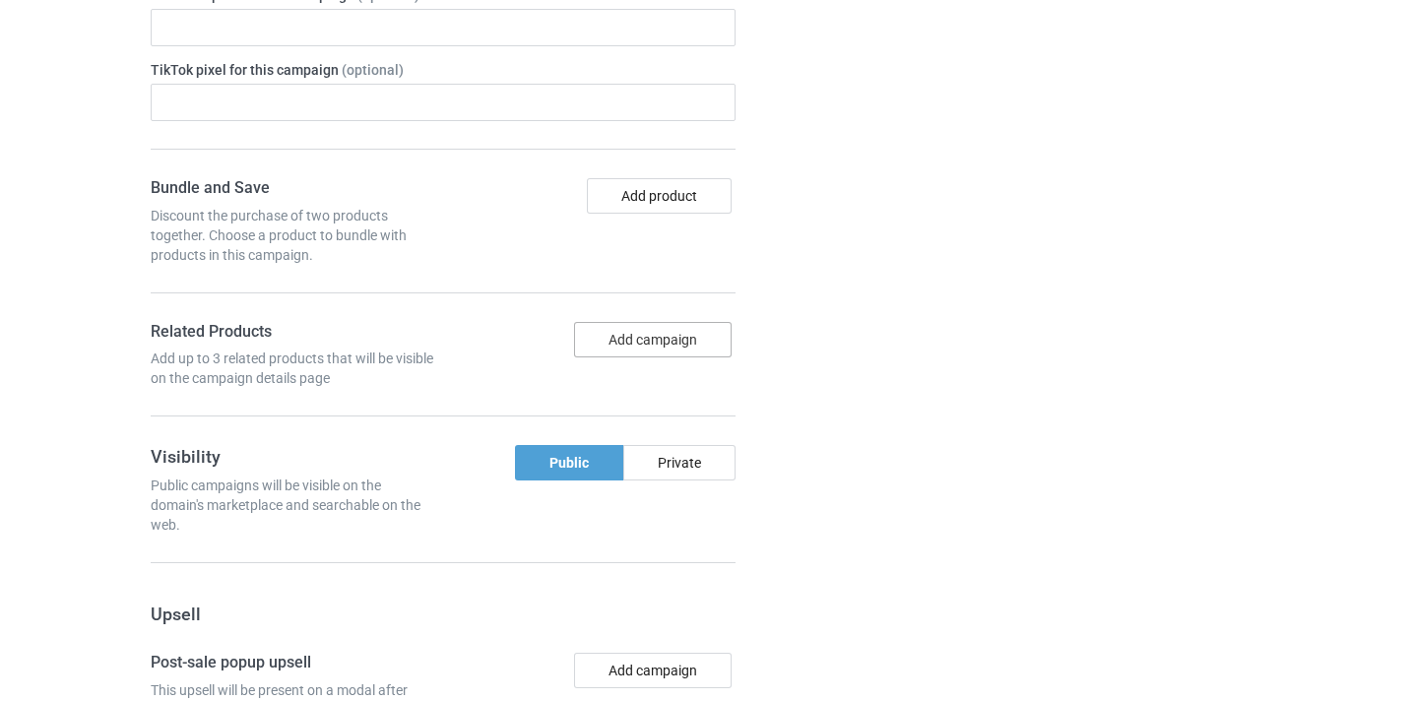
click at [681, 333] on button "Add campaign" at bounding box center [653, 339] width 158 height 35
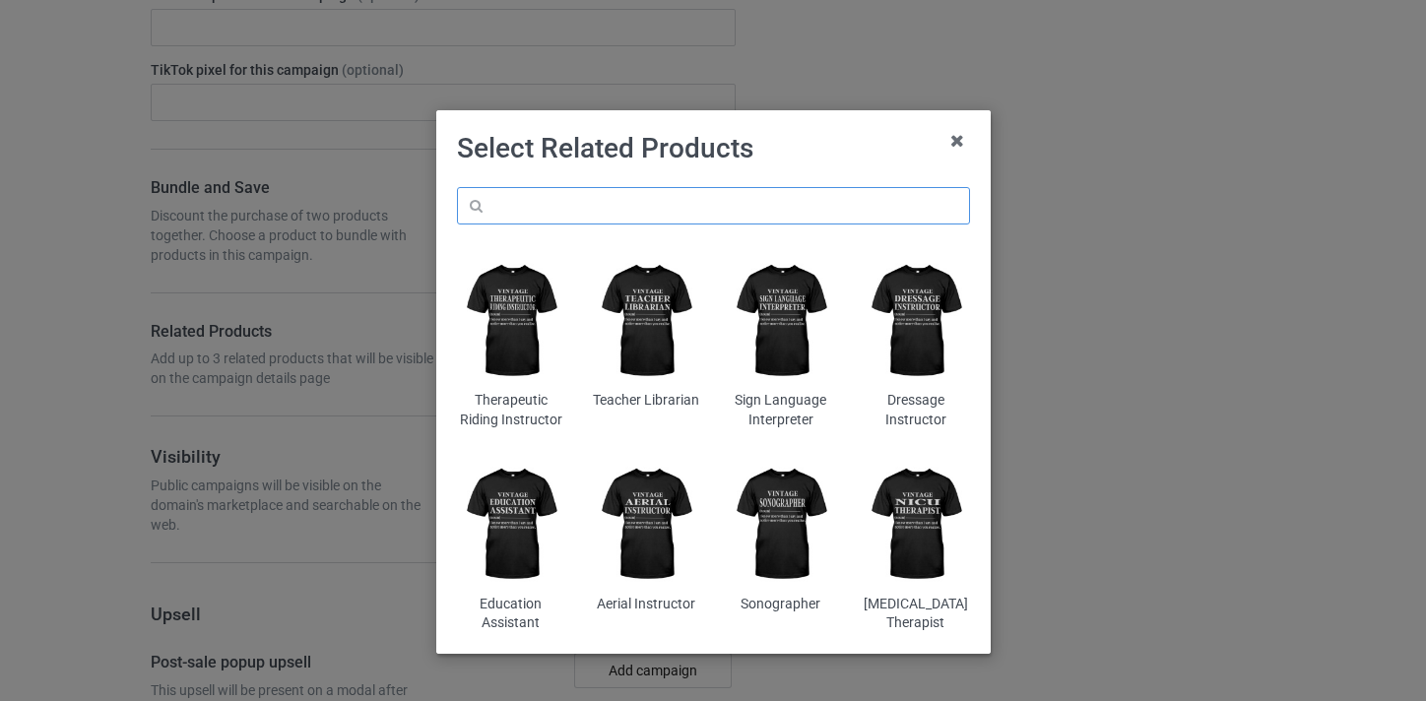
click at [638, 206] on input "text" at bounding box center [713, 205] width 513 height 37
paste input "Executive Assistant"
type input "Executive Assistant01"
click at [949, 140] on icon at bounding box center [958, 141] width 32 height 32
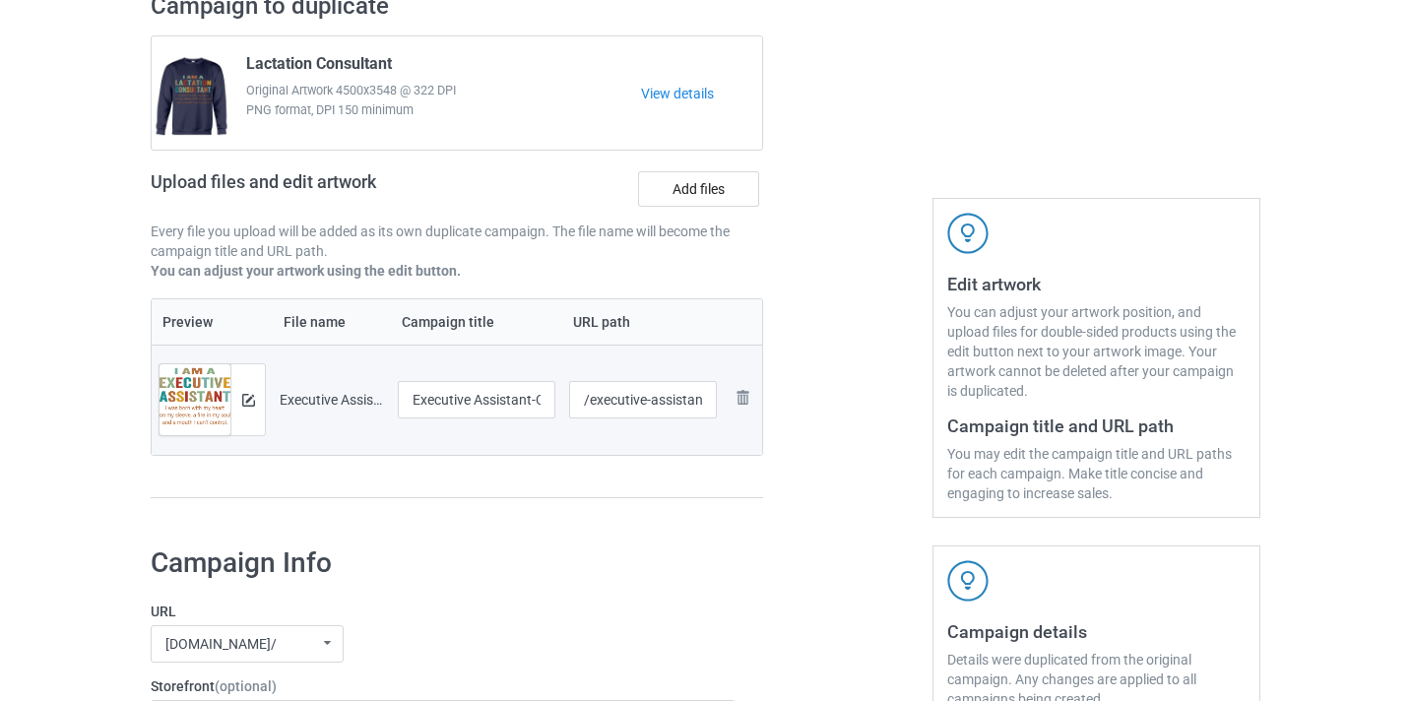
scroll to position [165, 0]
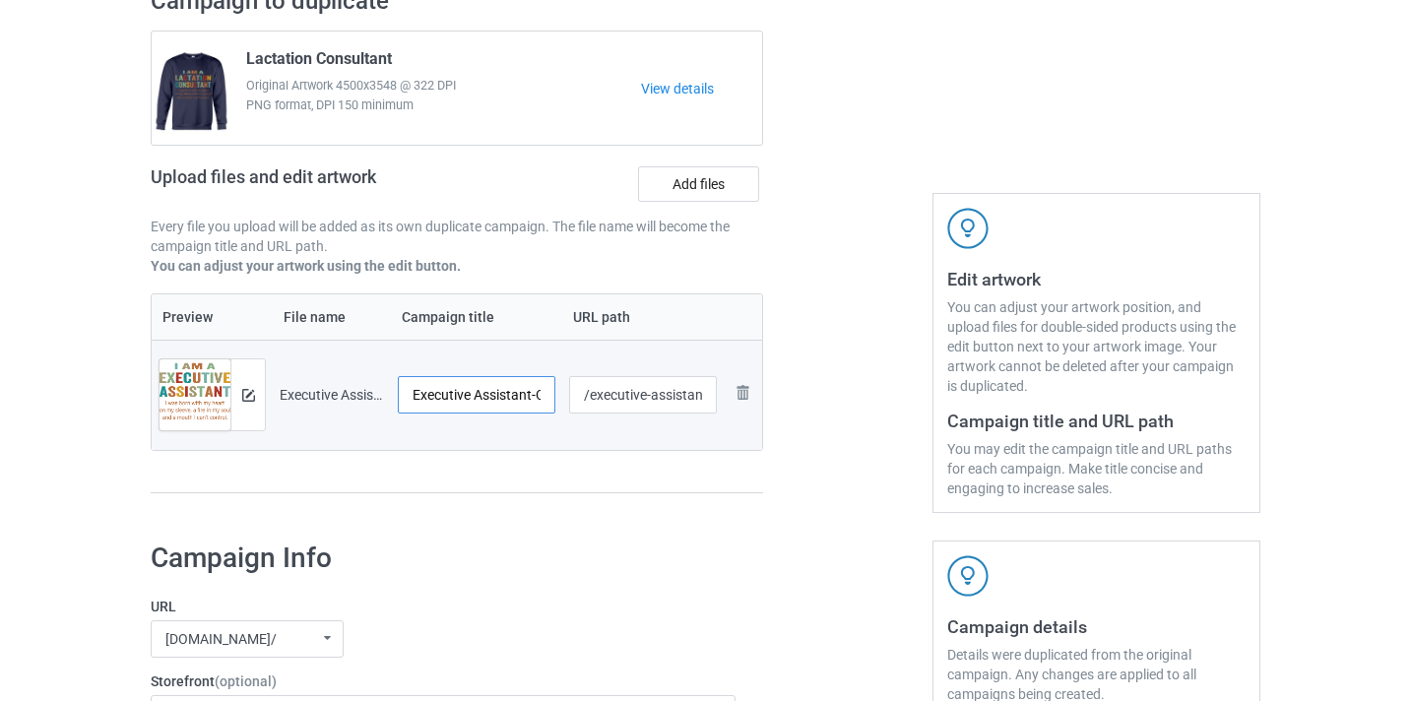
click at [506, 395] on input "Executive Assistant-Control" at bounding box center [477, 394] width 158 height 37
drag, startPoint x: 506, startPoint y: 395, endPoint x: 527, endPoint y: 399, distance: 21.1
click at [563, 399] on tr "Preview and edit artwork Executive Assistant-Control.png Executive Assistant-Co…" at bounding box center [457, 395] width 611 height 110
click at [527, 399] on input "Executive Assistant-Control" at bounding box center [477, 394] width 158 height 37
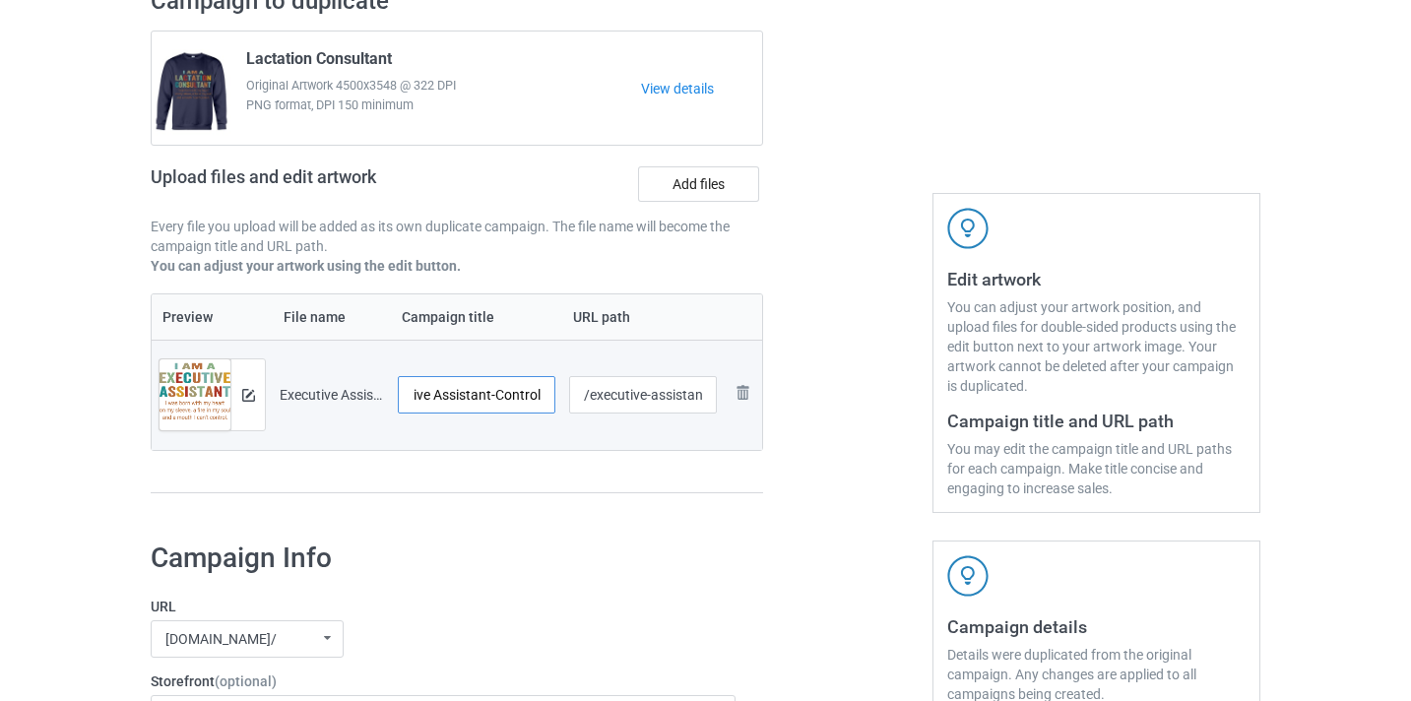
click at [527, 399] on input "Executive Assistant-Control" at bounding box center [477, 394] width 158 height 37
type input "Executive Assistant"
click at [650, 400] on input "/executive-assistant-control" at bounding box center [643, 394] width 149 height 37
drag, startPoint x: 650, startPoint y: 400, endPoint x: 733, endPoint y: 405, distance: 82.9
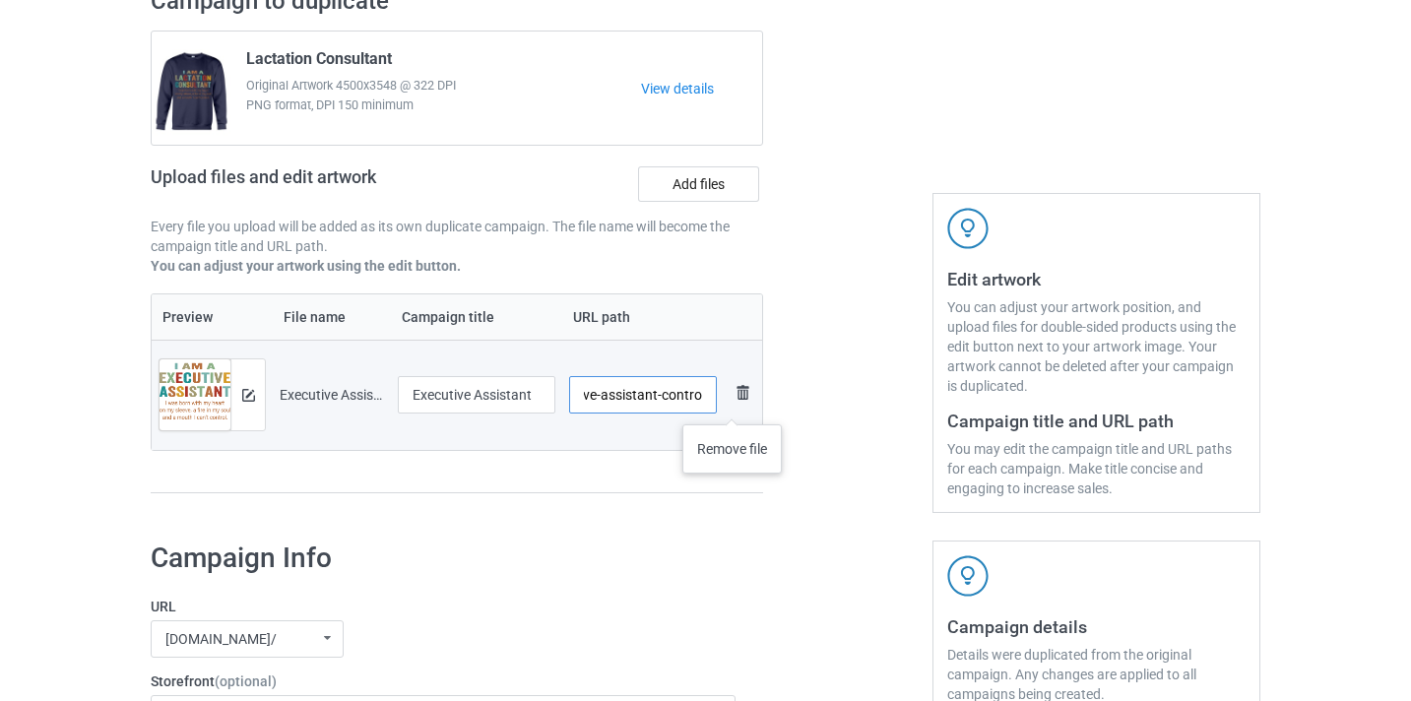
click at [733, 405] on tr "Preview and edit artwork Executive Assistant-Control.png Executive Assistant /e…" at bounding box center [457, 395] width 611 height 110
click at [676, 394] on input "/executive-assistant-control" at bounding box center [643, 394] width 149 height 37
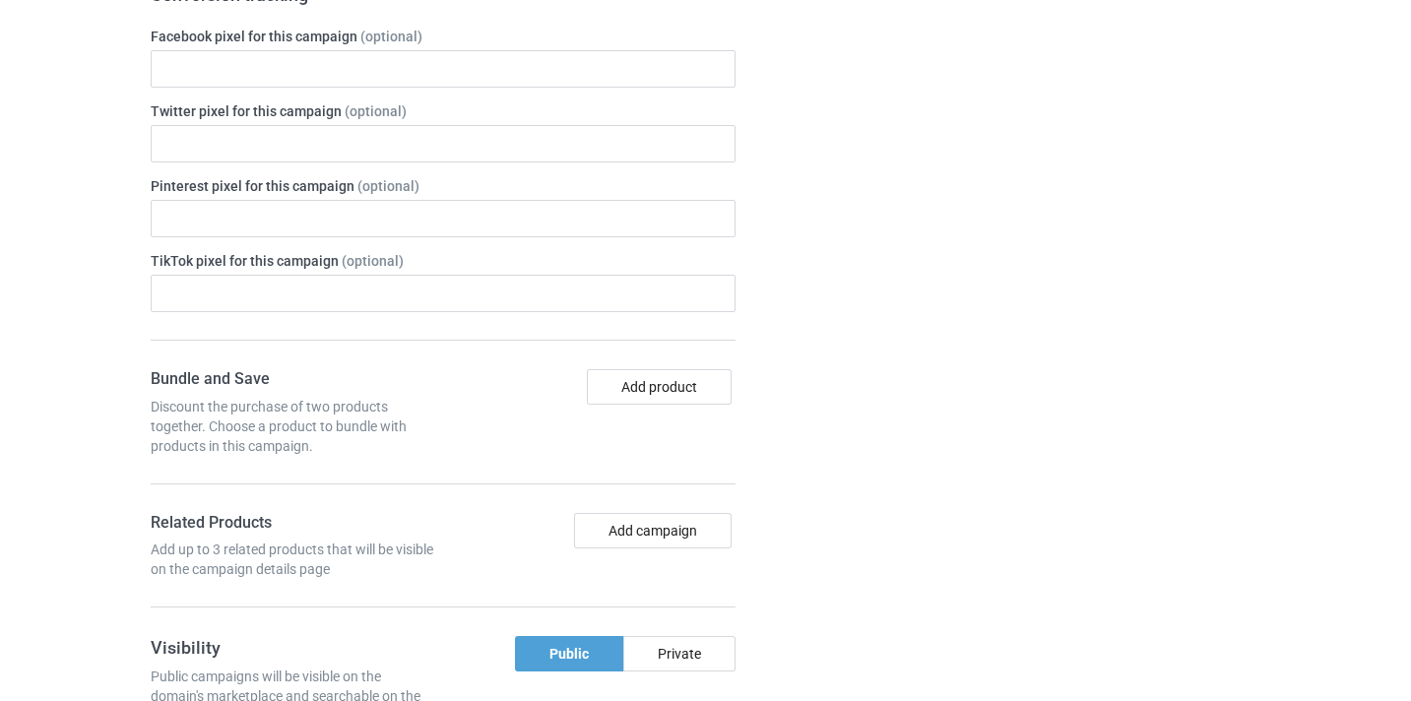
scroll to position [1265, 0]
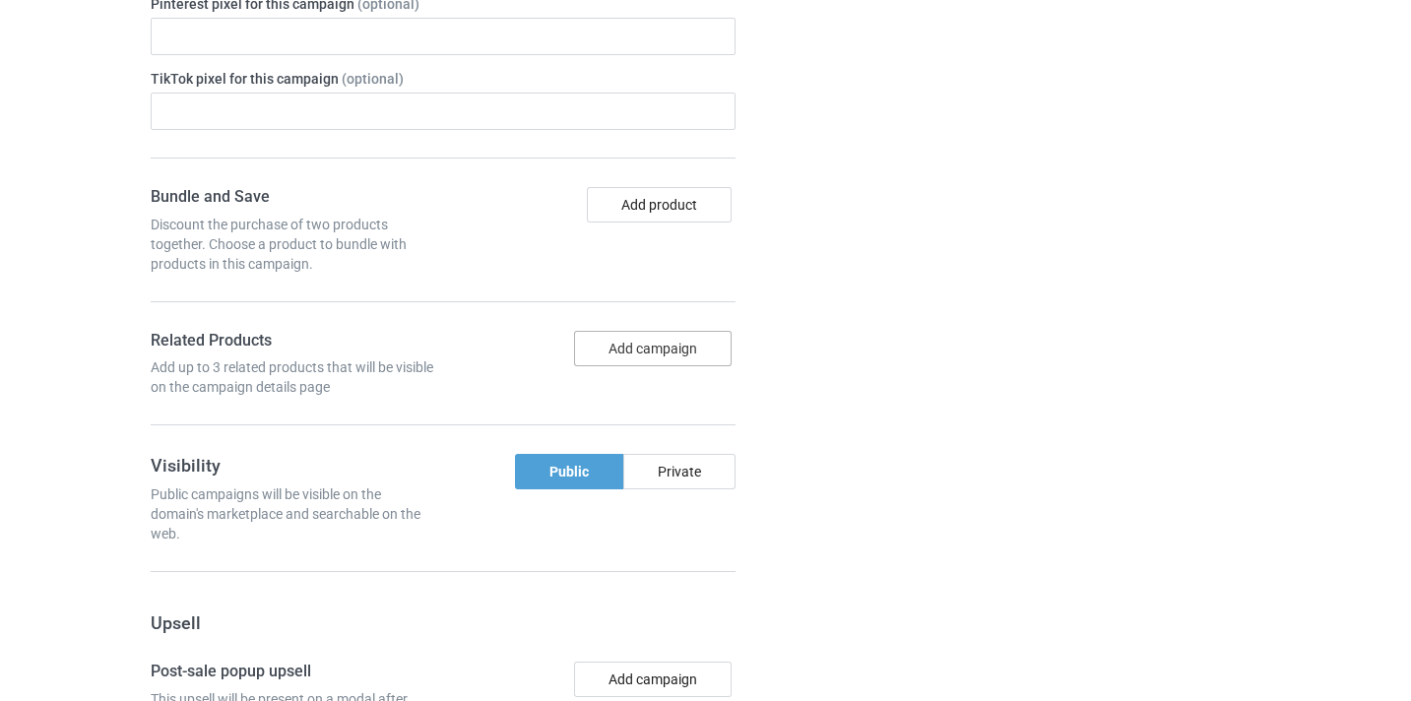
type input "/executive-assistant10"
click at [688, 351] on button "Add campaign" at bounding box center [653, 348] width 158 height 35
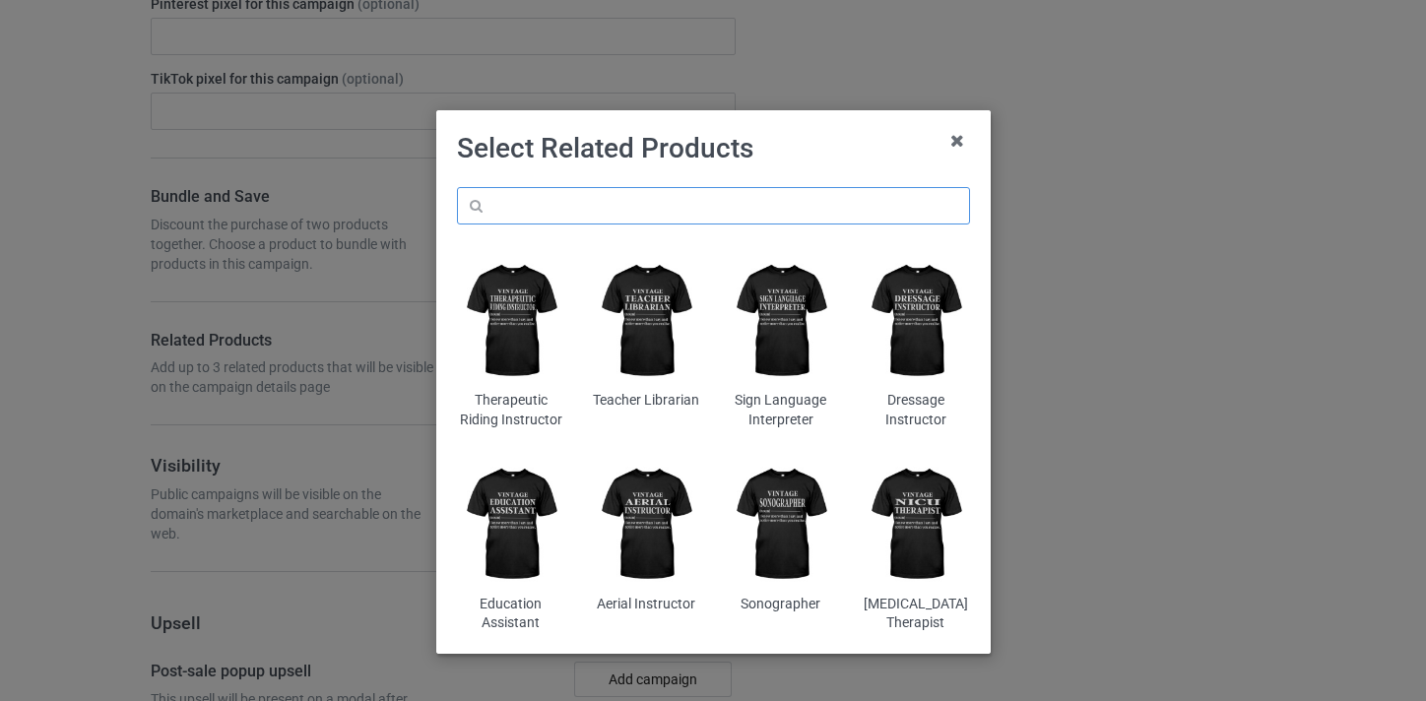
click at [686, 212] on input "text" at bounding box center [713, 205] width 513 height 37
paste input "Executive Assistant"
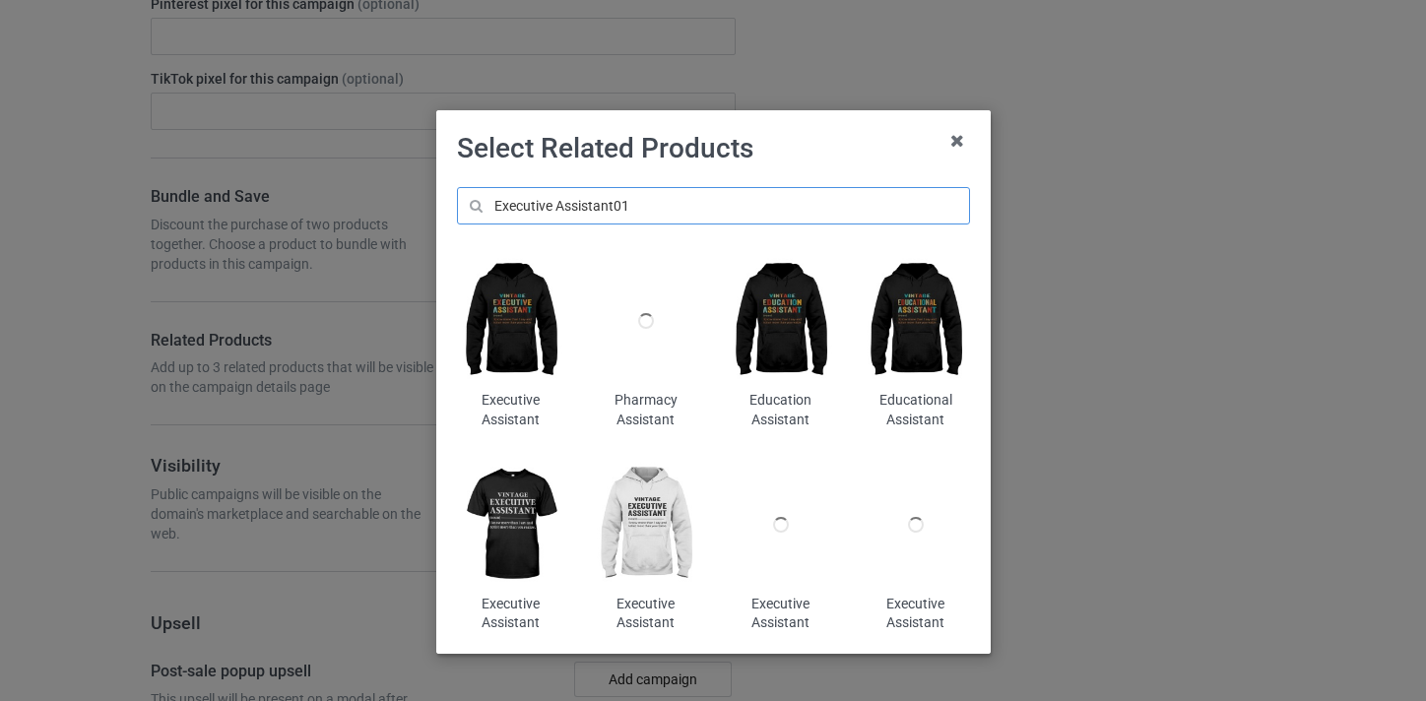
type input "Executive Assistant01"
click at [529, 302] on img at bounding box center [510, 321] width 107 height 134
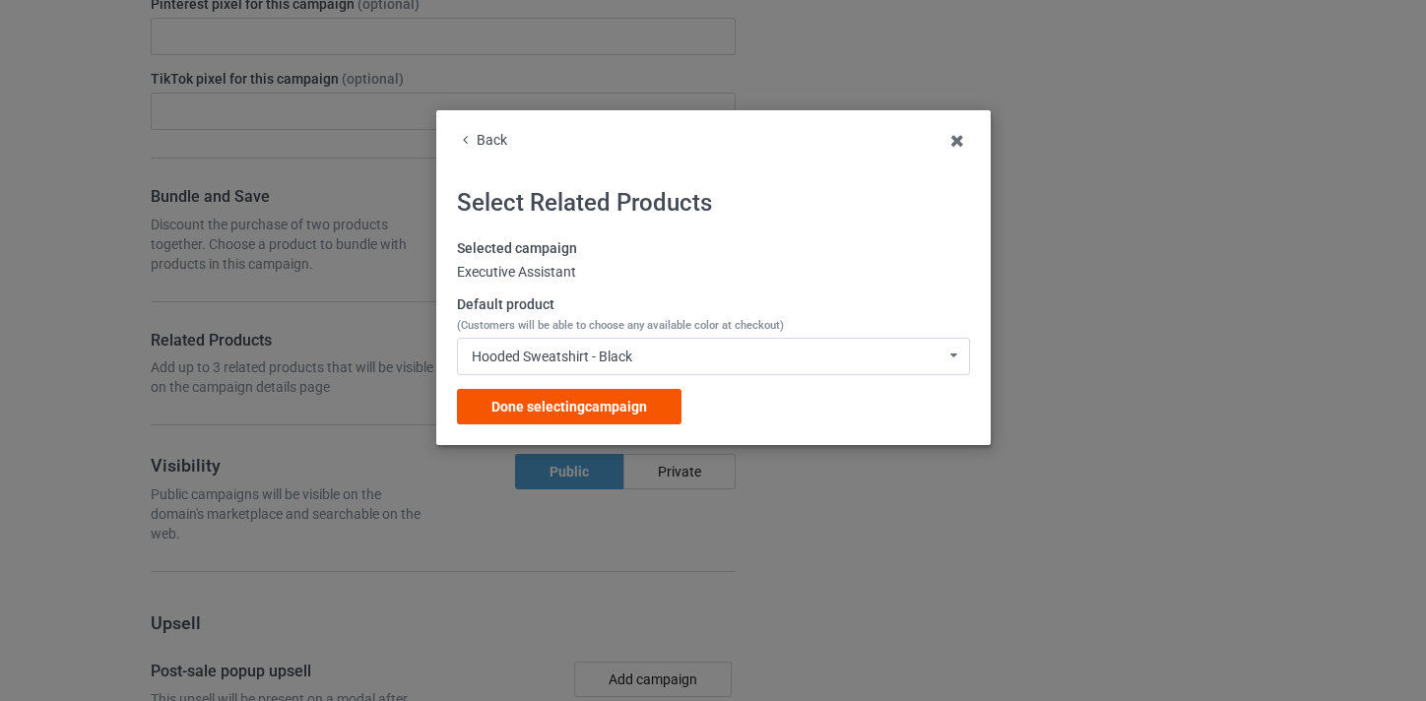
click at [645, 391] on div "Done selecting campaign" at bounding box center [569, 406] width 225 height 35
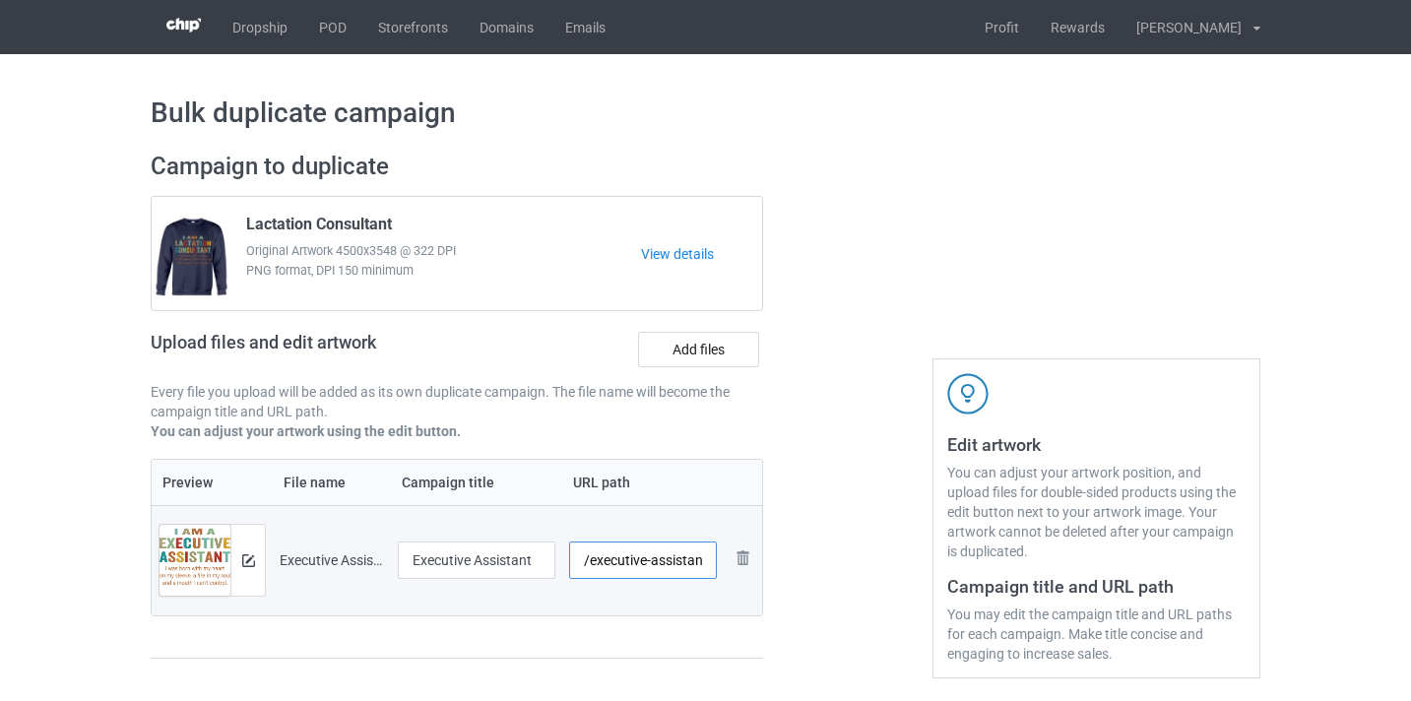
click at [677, 561] on input "/executive-assistant10" at bounding box center [643, 560] width 149 height 37
drag, startPoint x: 677, startPoint y: 561, endPoint x: 713, endPoint y: 558, distance: 36.6
click at [713, 558] on input "/executive-assistant10" at bounding box center [643, 560] width 149 height 37
click at [781, 547] on div at bounding box center [848, 415] width 142 height 555
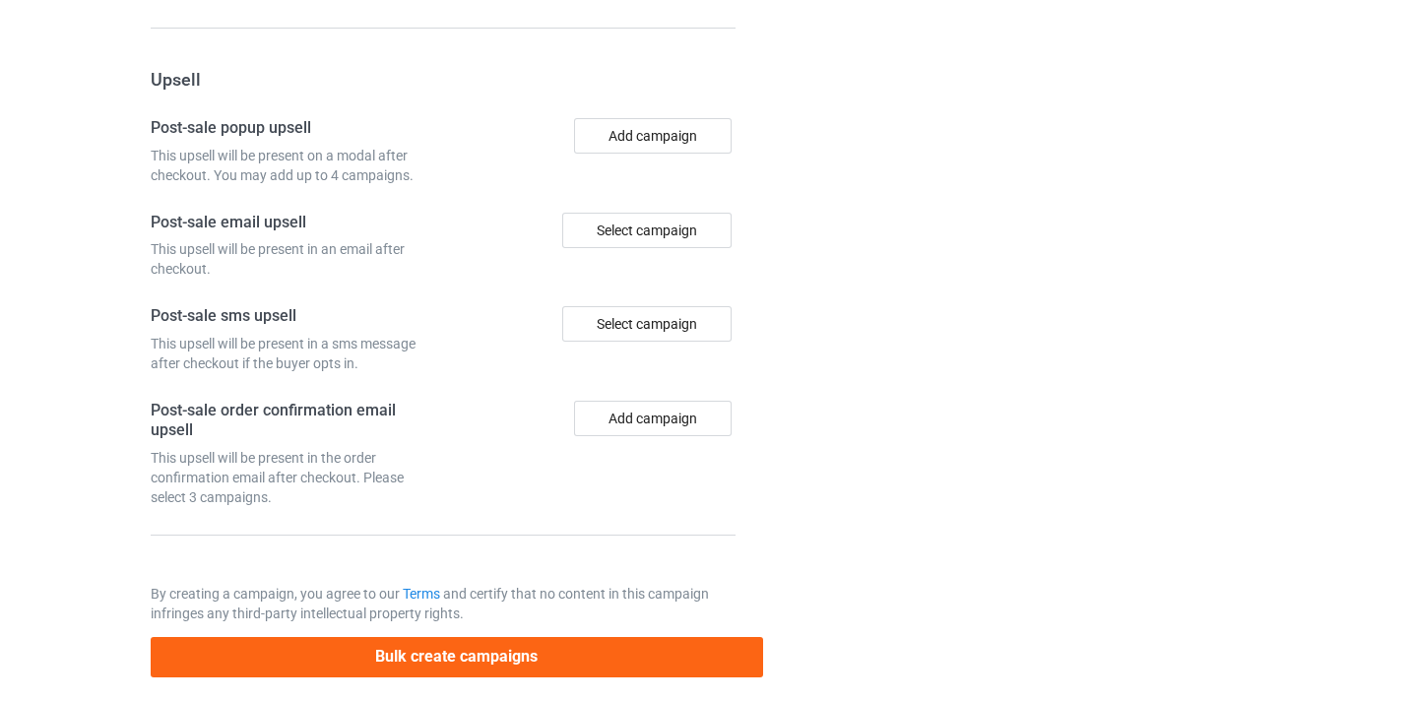
scroll to position [1927, 0]
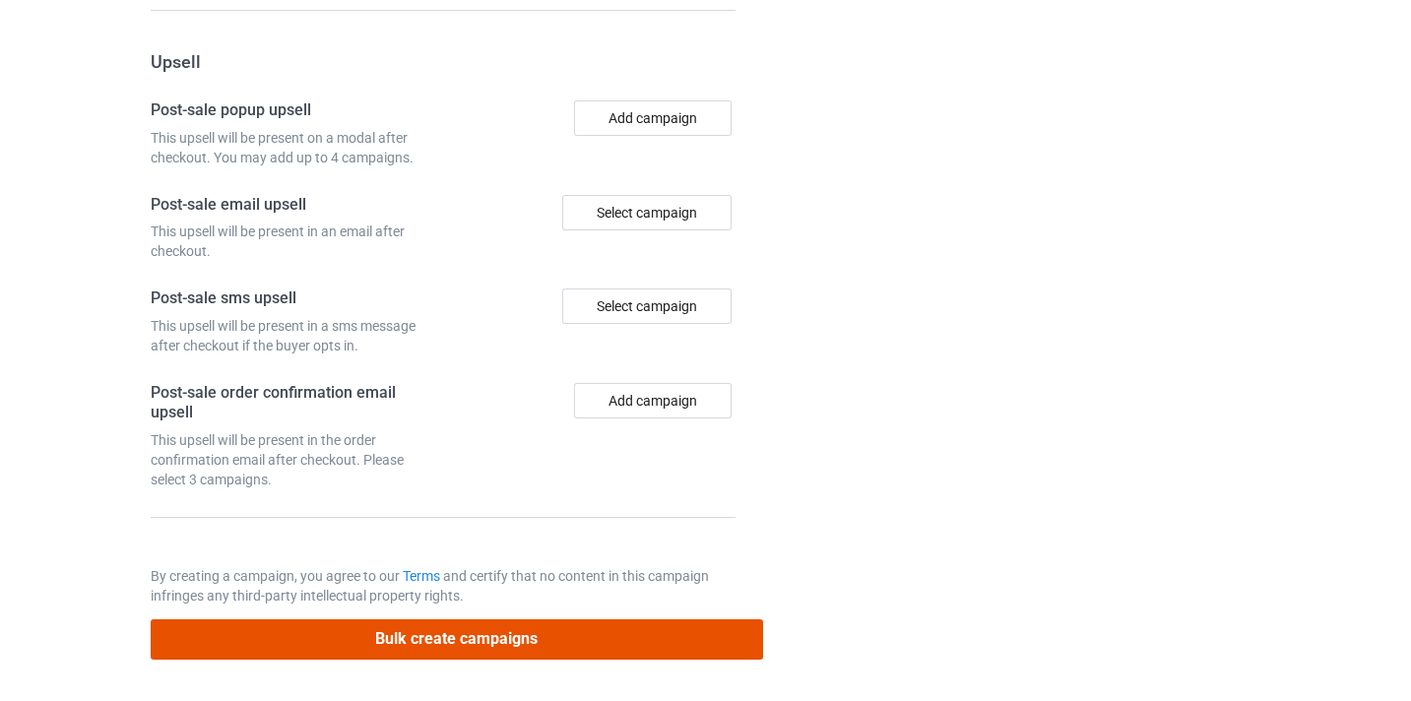
click at [557, 635] on button "Bulk create campaigns" at bounding box center [457, 640] width 613 height 40
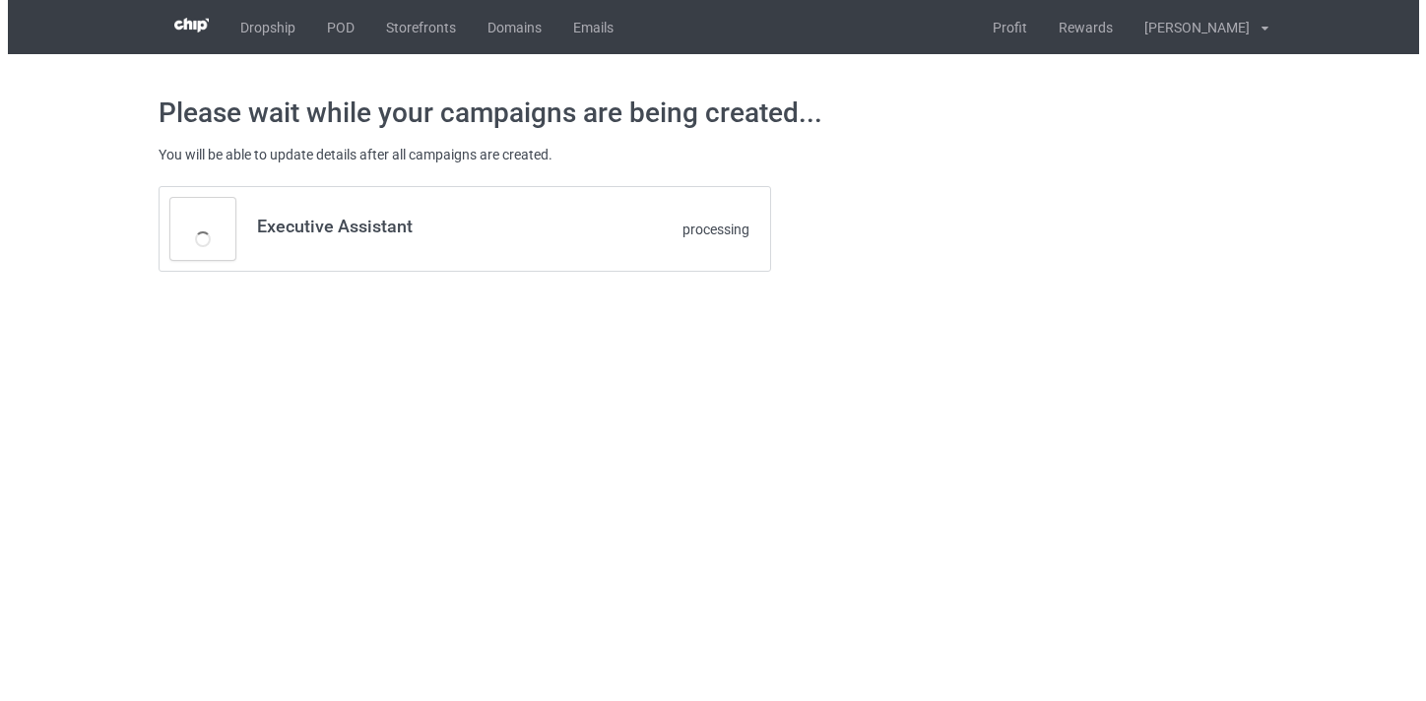
scroll to position [0, 0]
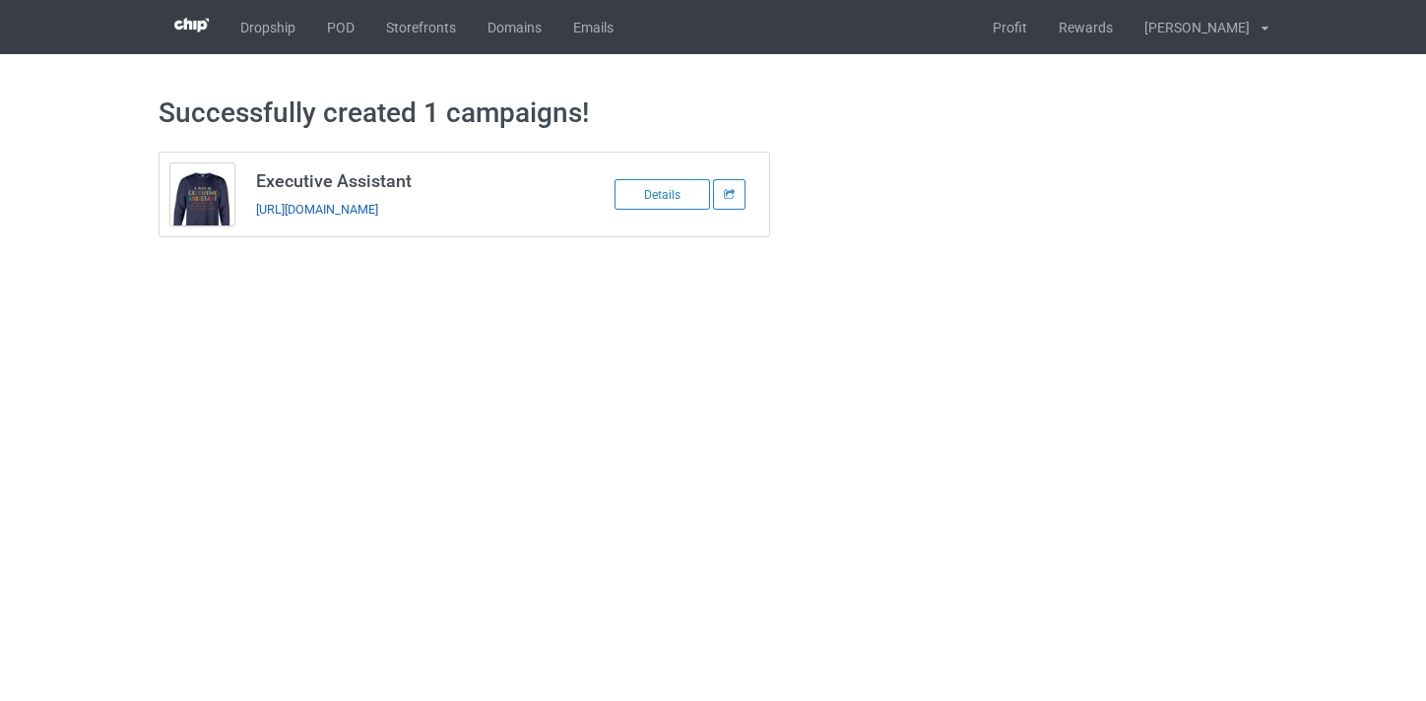
drag, startPoint x: 358, startPoint y: 187, endPoint x: 358, endPoint y: 203, distance: 15.8
click at [358, 188] on h3 "Executive Assistant" at bounding box center [411, 180] width 311 height 23
click at [358, 203] on link "https://www.thepure.gift/executive-assistant10" at bounding box center [317, 209] width 122 height 15
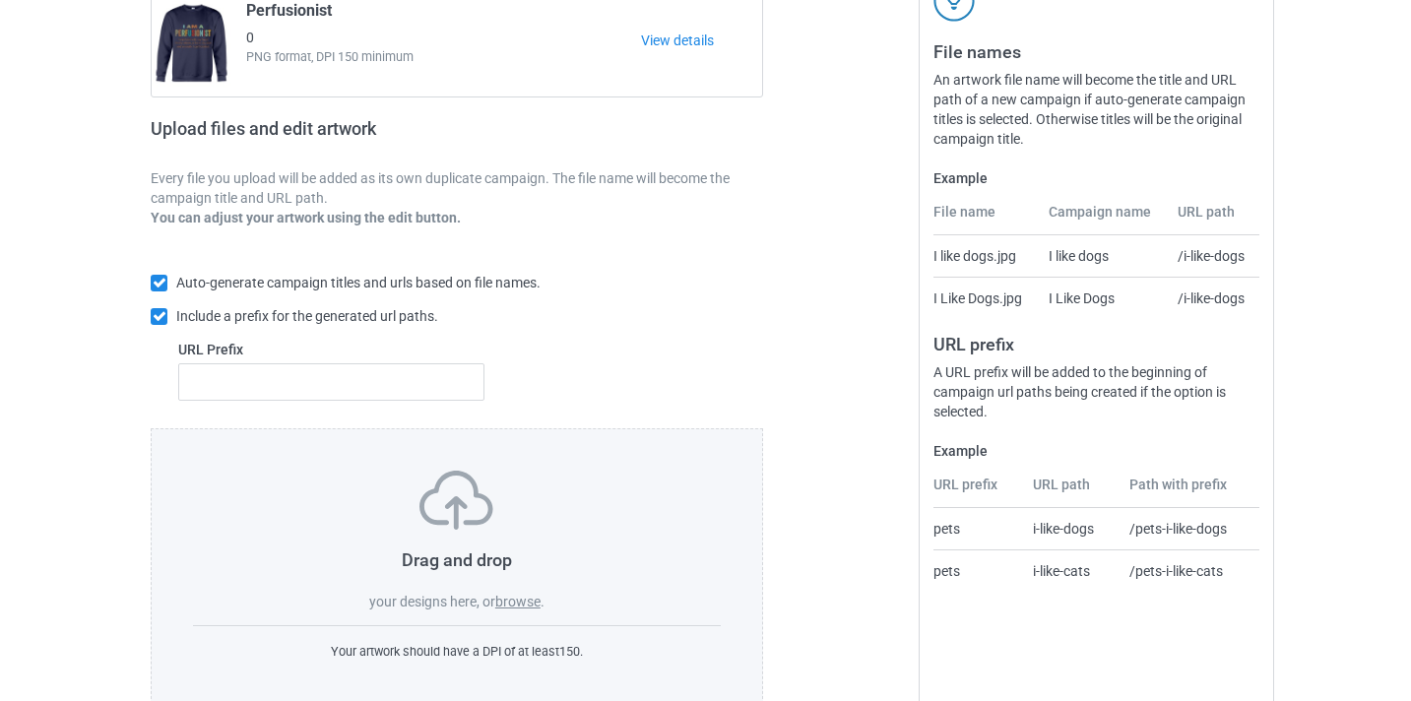
scroll to position [213, 0]
click at [523, 596] on label "browse" at bounding box center [517, 603] width 45 height 16
click at [0, 0] on input "browse" at bounding box center [0, 0] width 0 height 0
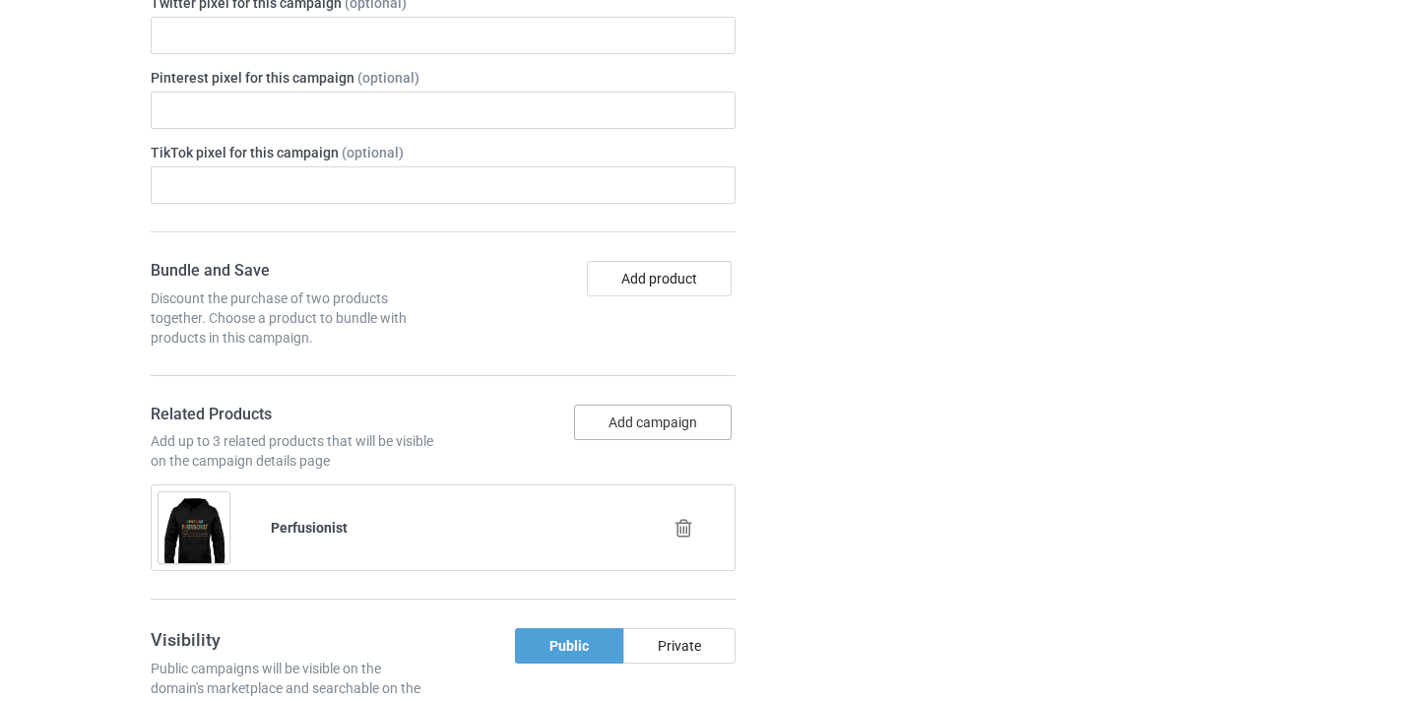
scroll to position [1217, 0]
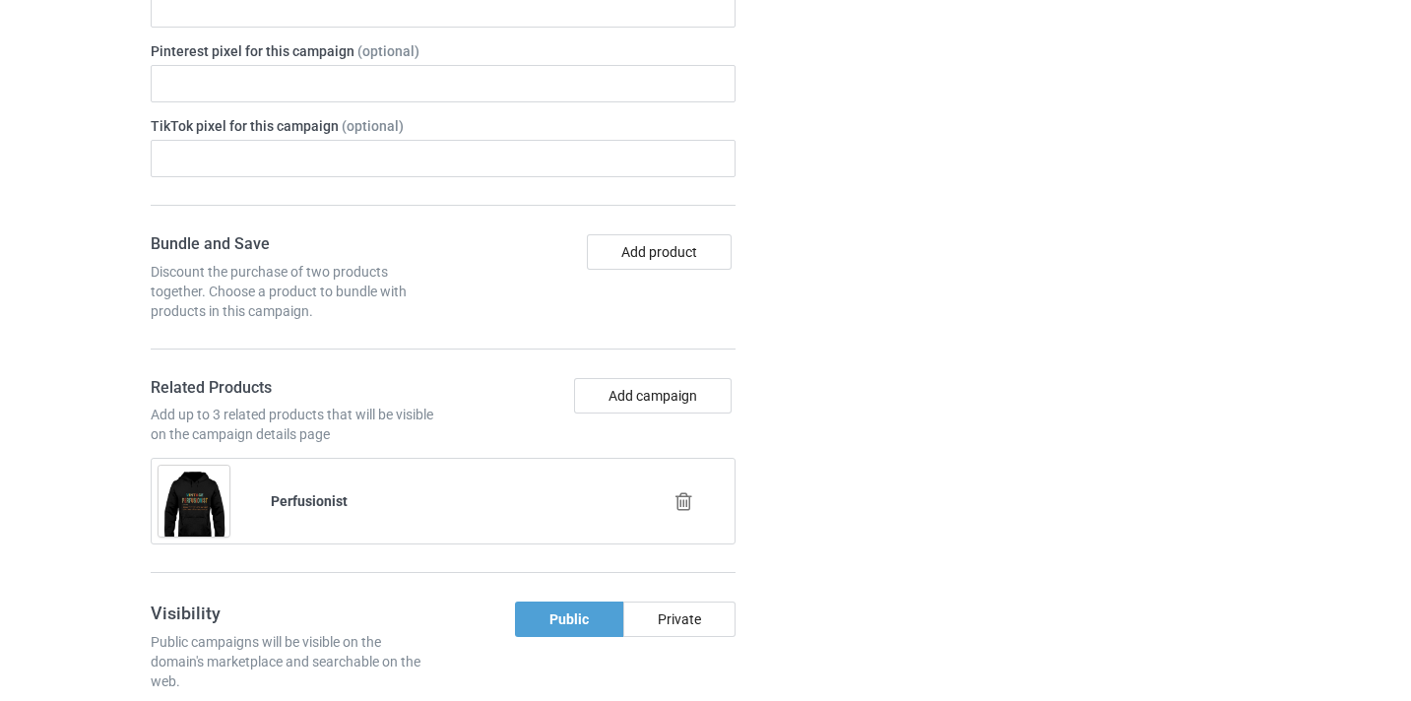
click at [680, 505] on icon at bounding box center [684, 501] width 25 height 21
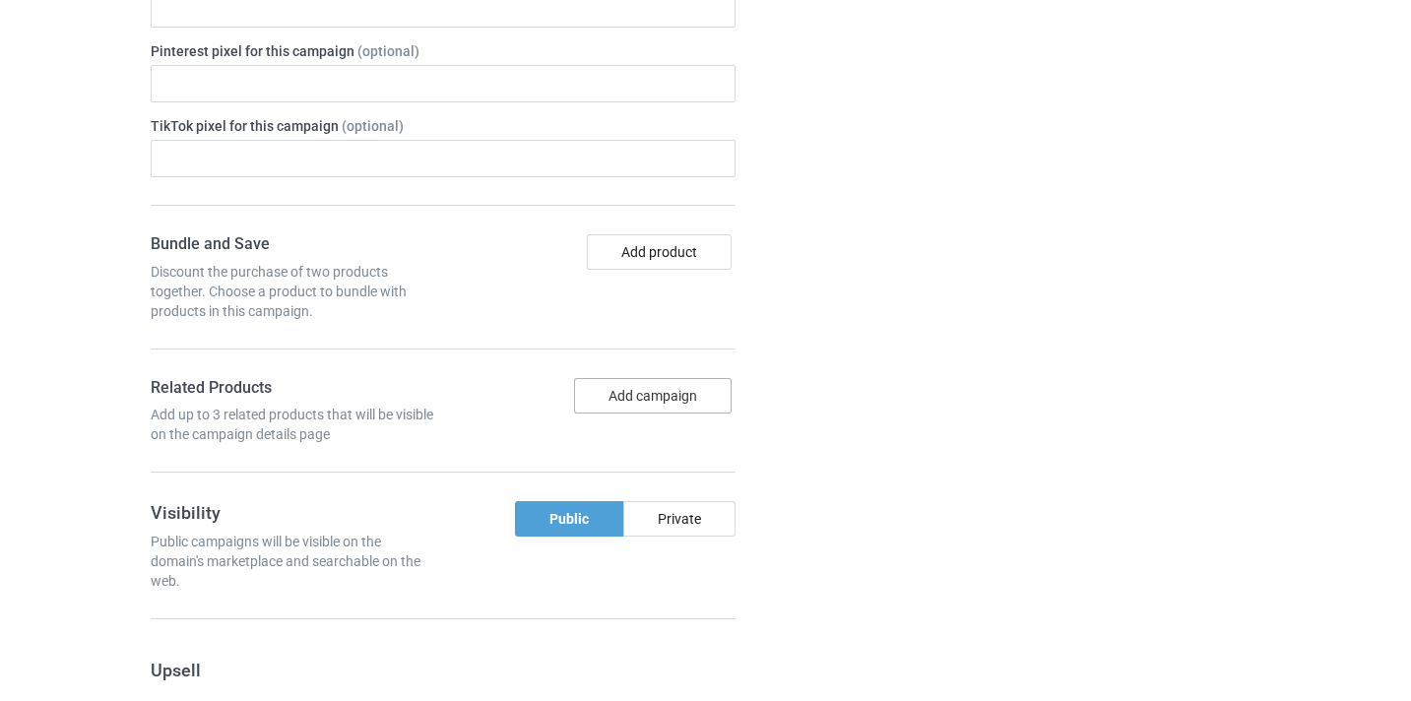
click at [655, 386] on button "Add campaign" at bounding box center [653, 395] width 158 height 35
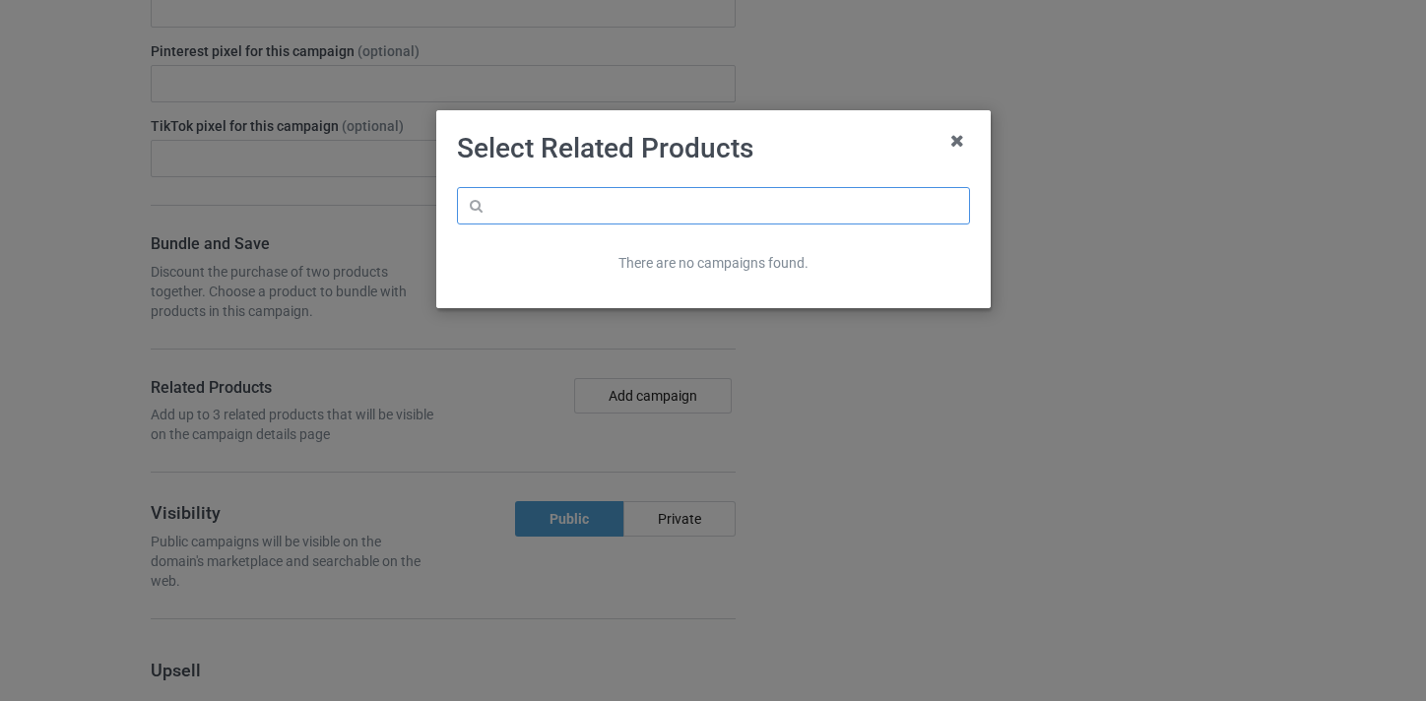
click at [583, 203] on input "text" at bounding box center [713, 205] width 513 height 37
paste input "Florist"
type input "Florist01"
click at [948, 138] on icon at bounding box center [958, 141] width 32 height 32
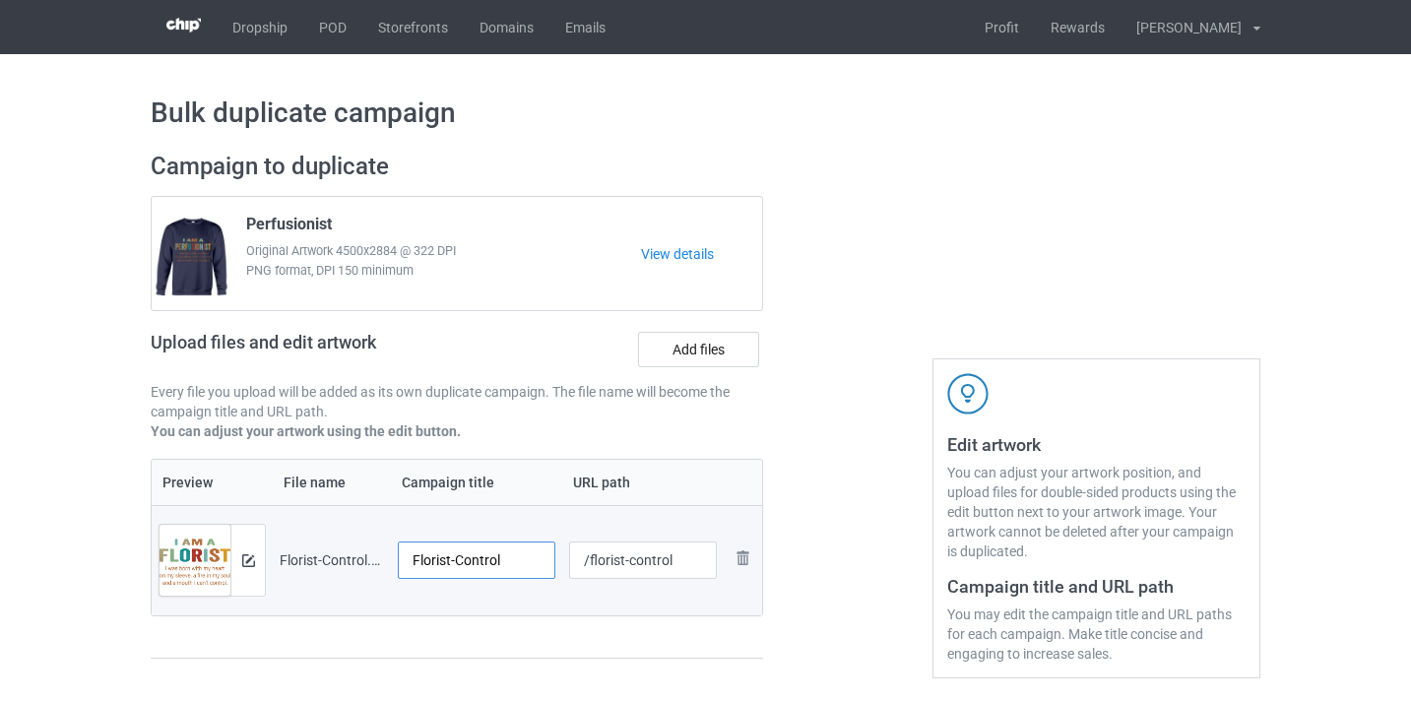
click at [500, 563] on input "Florist-Control" at bounding box center [477, 560] width 158 height 37
type input "Florist"
click at [670, 558] on input "/florist-control" at bounding box center [643, 560] width 149 height 37
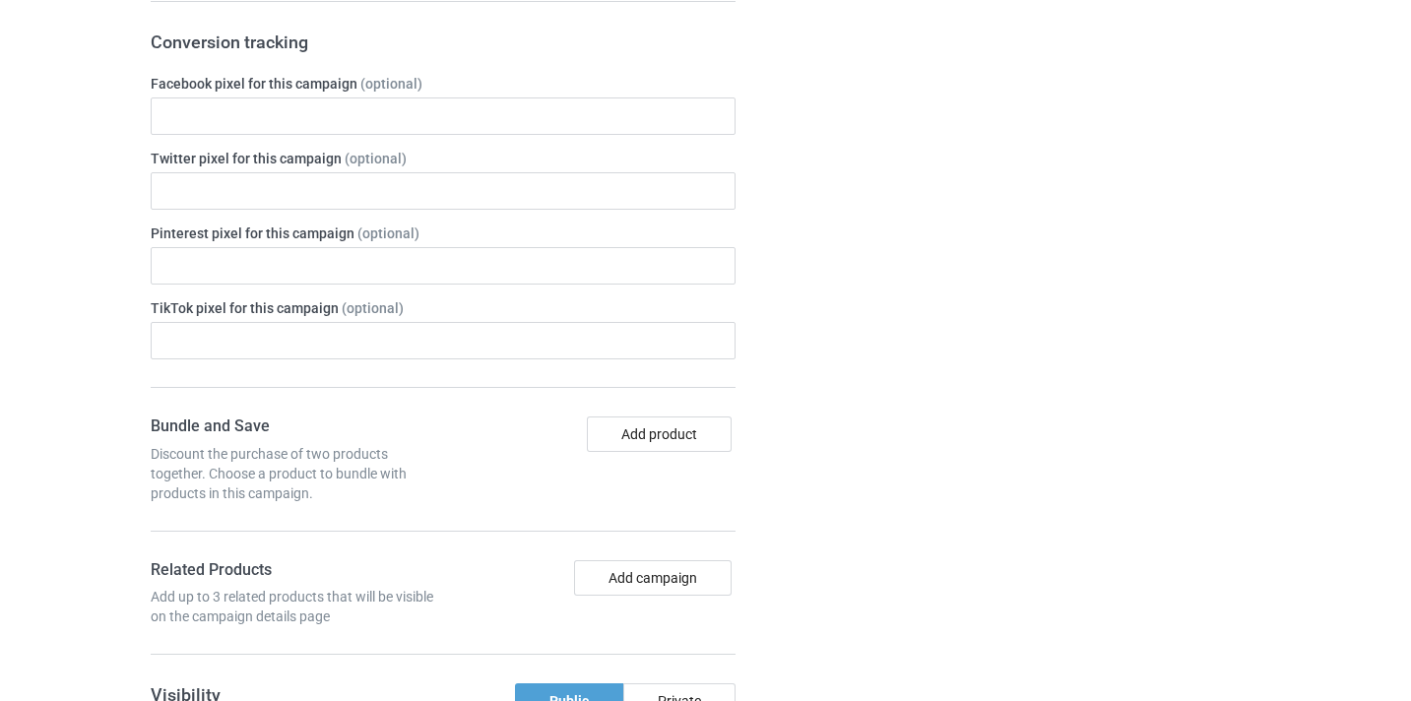
scroll to position [1069, 0]
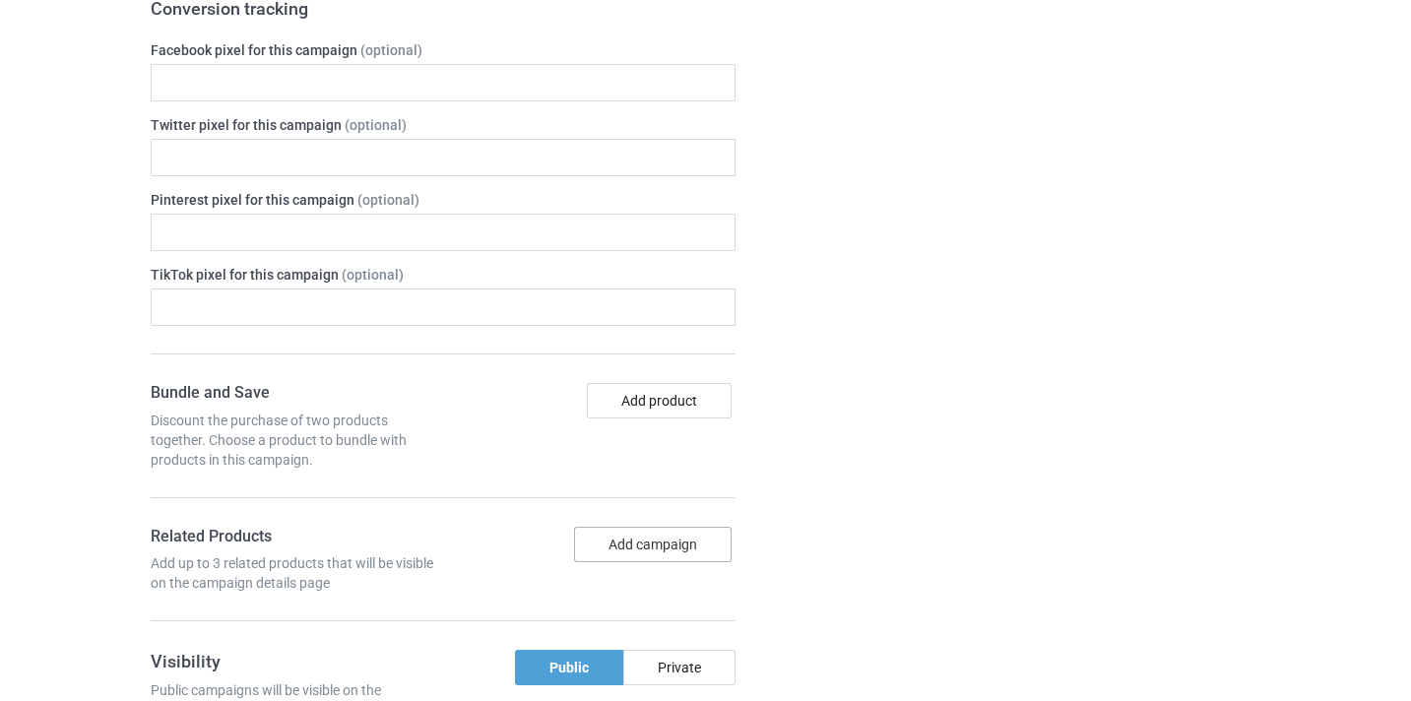
type input "/florist10"
click at [674, 544] on button "Add campaign" at bounding box center [653, 544] width 158 height 35
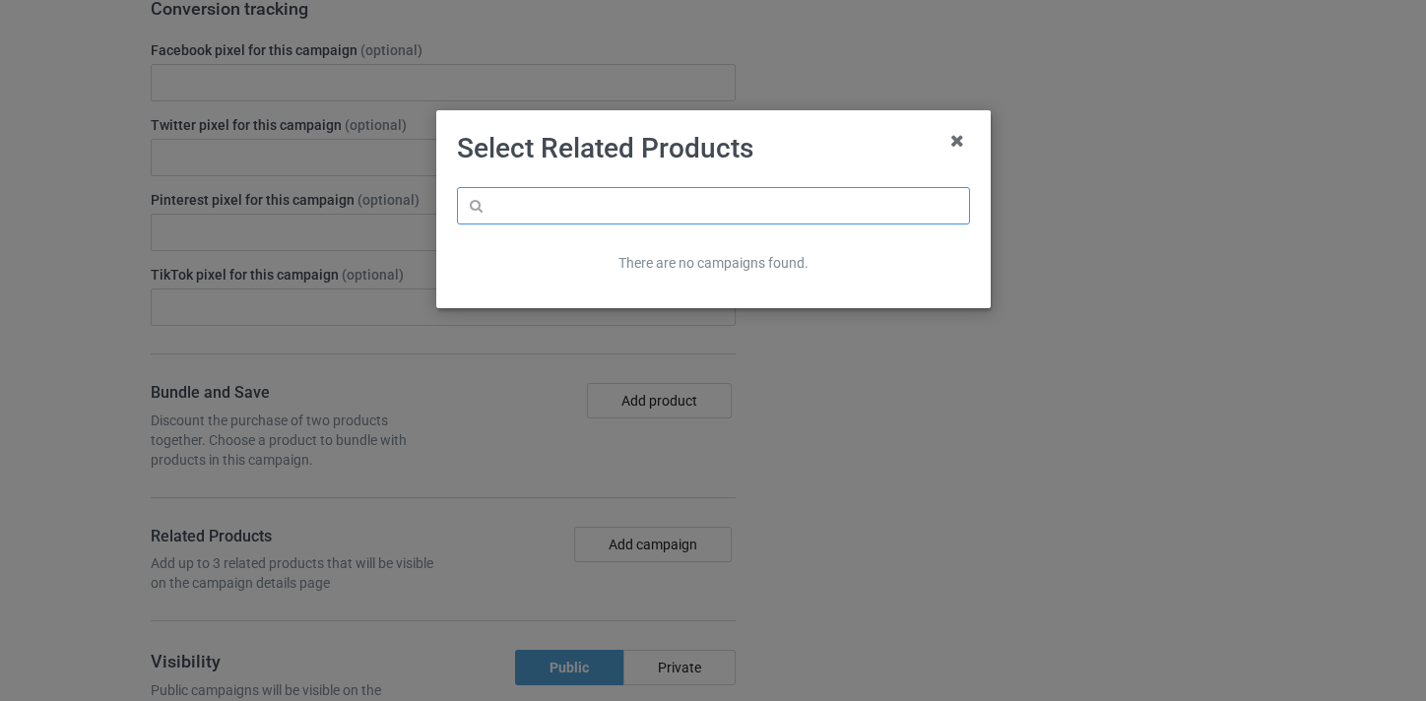
click at [619, 202] on input "text" at bounding box center [713, 205] width 513 height 37
paste input "Florist"
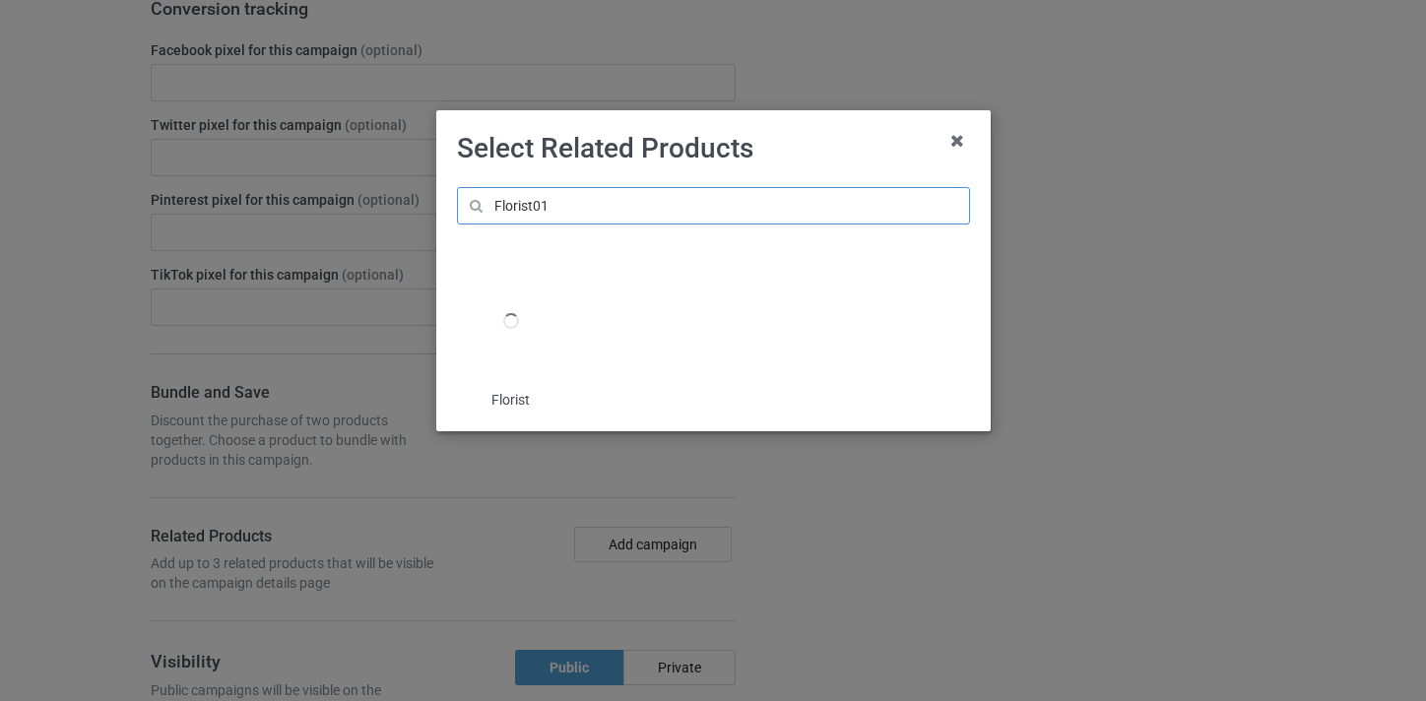
drag, startPoint x: 612, startPoint y: 201, endPoint x: 825, endPoint y: 164, distance: 217.0
click at [377, 176] on div "Select Related Products Florist01 Florist" at bounding box center [713, 350] width 1426 height 701
type input "Florist01"
click at [960, 139] on icon at bounding box center [958, 141] width 32 height 32
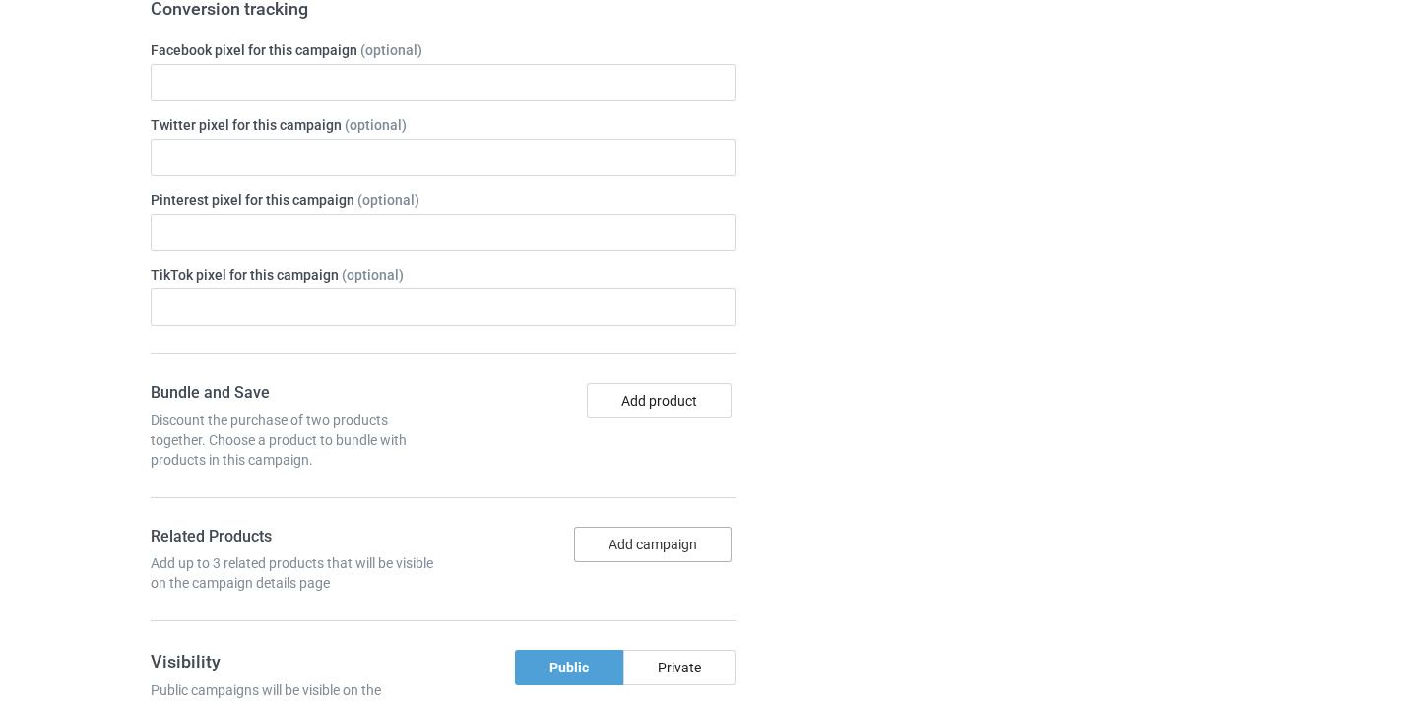
click at [682, 554] on button "Add campaign" at bounding box center [653, 544] width 158 height 35
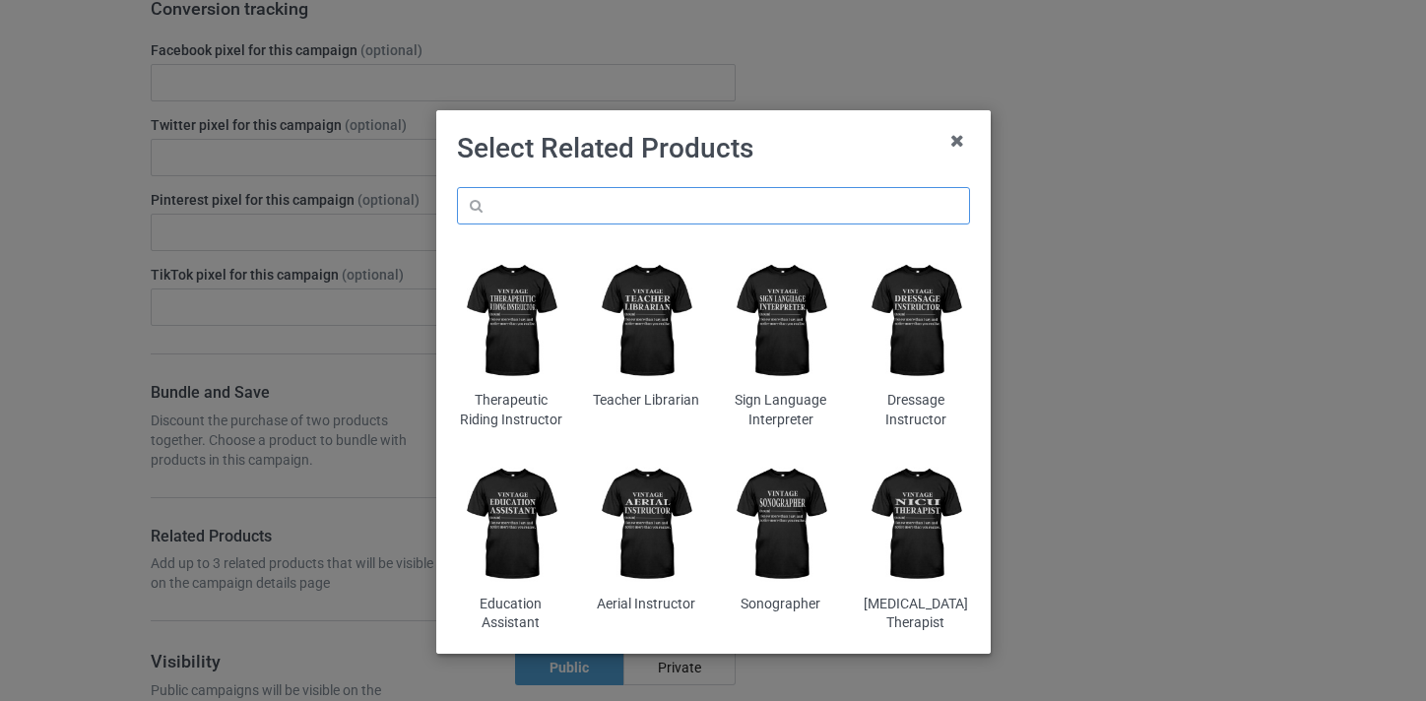
click at [616, 205] on input "text" at bounding box center [713, 205] width 513 height 37
paste input "Florist"
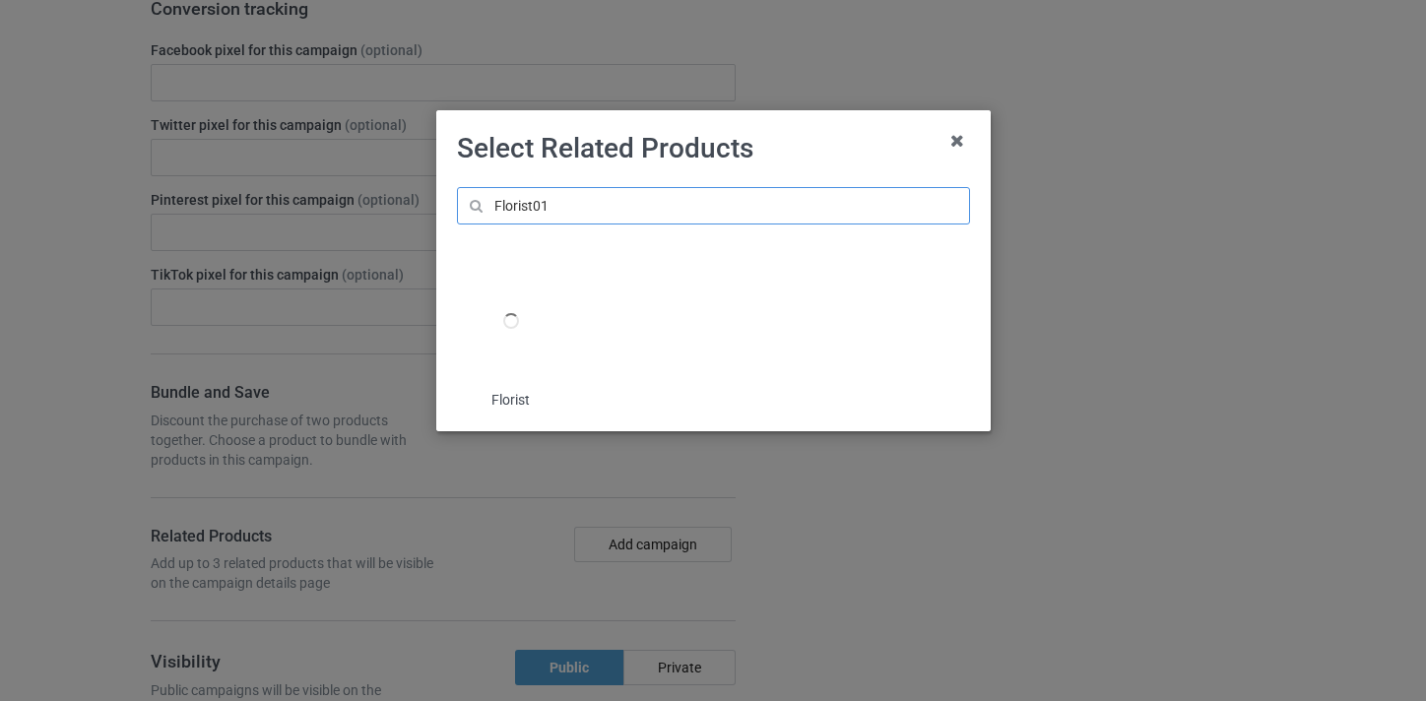
type input "Florist01"
click at [482, 318] on div at bounding box center [510, 321] width 107 height 134
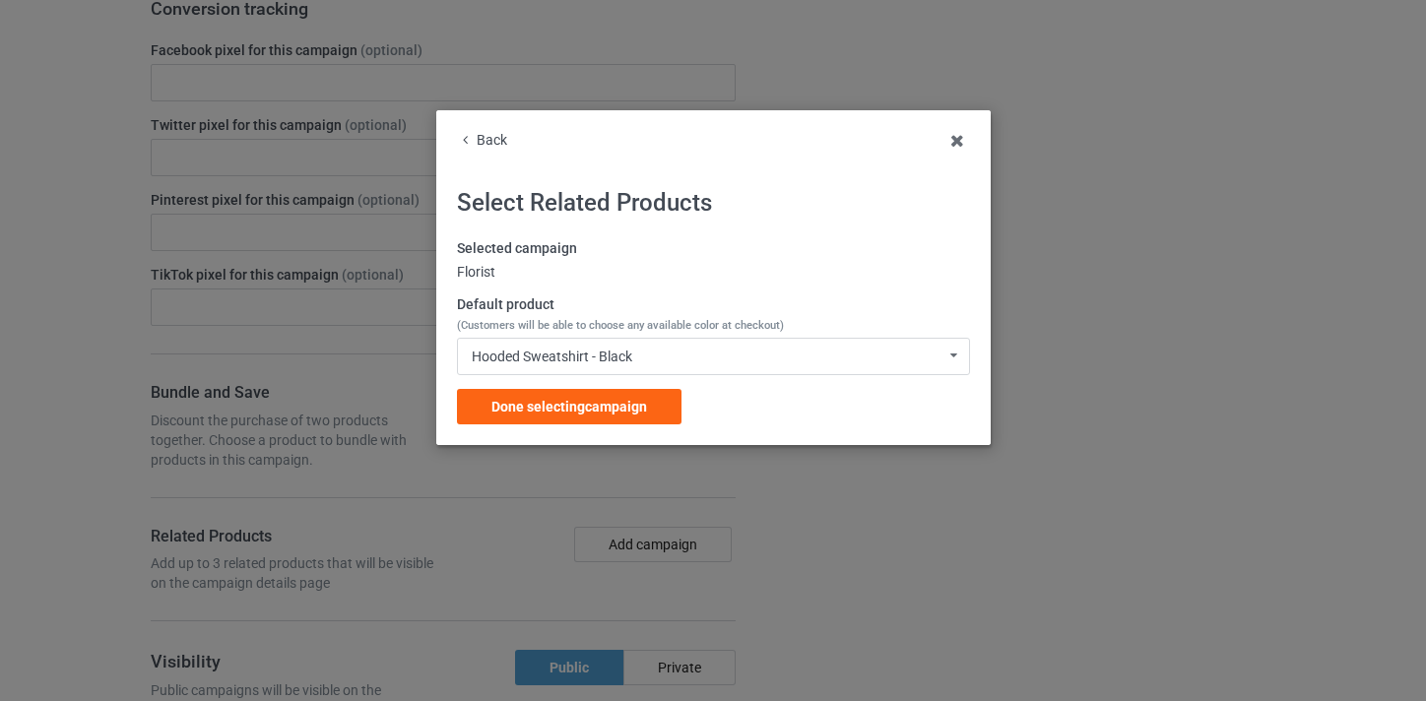
click at [552, 431] on div "Back Select Related Products Selected campaign Florist Default product (Custome…" at bounding box center [713, 277] width 555 height 335
click at [572, 400] on span "Done selecting campaign" at bounding box center [569, 407] width 156 height 16
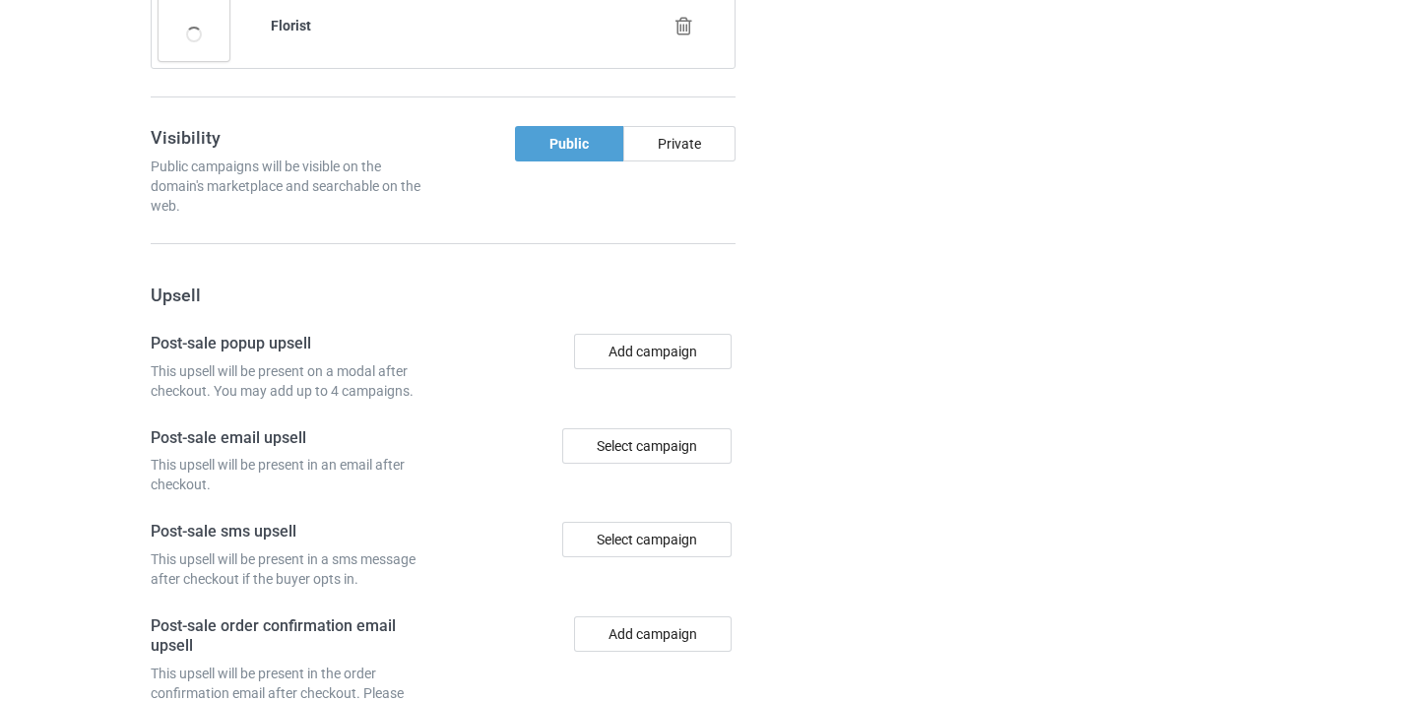
scroll to position [1927, 0]
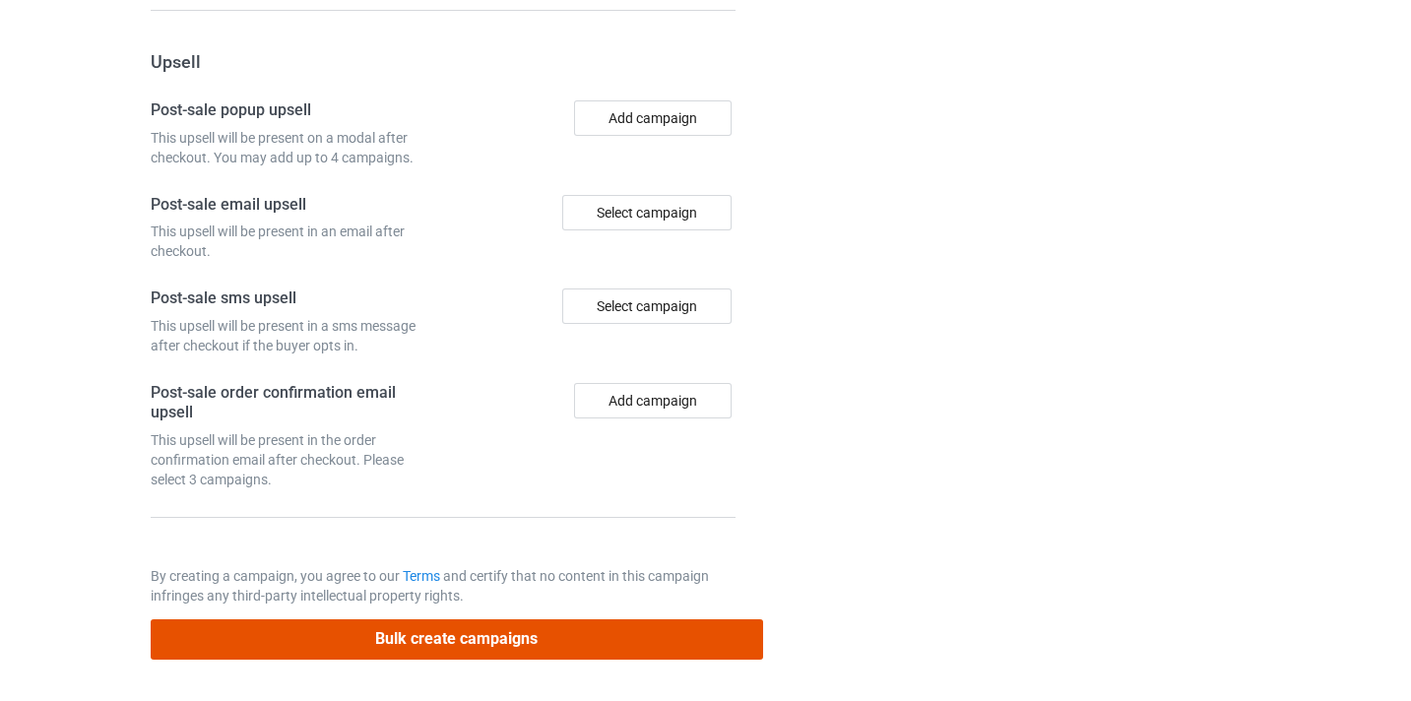
click at [655, 628] on button "Bulk create campaigns" at bounding box center [457, 640] width 613 height 40
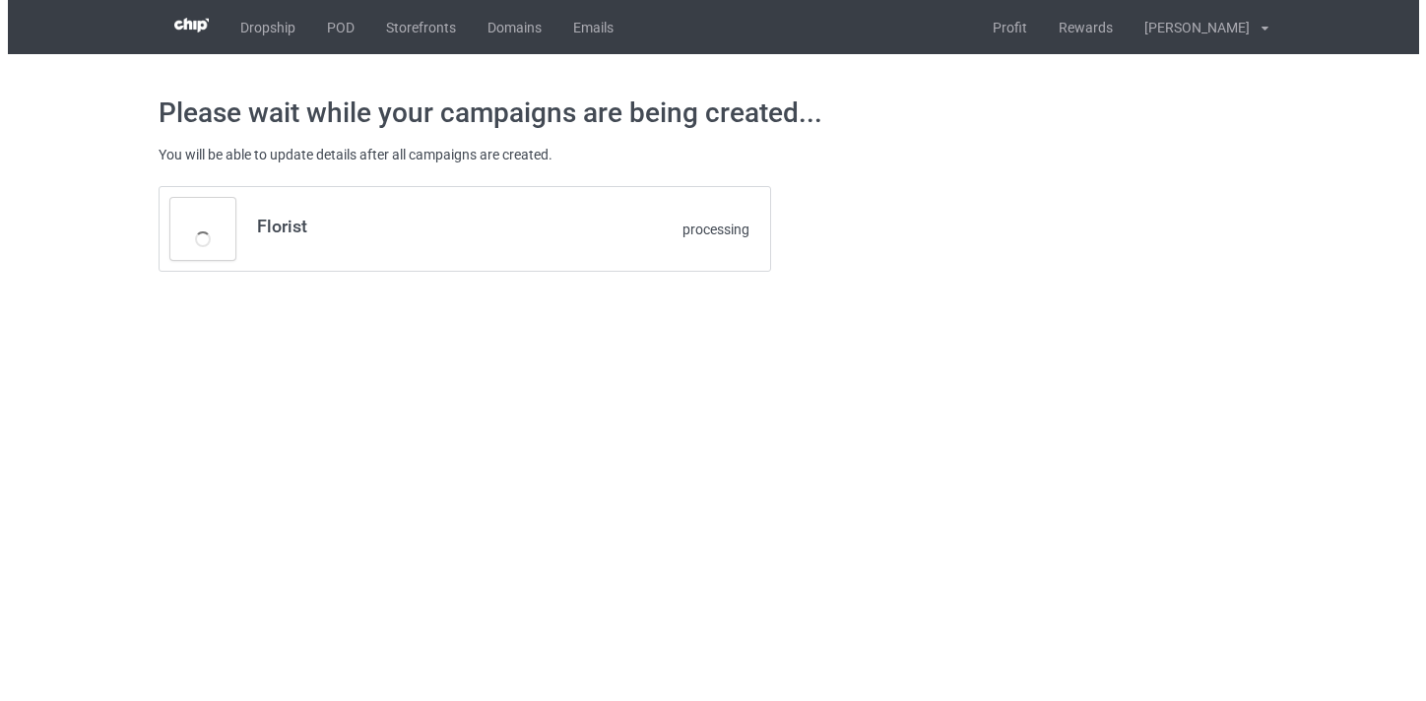
scroll to position [0, 0]
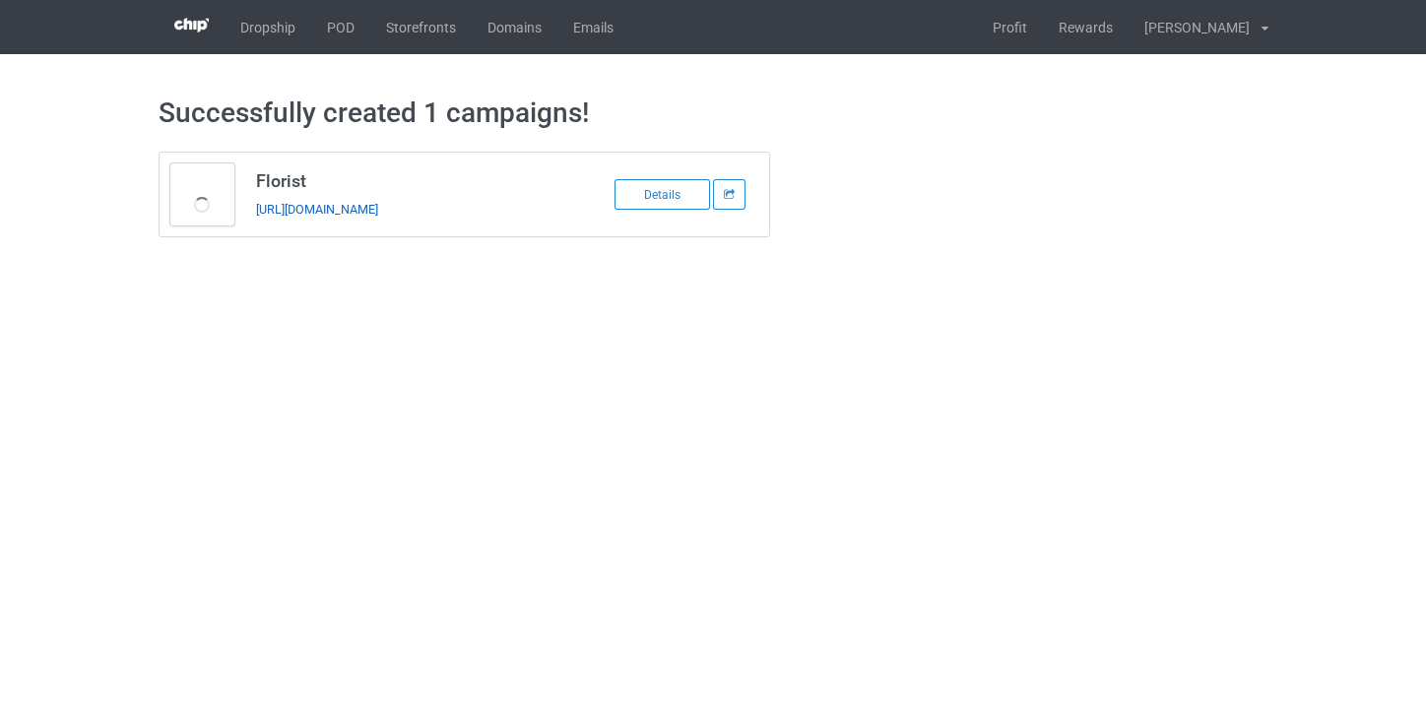
click at [378, 216] on link "https://www.thepure.gift/florist10" at bounding box center [317, 209] width 122 height 15
